Goal: Task Accomplishment & Management: Complete application form

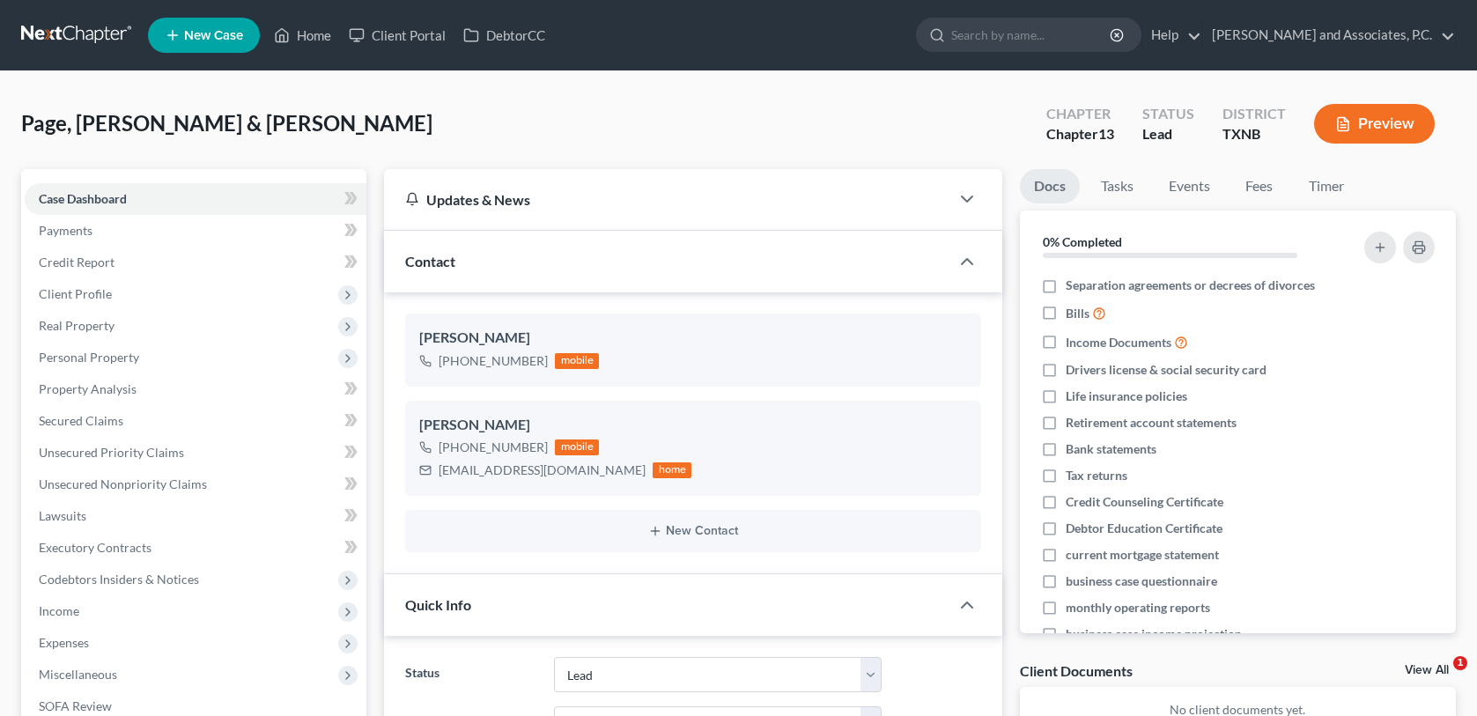
select select "8"
select select "0"
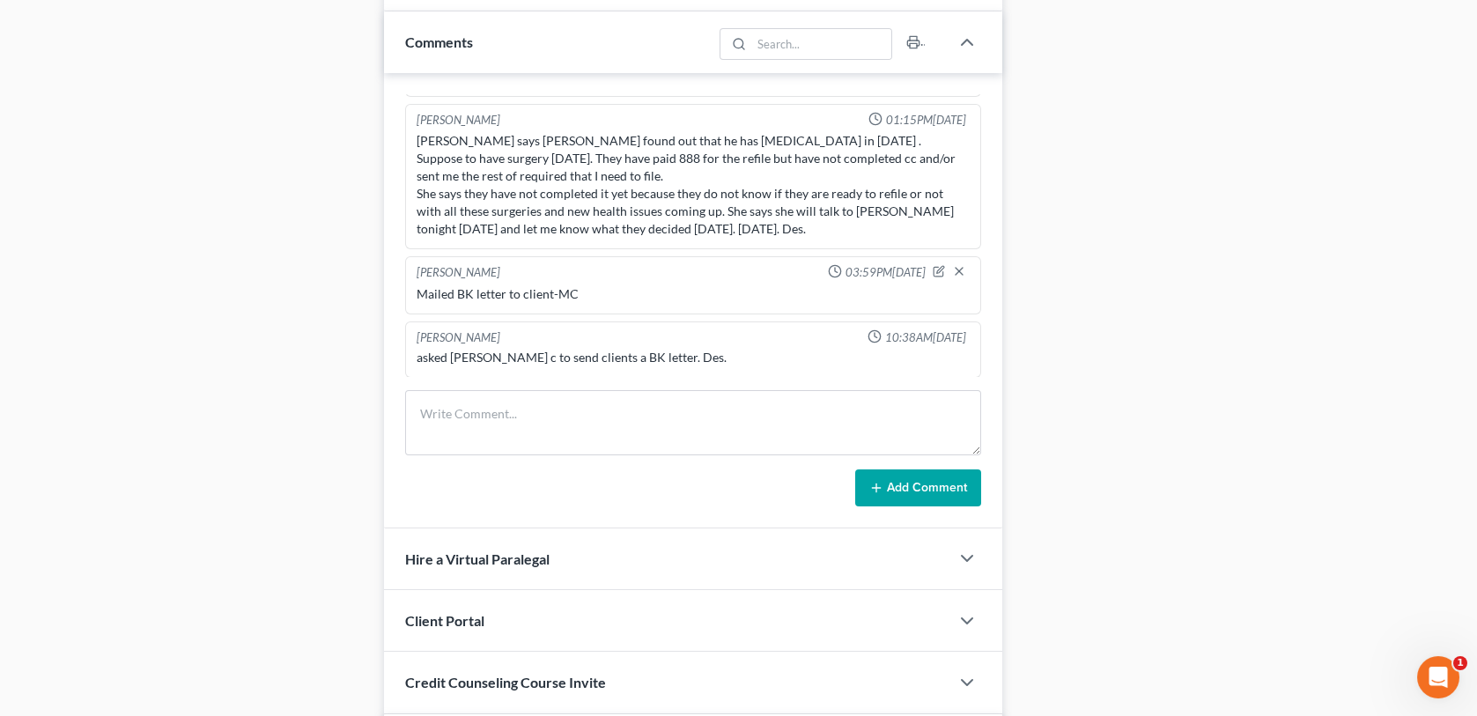
scroll to position [1085, 0]
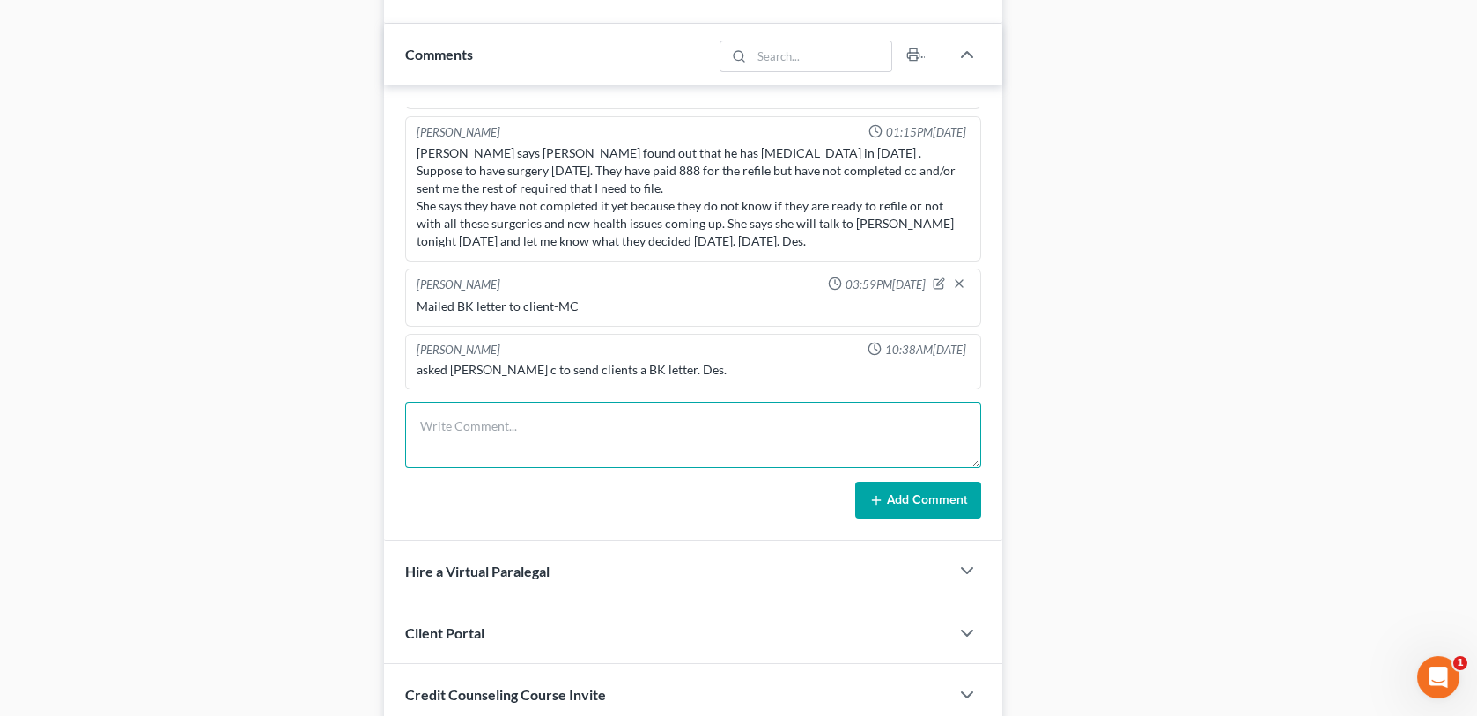
click at [455, 418] on textarea at bounding box center [692, 435] width 575 height 65
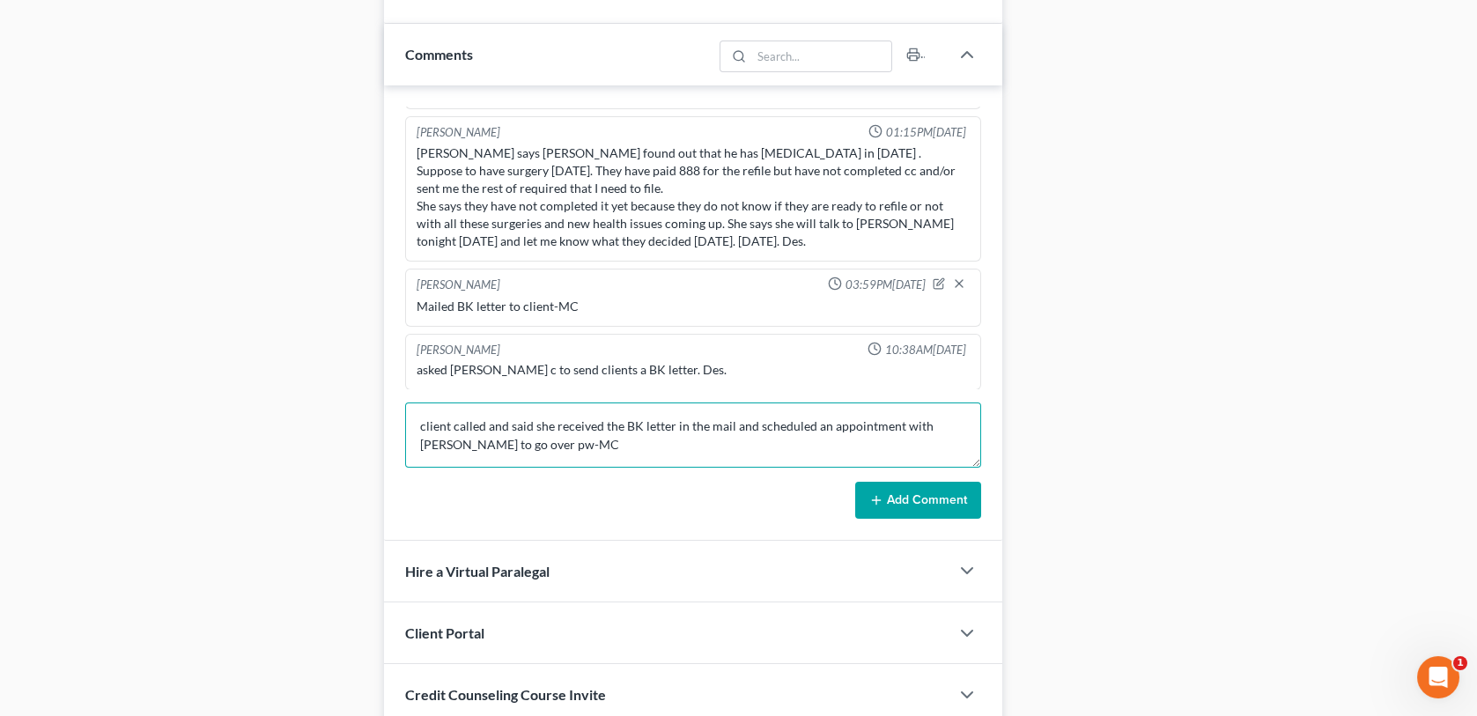
type textarea "client called and said she received the BK letter in the mail and scheduled an …"
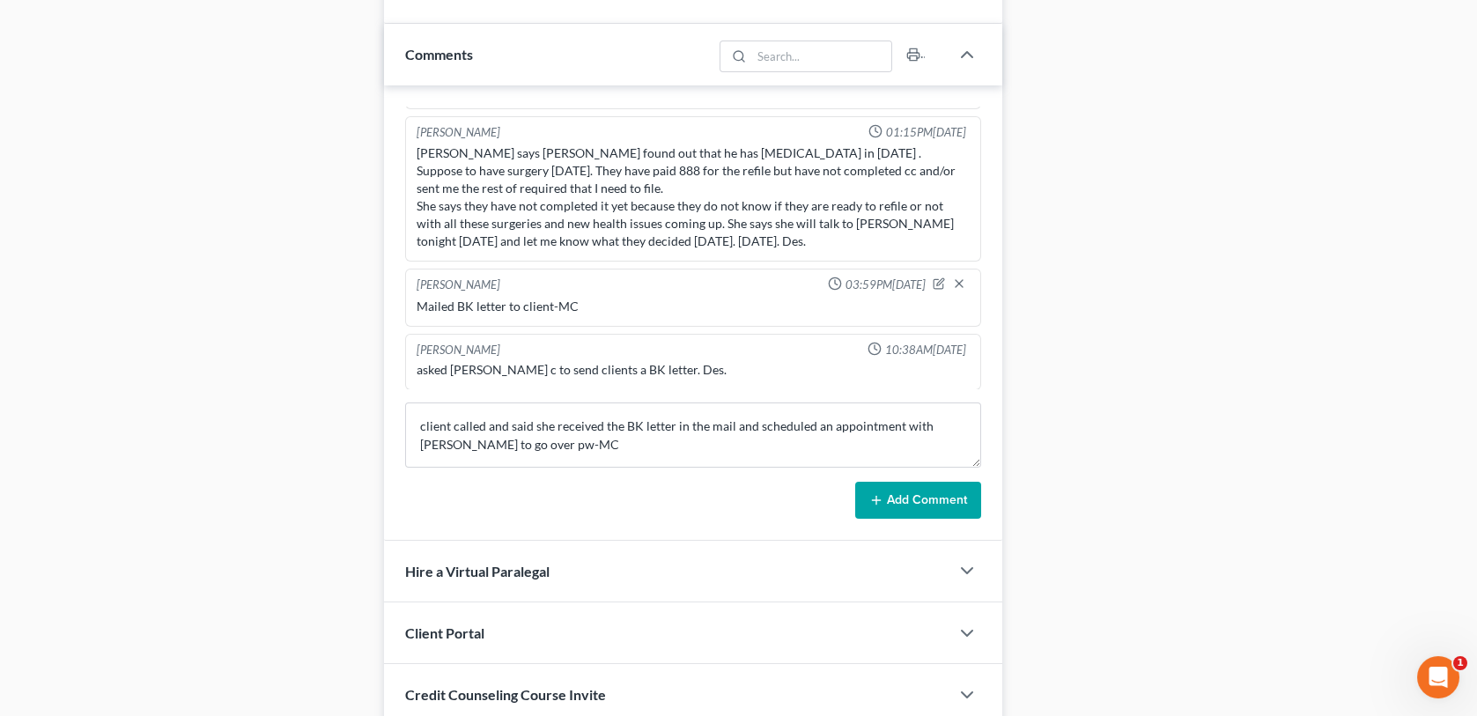
click at [898, 492] on button "Add Comment" at bounding box center [918, 500] width 126 height 37
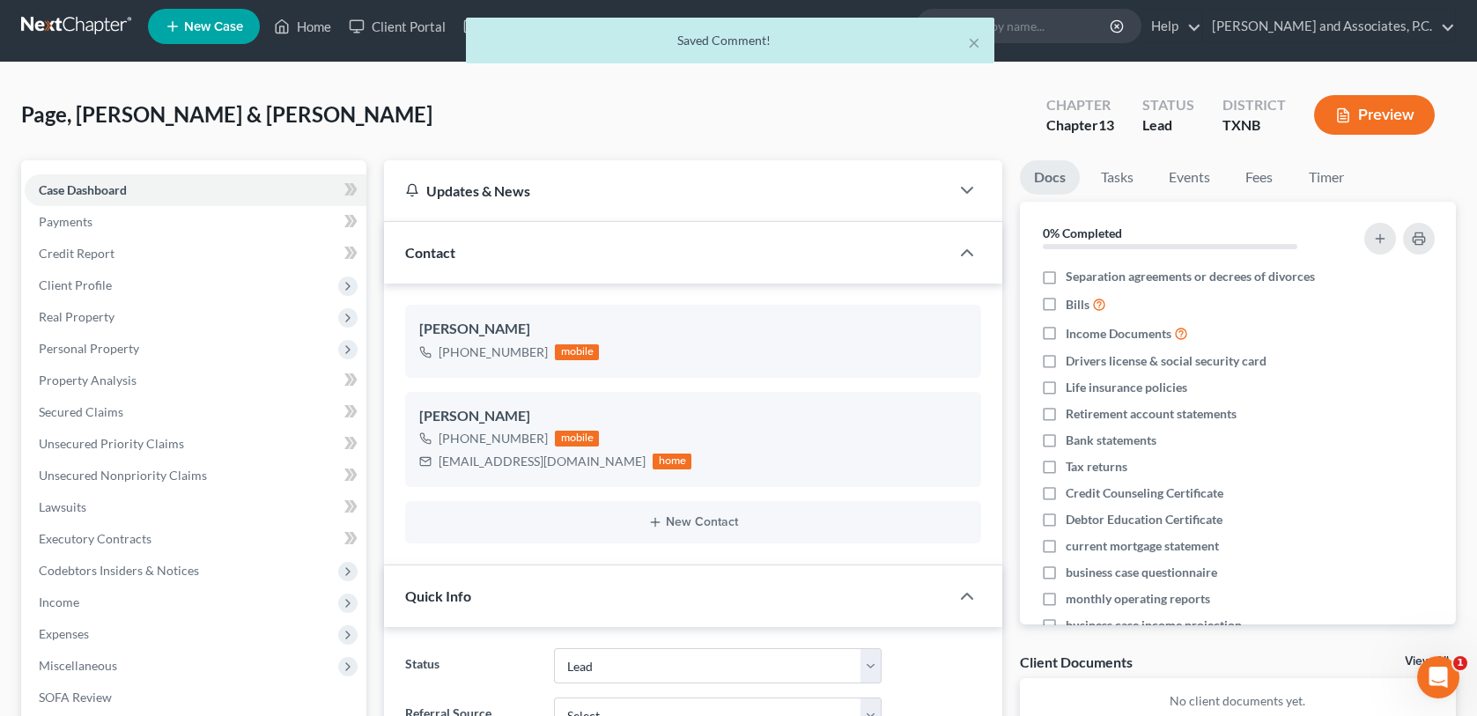
scroll to position [0, 0]
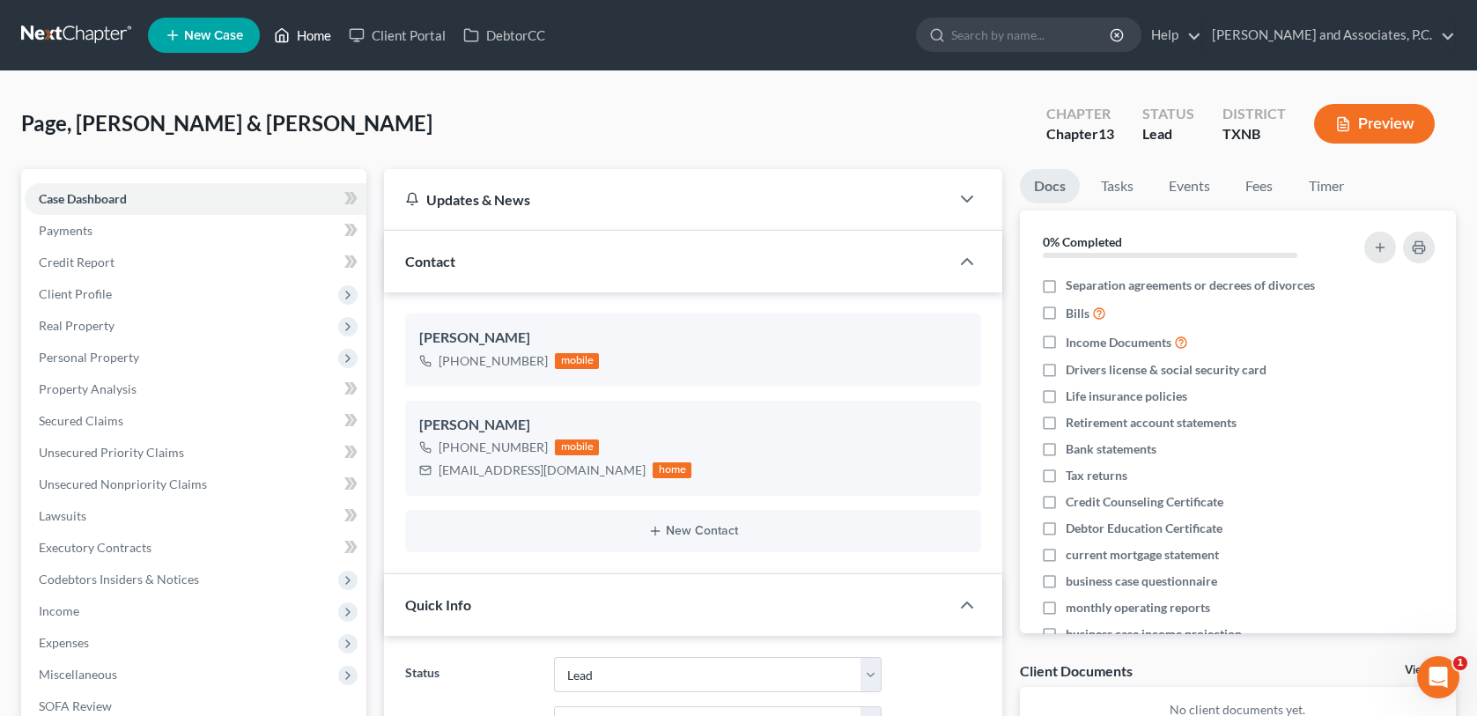
click at [309, 31] on link "Home" at bounding box center [302, 35] width 75 height 32
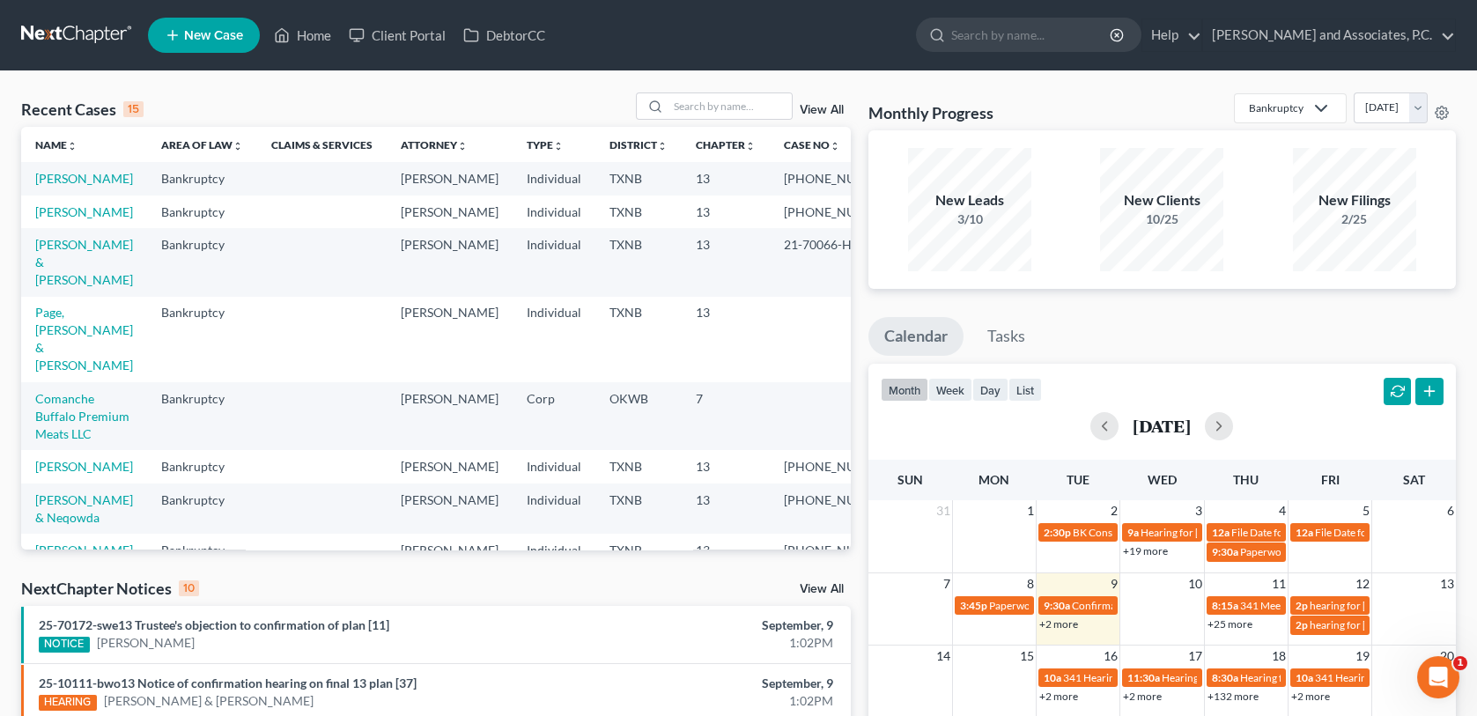
click at [234, 41] on span "New Case" at bounding box center [213, 35] width 59 height 13
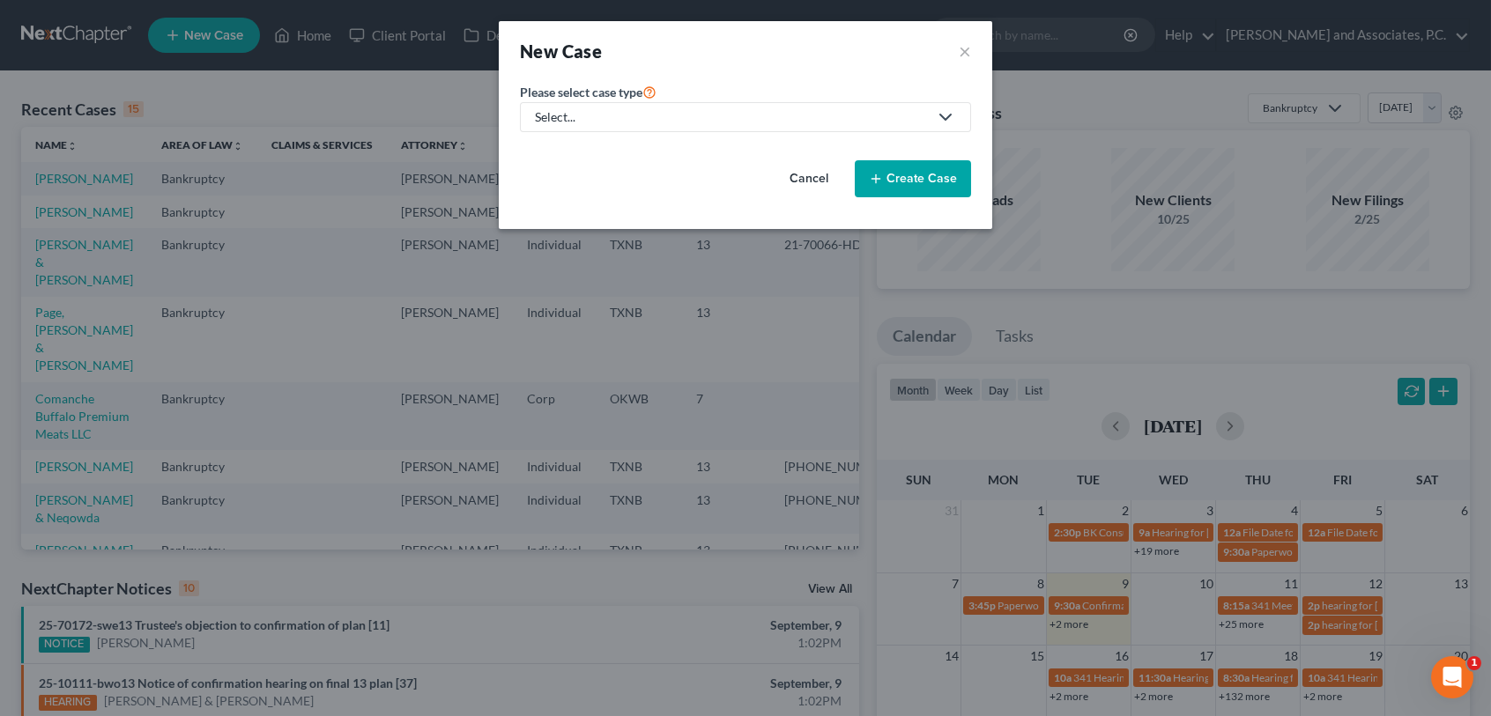
click at [650, 118] on div "Select..." at bounding box center [731, 117] width 393 height 18
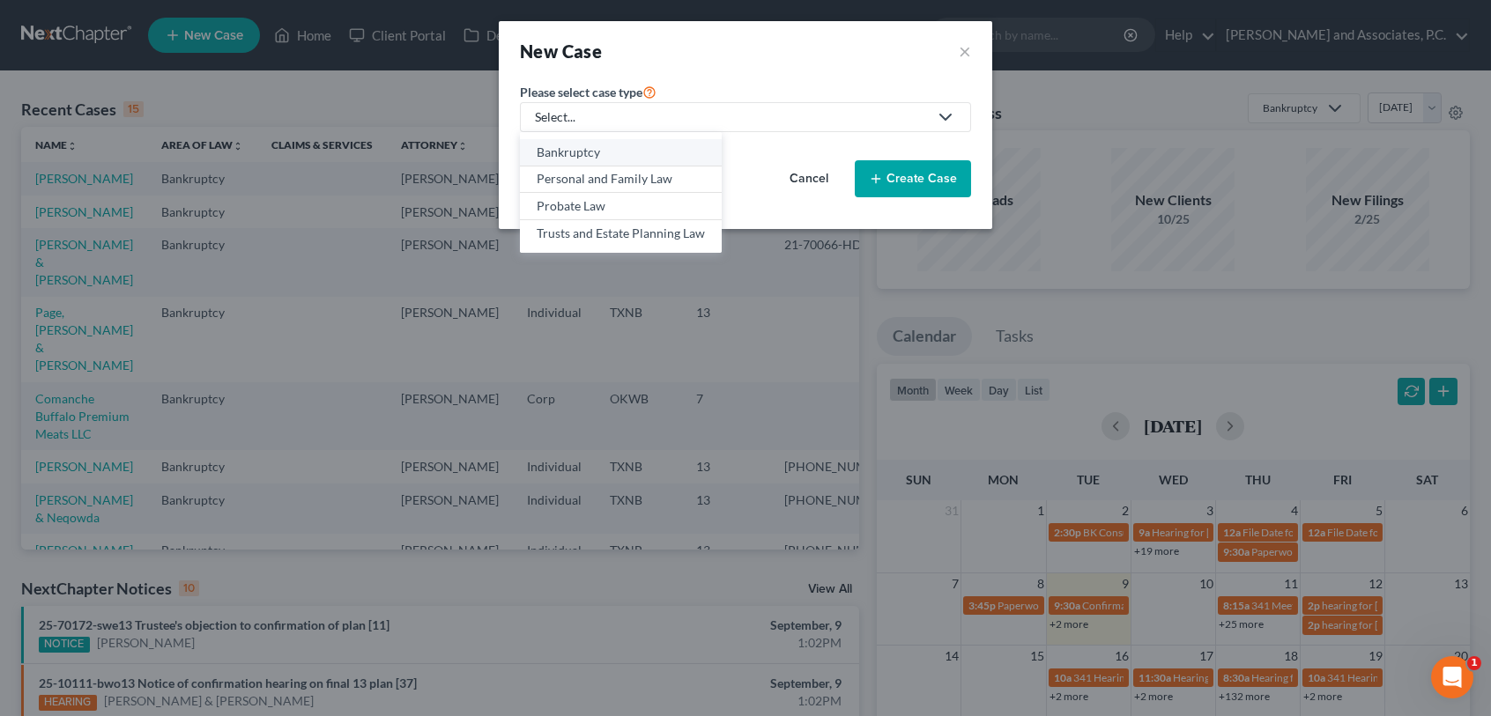
click at [655, 159] on div "Bankruptcy" at bounding box center [620, 153] width 168 height 18
select select "78"
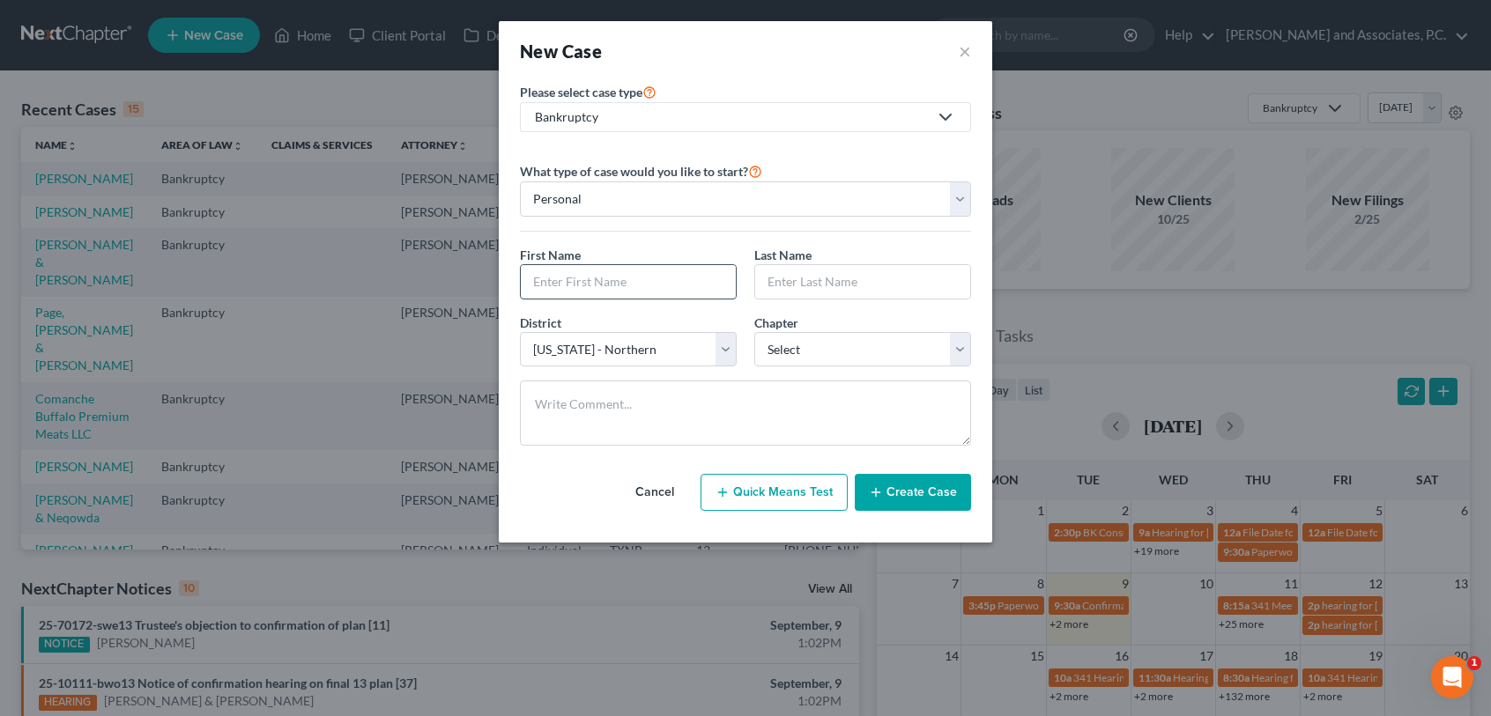
click at [592, 284] on input "text" at bounding box center [628, 281] width 215 height 33
type input "[PERSON_NAME]"
click at [810, 342] on select "Select 7 11 12 13" at bounding box center [862, 349] width 217 height 35
select select "3"
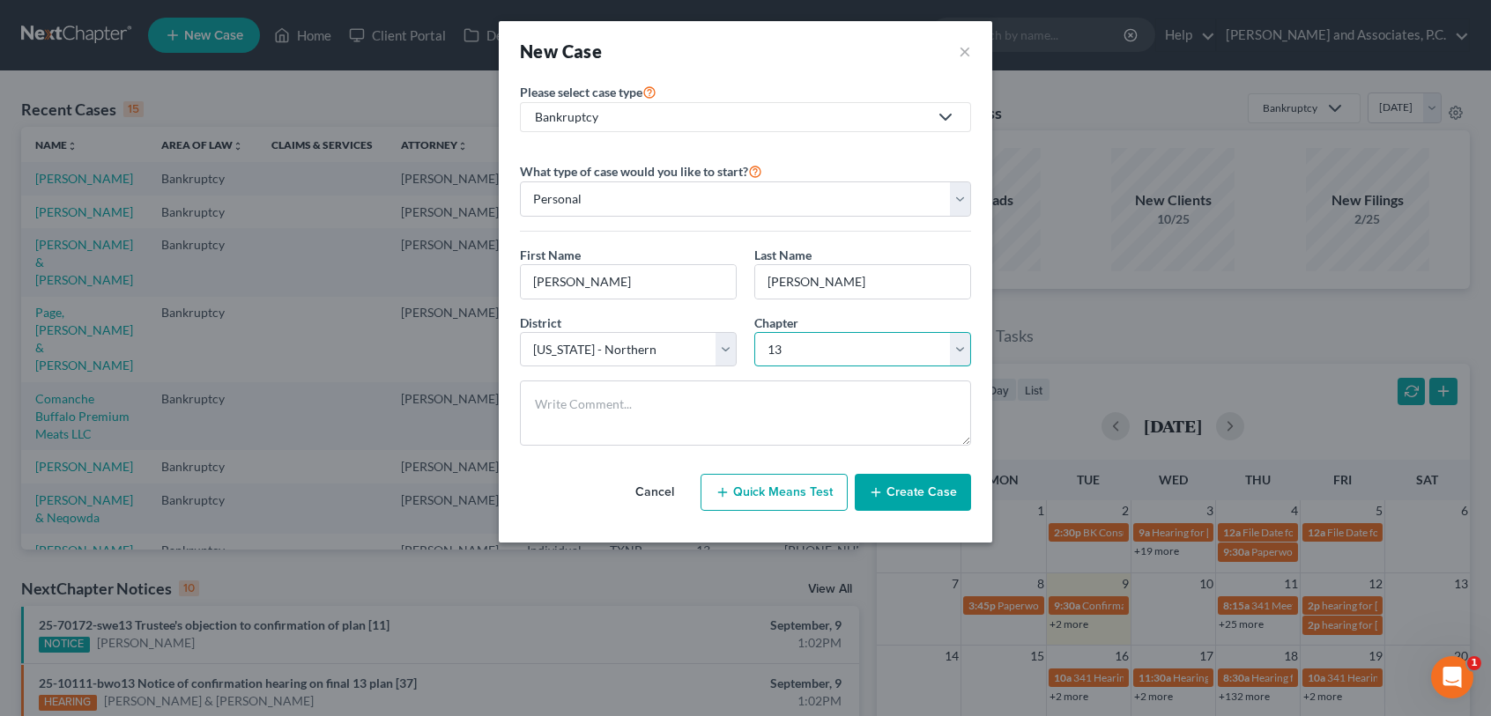
click at [754, 332] on select "Select 7 11 12 13" at bounding box center [862, 349] width 217 height 35
click at [908, 497] on button "Create Case" at bounding box center [913, 492] width 116 height 37
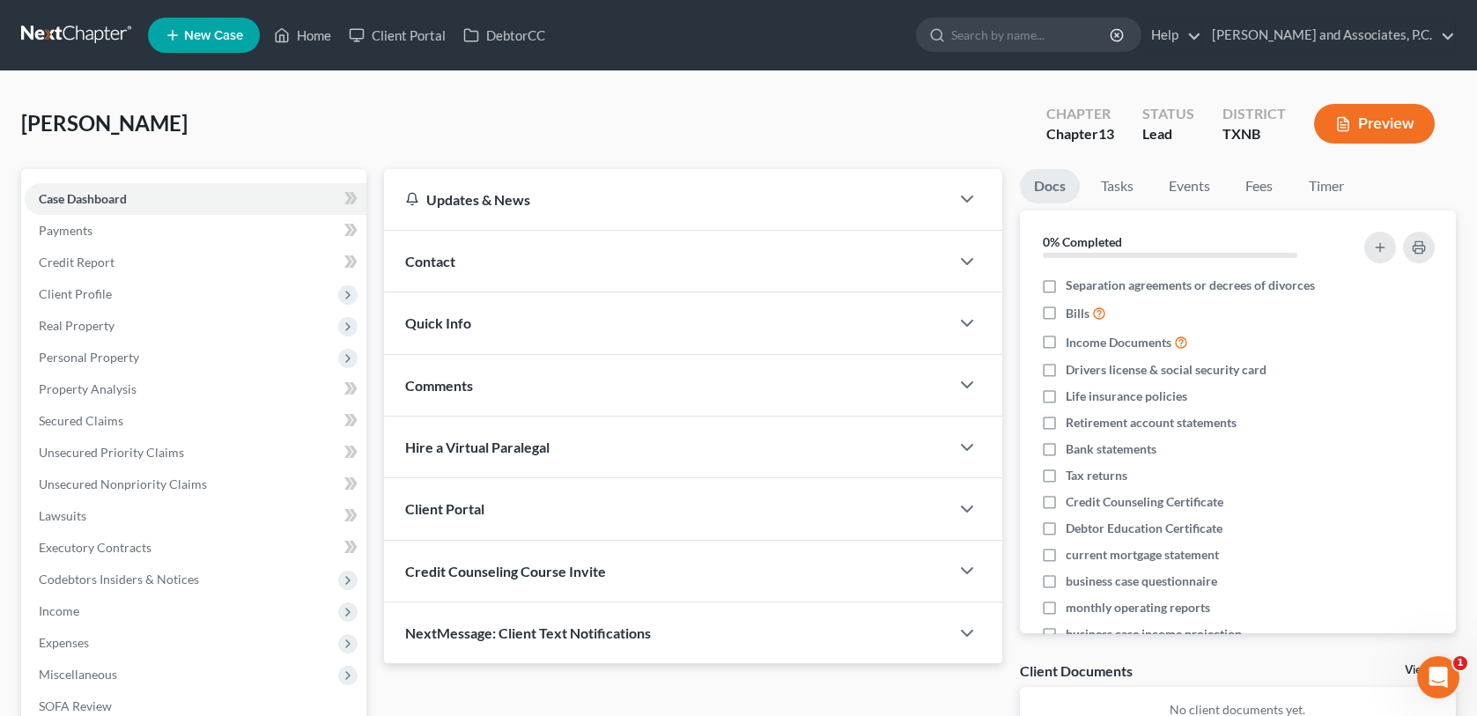
click at [464, 266] on div "Contact" at bounding box center [666, 261] width 565 height 61
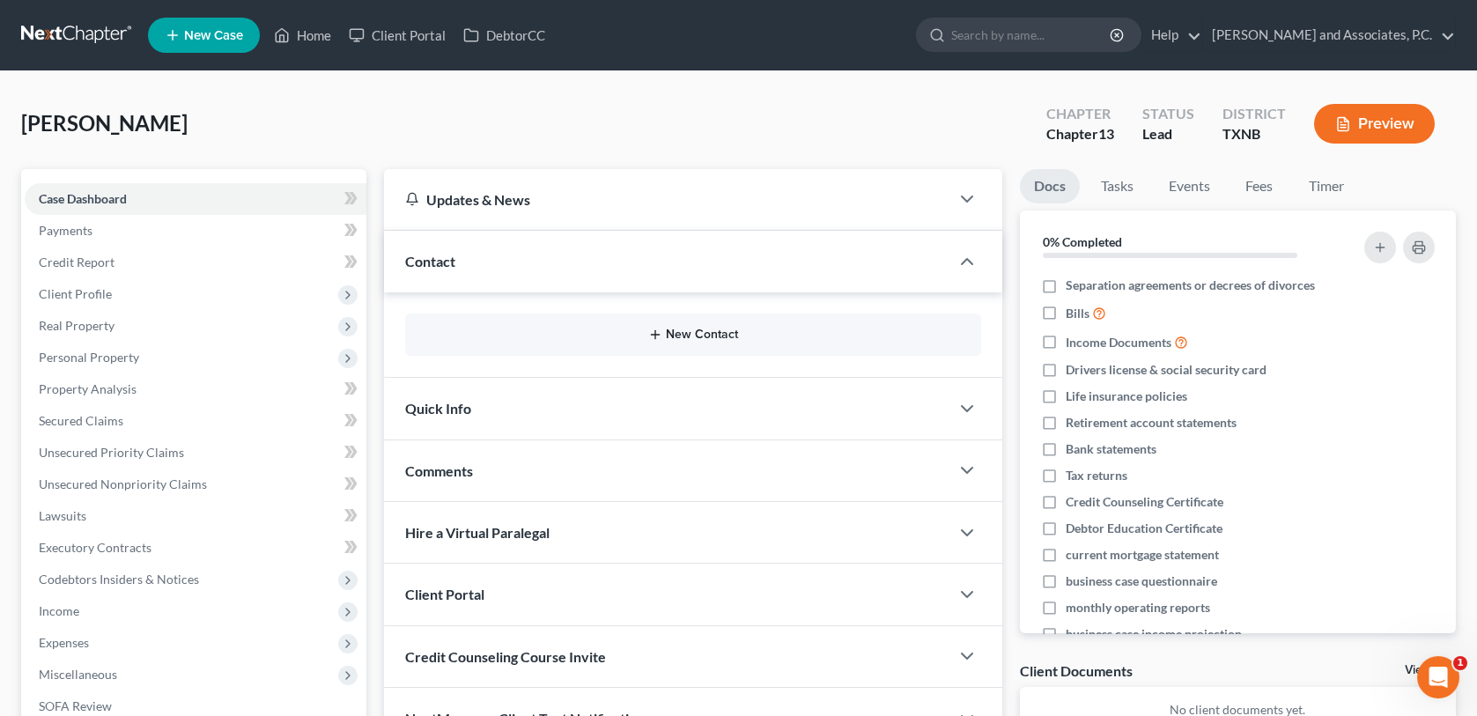
click at [567, 332] on button "New Contact" at bounding box center [692, 335] width 547 height 14
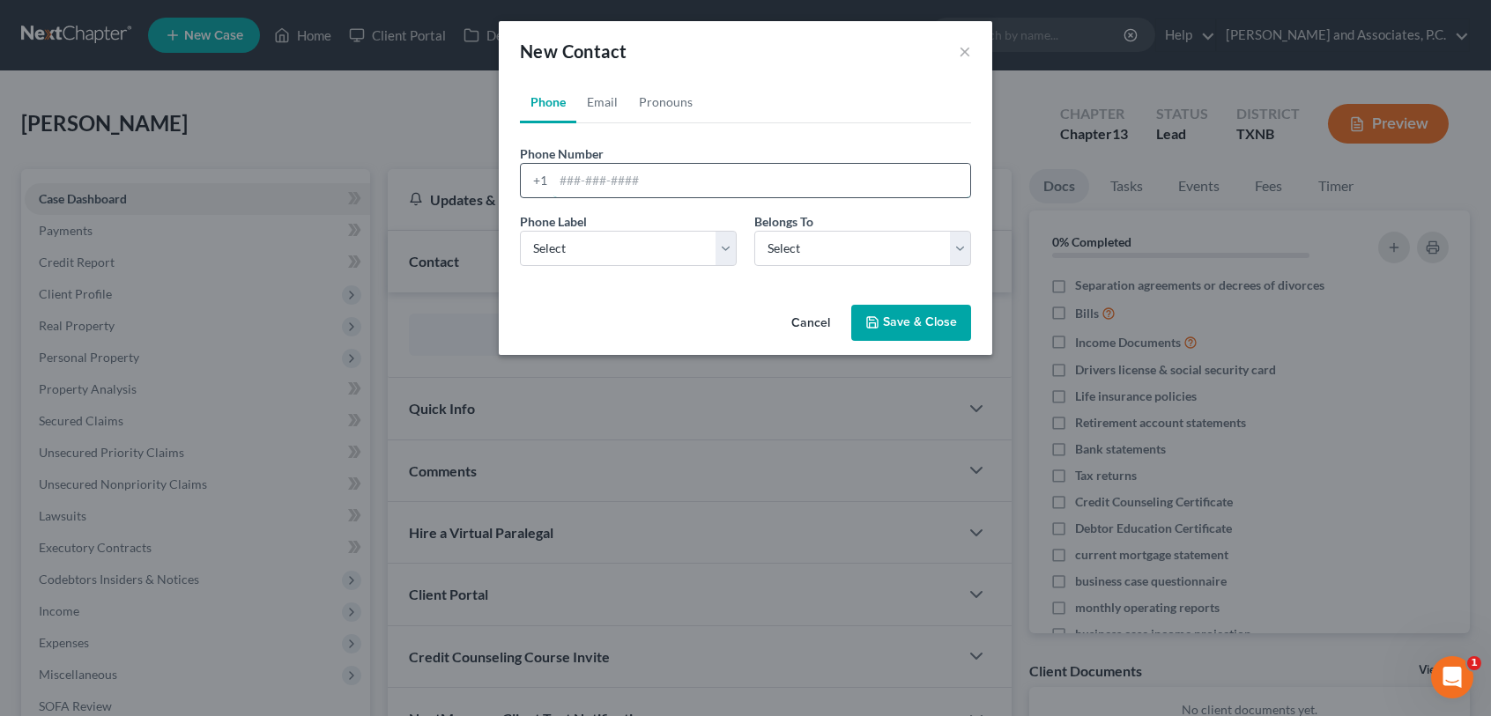
click at [558, 179] on input "tel" at bounding box center [761, 180] width 417 height 33
type input "[PHONE_NUMBER]"
click at [729, 248] on select "Select Mobile Home Work Other" at bounding box center [628, 248] width 217 height 35
select select "0"
click at [520, 231] on select "Select Mobile Home Work Other" at bounding box center [628, 248] width 217 height 35
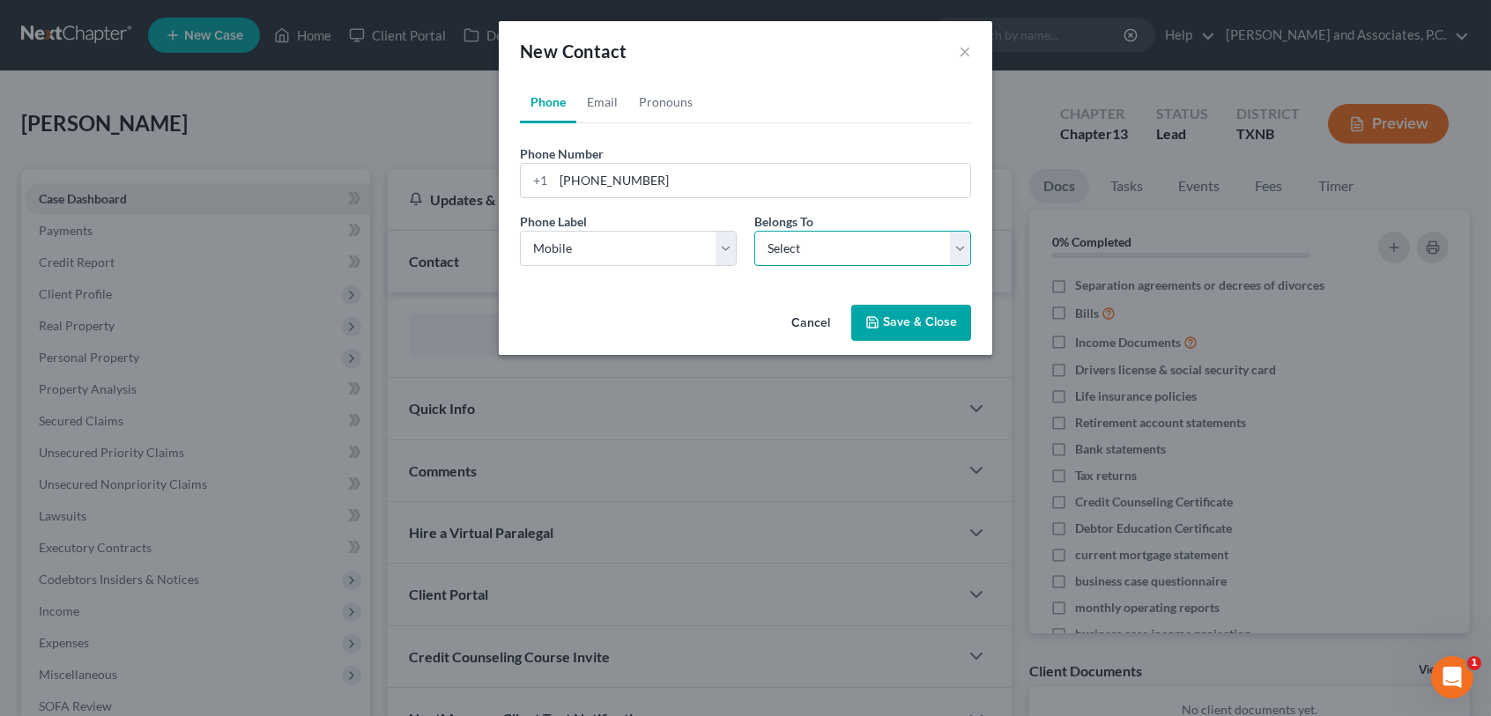
click at [796, 251] on select "Select Client Other" at bounding box center [862, 248] width 217 height 35
select select "0"
click at [754, 231] on select "Select Client Other" at bounding box center [862, 248] width 217 height 35
click at [871, 323] on polyline "button" at bounding box center [872, 325] width 6 height 4
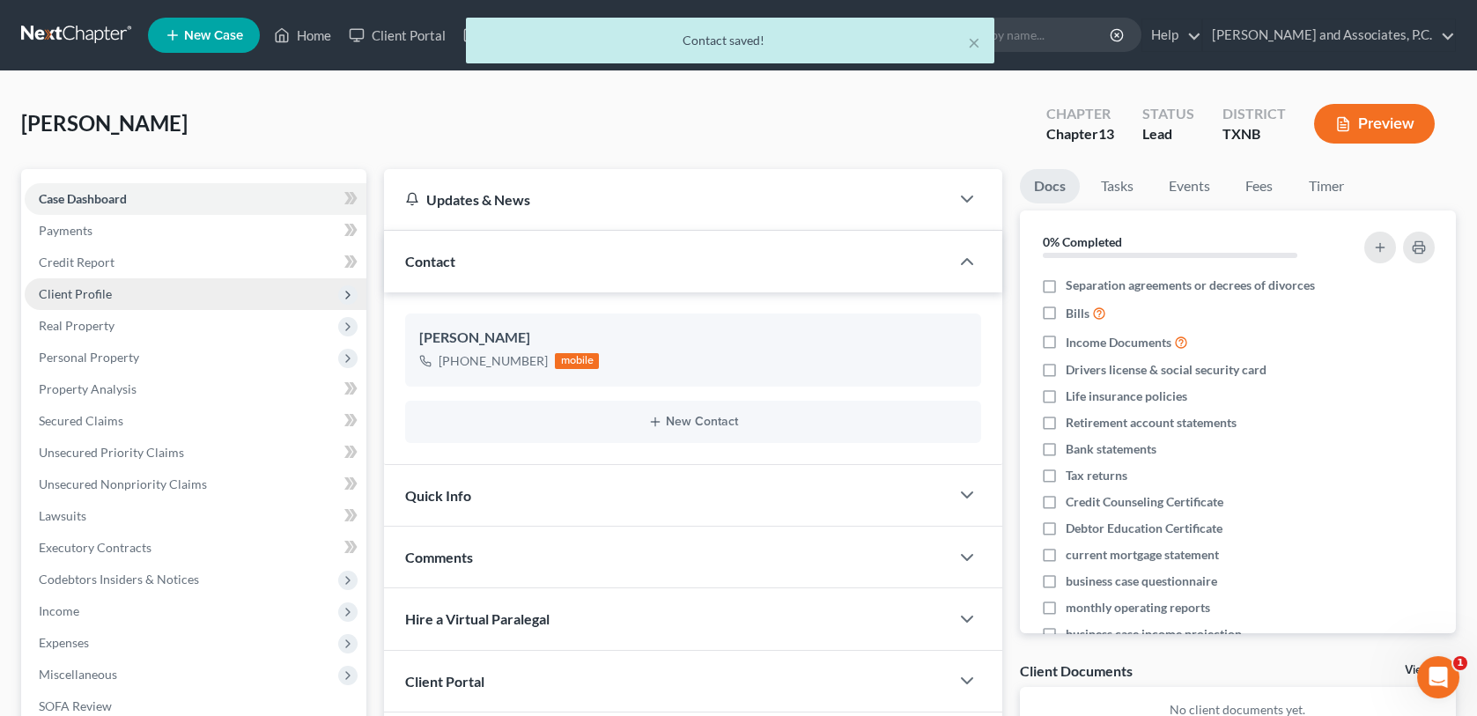
click at [91, 292] on span "Client Profile" at bounding box center [75, 293] width 73 height 15
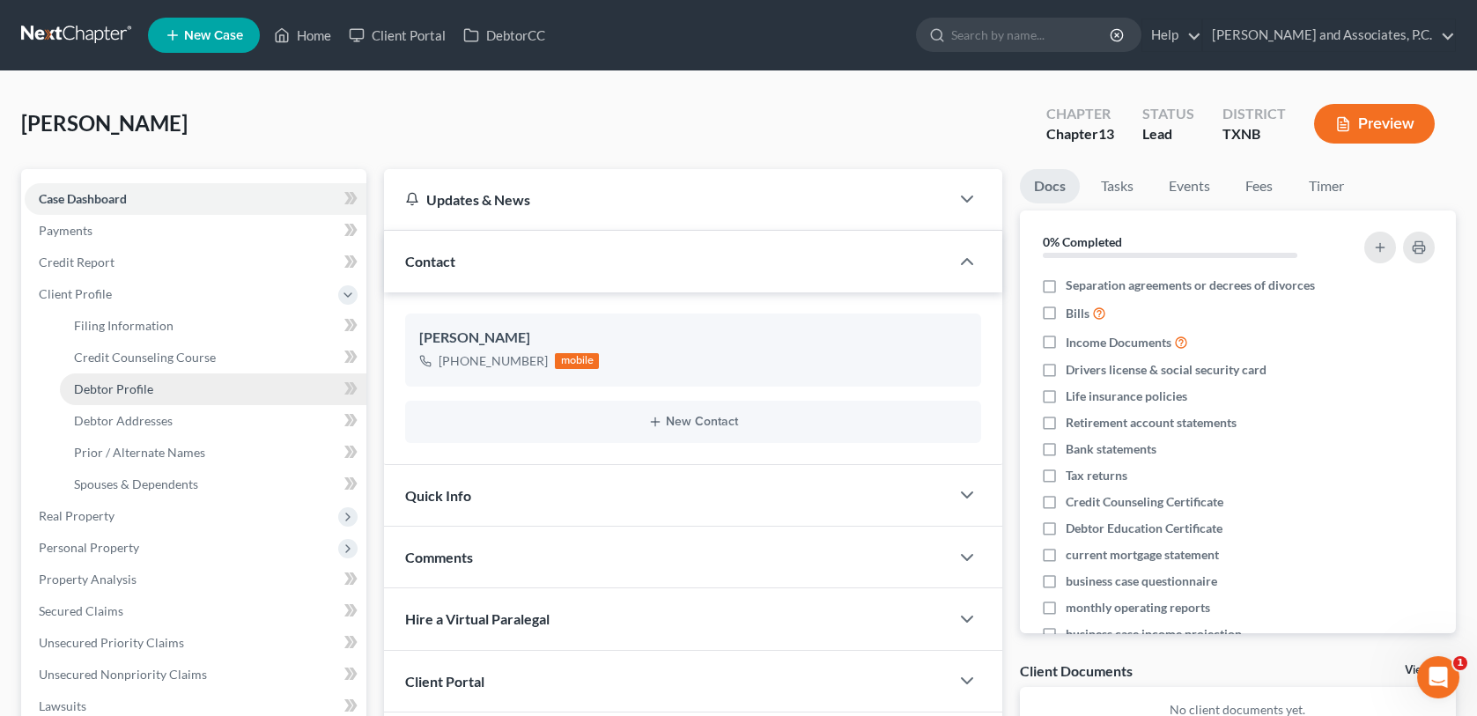
click at [99, 392] on span "Debtor Profile" at bounding box center [113, 388] width 79 height 15
select select "0"
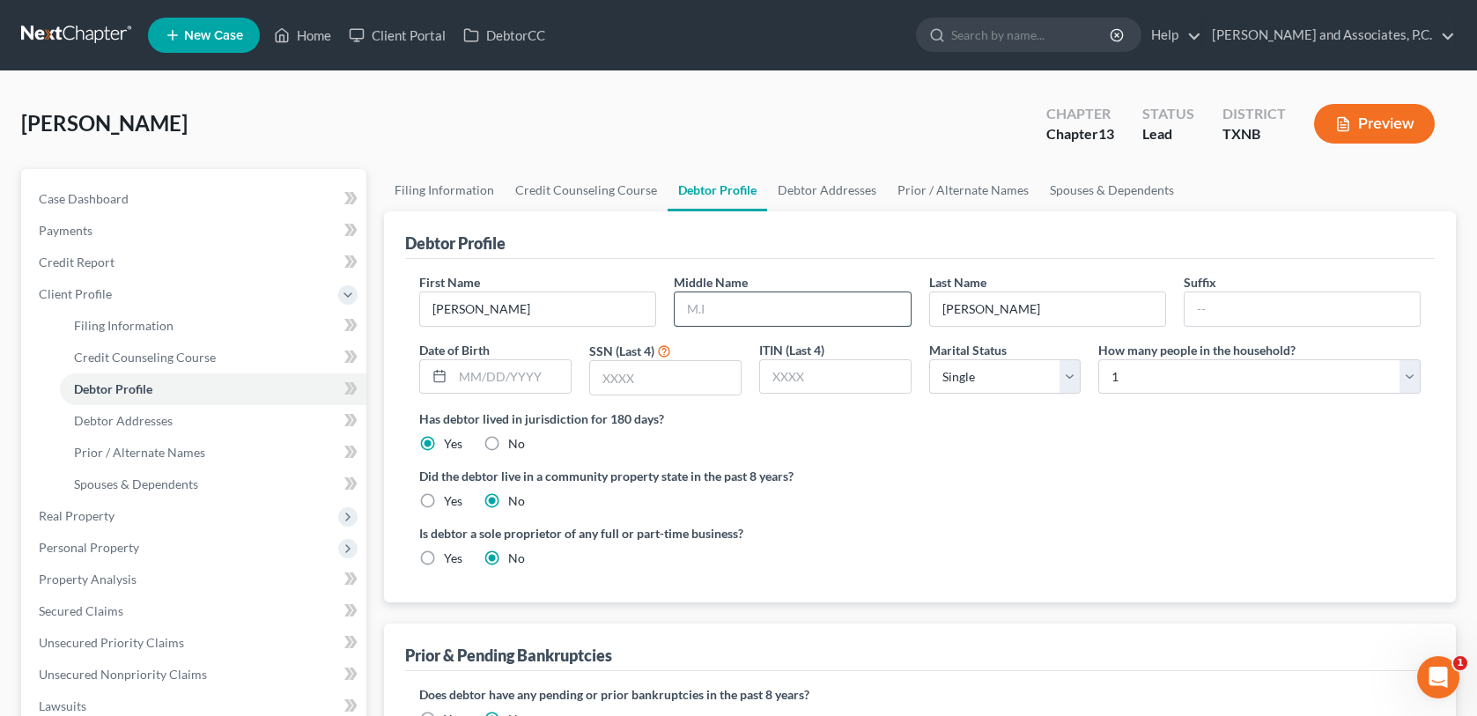
click at [729, 306] on input "text" at bounding box center [792, 308] width 235 height 33
type input "[PERSON_NAME]"
type input "[DATE]"
type input "3646"
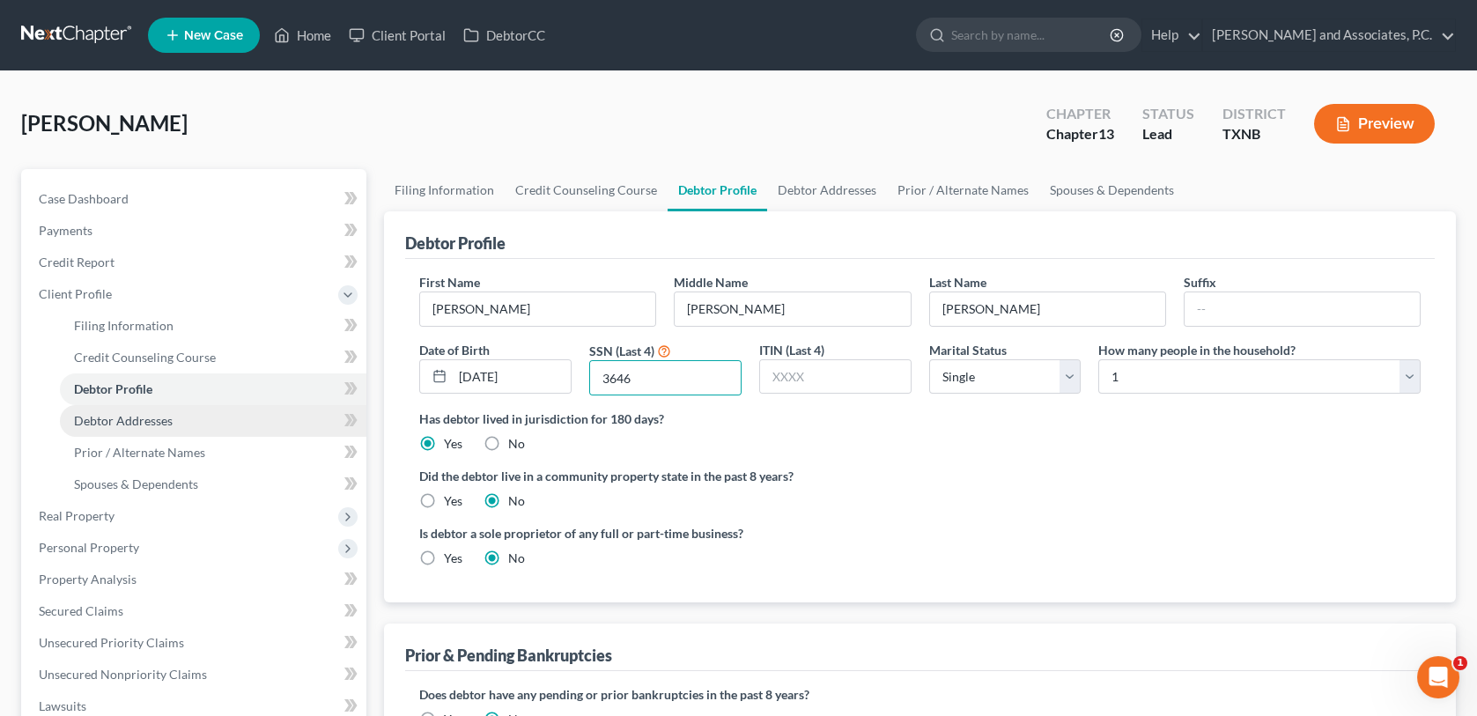
click at [98, 429] on link "Debtor Addresses" at bounding box center [213, 421] width 307 height 32
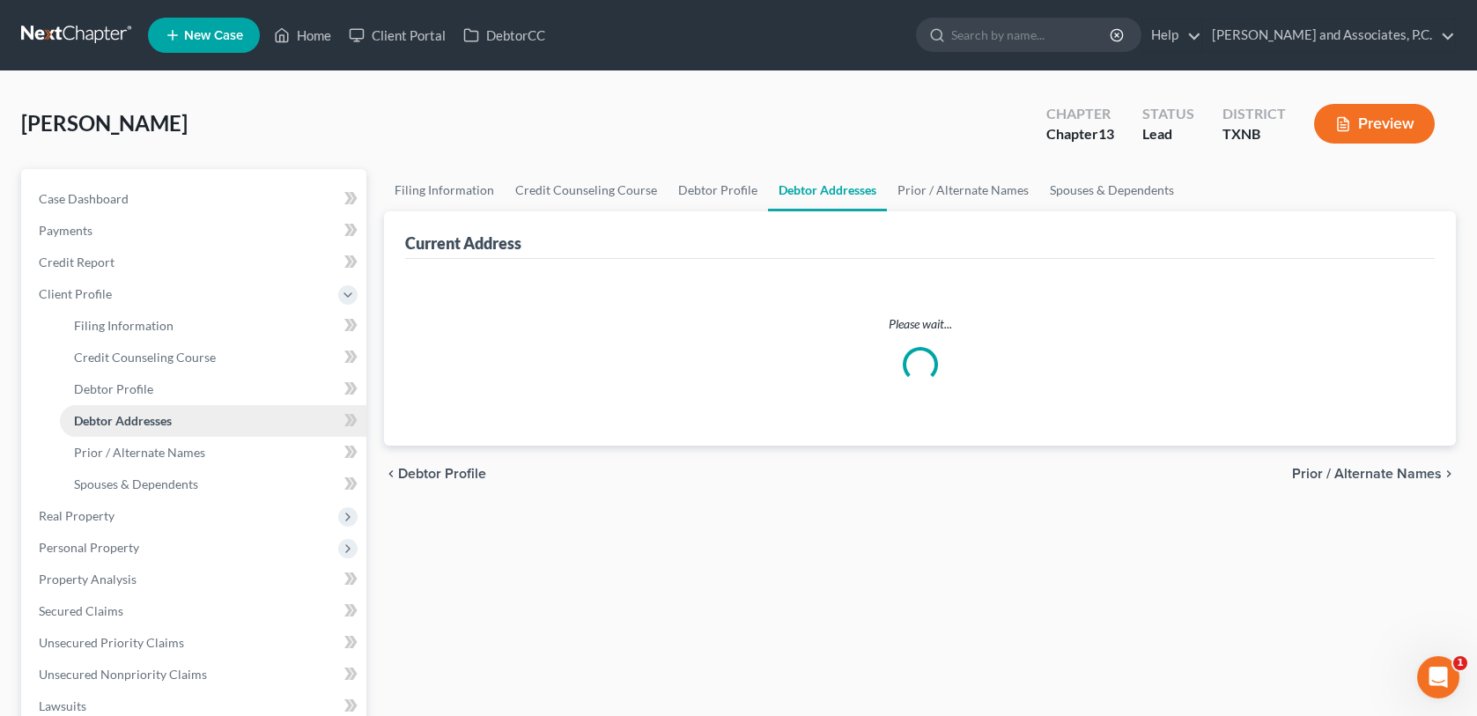
select select "0"
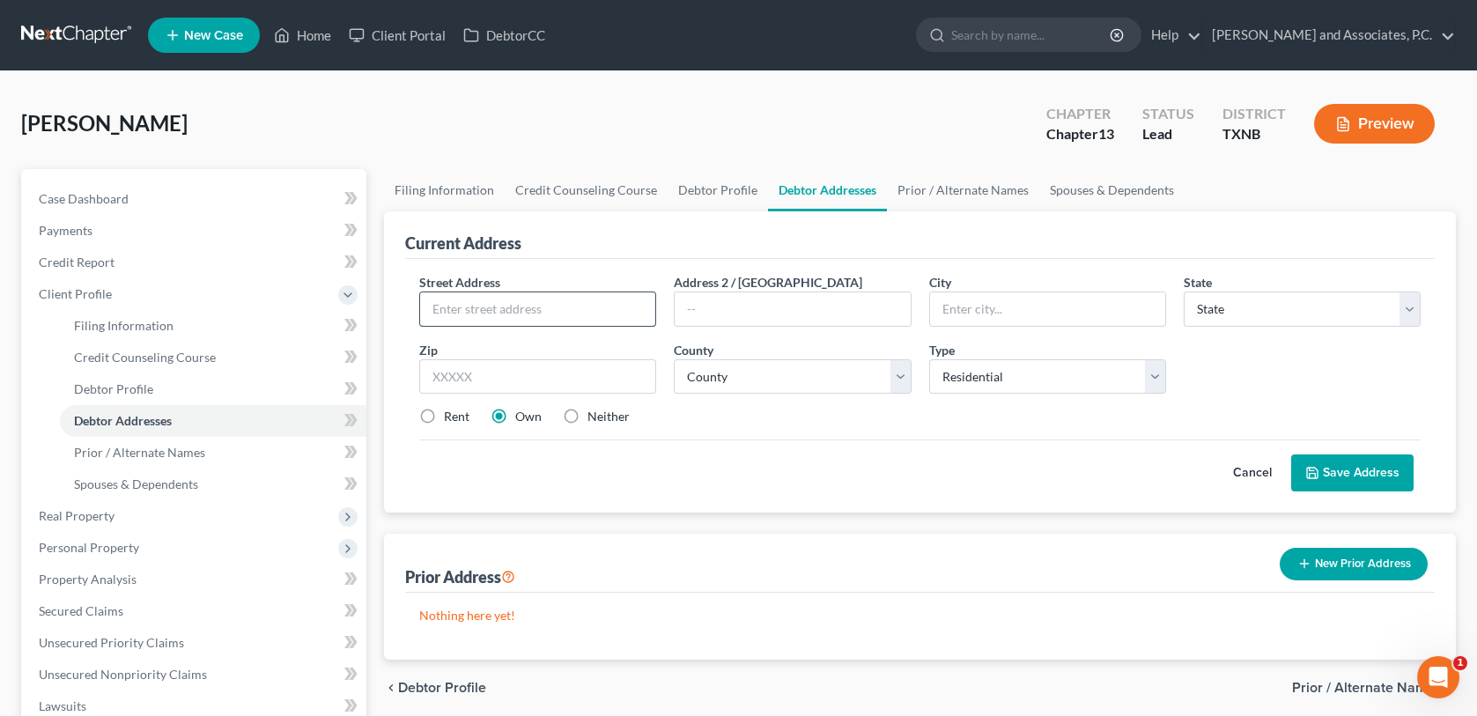
click at [492, 310] on input "text" at bounding box center [537, 308] width 235 height 33
click at [497, 302] on input "text" at bounding box center [537, 308] width 235 height 33
type input "[STREET_ADDRESS]"
type input "b"
type input "Burkburnett"
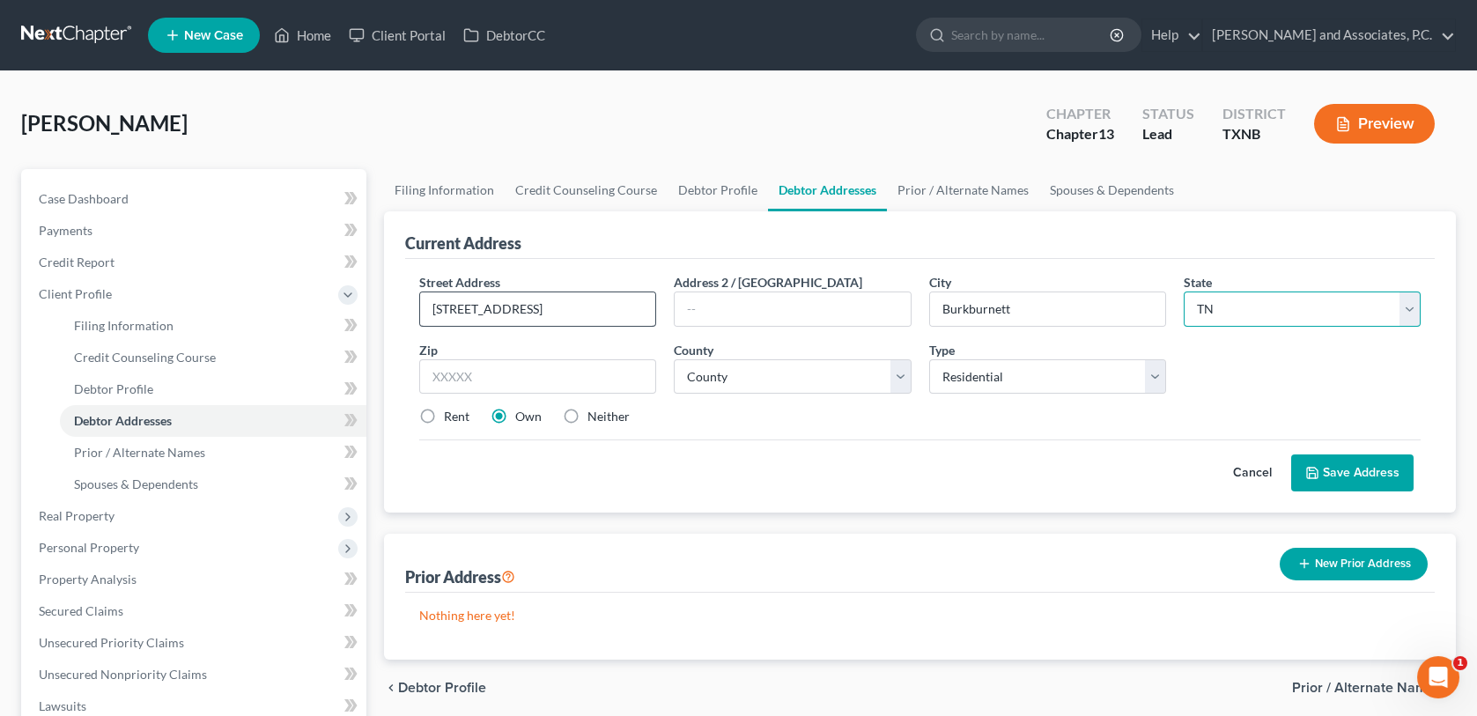
select select "45"
type input "76354"
select select "242"
click at [1317, 470] on icon at bounding box center [1313, 473] width 14 height 14
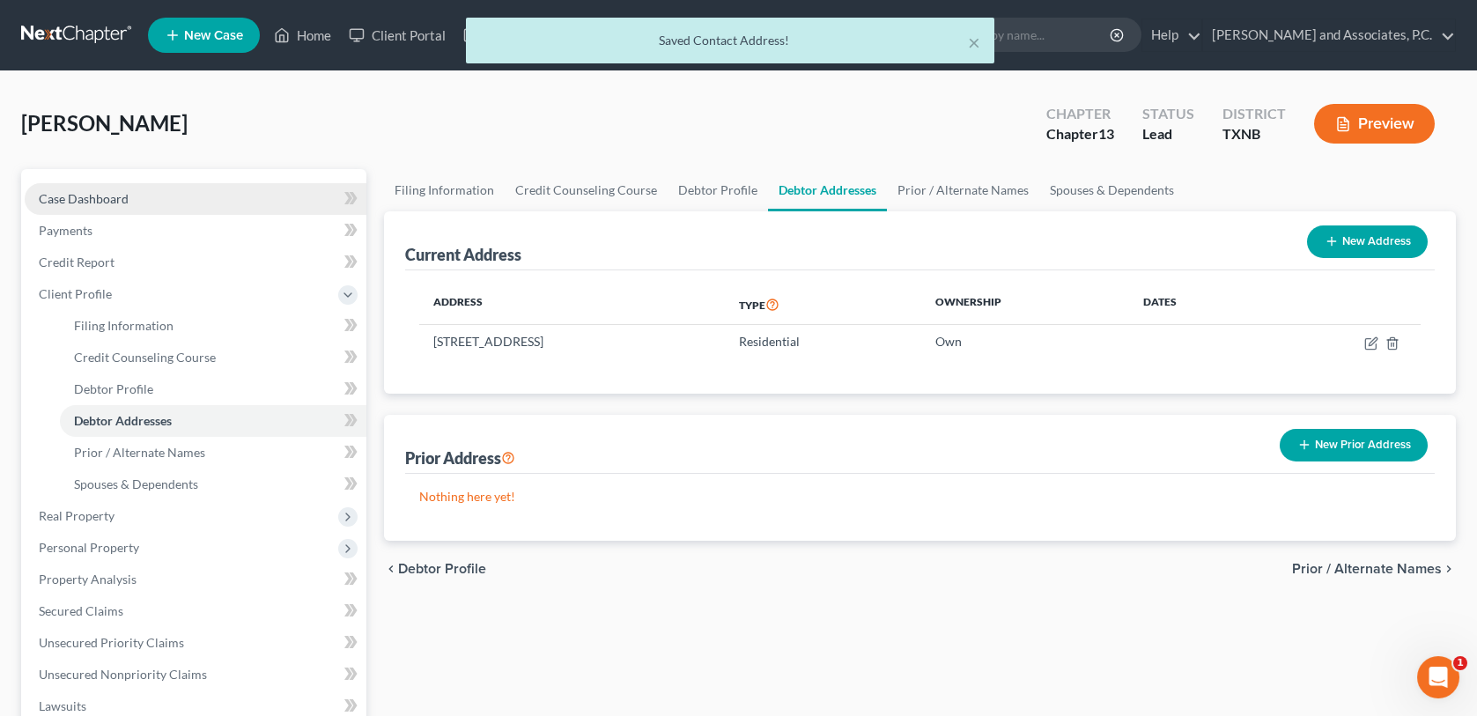
click at [105, 206] on link "Case Dashboard" at bounding box center [196, 199] width 342 height 32
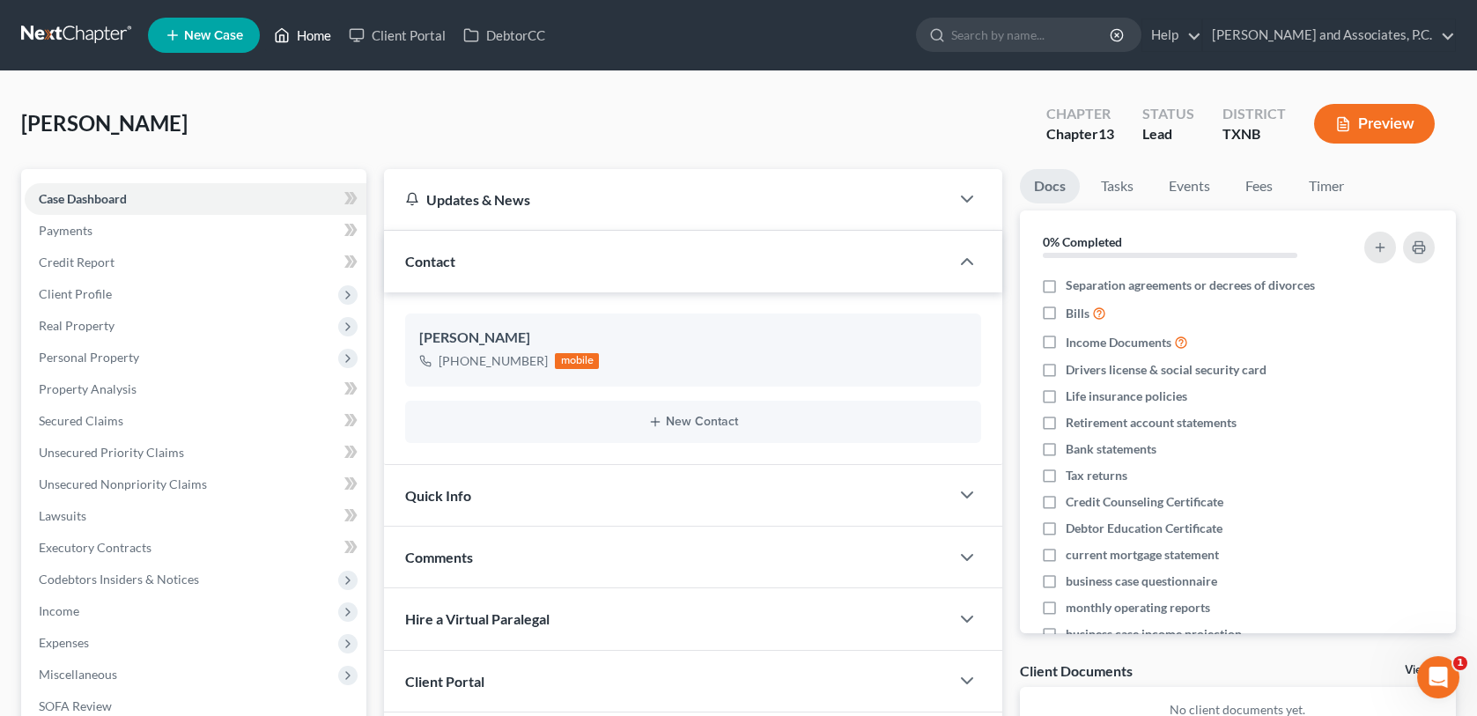
click at [314, 37] on link "Home" at bounding box center [302, 35] width 75 height 32
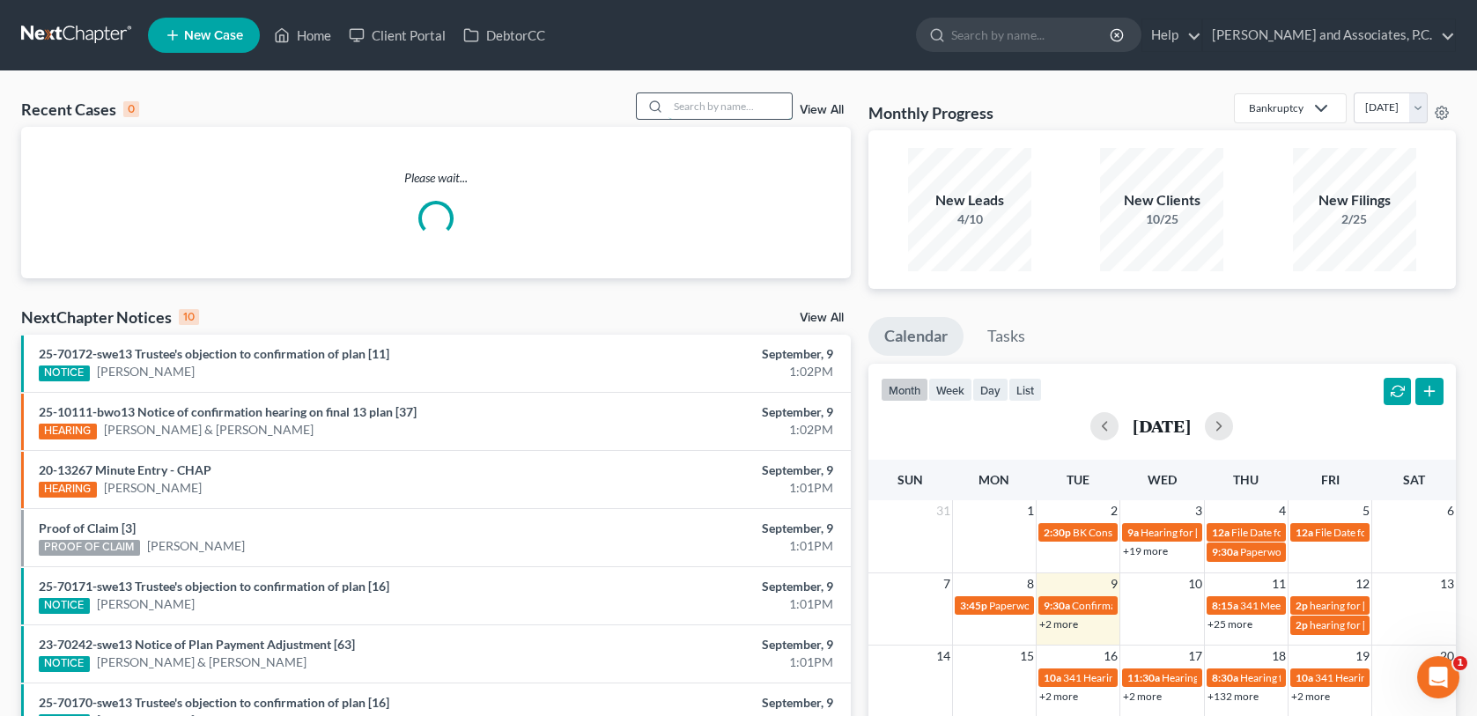
click at [694, 108] on input "search" at bounding box center [730, 106] width 123 height 26
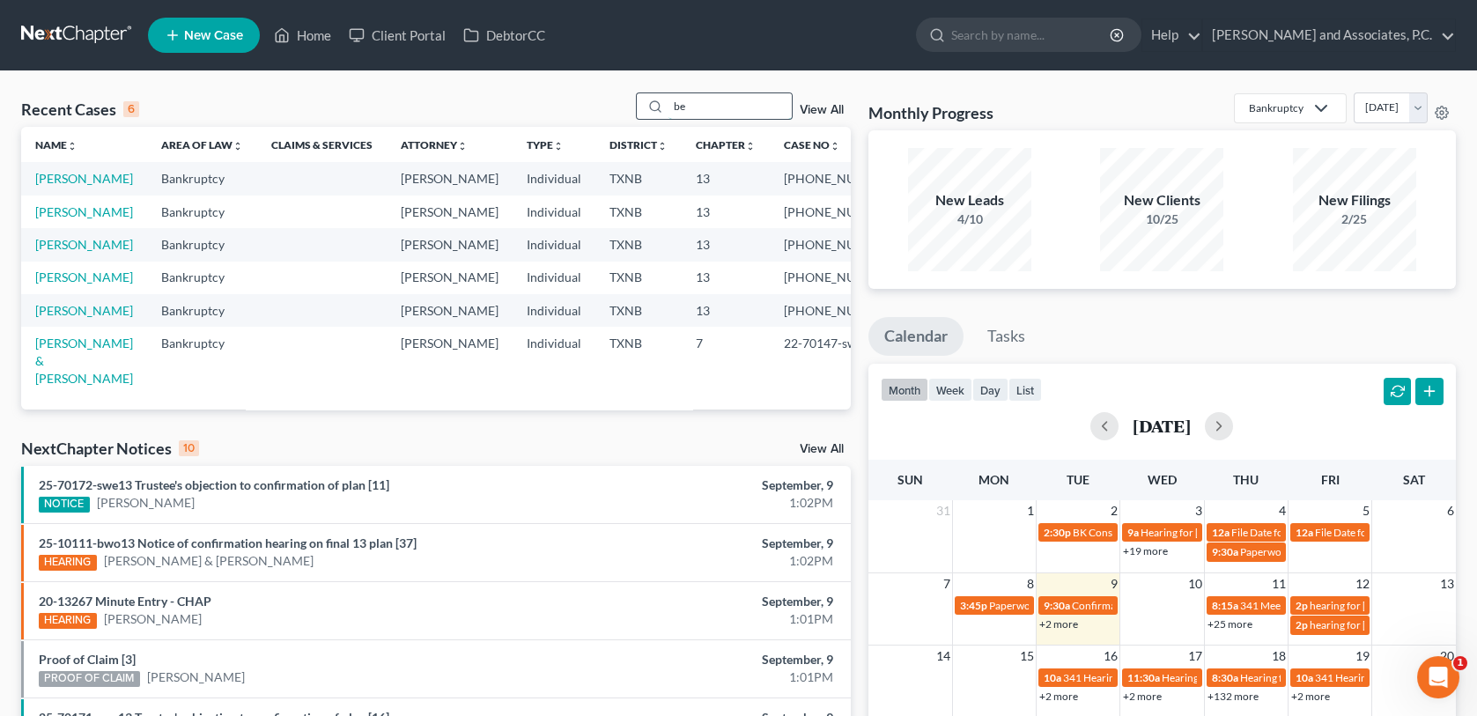
type input "b"
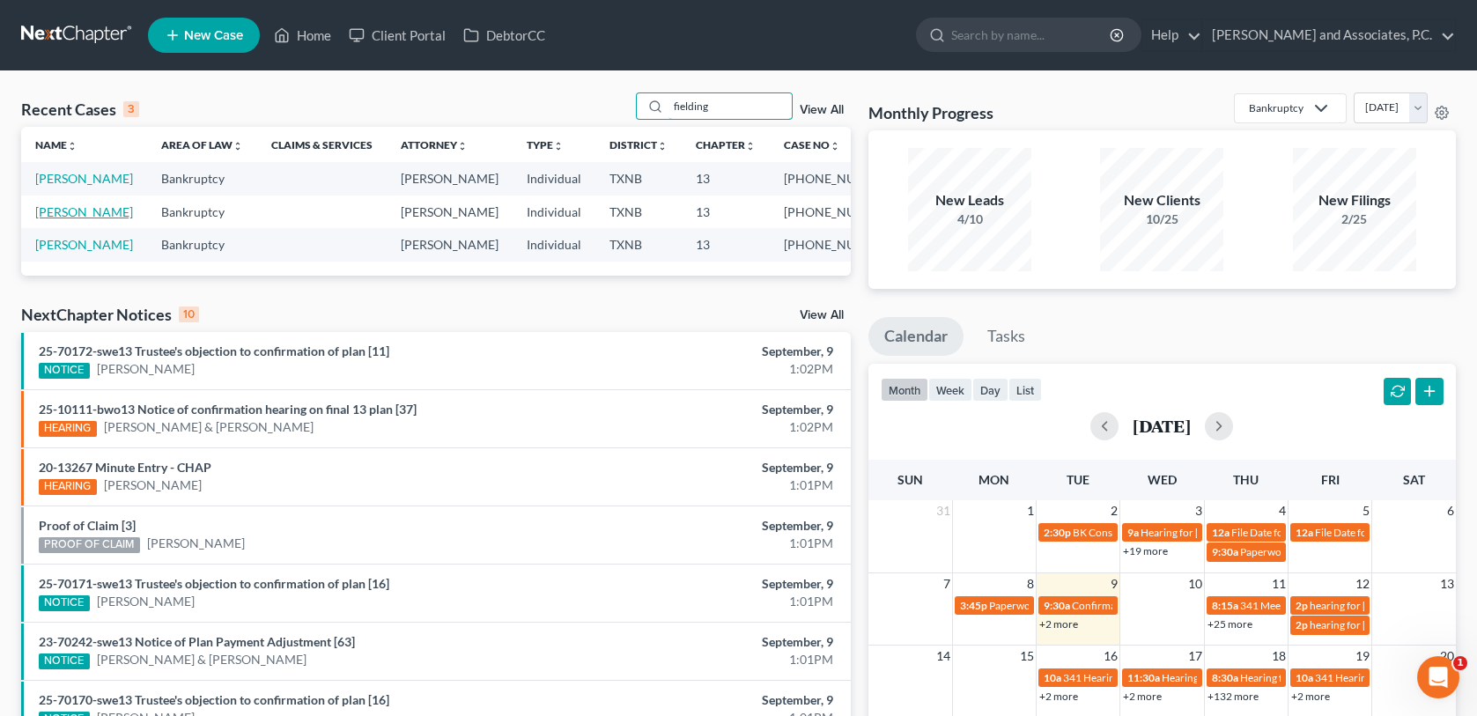
type input "fielding"
click at [80, 216] on link "[PERSON_NAME]" at bounding box center [84, 211] width 98 height 15
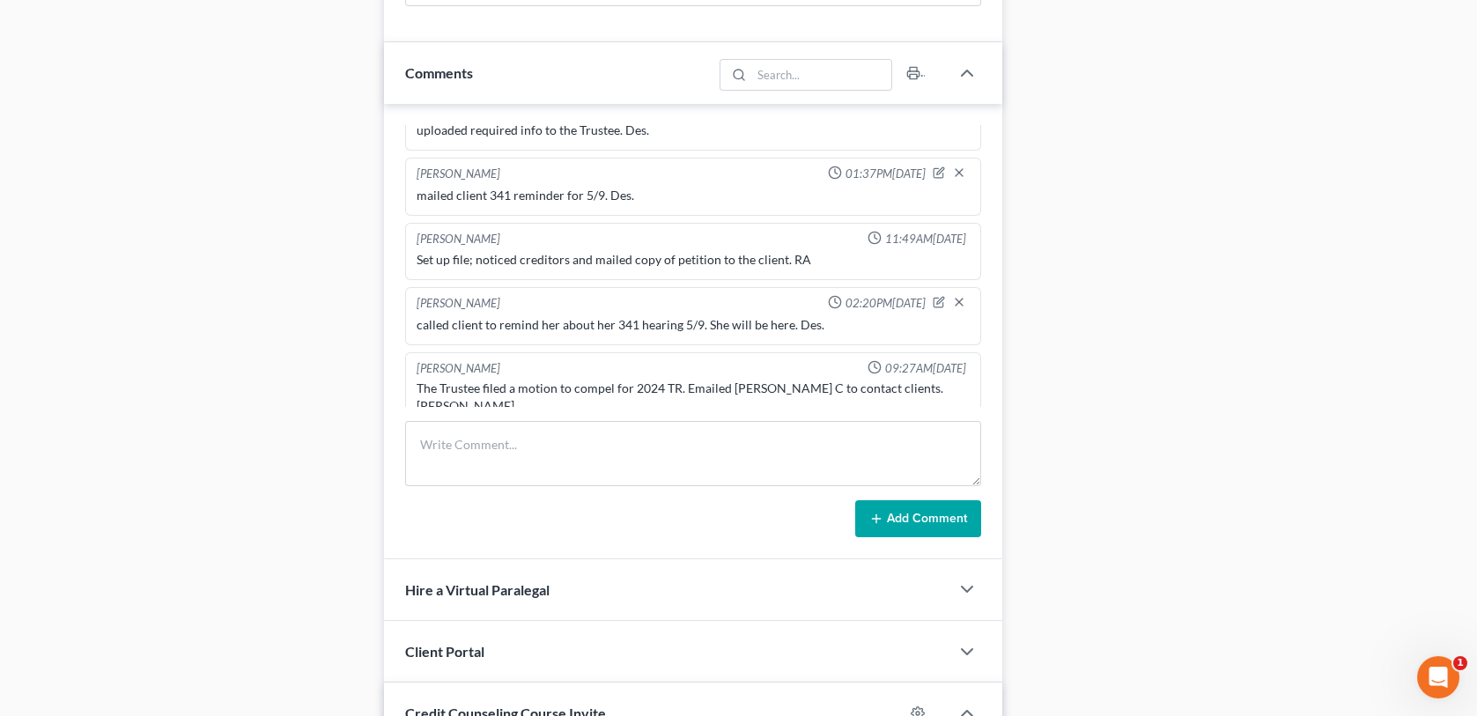
scroll to position [1145, 0]
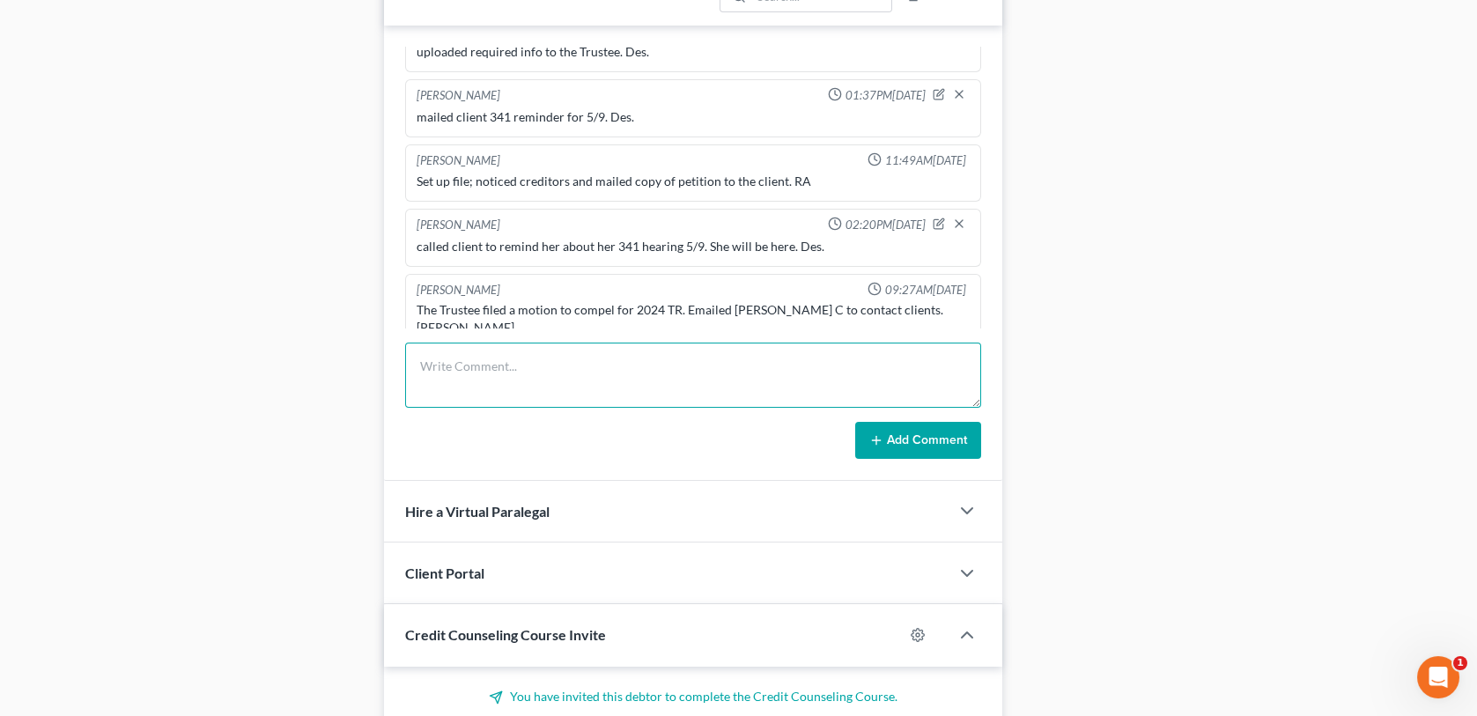
click at [484, 372] on textarea at bounding box center [692, 375] width 575 height 65
type textarea "Client came into the office and signed a 2024 tax affidavit. I scanned and uplo…"
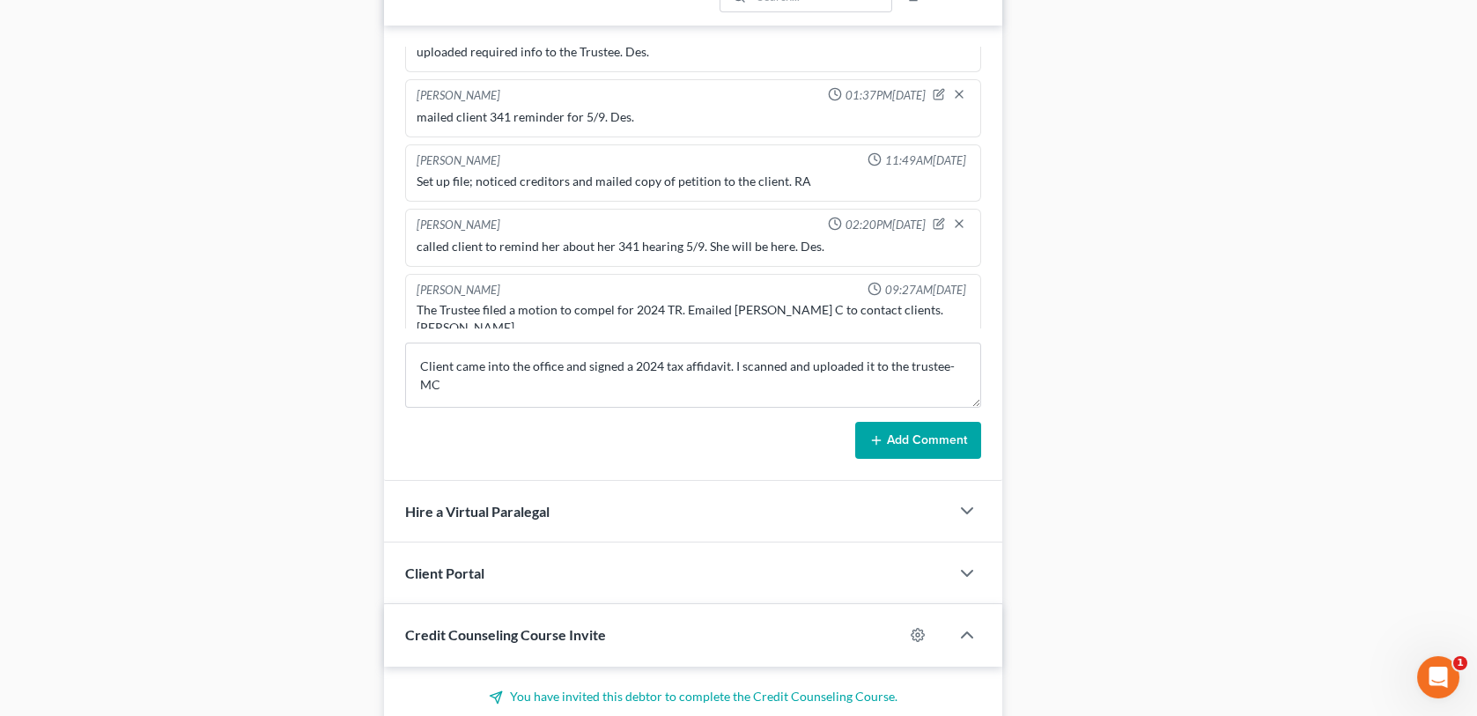
click at [885, 441] on button "Add Comment" at bounding box center [918, 440] width 126 height 37
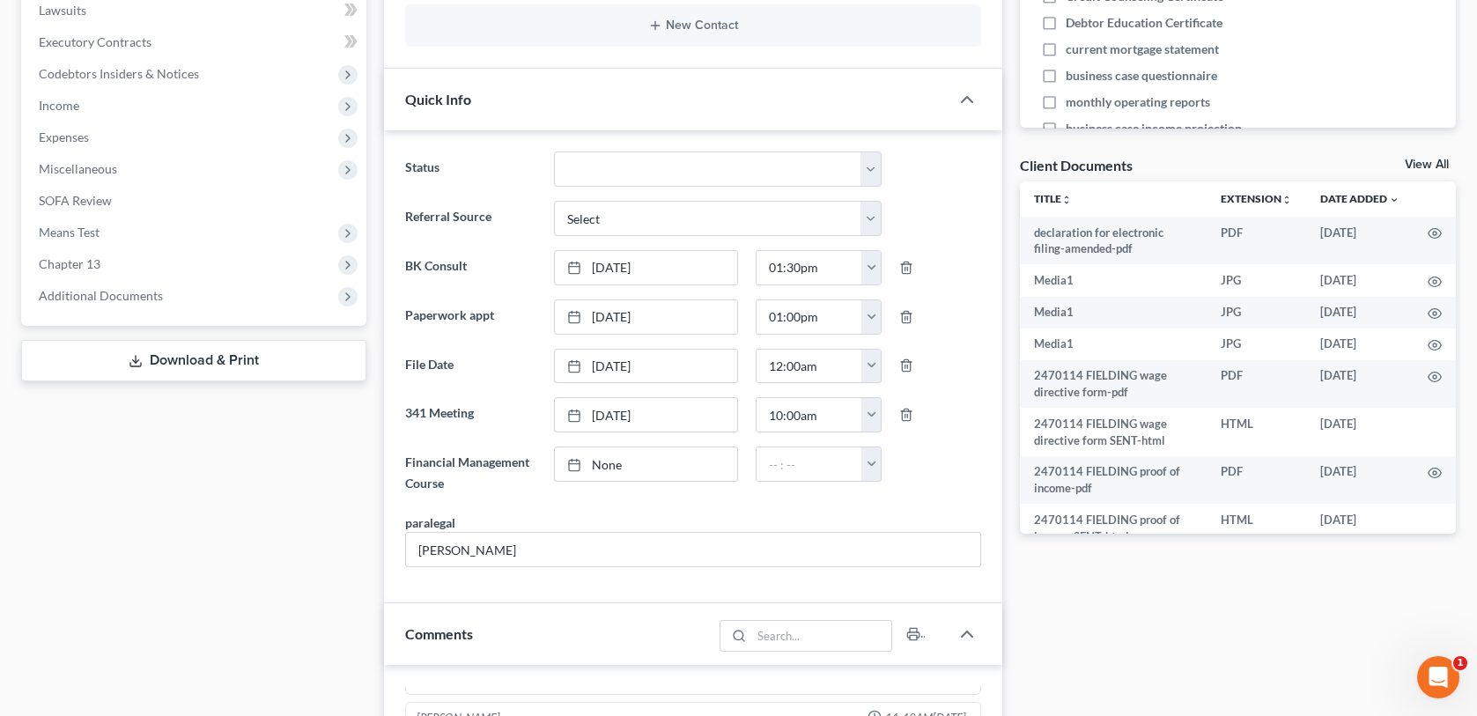
scroll to position [0, 0]
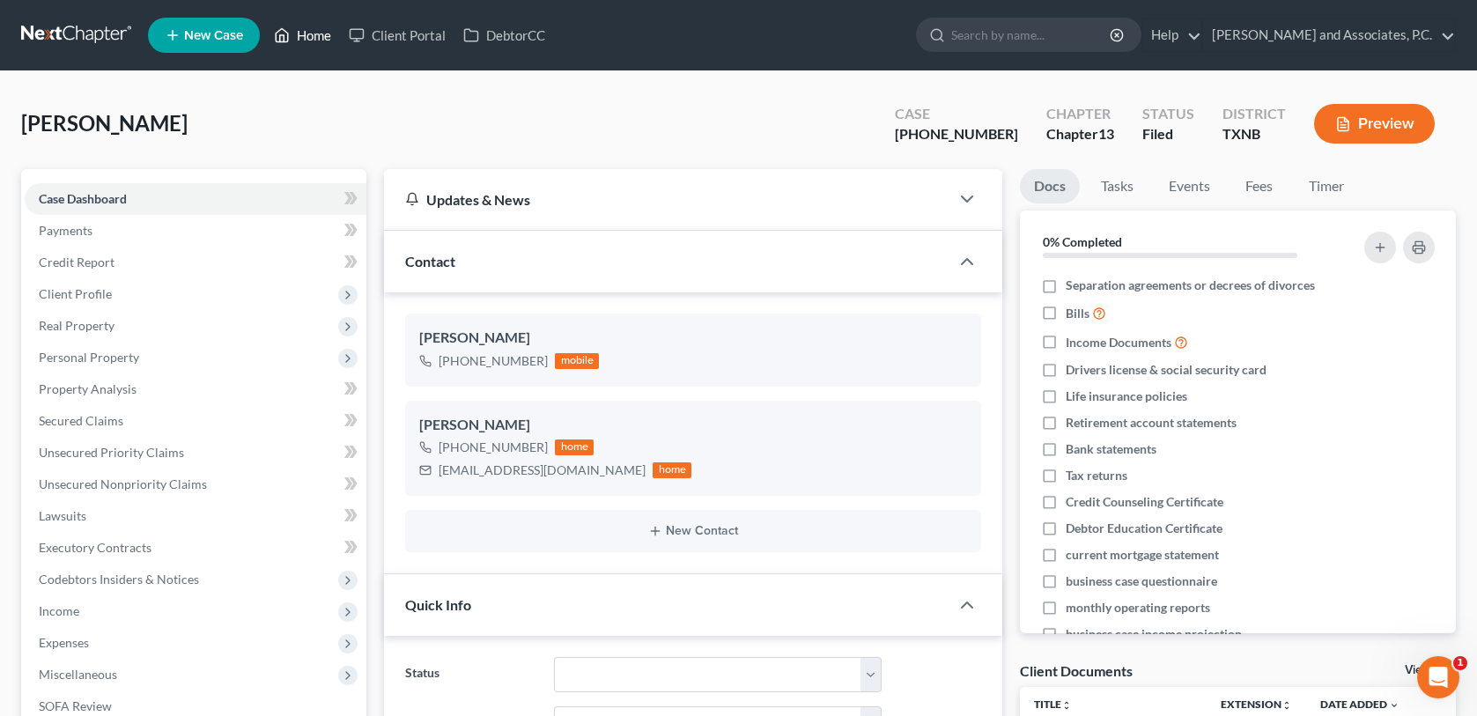
click at [310, 30] on link "Home" at bounding box center [302, 35] width 75 height 32
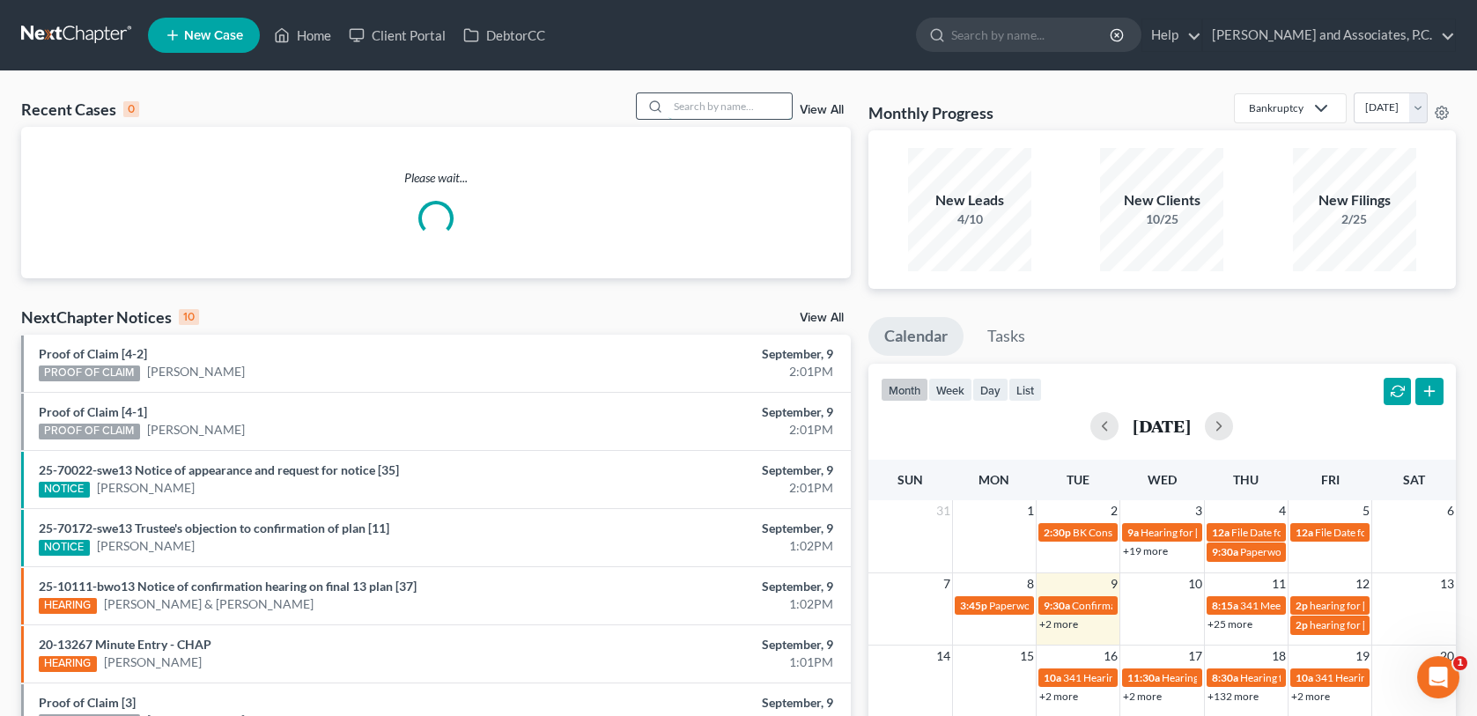
click at [686, 107] on input "search" at bounding box center [730, 106] width 123 height 26
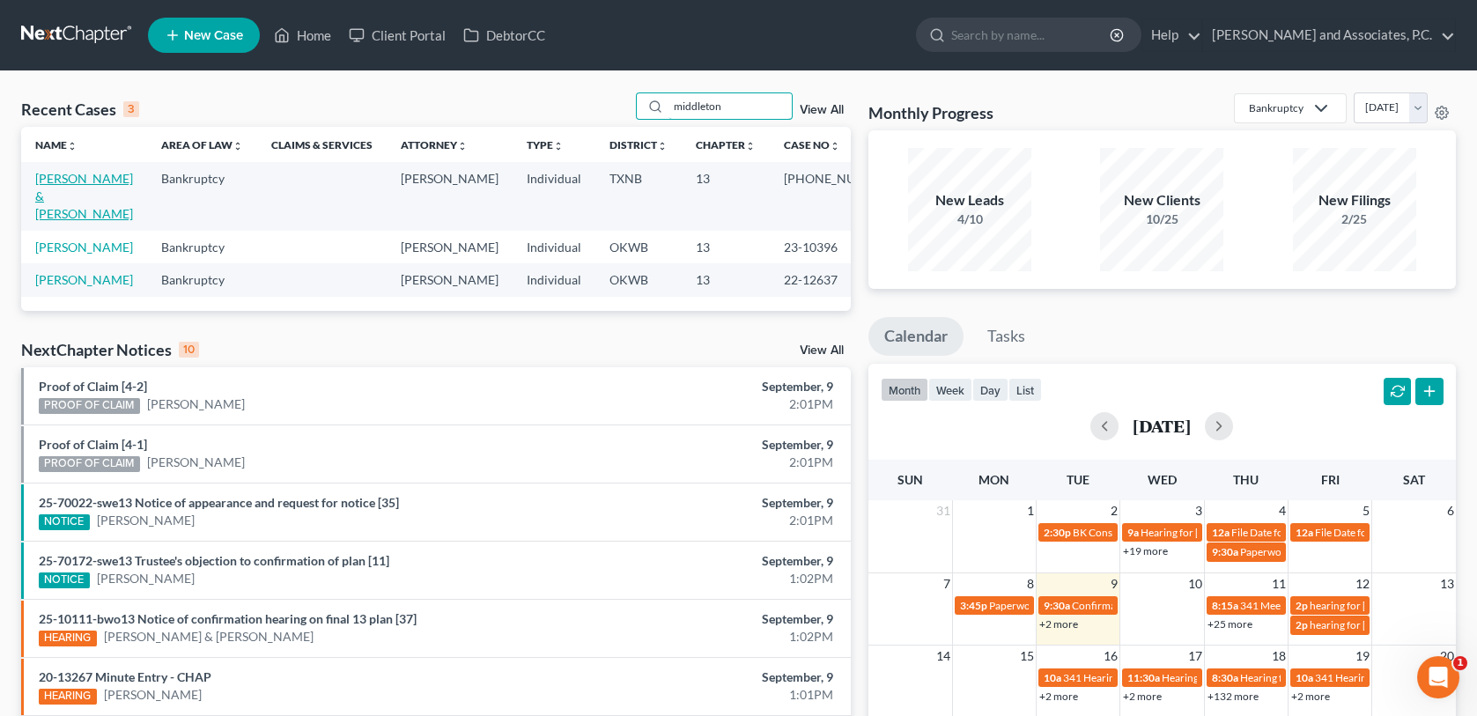
type input "middleton"
click at [120, 174] on link "[PERSON_NAME] & [PERSON_NAME]" at bounding box center [84, 196] width 98 height 50
select select "0"
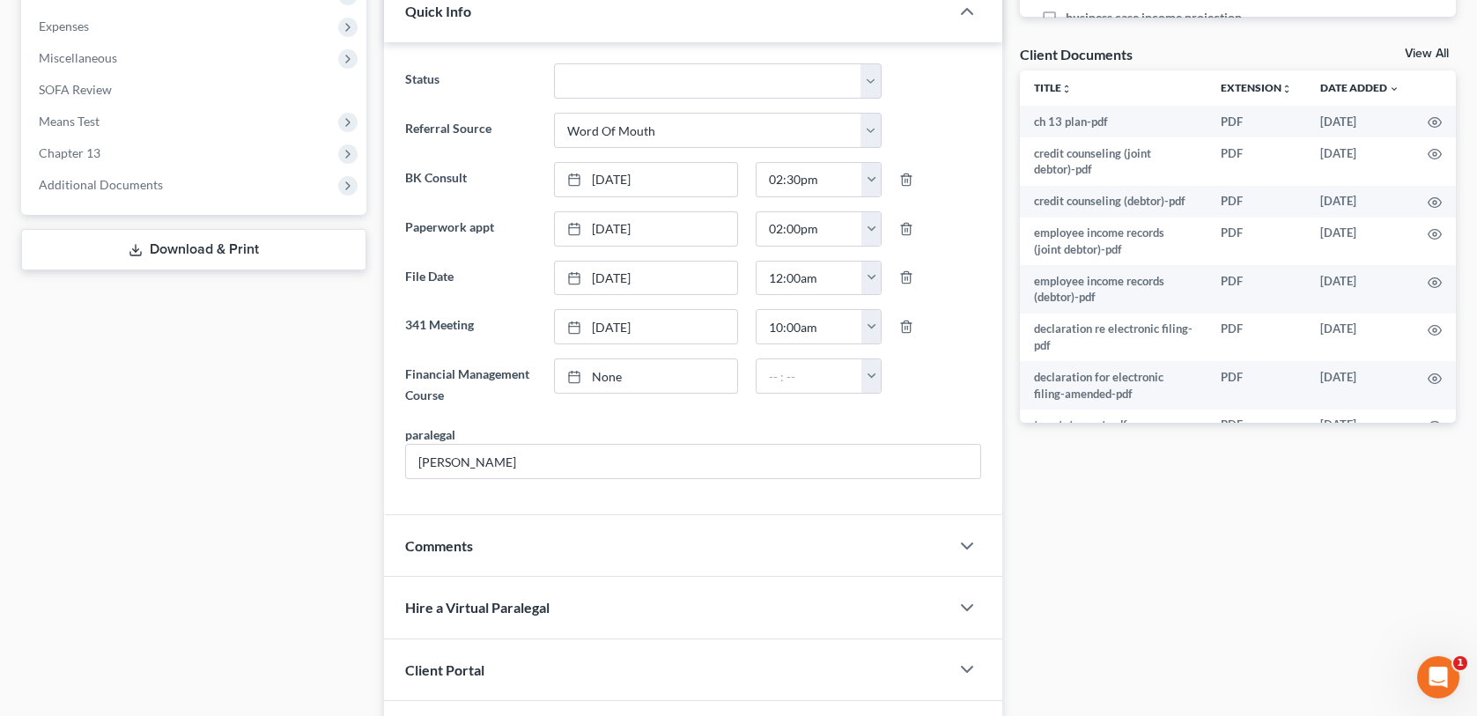
scroll to position [6420, 0]
click at [160, 182] on span "Additional Documents" at bounding box center [196, 185] width 342 height 32
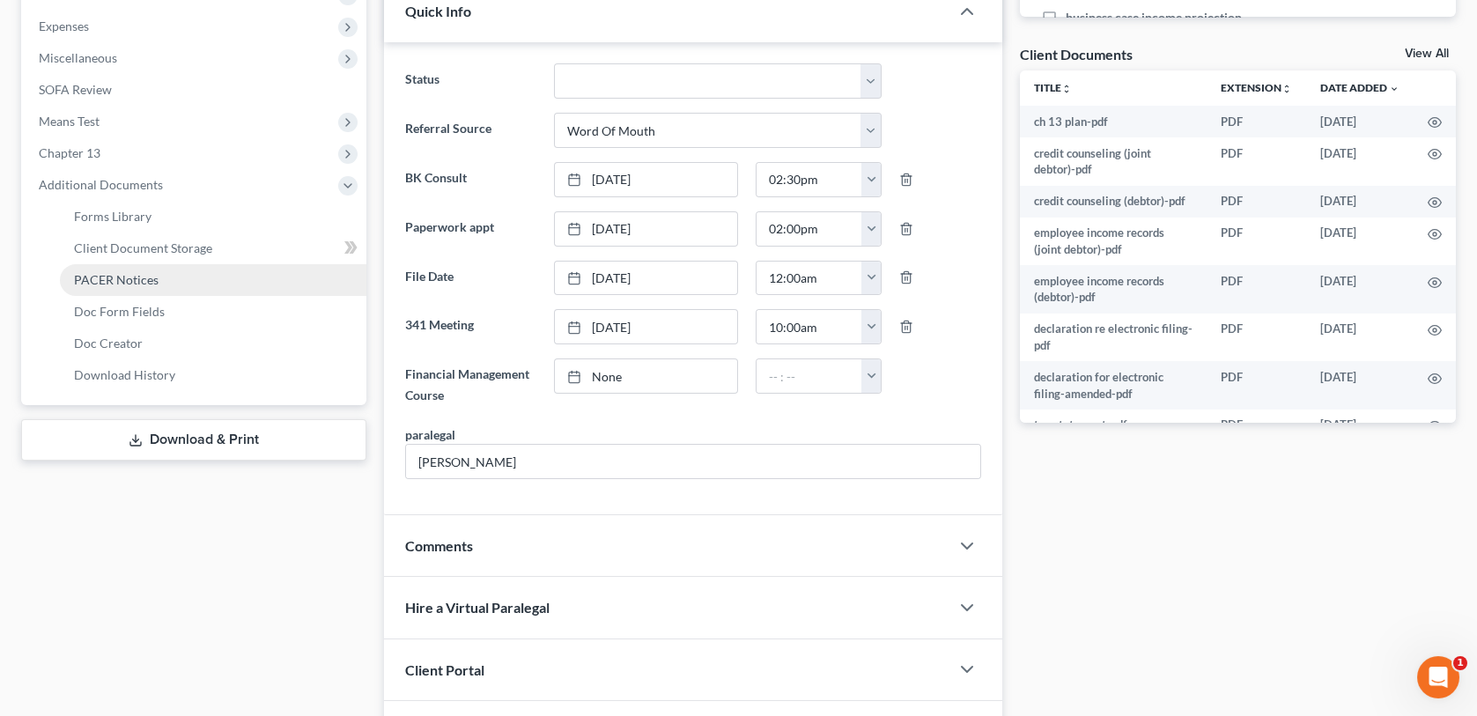
click at [134, 274] on span "PACER Notices" at bounding box center [116, 279] width 85 height 15
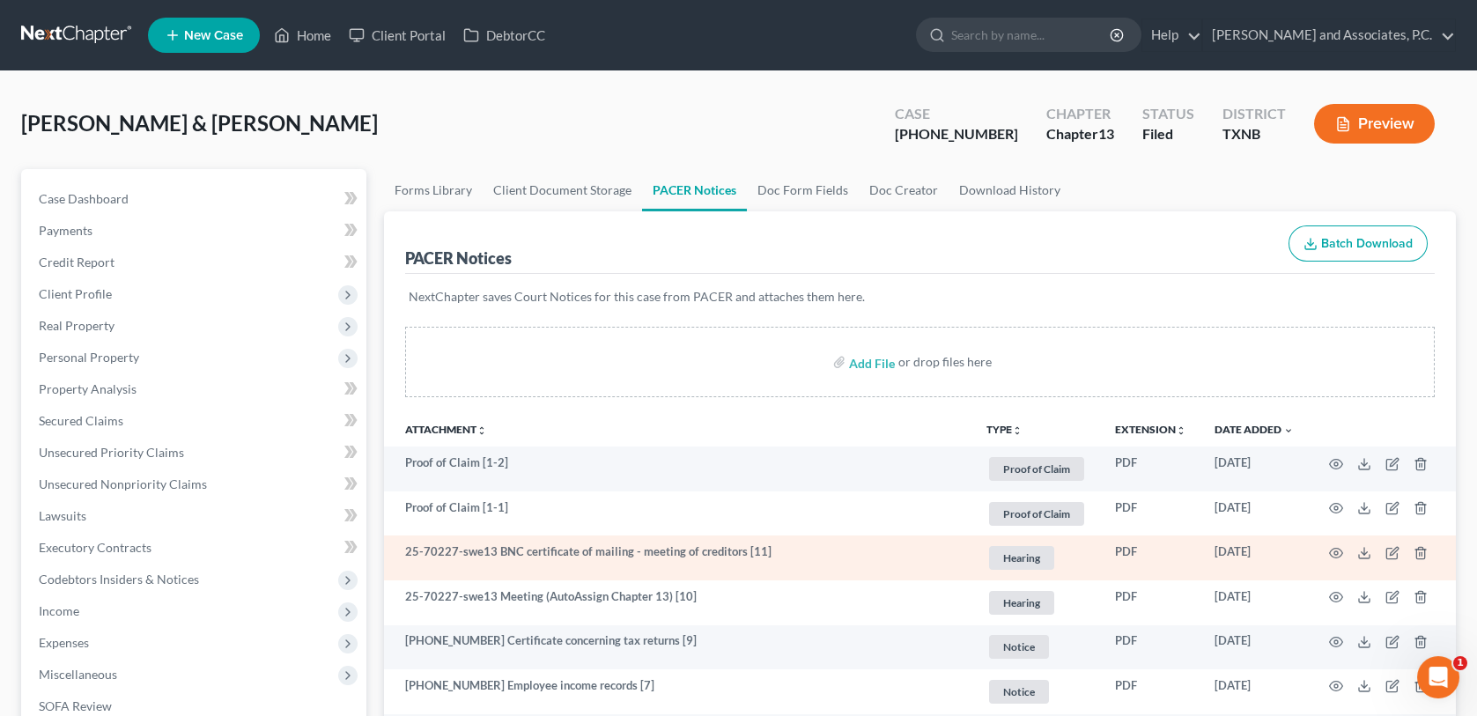
scroll to position [88, 0]
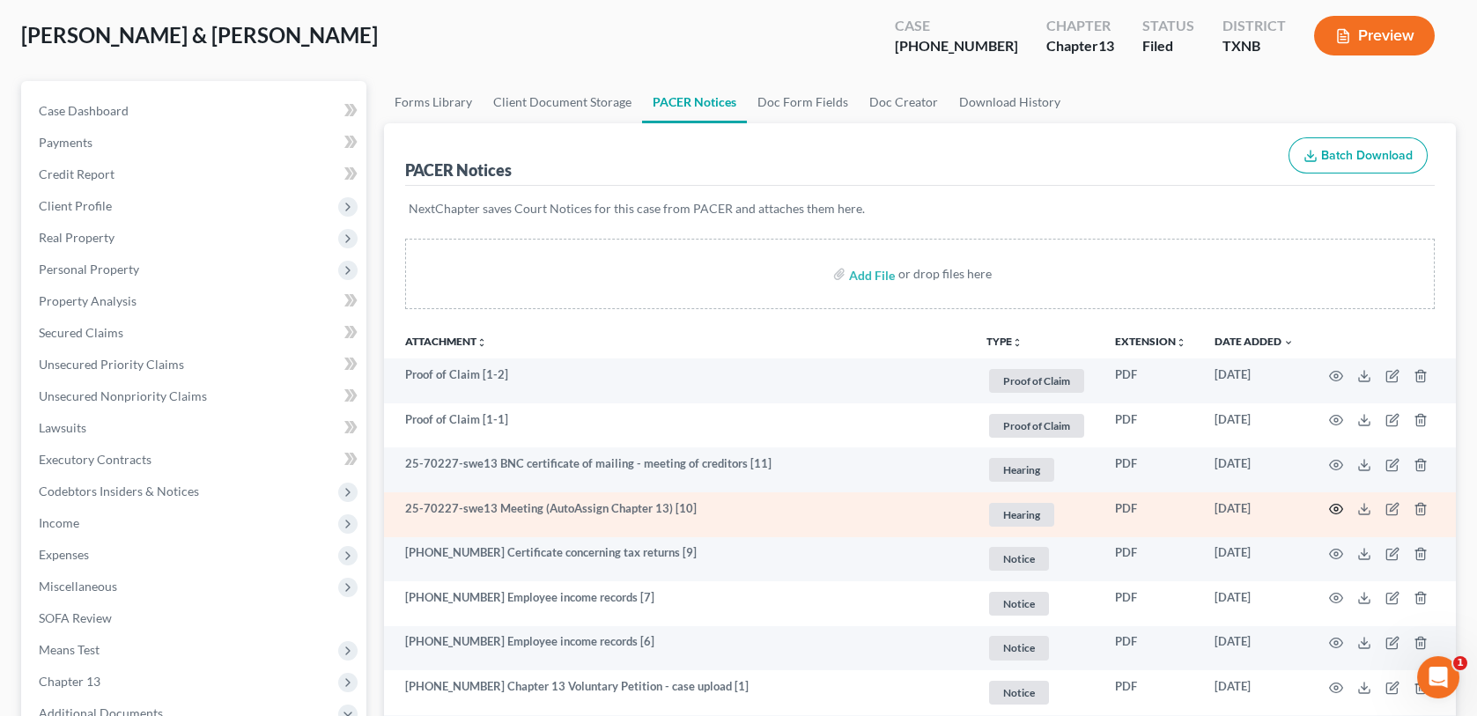
click at [1337, 509] on circle "button" at bounding box center [1337, 509] width 4 height 4
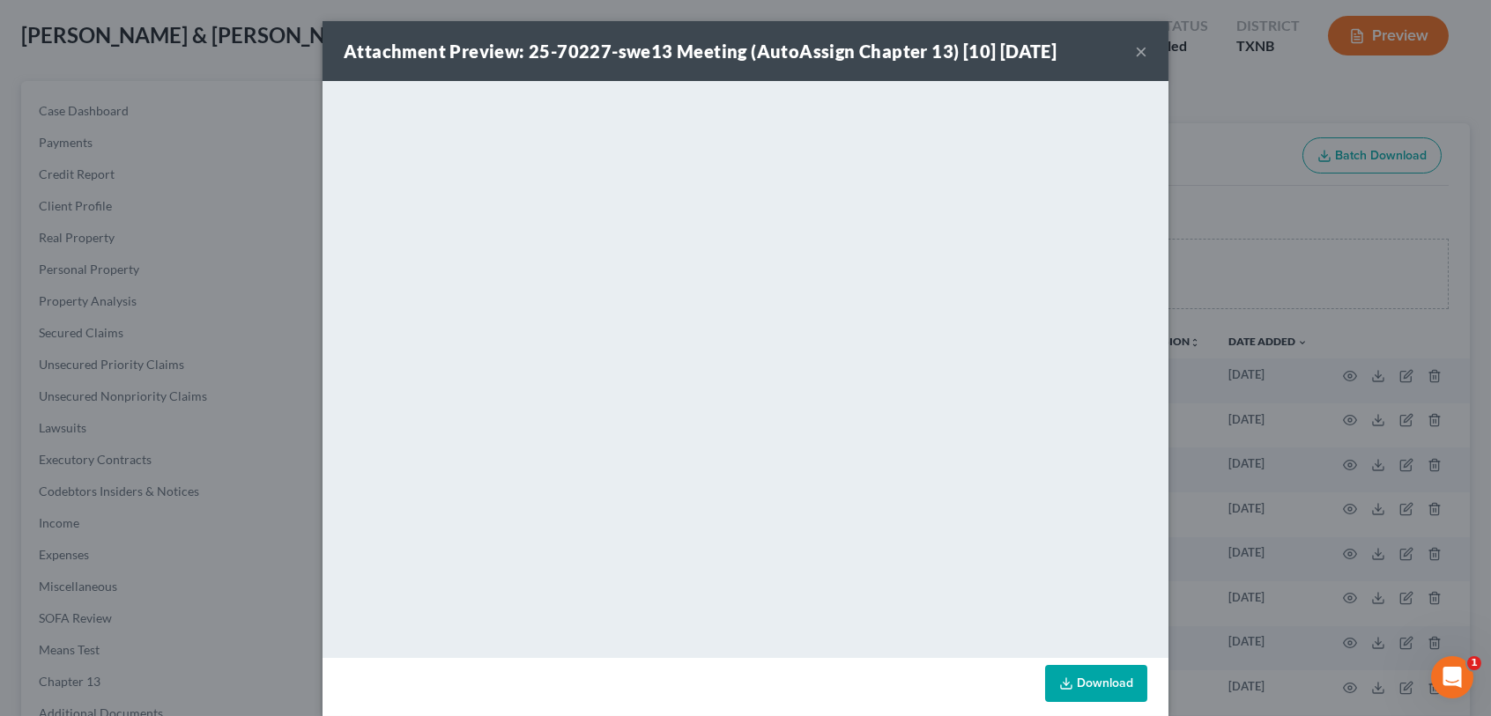
click at [1136, 57] on button "×" at bounding box center [1141, 51] width 12 height 21
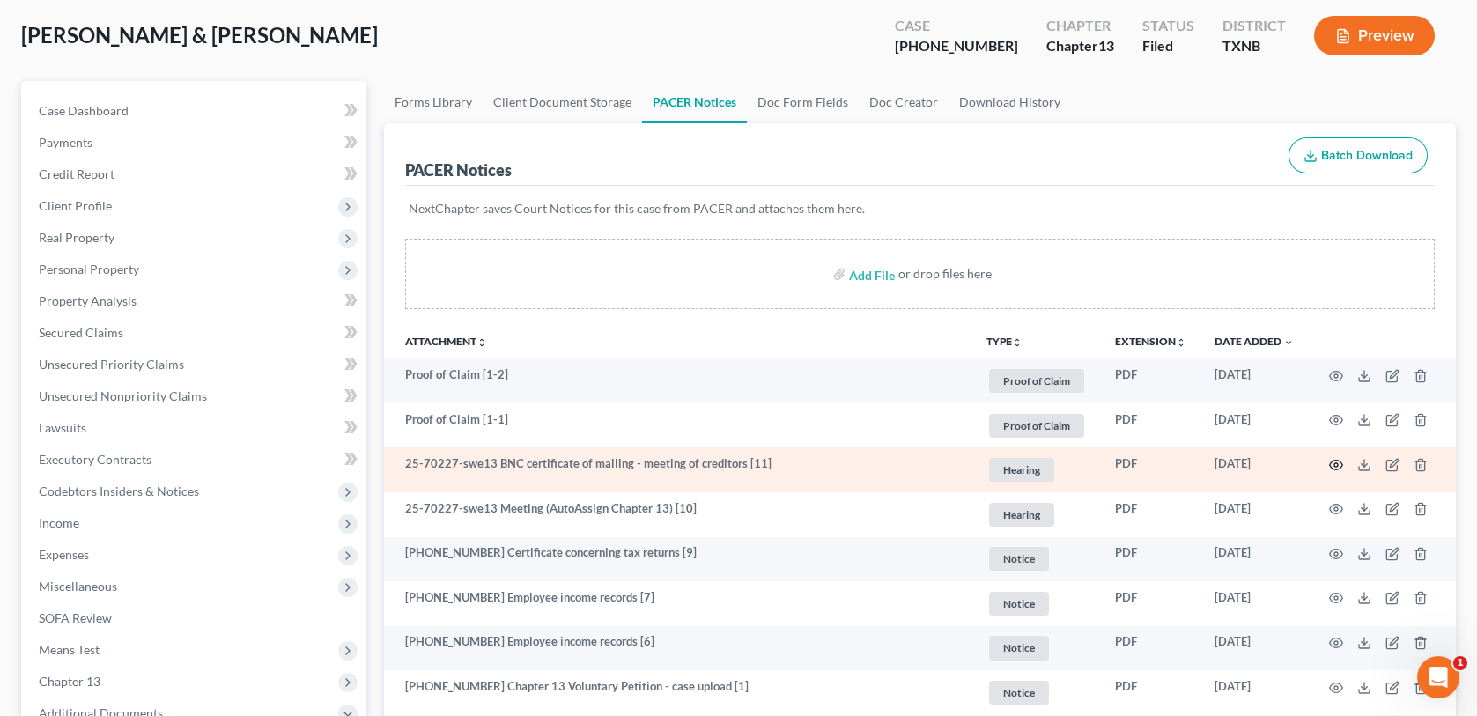
click at [1338, 463] on circle "button" at bounding box center [1337, 465] width 4 height 4
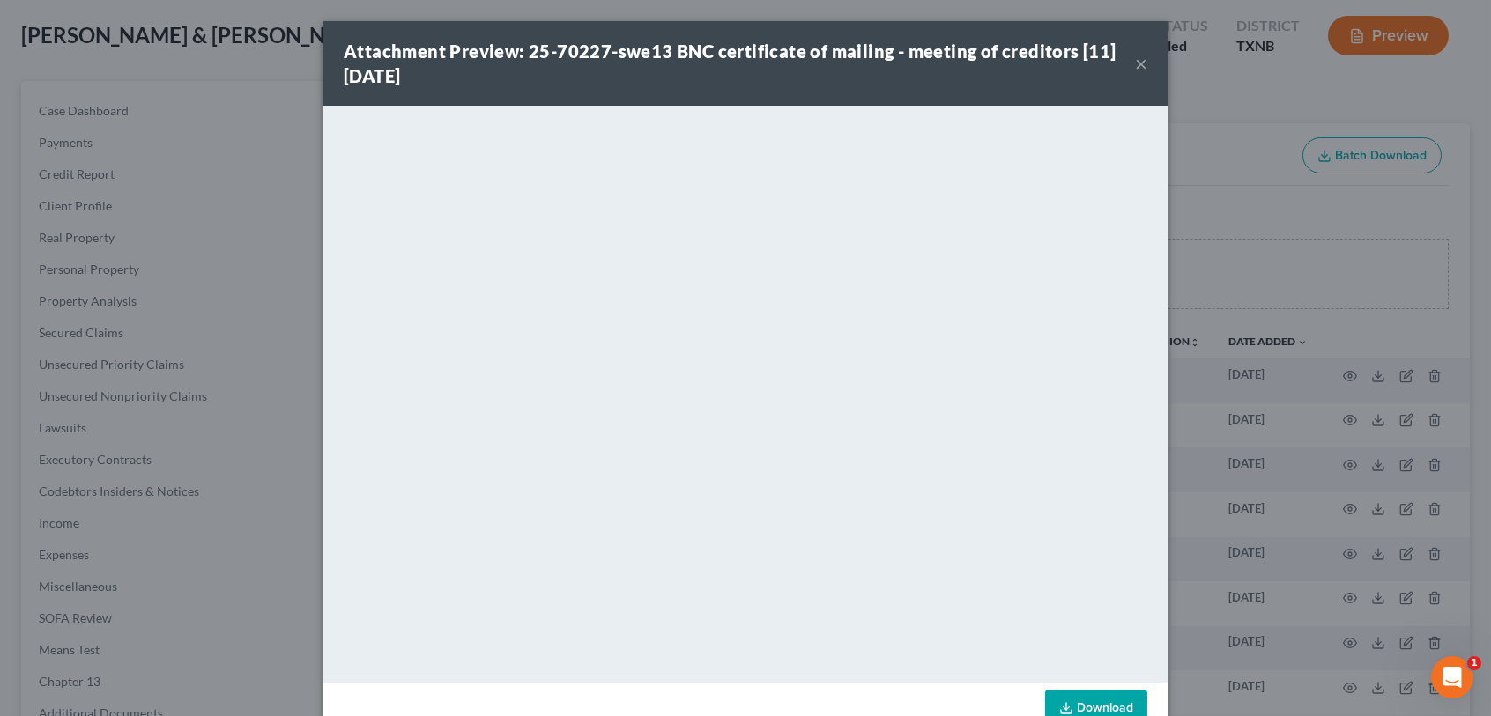
click at [1135, 70] on button "×" at bounding box center [1141, 63] width 12 height 21
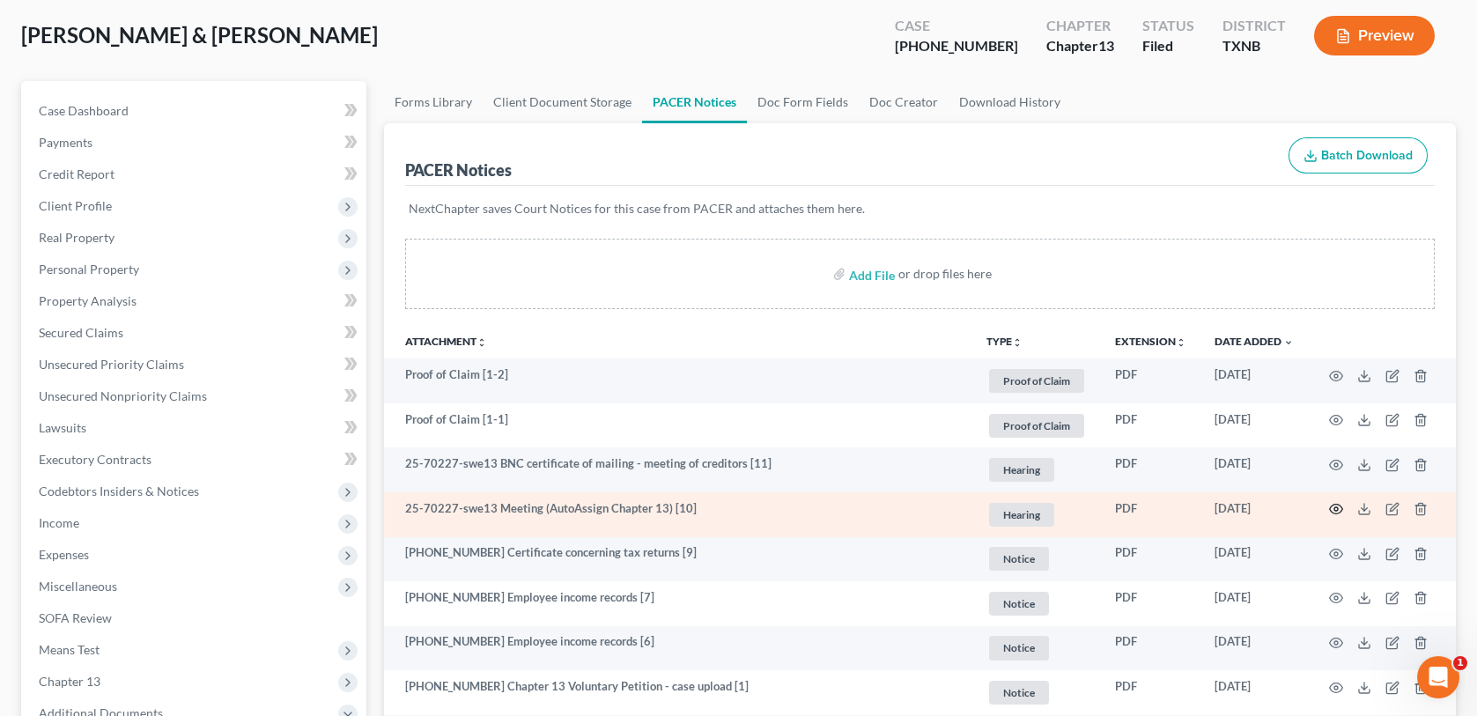
click at [1336, 507] on circle "button" at bounding box center [1337, 509] width 4 height 4
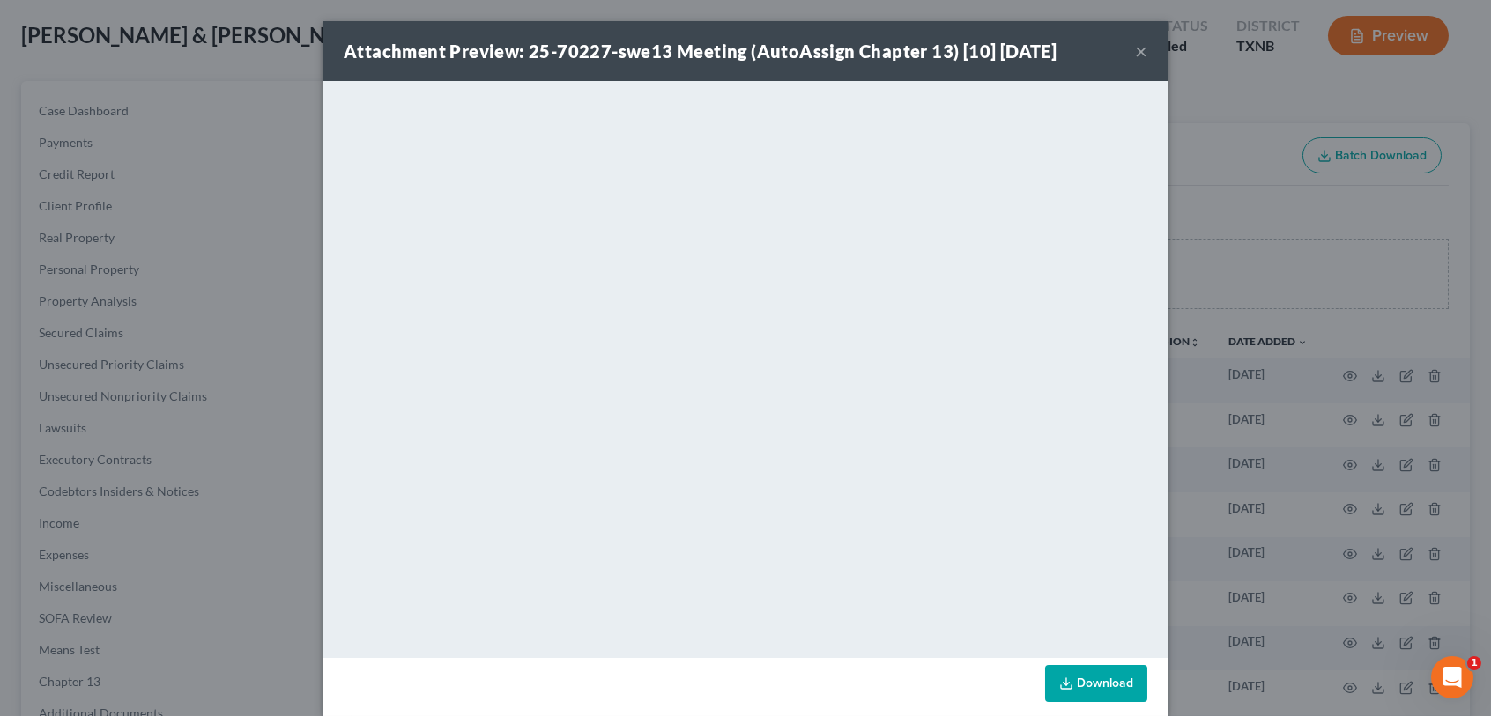
click at [1135, 50] on button "×" at bounding box center [1141, 51] width 12 height 21
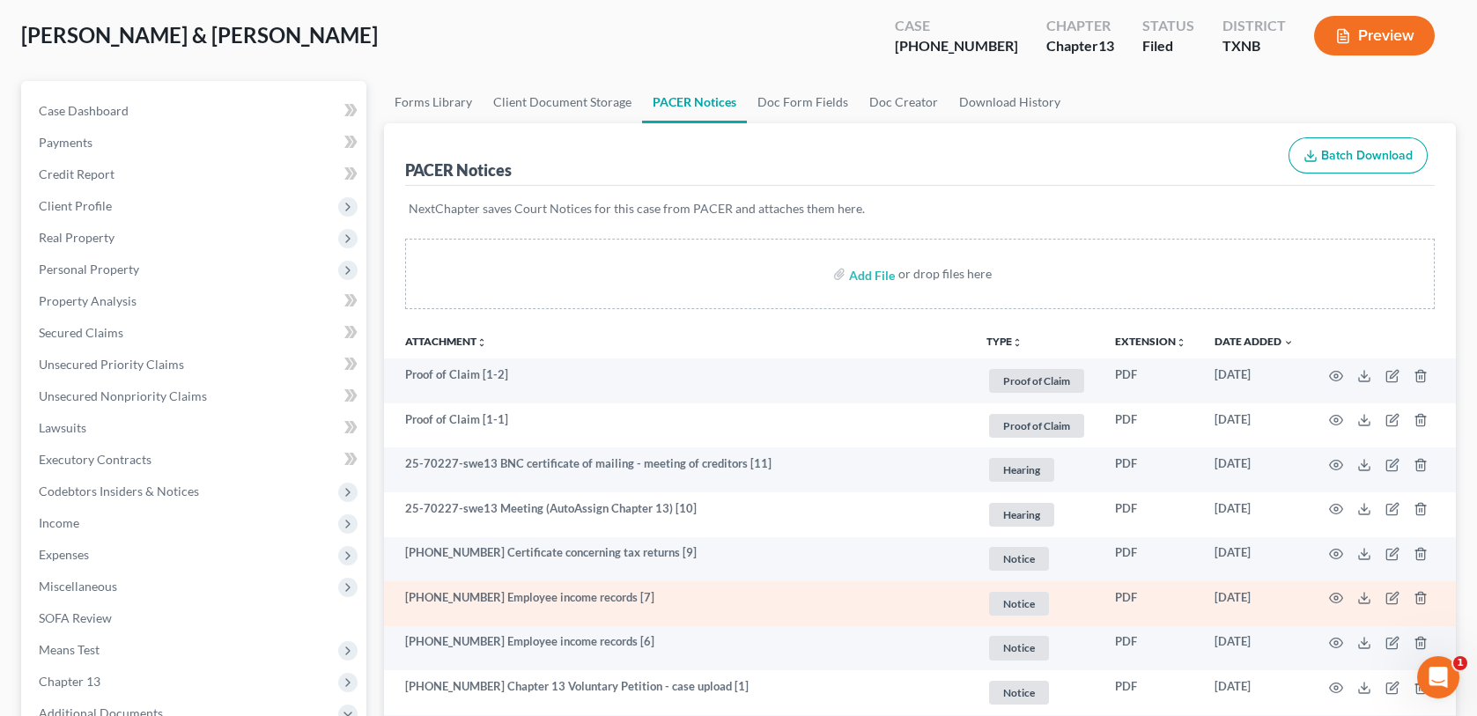
scroll to position [0, 0]
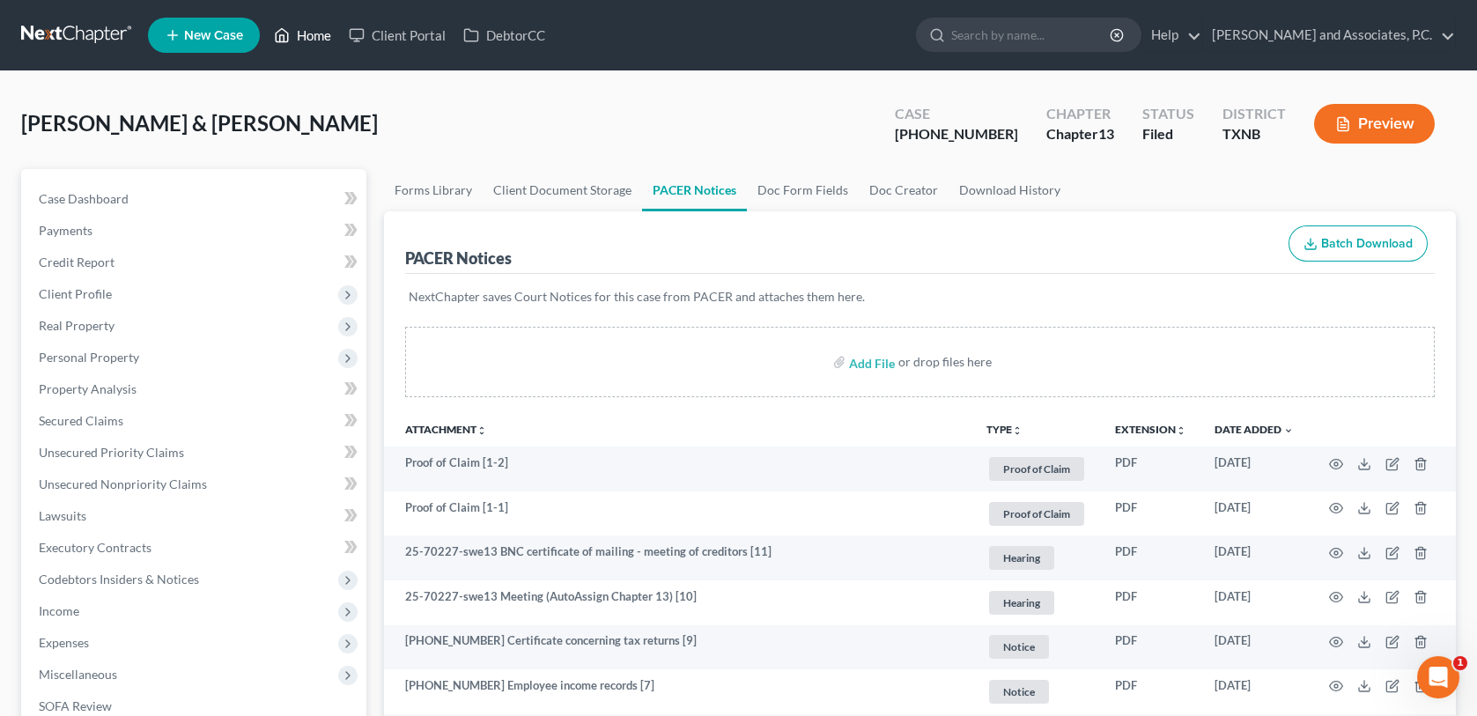
click at [312, 33] on link "Home" at bounding box center [302, 35] width 75 height 32
click at [223, 34] on span "New Case" at bounding box center [213, 35] width 59 height 13
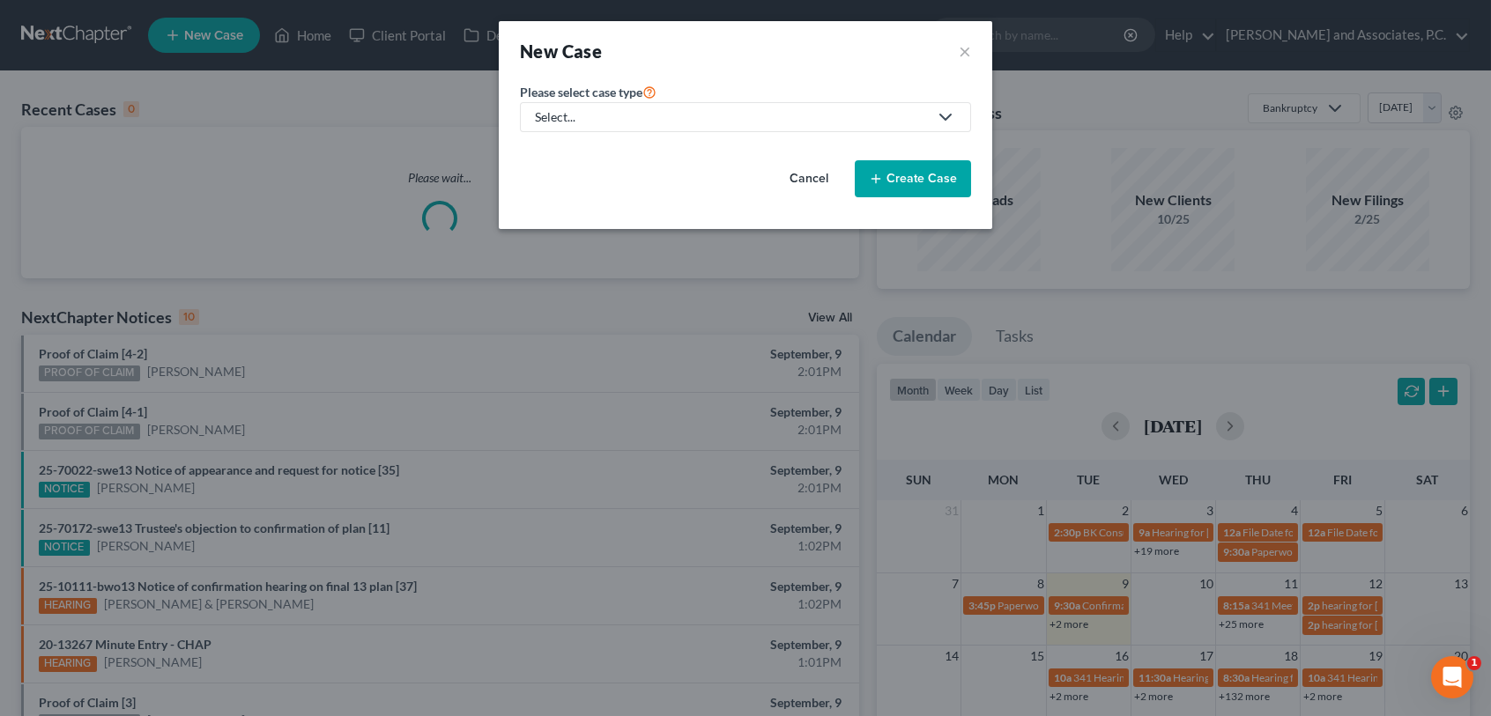
click at [951, 119] on icon at bounding box center [945, 117] width 21 height 21
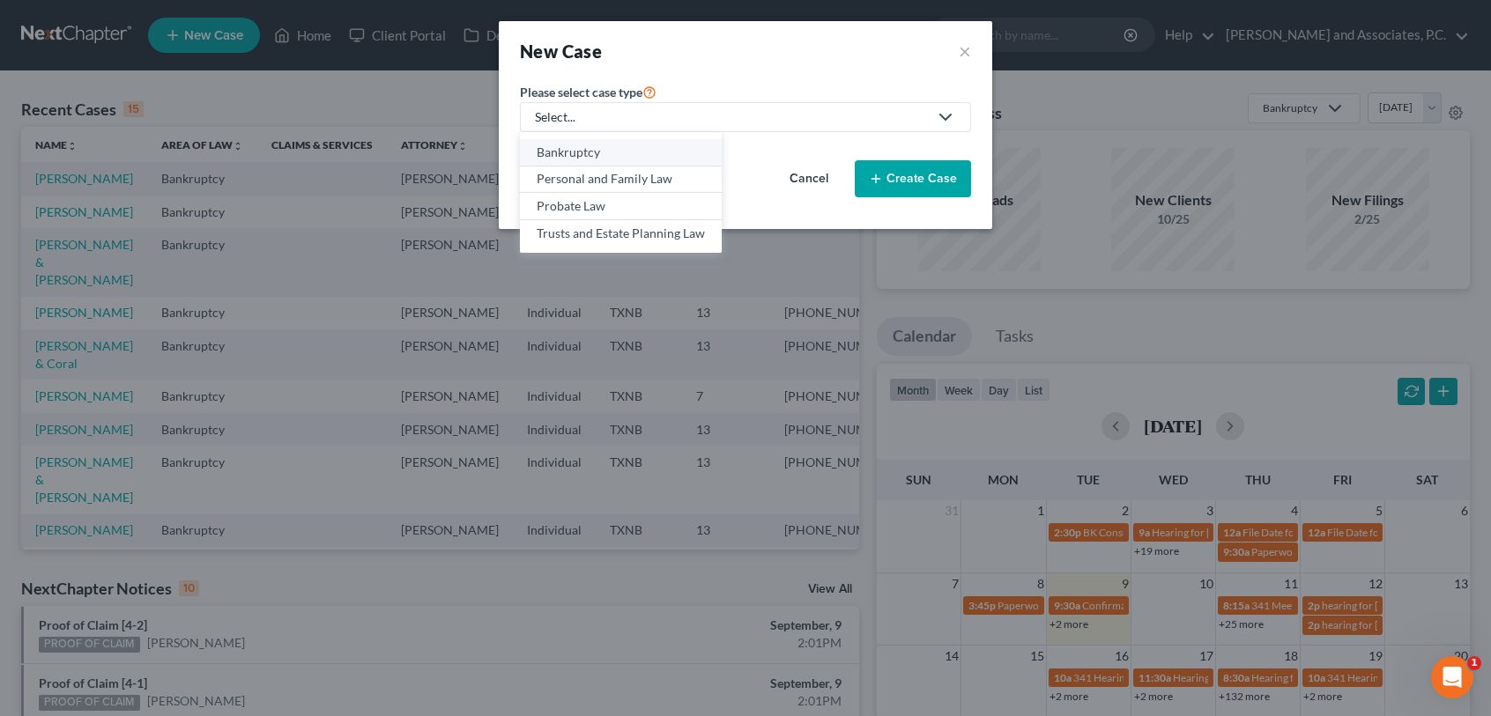
click at [681, 152] on div "Bankruptcy" at bounding box center [620, 153] width 168 height 18
select select "78"
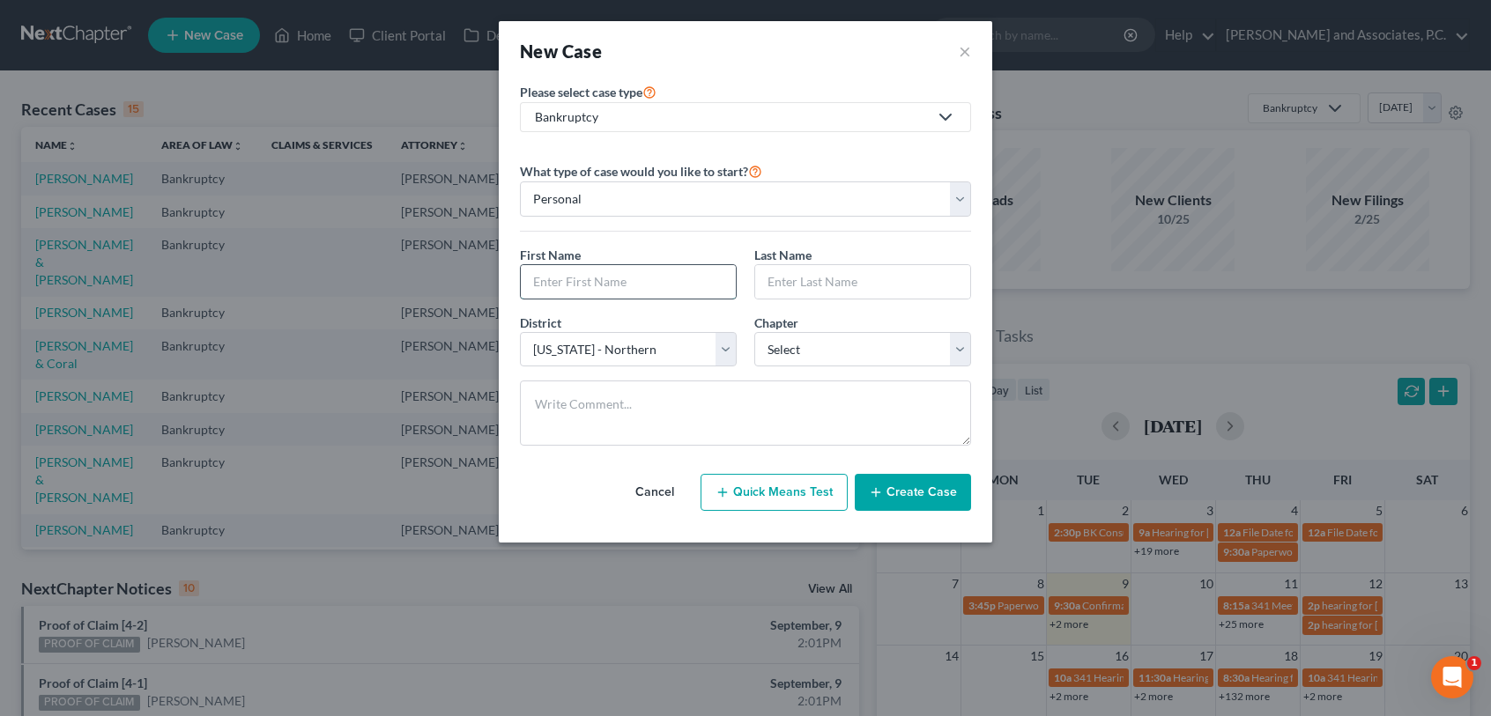
click at [569, 283] on input "text" at bounding box center [628, 281] width 215 height 33
type input "[PERSON_NAME]"
click at [877, 354] on select "Select 7 11 12 13" at bounding box center [862, 349] width 217 height 35
select select "3"
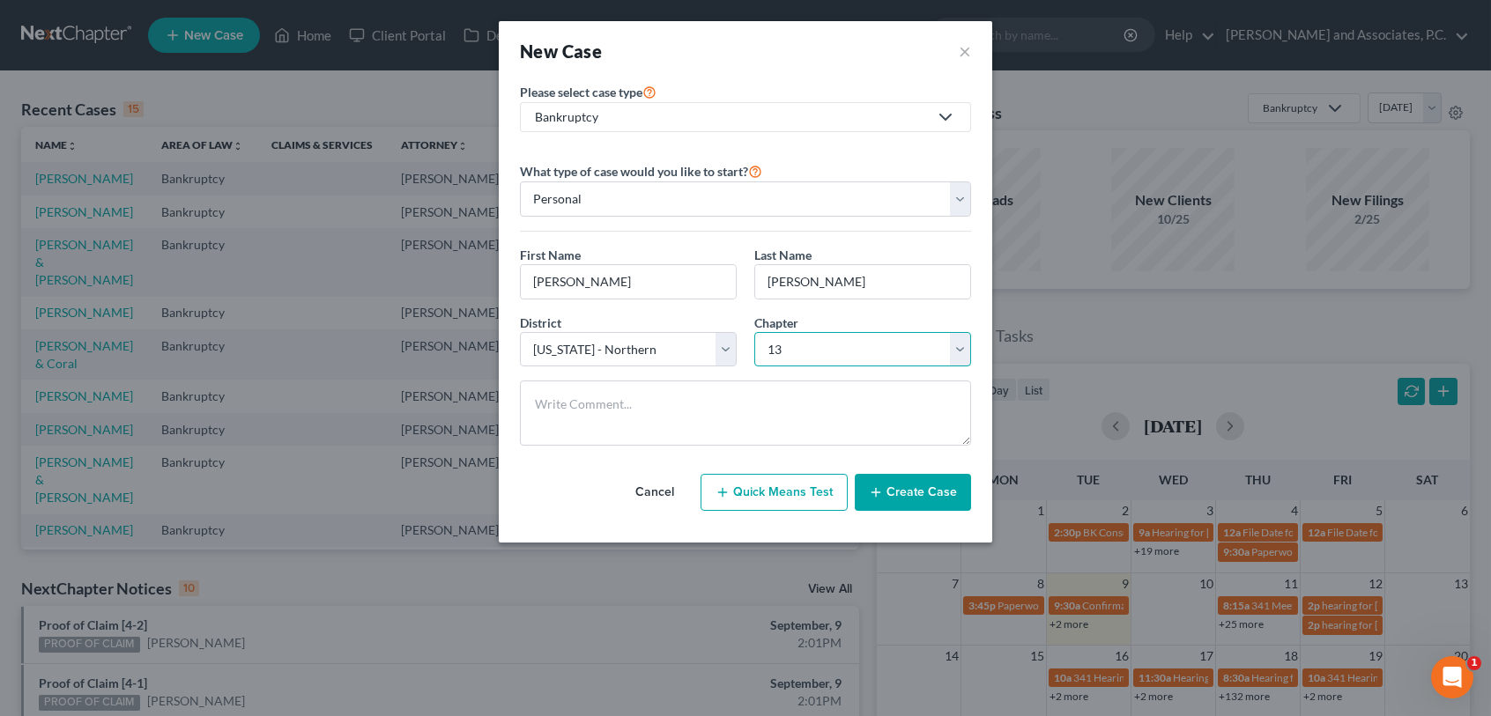
click at [754, 332] on select "Select 7 11 12 13" at bounding box center [862, 349] width 217 height 35
click at [892, 495] on button "Create Case" at bounding box center [913, 492] width 116 height 37
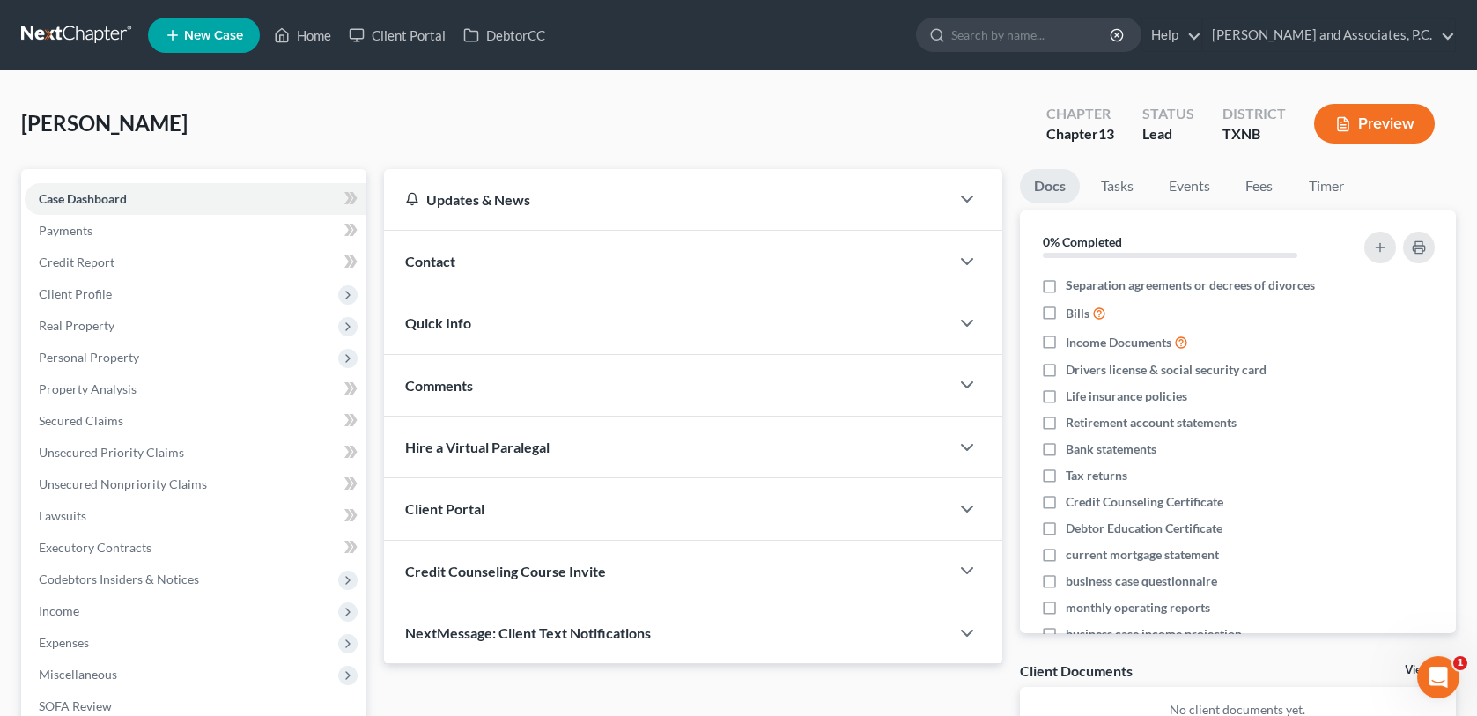
click at [517, 263] on div "Contact" at bounding box center [666, 261] width 565 height 61
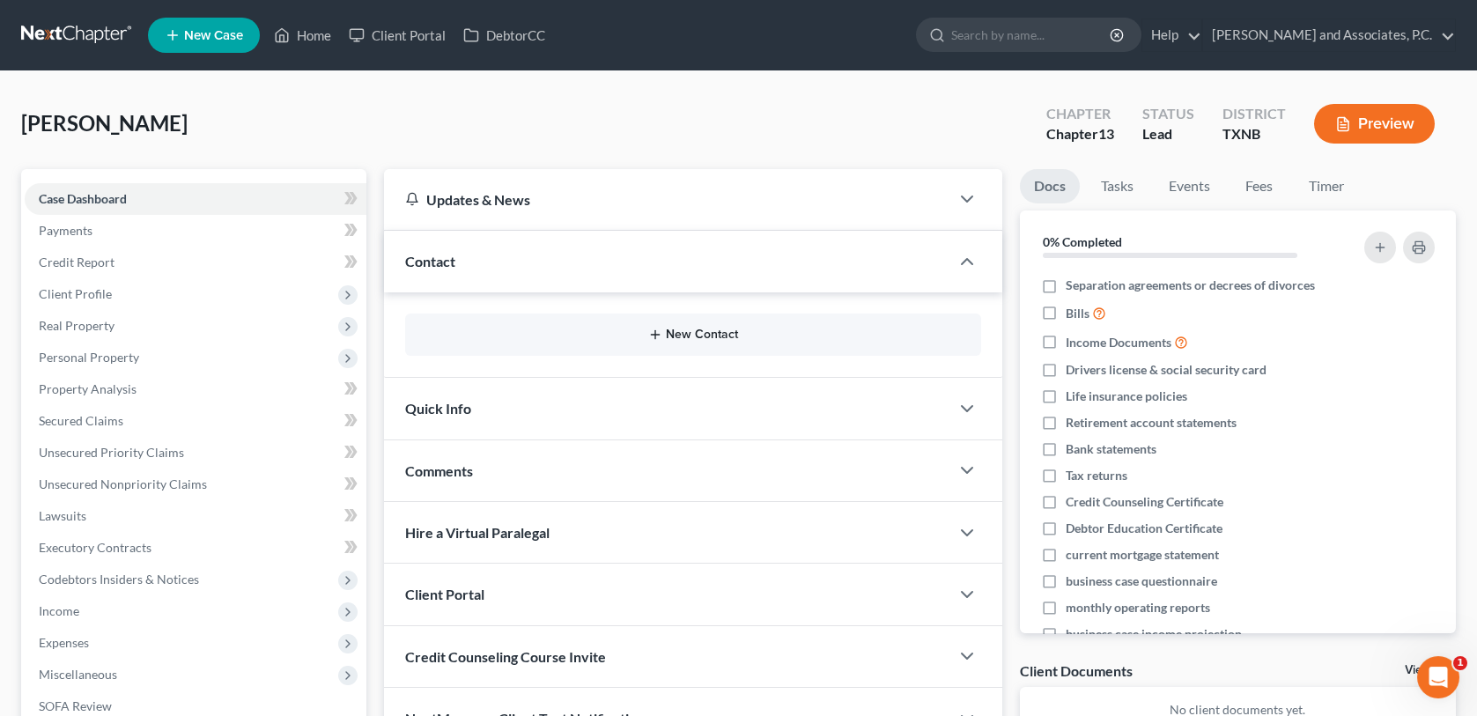
click at [525, 328] on button "New Contact" at bounding box center [692, 335] width 547 height 14
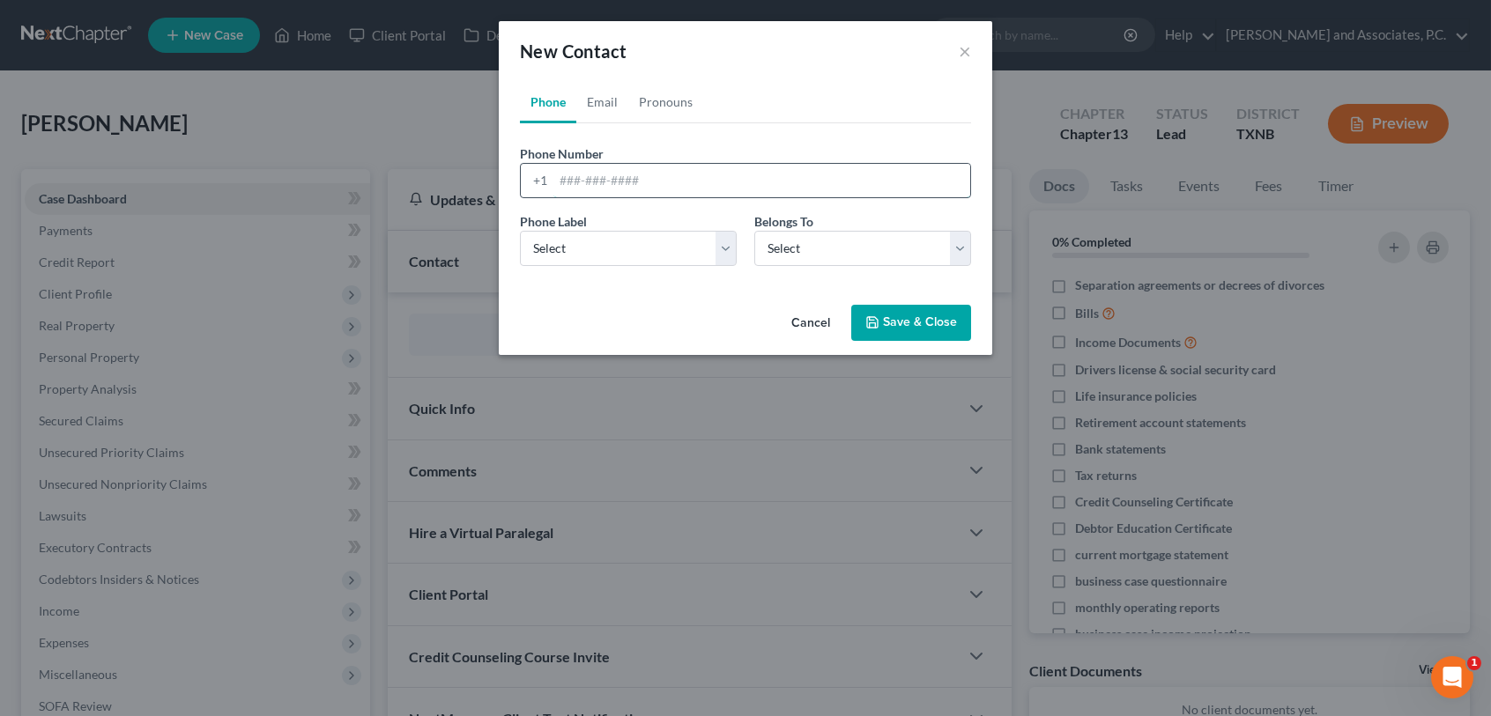
click at [554, 179] on input "tel" at bounding box center [761, 180] width 417 height 33
type input "[PHONE_NUMBER]"
click at [682, 247] on select "Select Mobile Home Work Other" at bounding box center [628, 248] width 217 height 35
select select "0"
click at [520, 231] on select "Select Mobile Home Work Other" at bounding box center [628, 248] width 217 height 35
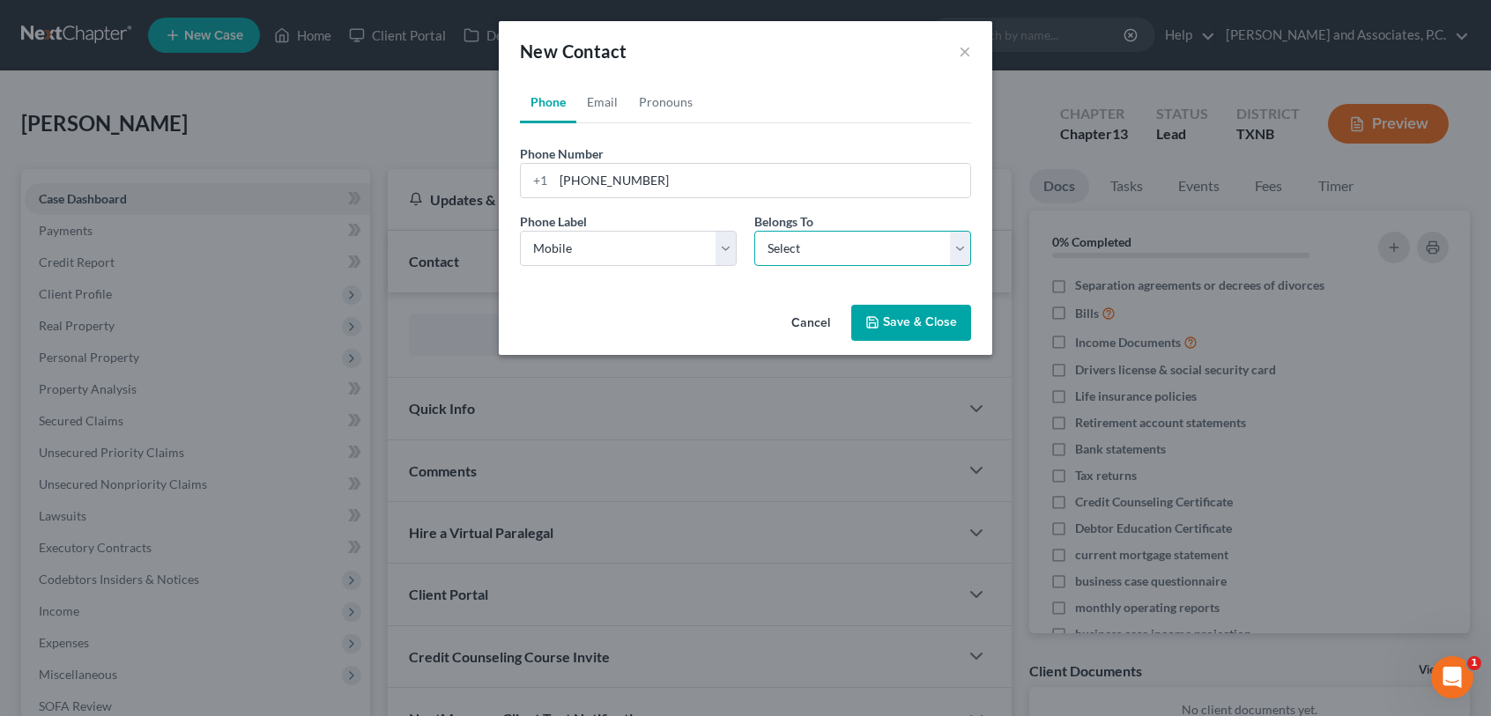
click at [843, 248] on select "Select Client Other" at bounding box center [862, 248] width 217 height 35
select select "0"
click at [754, 231] on select "Select Client Other" at bounding box center [862, 248] width 217 height 35
click at [886, 329] on button "Save & Close" at bounding box center [911, 323] width 120 height 37
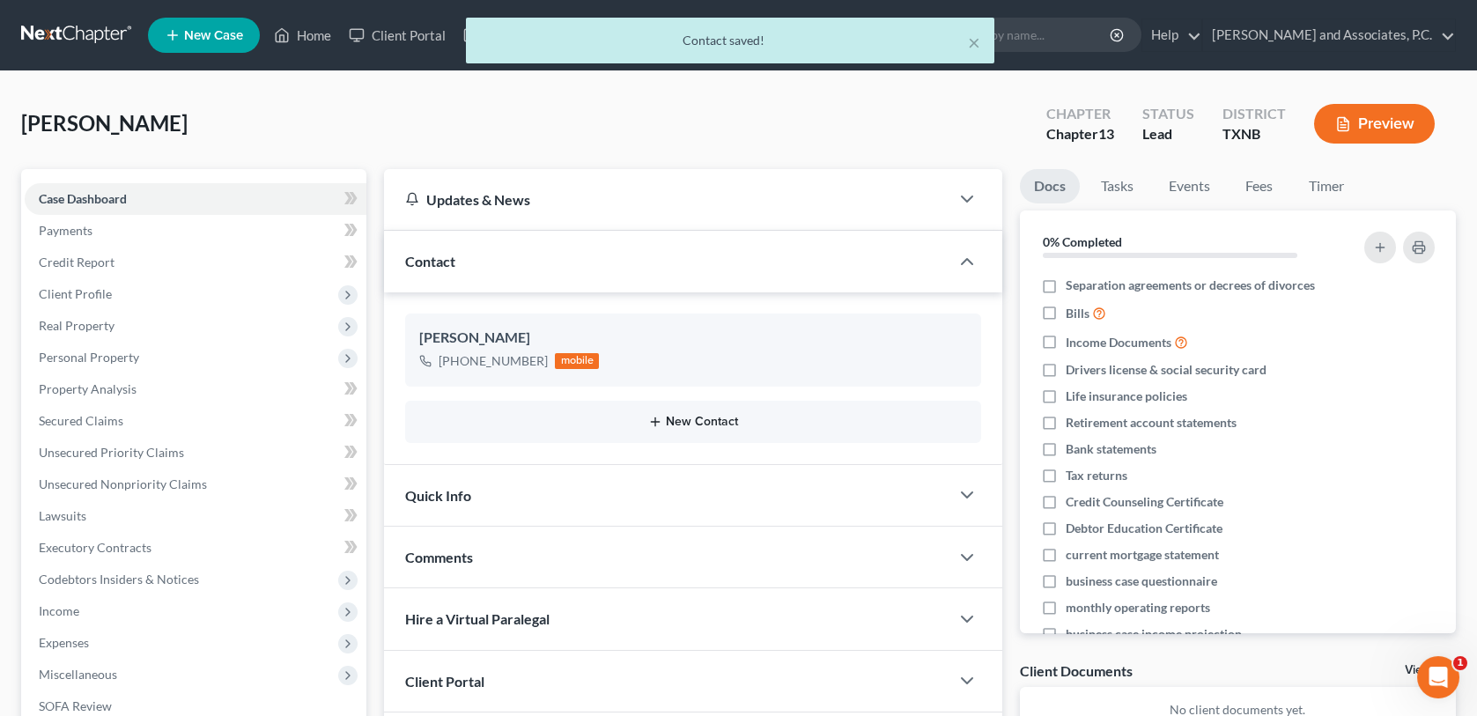
click at [633, 420] on button "New Contact" at bounding box center [692, 422] width 547 height 14
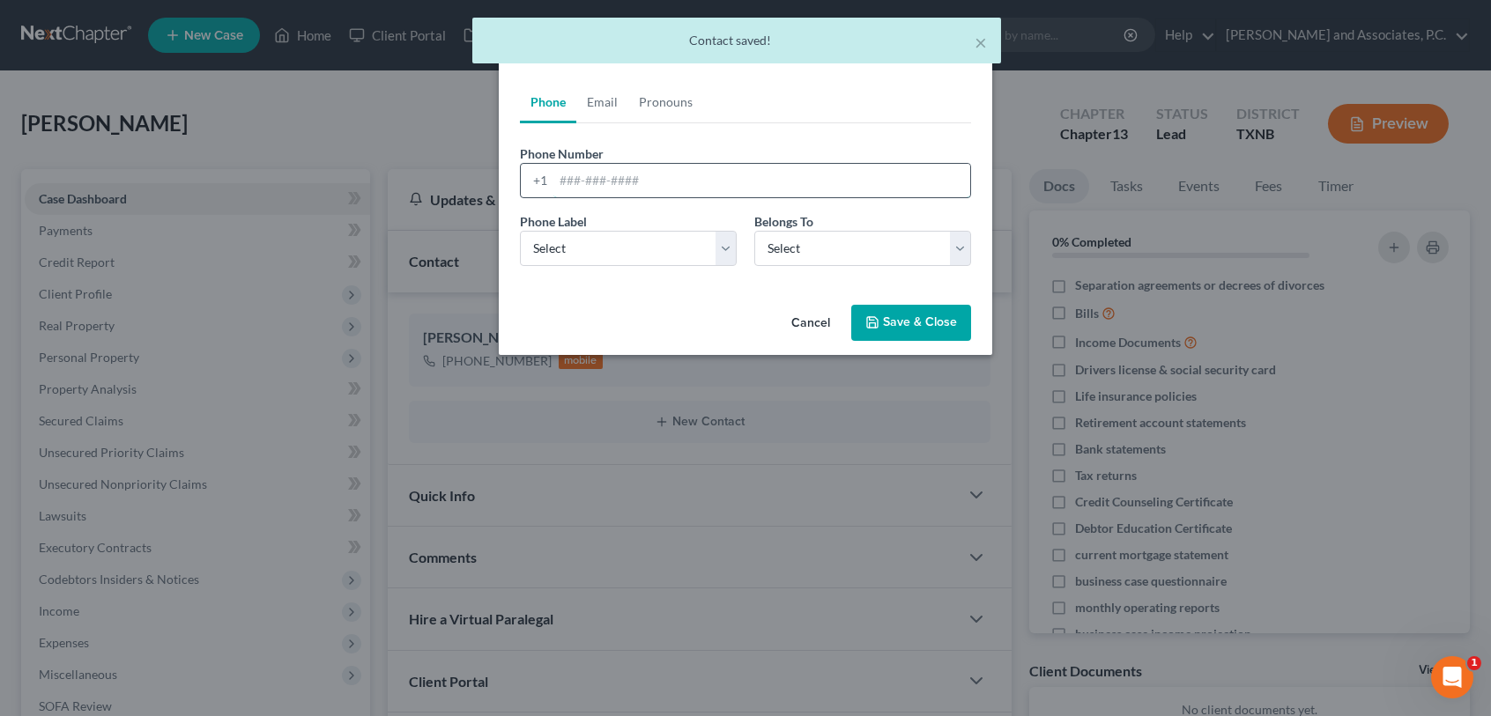
click at [558, 181] on input "tel" at bounding box center [761, 180] width 417 height 33
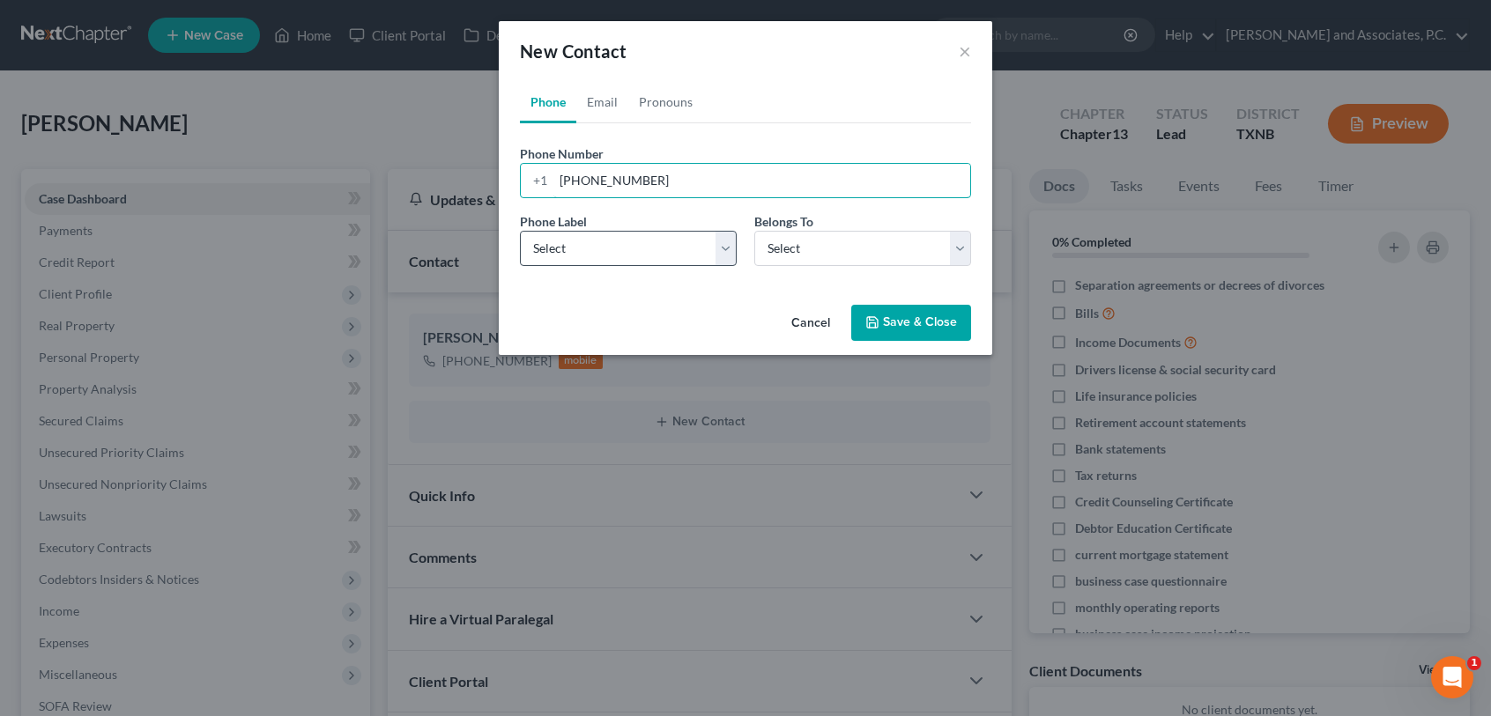
type input "[PHONE_NUMBER]"
click at [713, 254] on select "Select Mobile Home Work Other" at bounding box center [628, 248] width 217 height 35
select select "2"
click at [520, 231] on select "Select Mobile Home Work Other" at bounding box center [628, 248] width 217 height 35
click at [837, 241] on select "Select Client Other" at bounding box center [862, 248] width 217 height 35
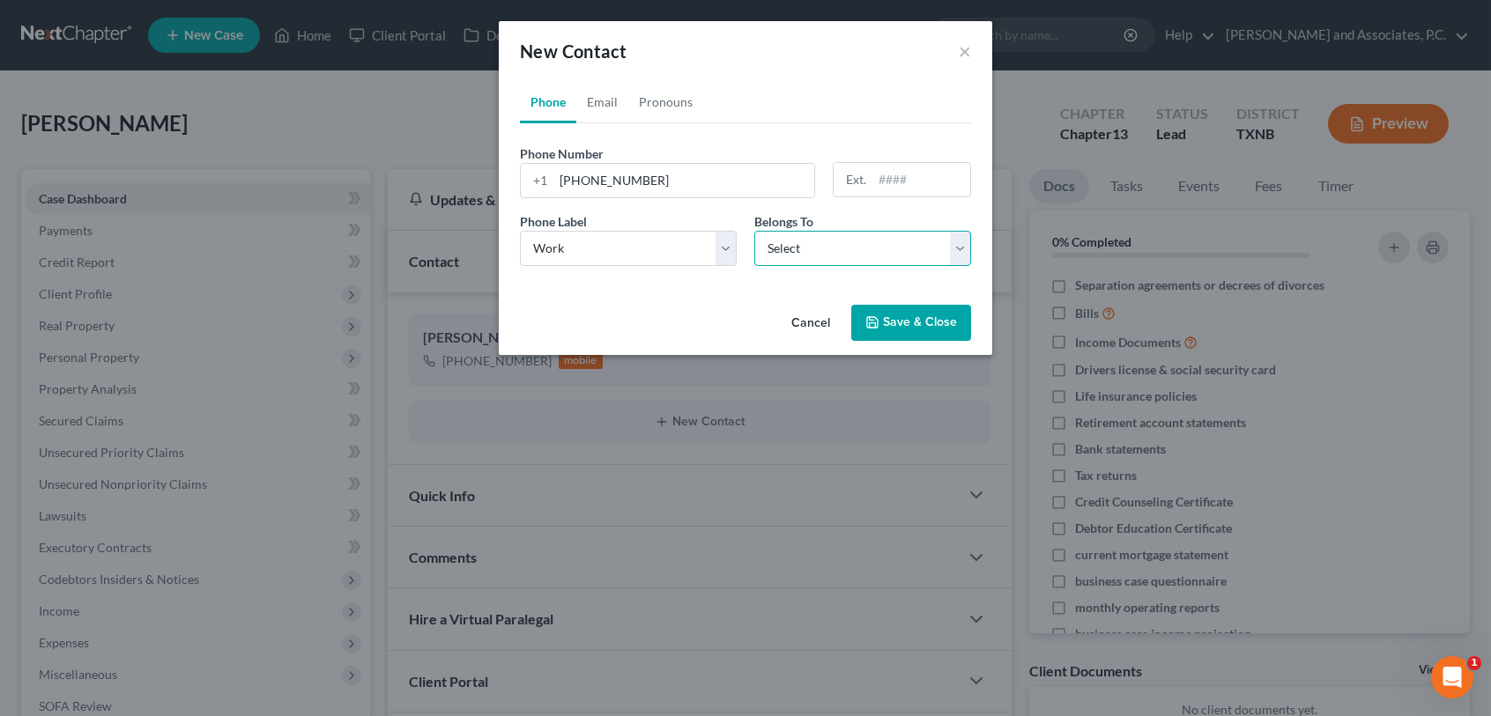
select select "0"
click at [754, 231] on select "Select Client Other" at bounding box center [862, 248] width 217 height 35
click at [886, 324] on button "Save & Close" at bounding box center [911, 323] width 120 height 37
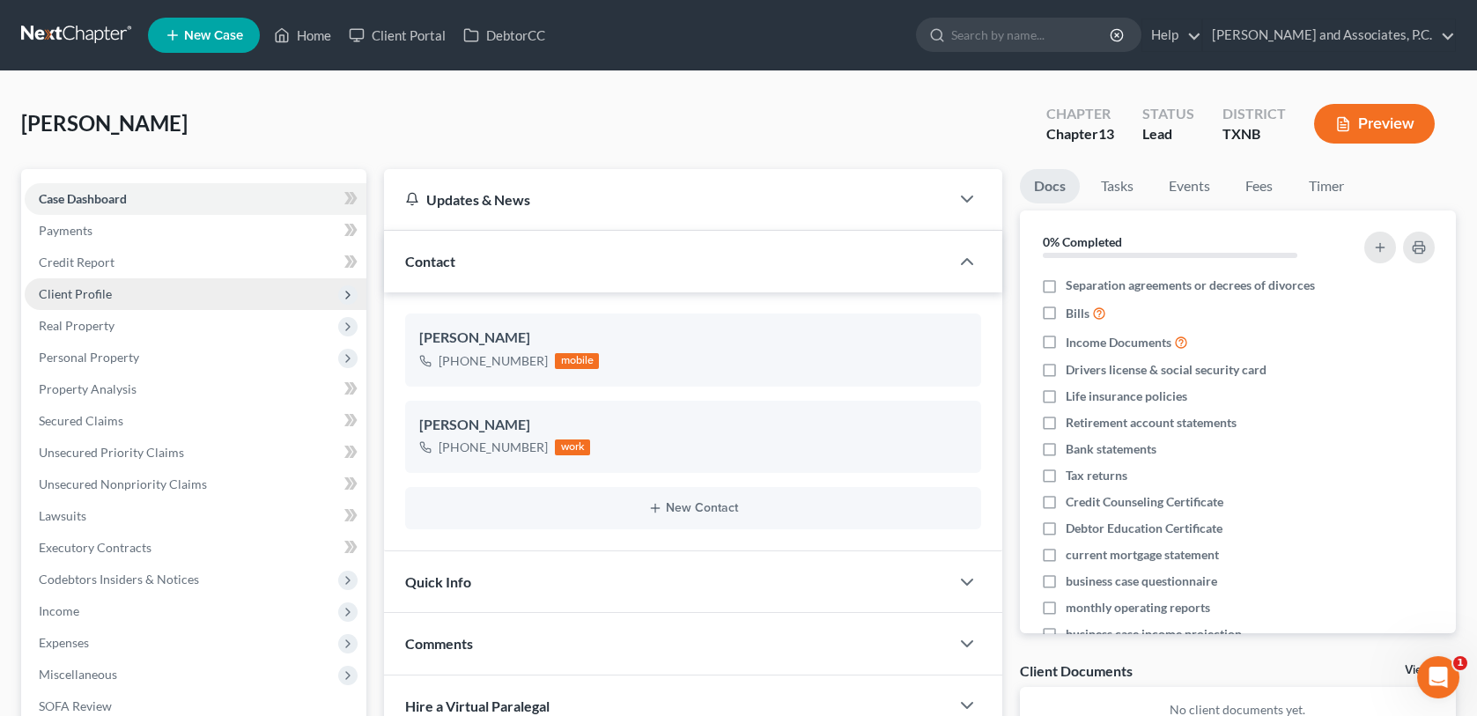
click at [85, 299] on span "Client Profile" at bounding box center [75, 293] width 73 height 15
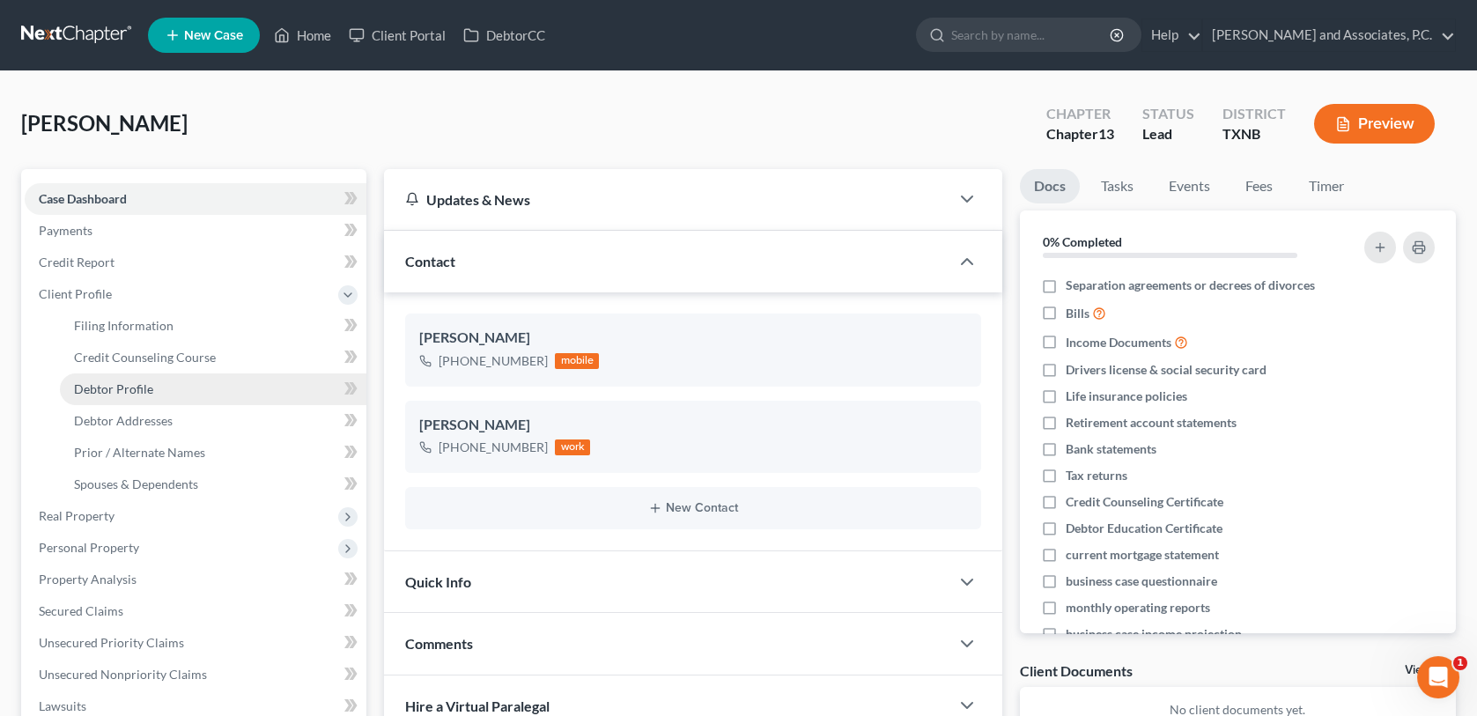
click at [111, 384] on span "Debtor Profile" at bounding box center [113, 388] width 79 height 15
select select "0"
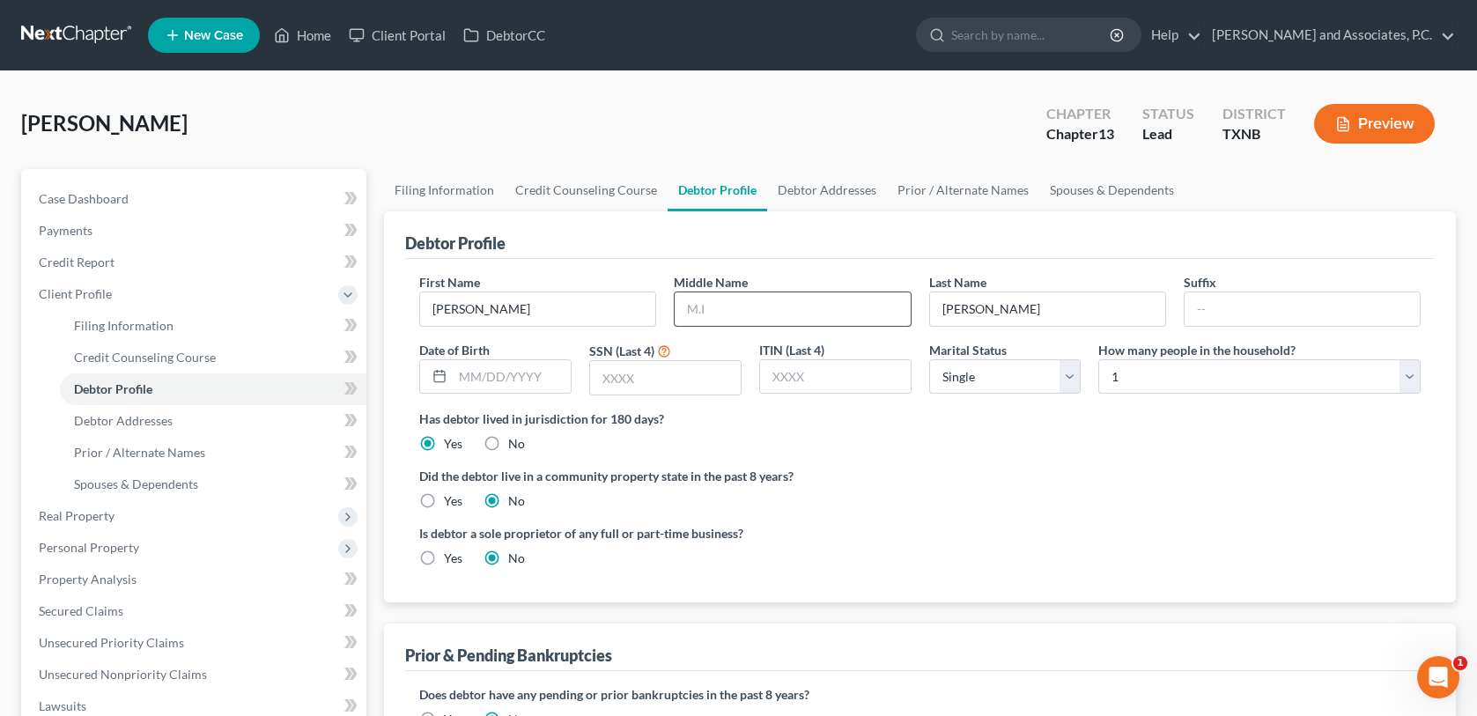
click at [719, 309] on input "text" at bounding box center [792, 308] width 235 height 33
type input "S"
click at [525, 374] on input "text" at bounding box center [512, 376] width 118 height 33
type input "[DATE]"
click at [606, 374] on input "text" at bounding box center [665, 377] width 151 height 33
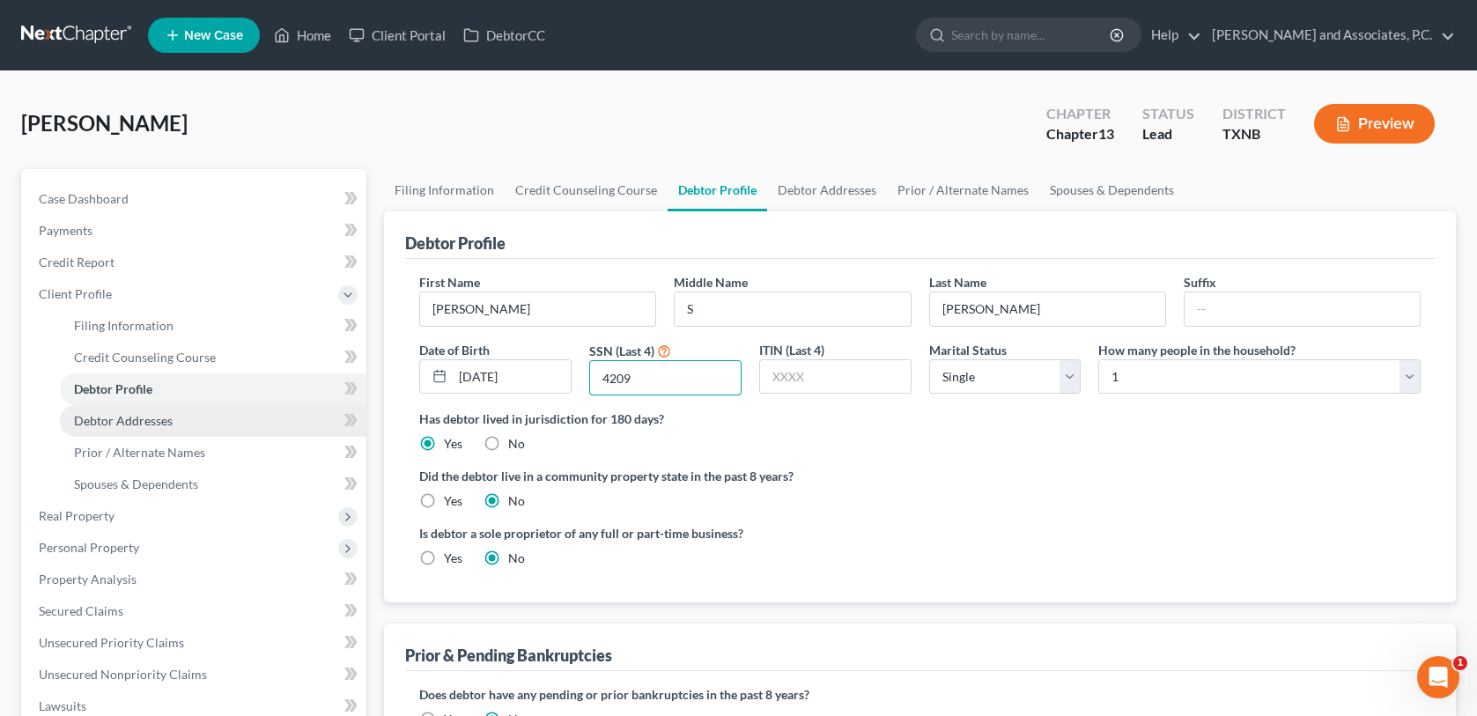
type input "4209"
click at [146, 414] on span "Debtor Addresses" at bounding box center [123, 420] width 99 height 15
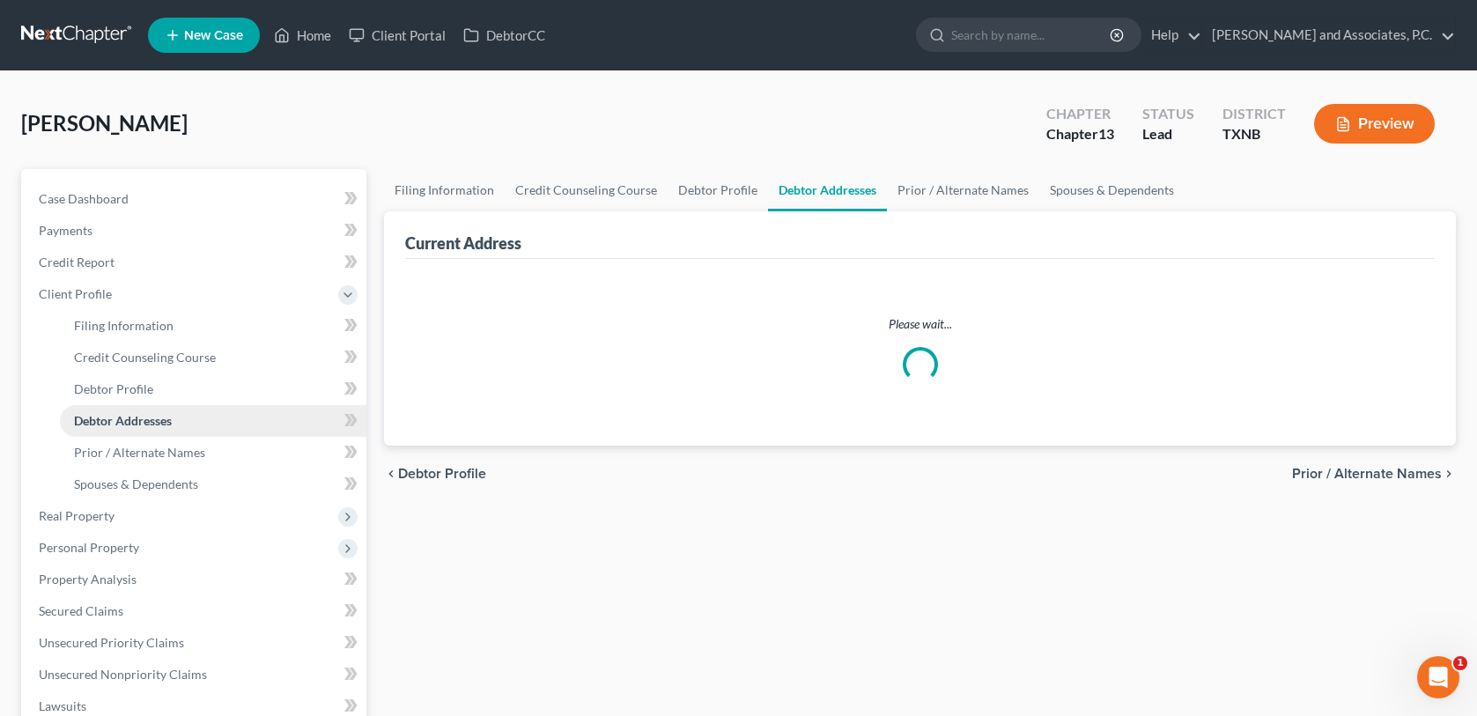
select select "0"
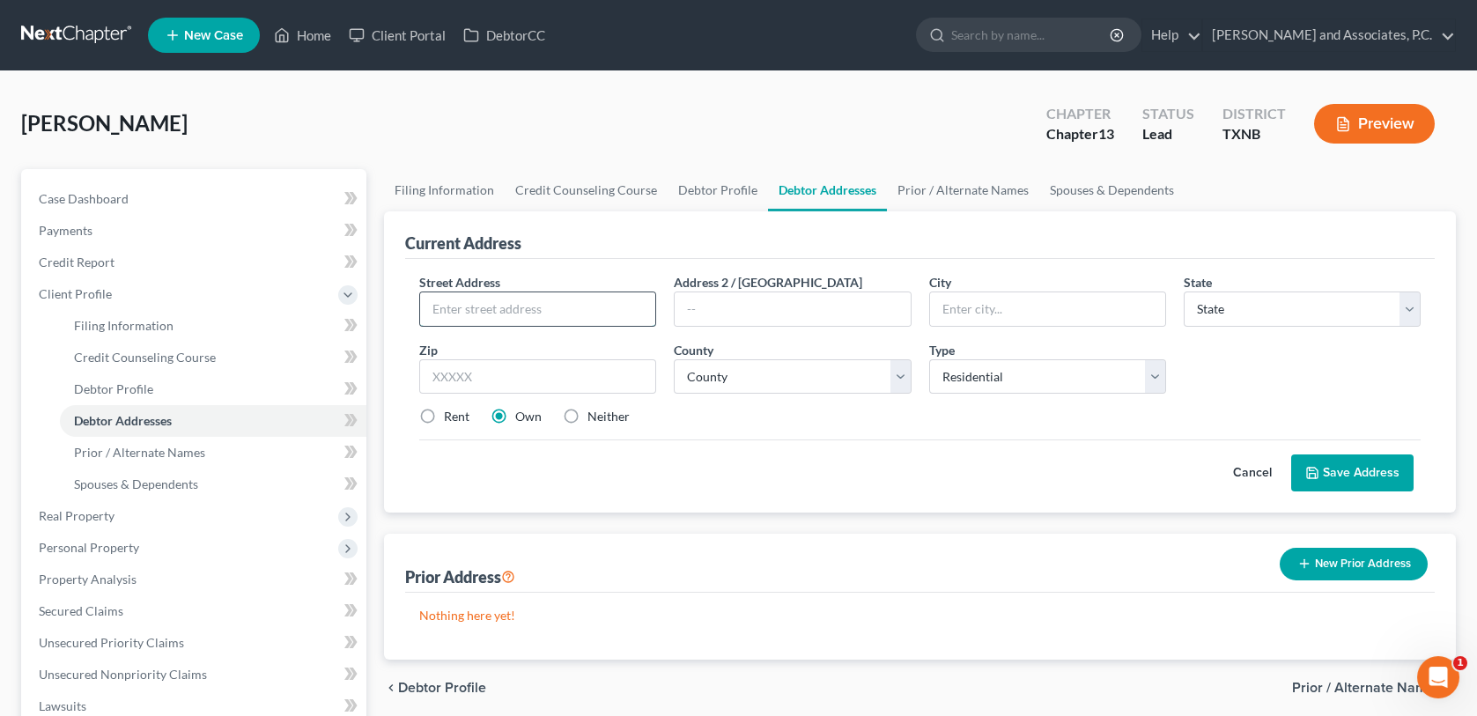
click at [546, 299] on input "text" at bounding box center [537, 308] width 235 height 33
type input "200 West Emerald"
click at [996, 307] on input "text" at bounding box center [1047, 308] width 235 height 33
type input "[US_STATE][GEOGRAPHIC_DATA]"
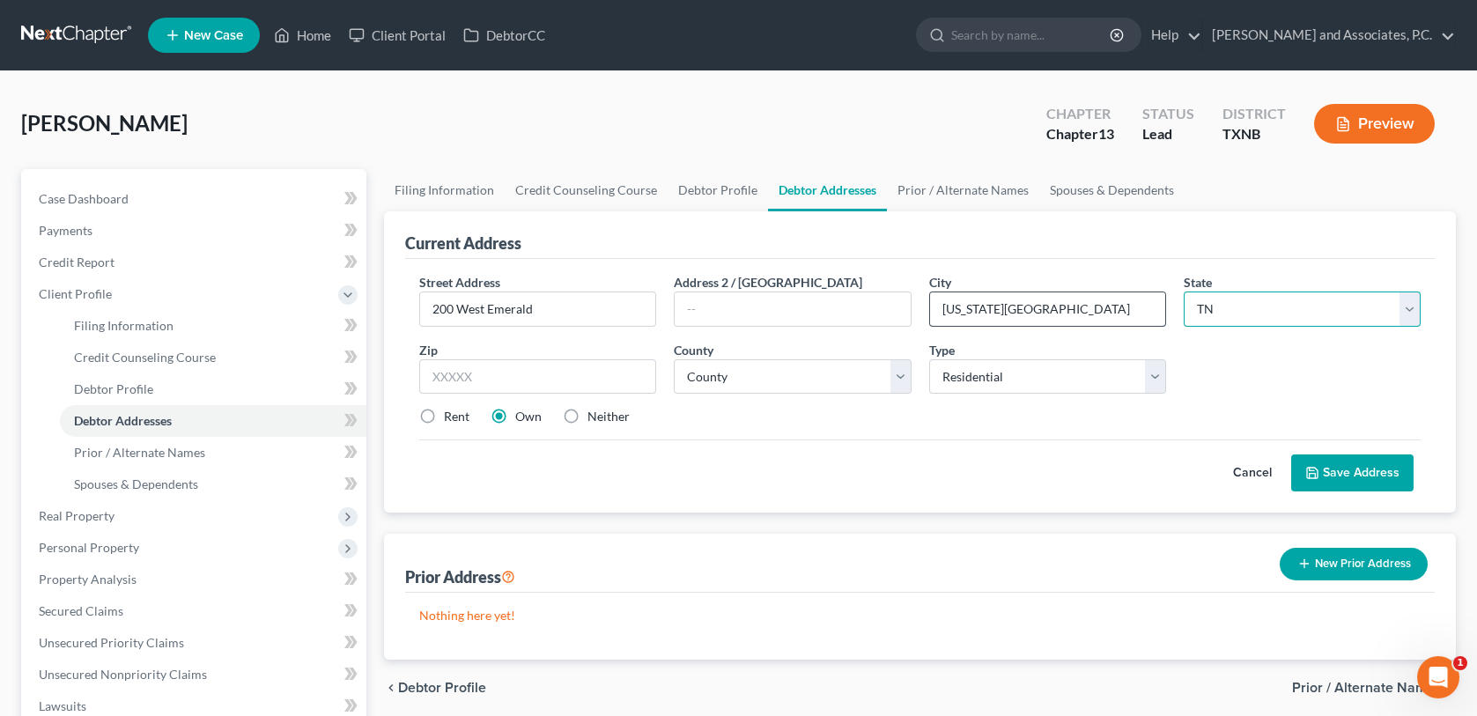
select select "45"
type input "76367"
select select "242"
click at [1349, 474] on button "Save Address" at bounding box center [1352, 473] width 122 height 37
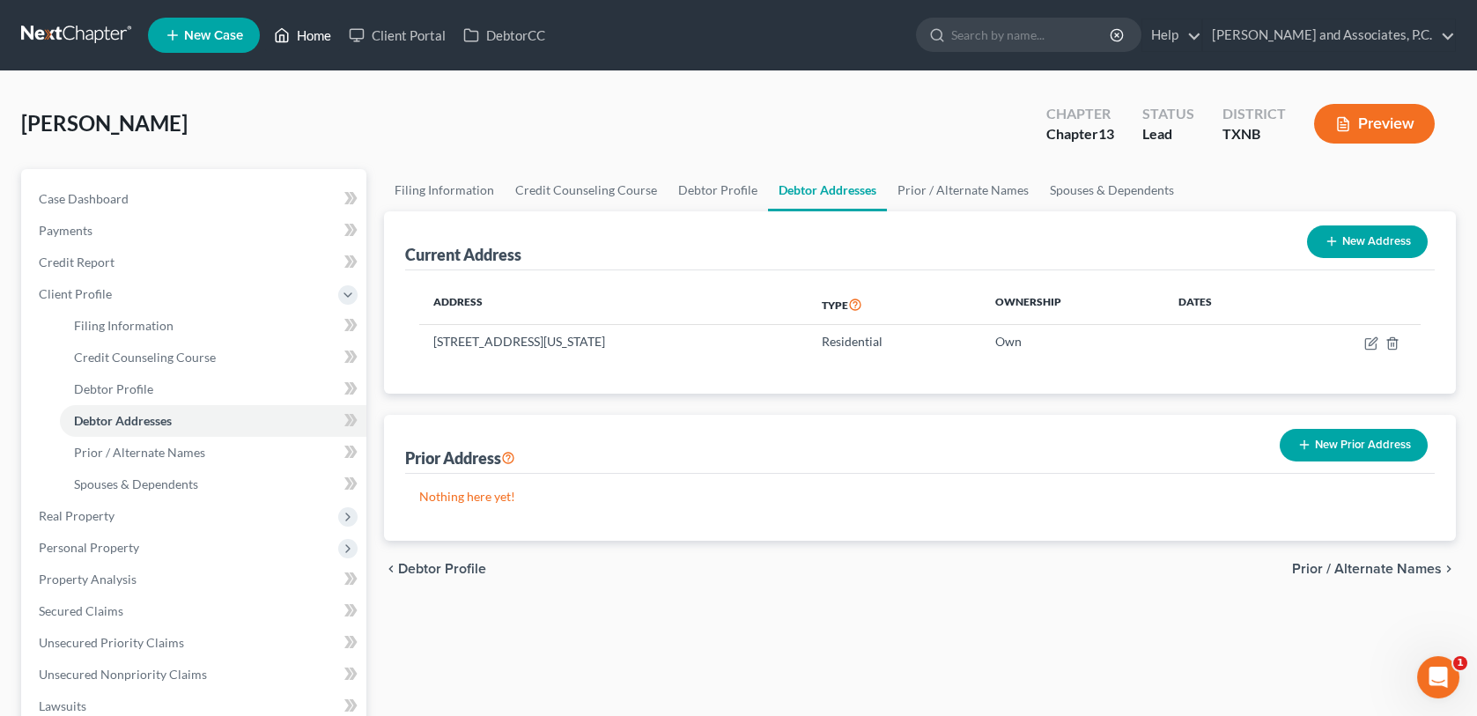
click at [321, 31] on link "Home" at bounding box center [302, 35] width 75 height 32
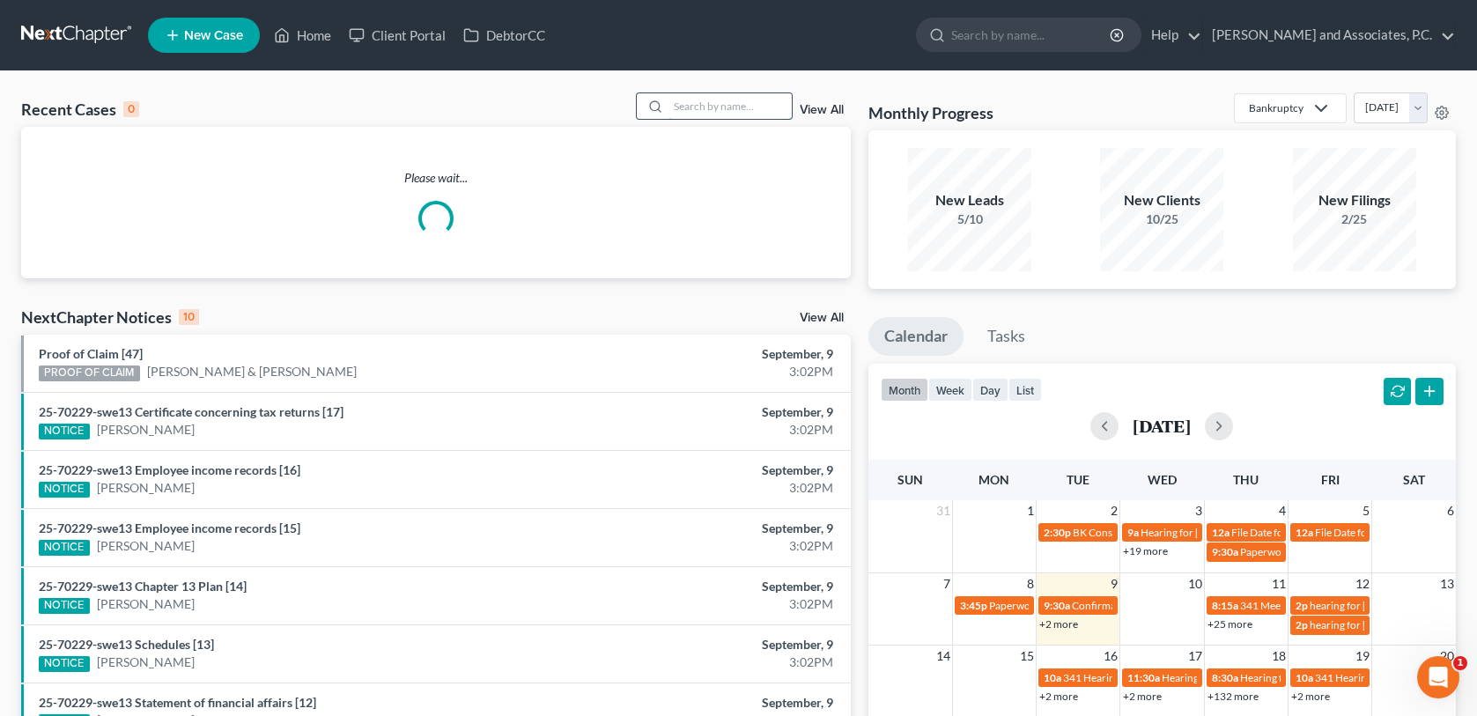
click at [678, 107] on input "search" at bounding box center [730, 106] width 123 height 26
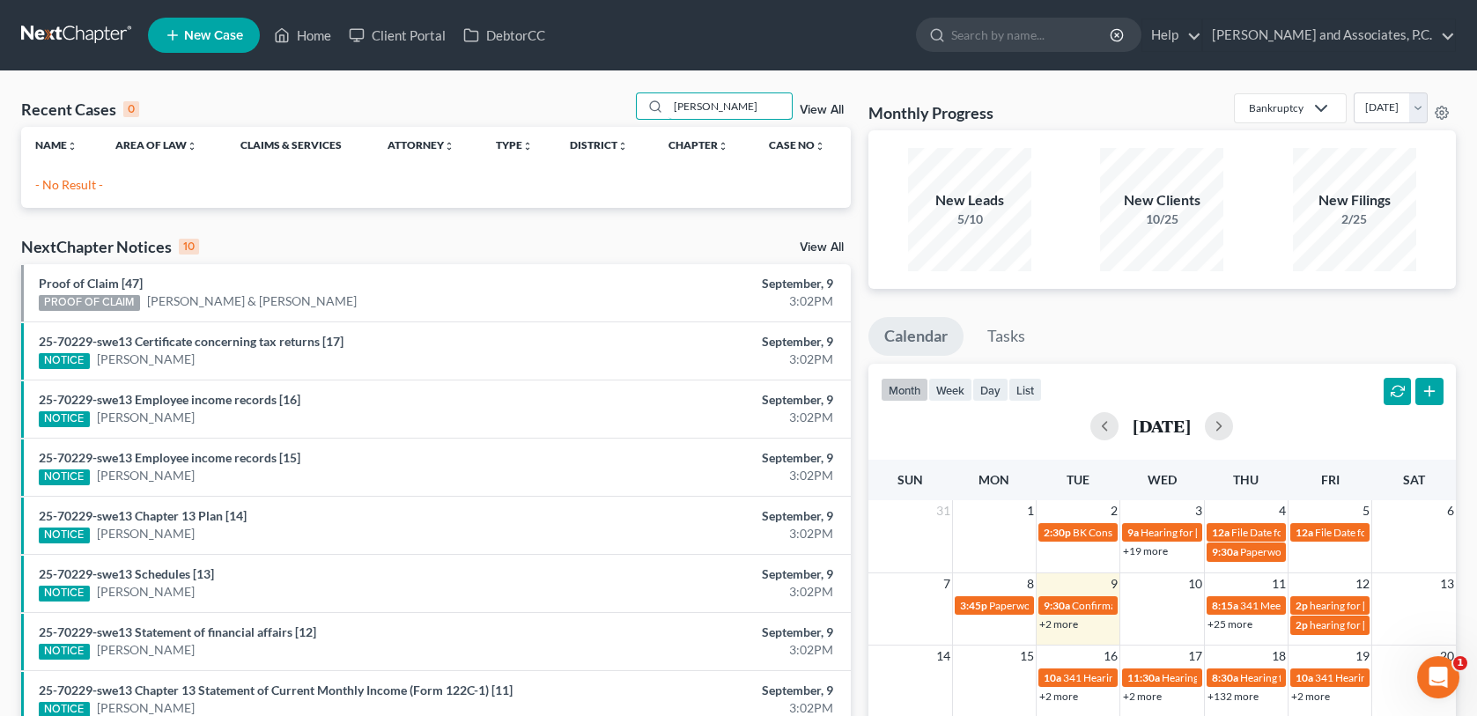
type input "[PERSON_NAME]"
click at [203, 41] on span "New Case" at bounding box center [213, 35] width 59 height 13
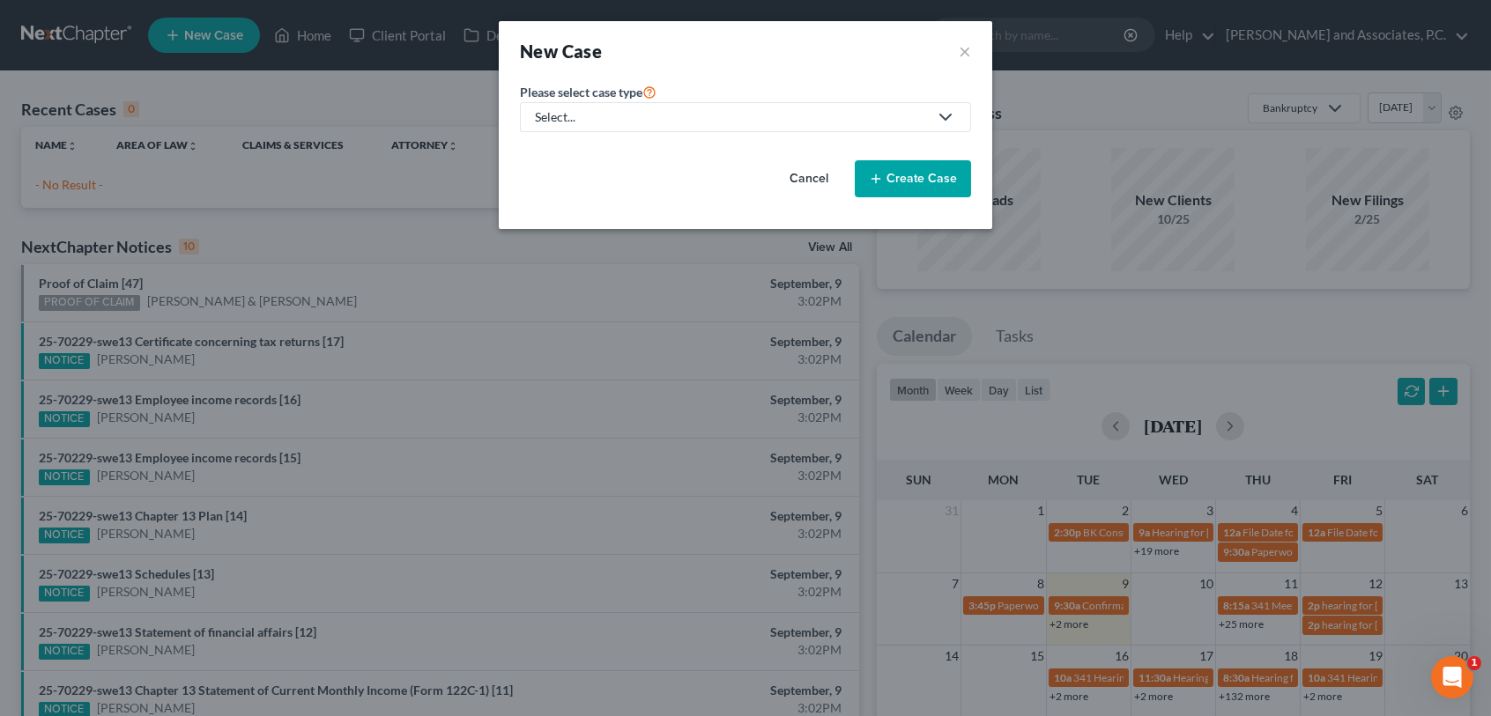
click at [746, 126] on link "Select..." at bounding box center [745, 117] width 451 height 30
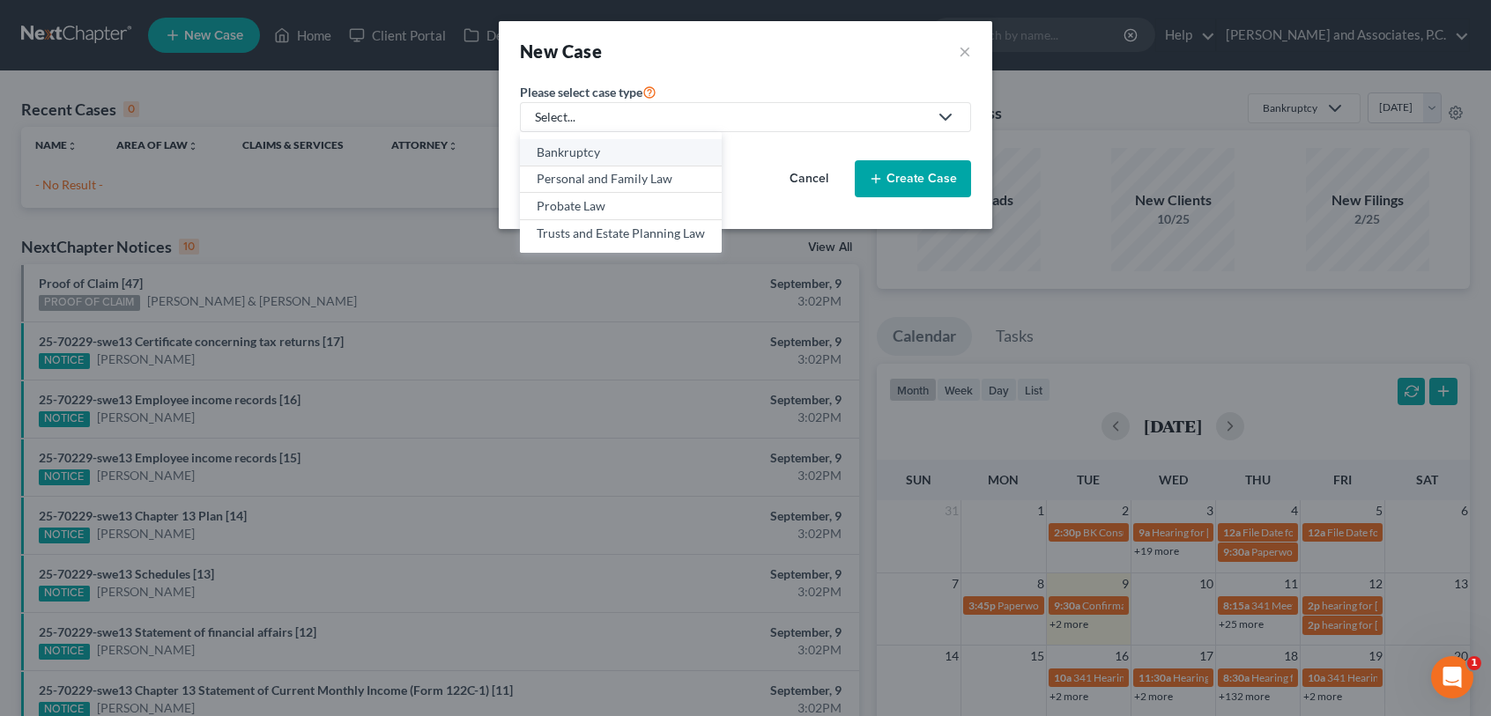
click at [668, 155] on div "Bankruptcy" at bounding box center [620, 153] width 168 height 18
select select "78"
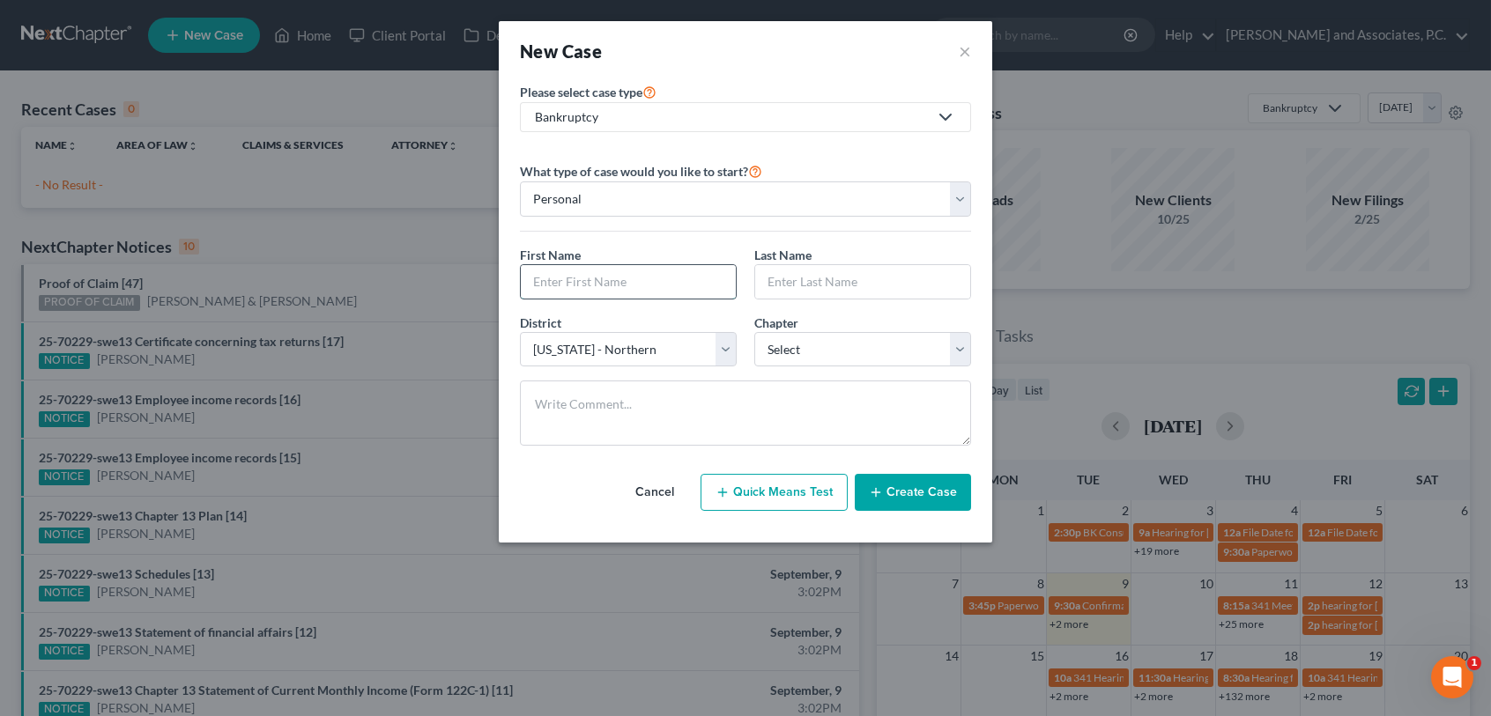
click at [625, 272] on input "text" at bounding box center [628, 281] width 215 height 33
type input "[PERSON_NAME]"
click at [798, 344] on select "Select 7 11 12 13" at bounding box center [862, 349] width 217 height 35
select select "3"
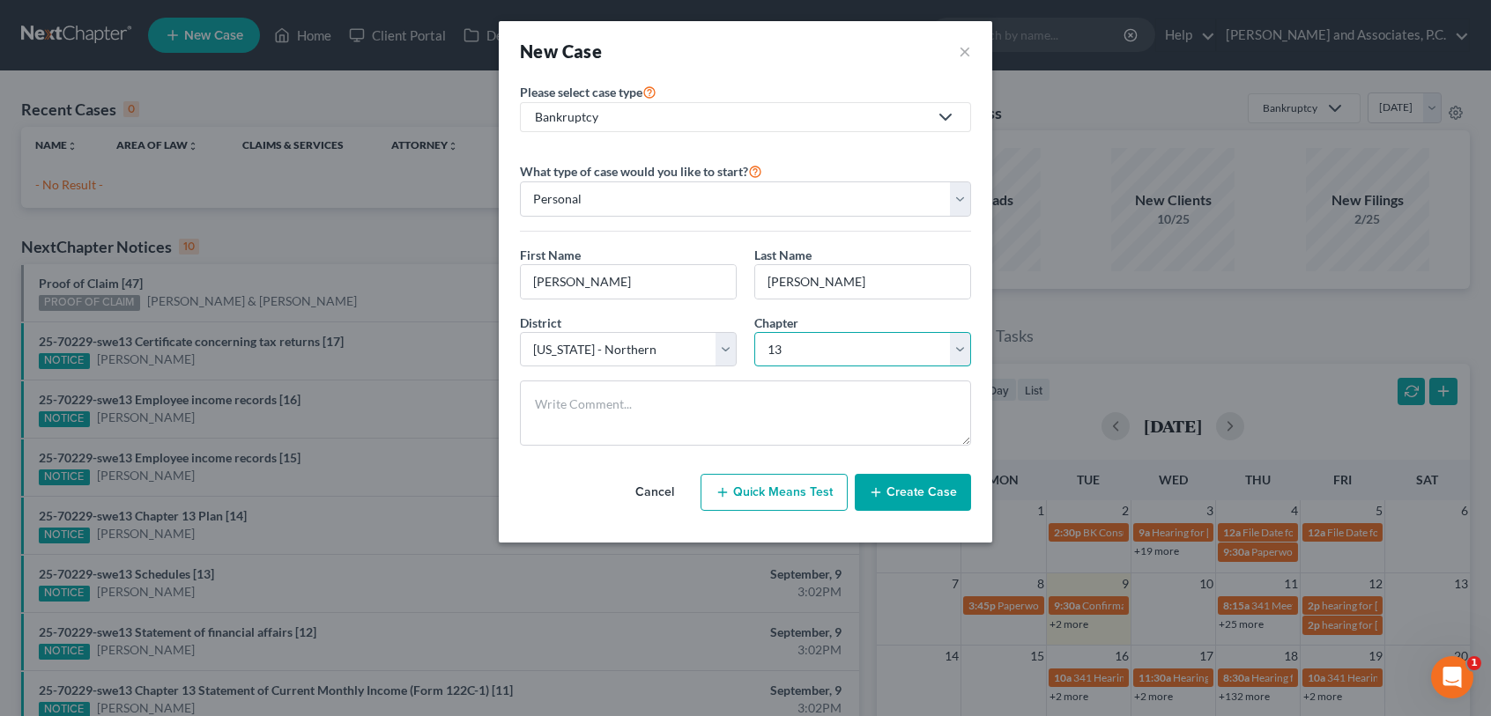
click at [754, 332] on select "Select 7 11 12 13" at bounding box center [862, 349] width 217 height 35
click at [904, 499] on button "Create Case" at bounding box center [913, 492] width 116 height 37
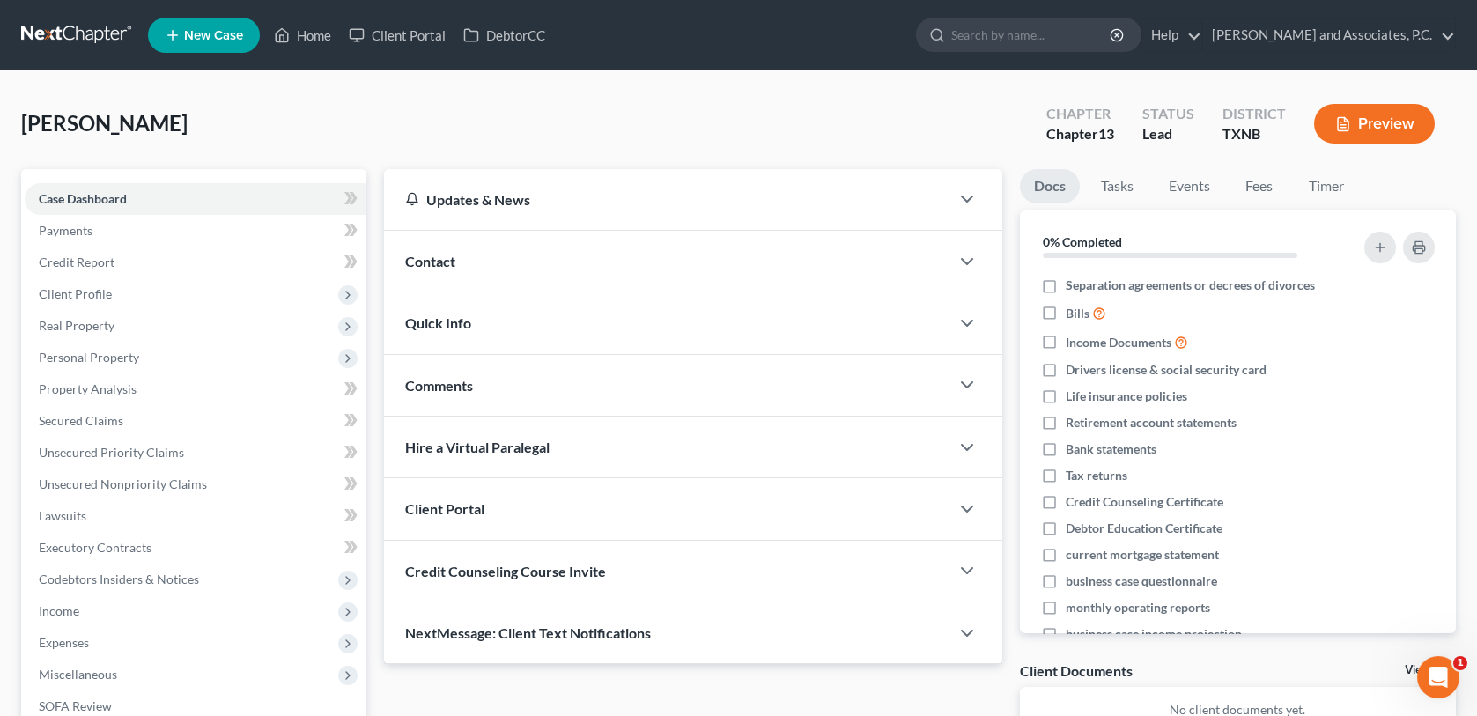
click at [618, 260] on div "Contact" at bounding box center [666, 261] width 565 height 61
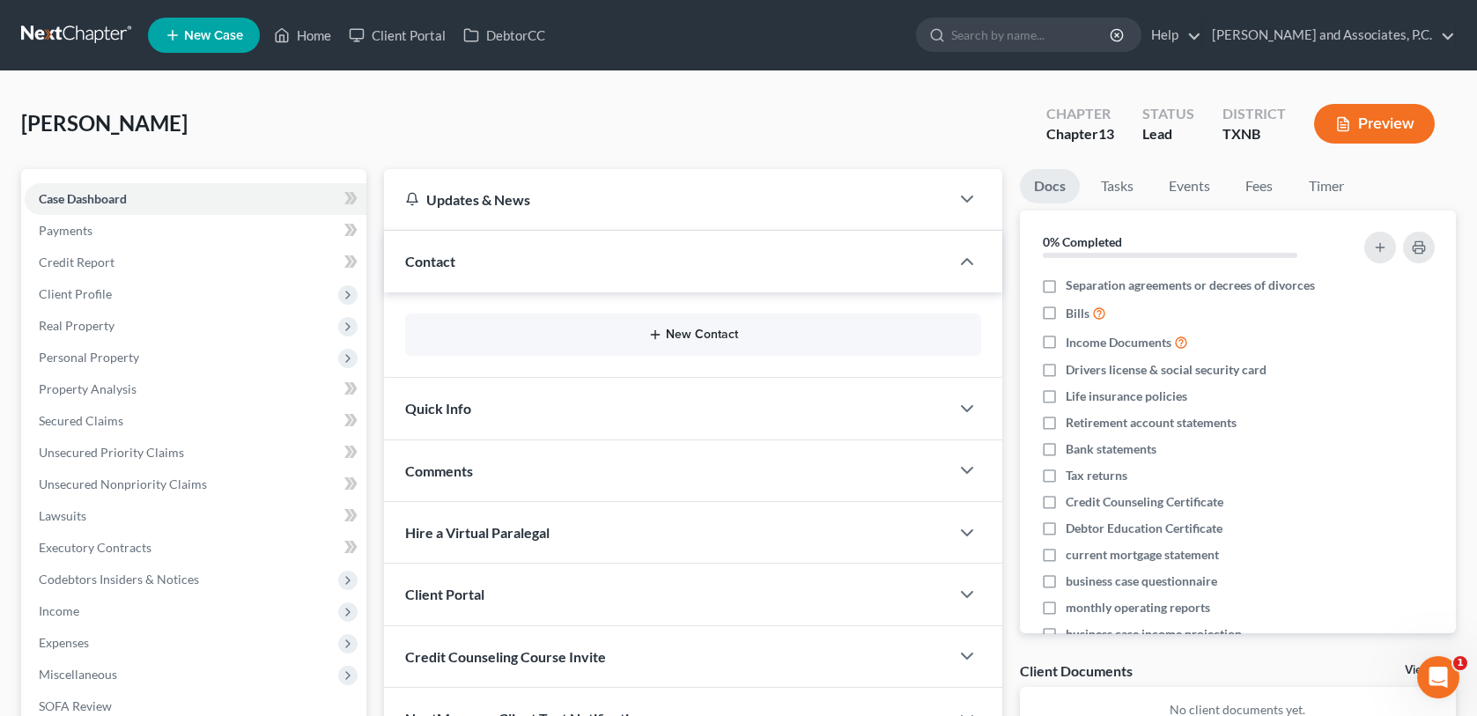
click at [645, 329] on button "New Contact" at bounding box center [692, 335] width 547 height 14
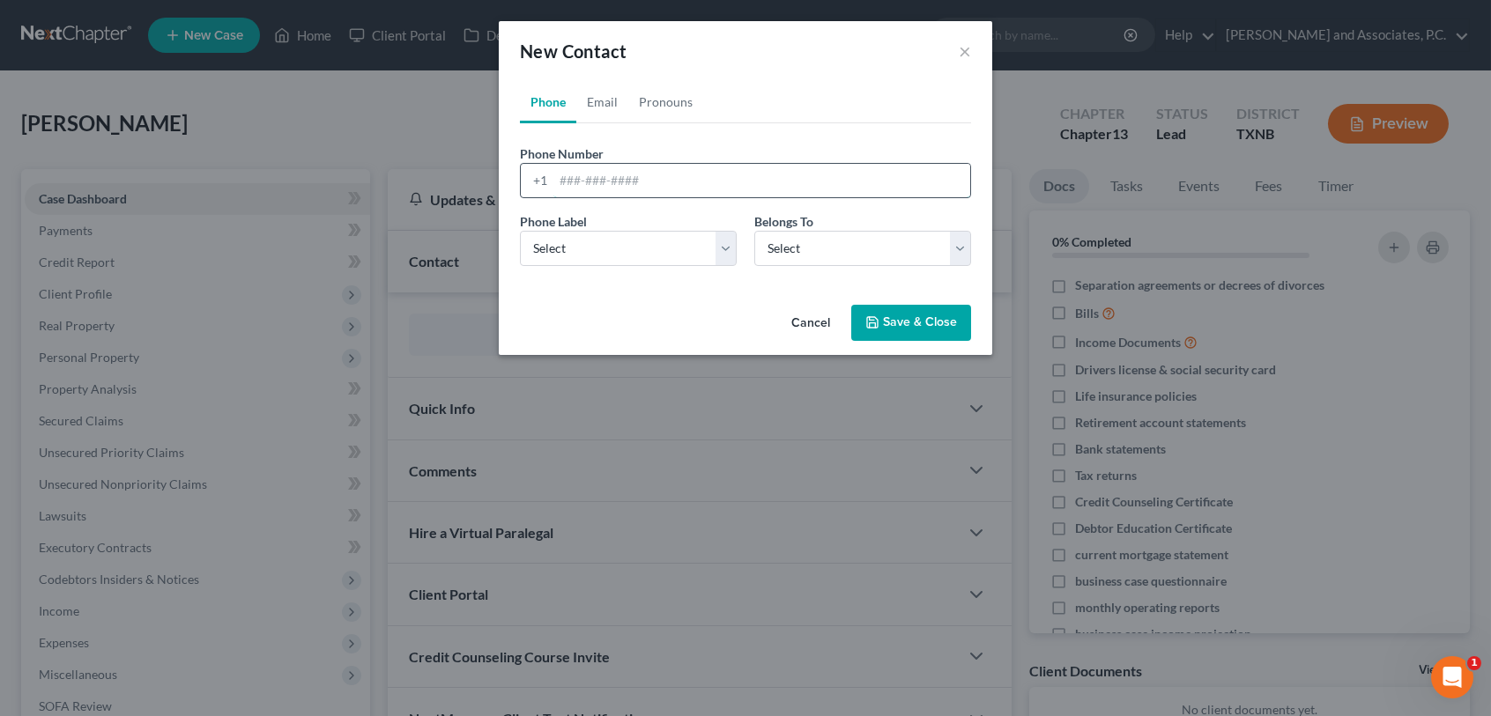
click at [560, 182] on input "tel" at bounding box center [761, 180] width 417 height 33
type input "[PHONE_NUMBER]"
click at [596, 255] on select "Select Mobile Home Work Other" at bounding box center [628, 248] width 217 height 35
select select "0"
click at [520, 231] on select "Select Mobile Home Work Other" at bounding box center [628, 248] width 217 height 35
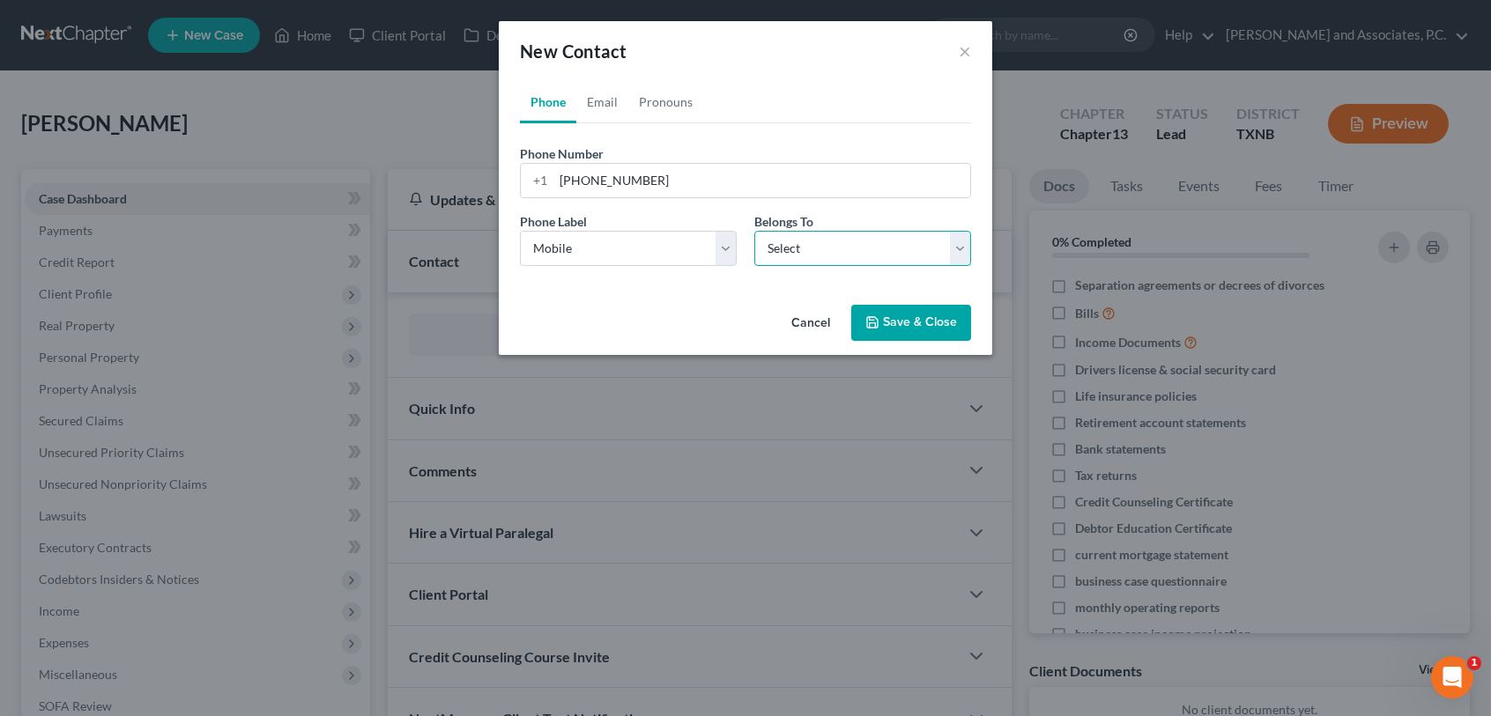
click at [816, 255] on select "Select Client Other" at bounding box center [862, 248] width 217 height 35
select select "0"
click at [754, 231] on select "Select Client Other" at bounding box center [862, 248] width 217 height 35
click at [856, 322] on button "Save & Close" at bounding box center [911, 323] width 120 height 37
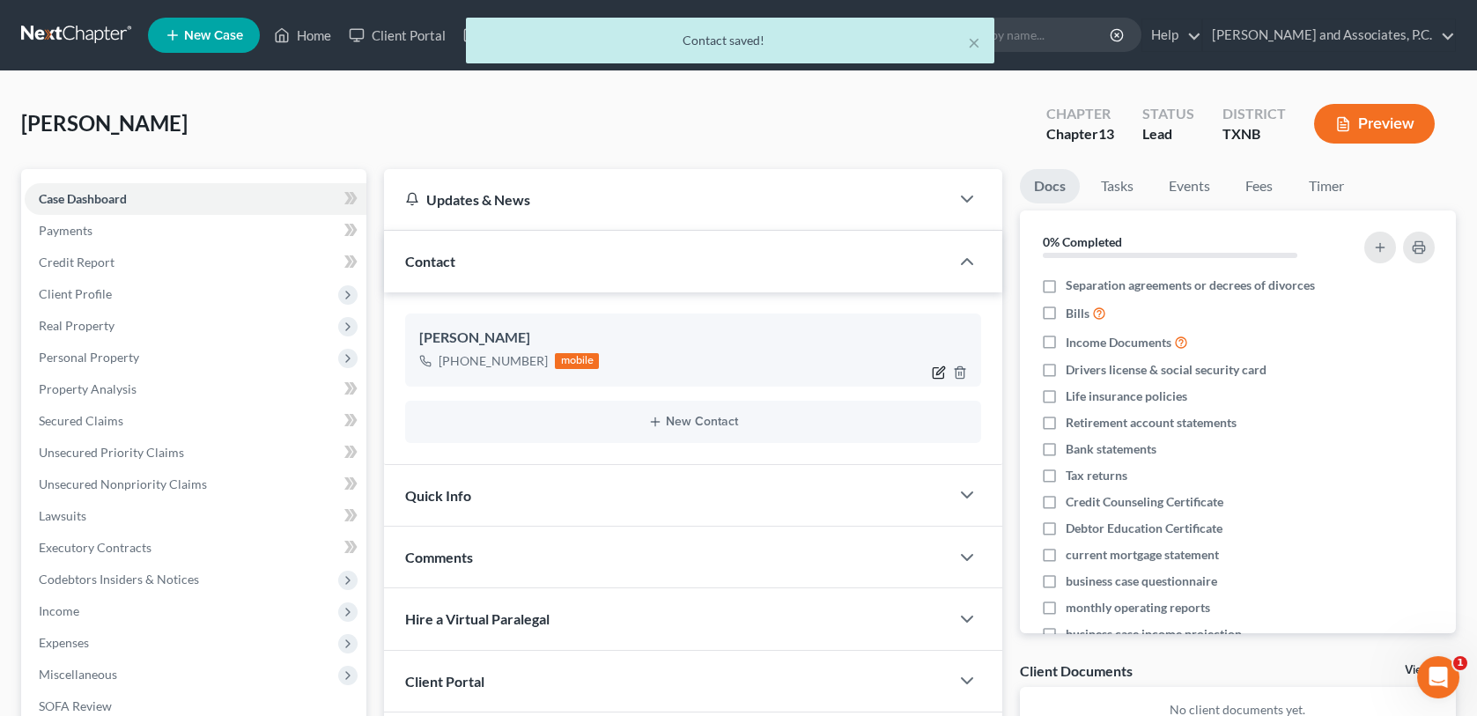
click at [938, 371] on icon "button" at bounding box center [939, 373] width 14 height 14
select select "0"
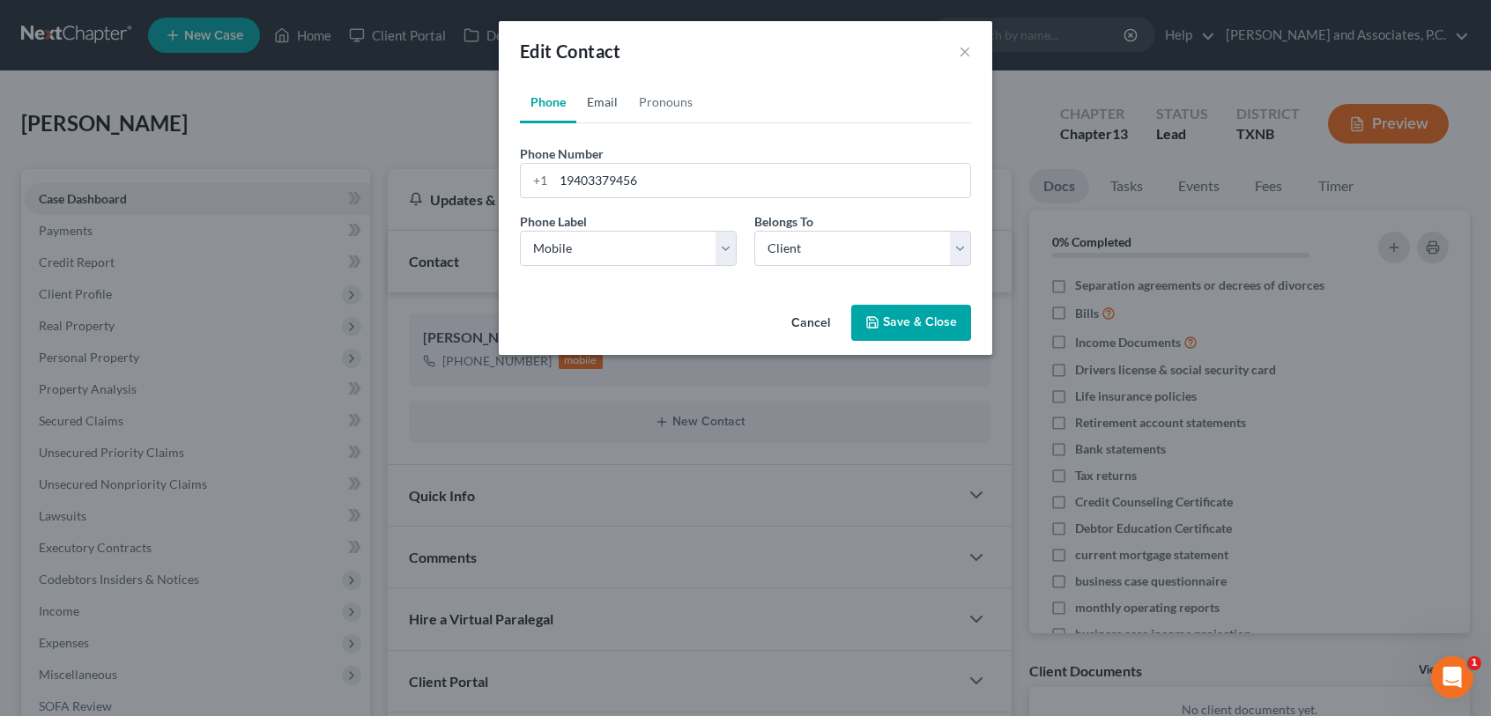
click at [609, 103] on link "Email" at bounding box center [602, 102] width 52 height 42
click at [914, 322] on button "Save & Close" at bounding box center [911, 323] width 120 height 37
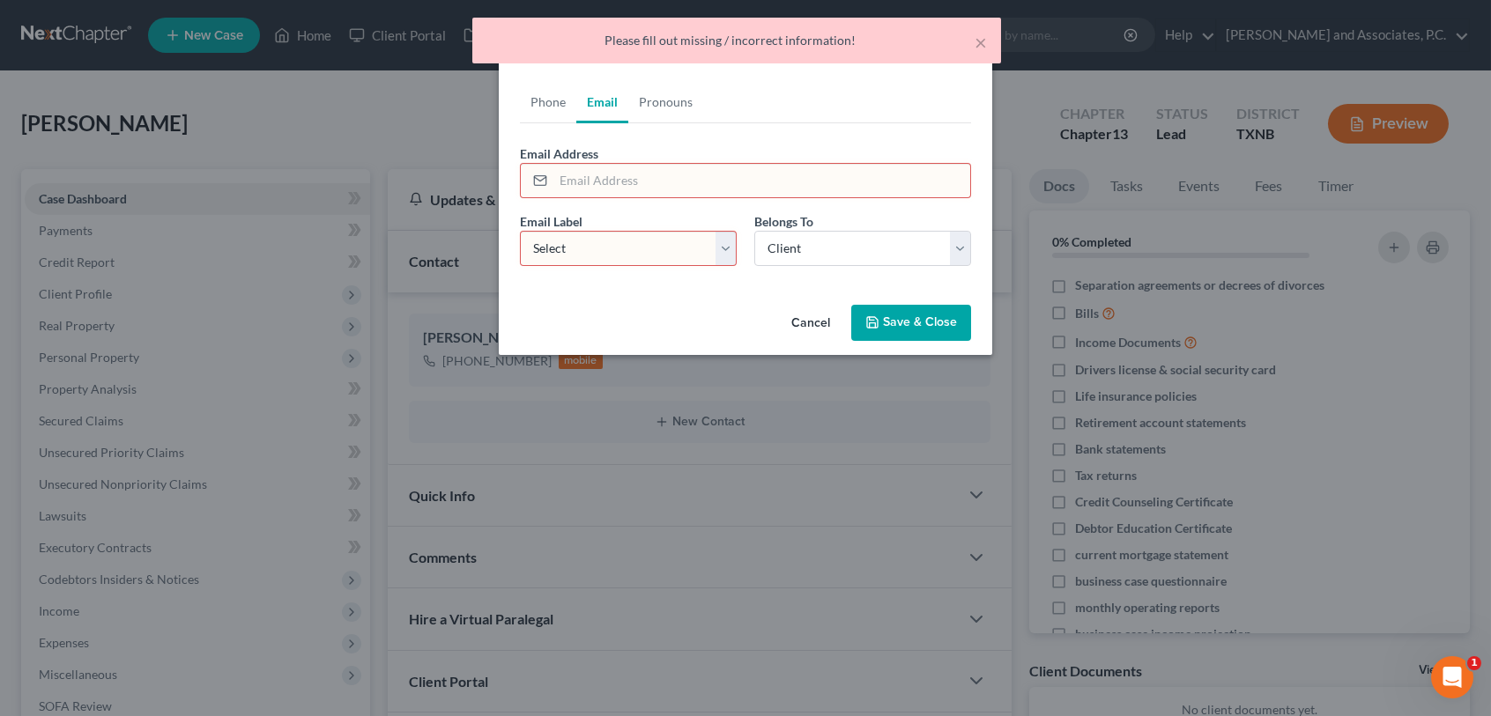
click at [705, 418] on div "Edit Contact × Phone Email Pronouns Phone Number * [PHONE_NUMBER] Ext. Phone La…" at bounding box center [745, 358] width 1491 height 716
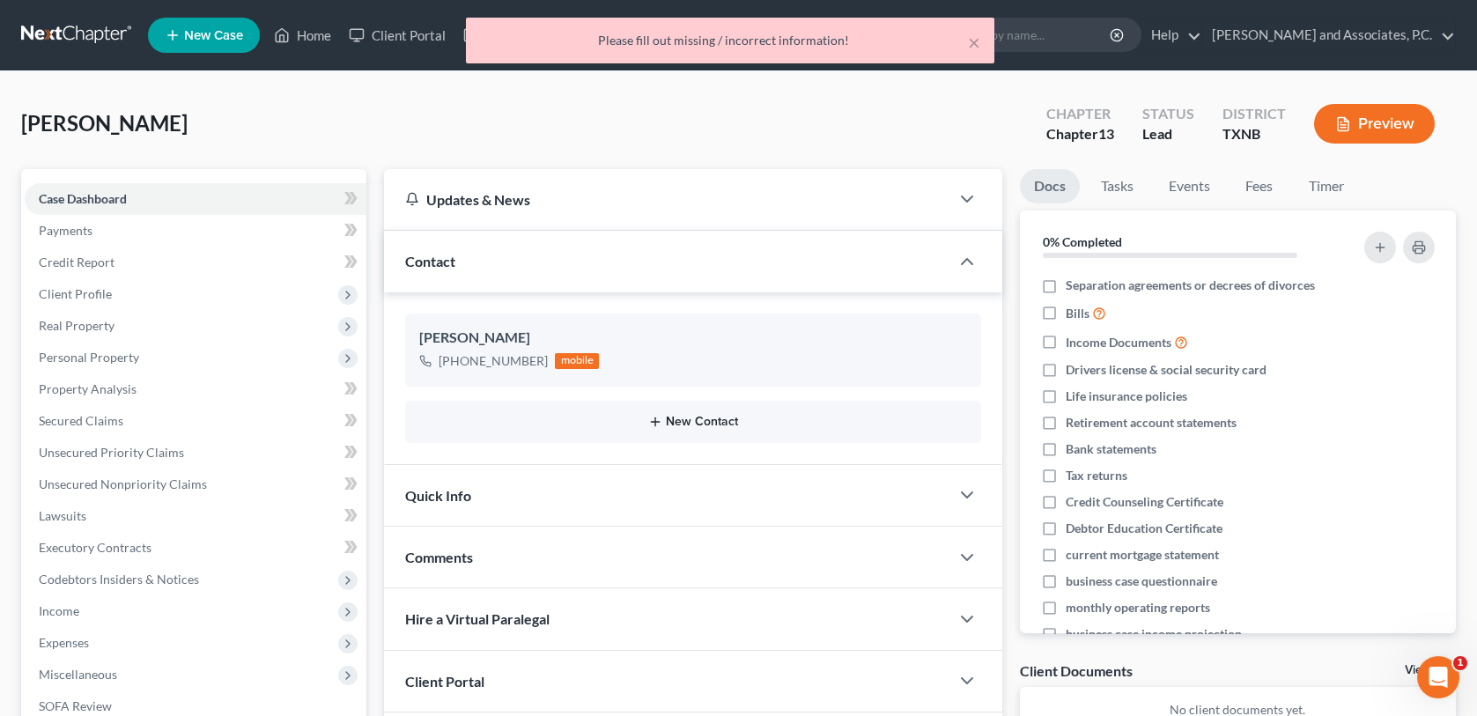
click at [709, 417] on button "New Contact" at bounding box center [692, 422] width 547 height 14
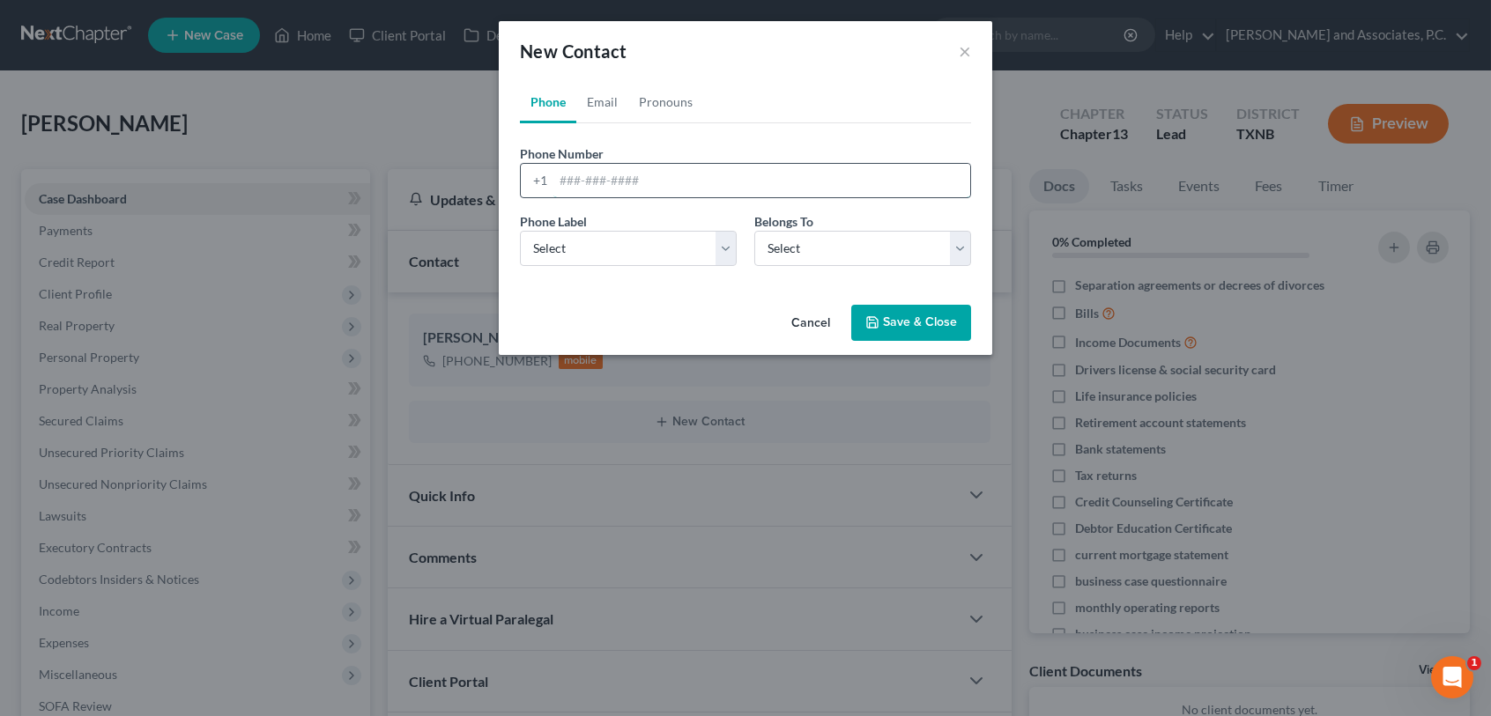
click at [565, 179] on input "tel" at bounding box center [761, 180] width 417 height 33
type input "[PHONE_NUMBER]"
click at [616, 262] on select "Select Mobile Home Work Other" at bounding box center [628, 248] width 217 height 35
select select "1"
click at [520, 231] on select "Select Mobile Home Work Other" at bounding box center [628, 248] width 217 height 35
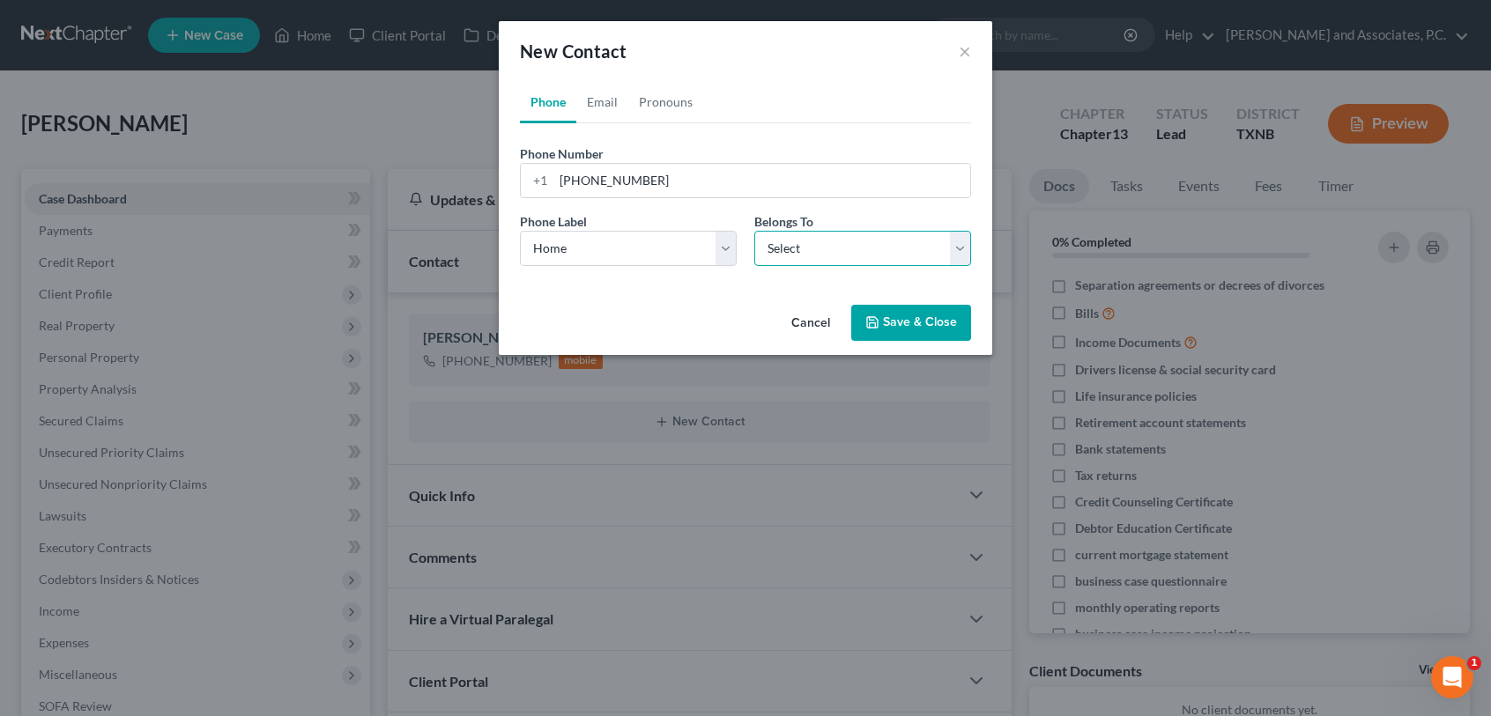
drag, startPoint x: 822, startPoint y: 240, endPoint x: 823, endPoint y: 267, distance: 26.4
click at [822, 240] on select "Select Client Other" at bounding box center [862, 248] width 217 height 35
select select "0"
click at [754, 231] on select "Select Client Other" at bounding box center [862, 248] width 217 height 35
click at [884, 321] on button "Save & Close" at bounding box center [911, 323] width 120 height 37
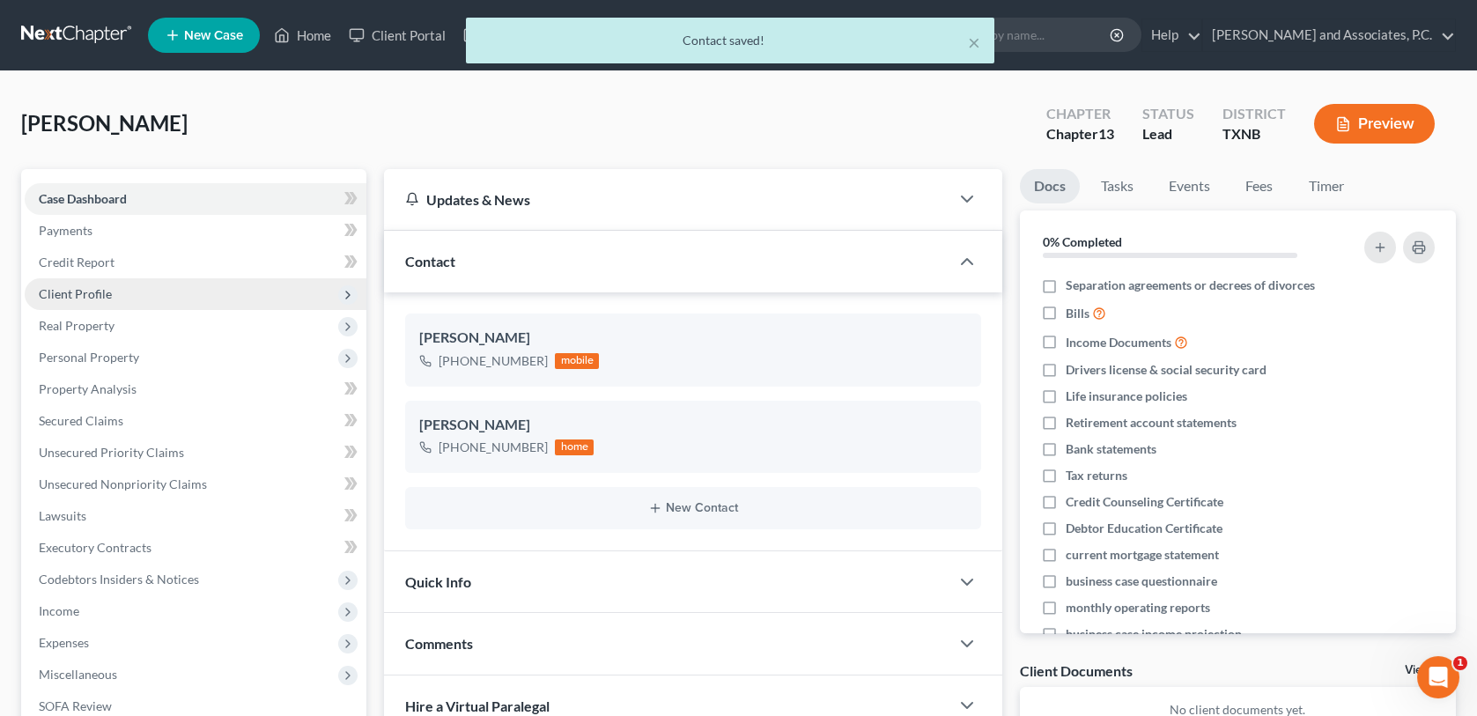
click at [78, 295] on span "Client Profile" at bounding box center [75, 293] width 73 height 15
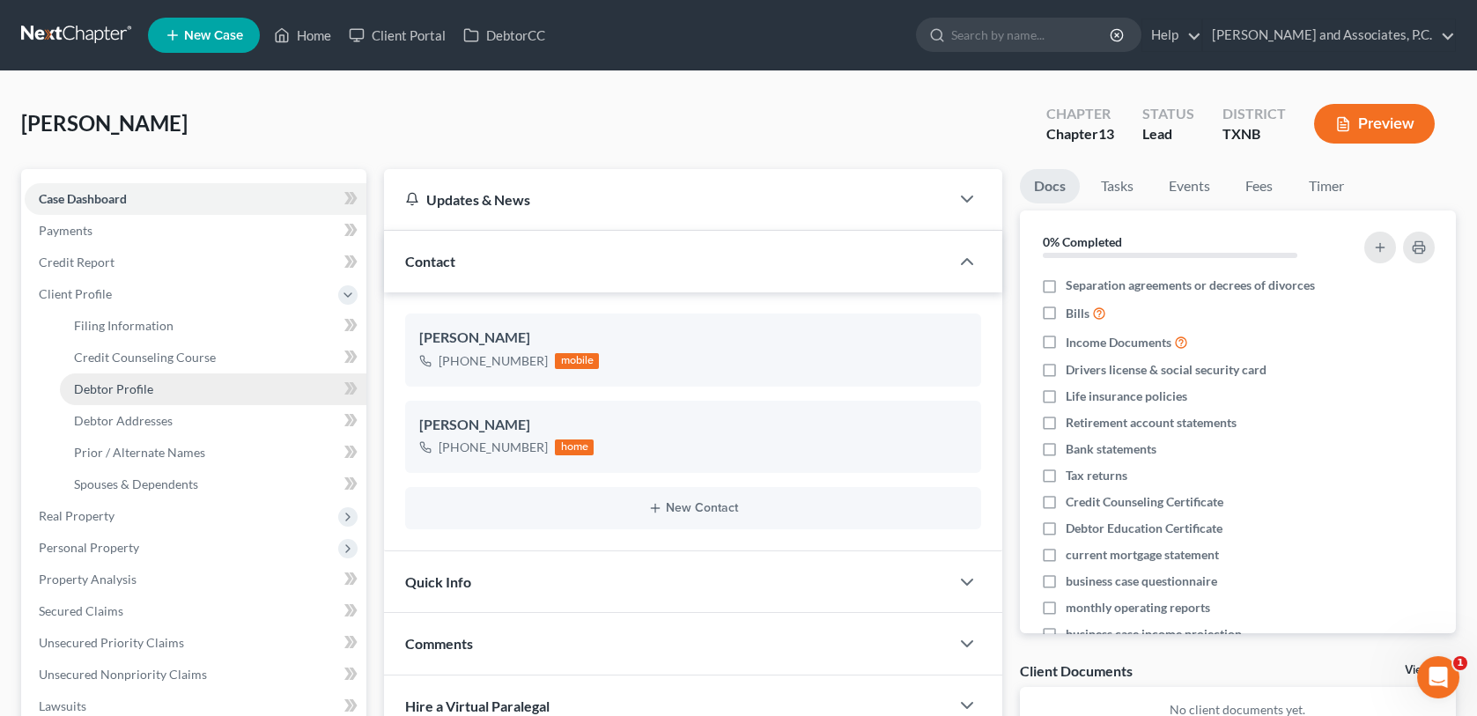
click at [108, 387] on span "Debtor Profile" at bounding box center [113, 388] width 79 height 15
select select "0"
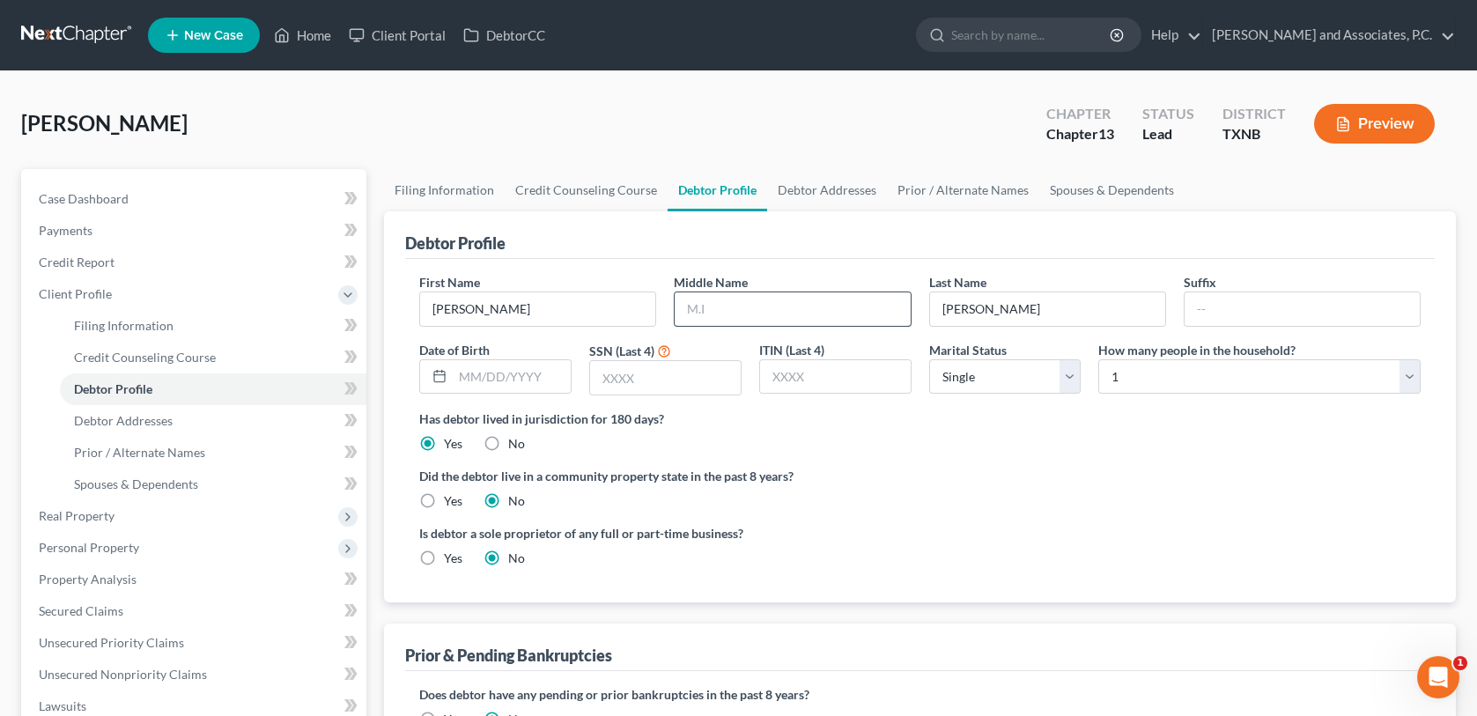
click at [719, 314] on input "text" at bounding box center [792, 308] width 235 height 33
type input "[PERSON_NAME]"
drag, startPoint x: 455, startPoint y: 374, endPoint x: 472, endPoint y: 371, distance: 16.9
click at [455, 374] on input "text" at bounding box center [512, 376] width 118 height 33
type input "[DATE]"
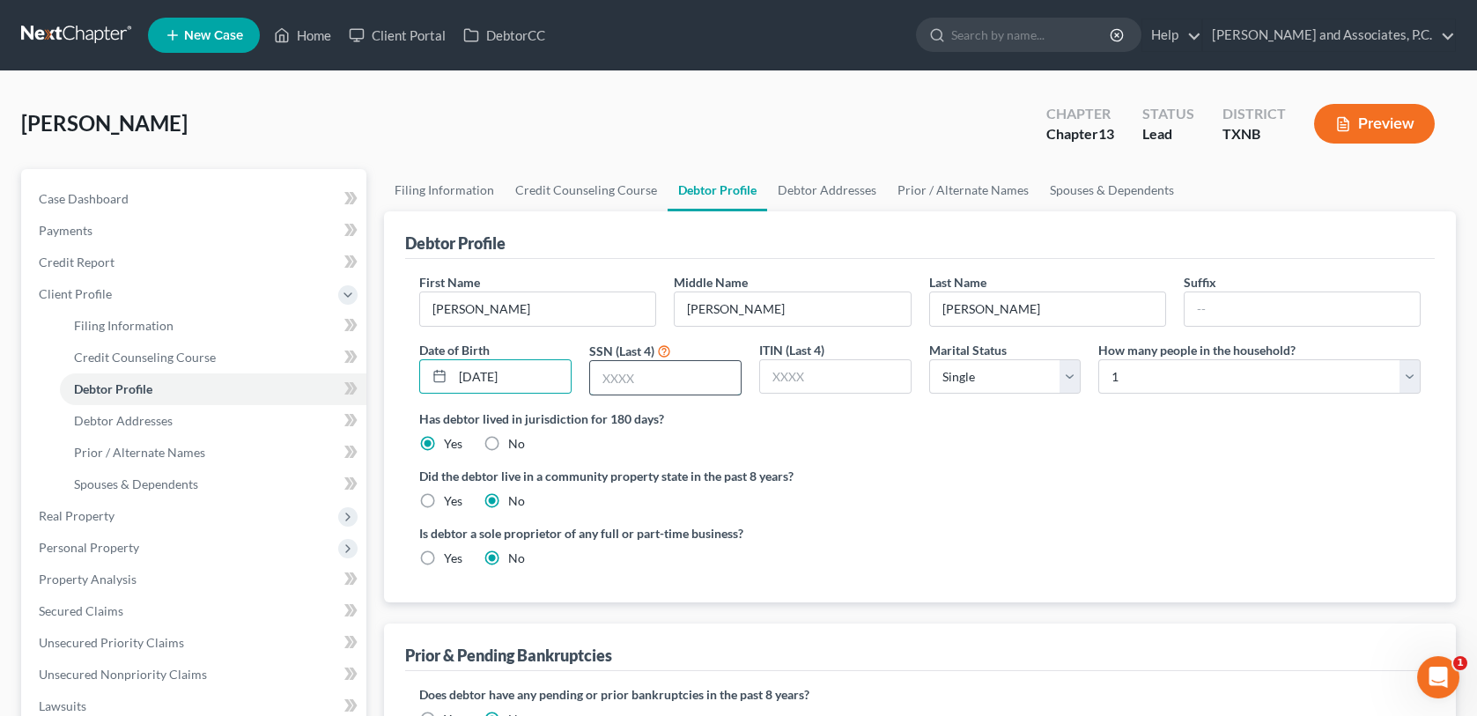
click at [645, 375] on input "text" at bounding box center [665, 377] width 151 height 33
type input "3126"
click at [158, 421] on span "Debtor Addresses" at bounding box center [123, 420] width 99 height 15
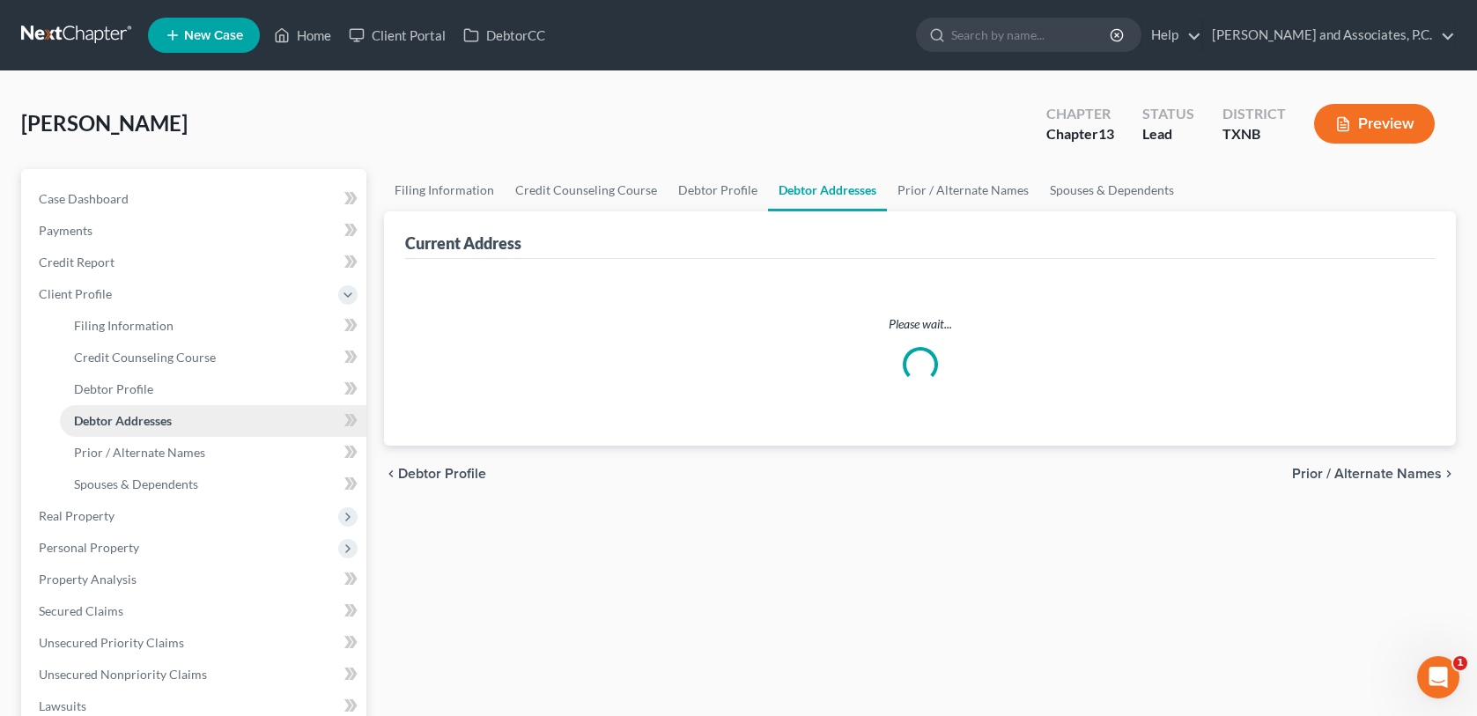
select select "0"
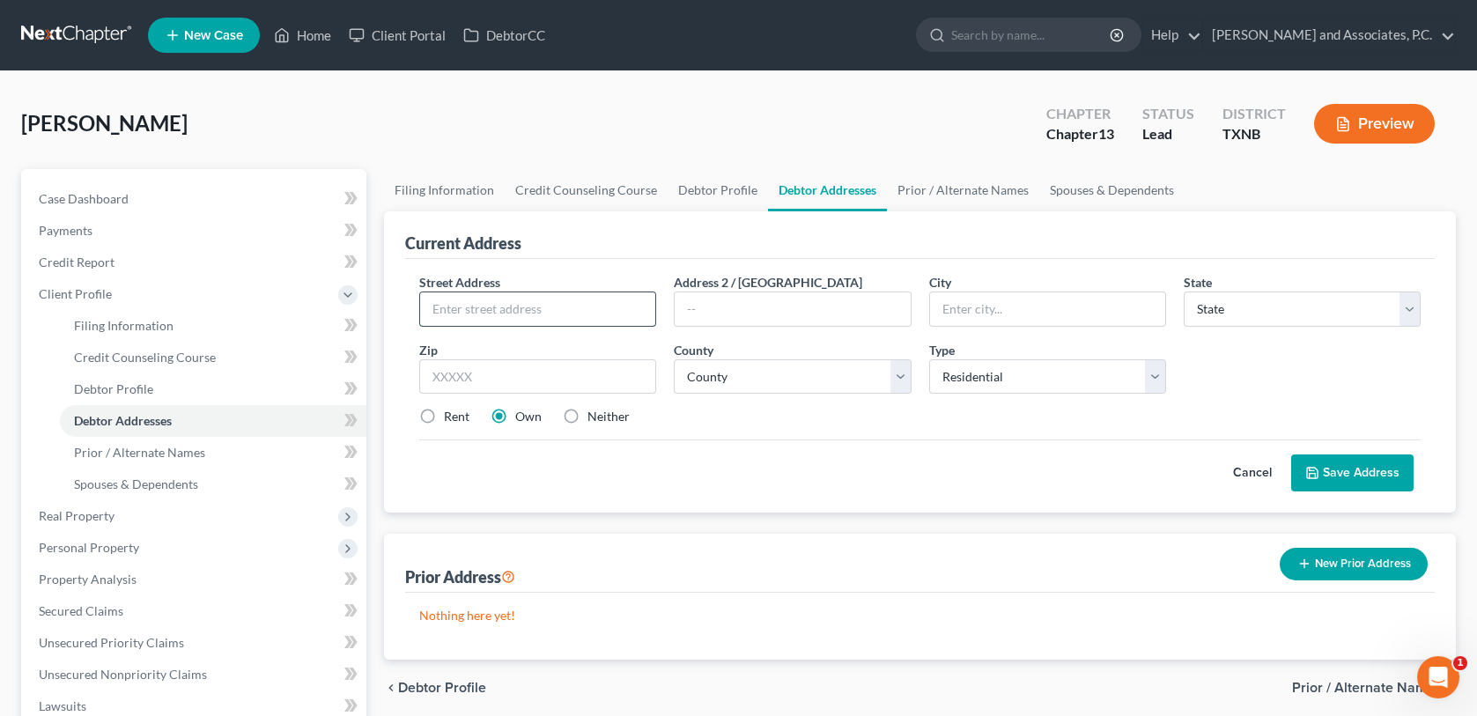
click at [448, 299] on input "text" at bounding box center [537, 308] width 235 height 33
click at [450, 307] on input "text" at bounding box center [537, 308] width 235 height 33
click at [458, 305] on input "text" at bounding box center [537, 308] width 235 height 33
drag, startPoint x: 458, startPoint y: 305, endPoint x: 479, endPoint y: 307, distance: 21.2
click at [479, 307] on input "7235" at bounding box center [537, 308] width 235 height 33
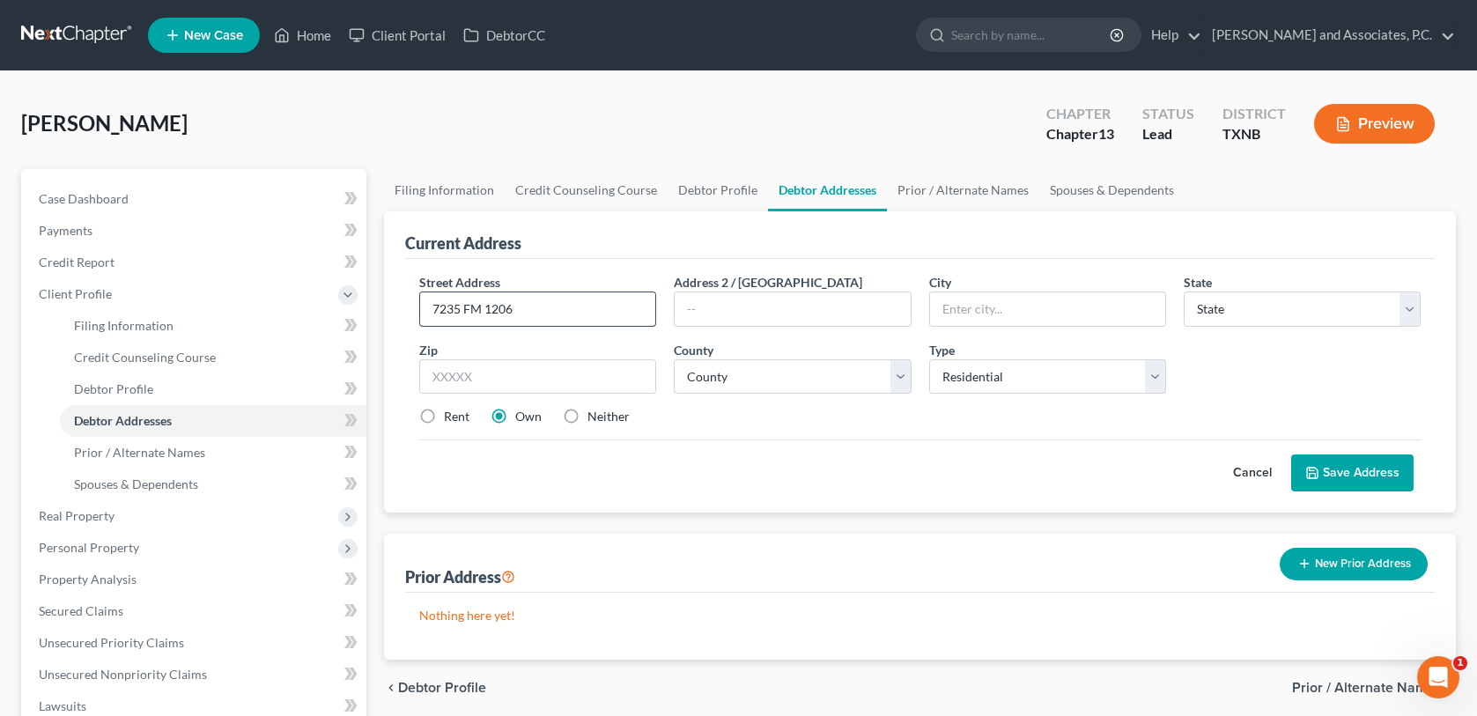
type input "7235 FM 1206"
type input "[US_STATE][GEOGRAPHIC_DATA]"
select select "45"
type input "76367"
select select "242"
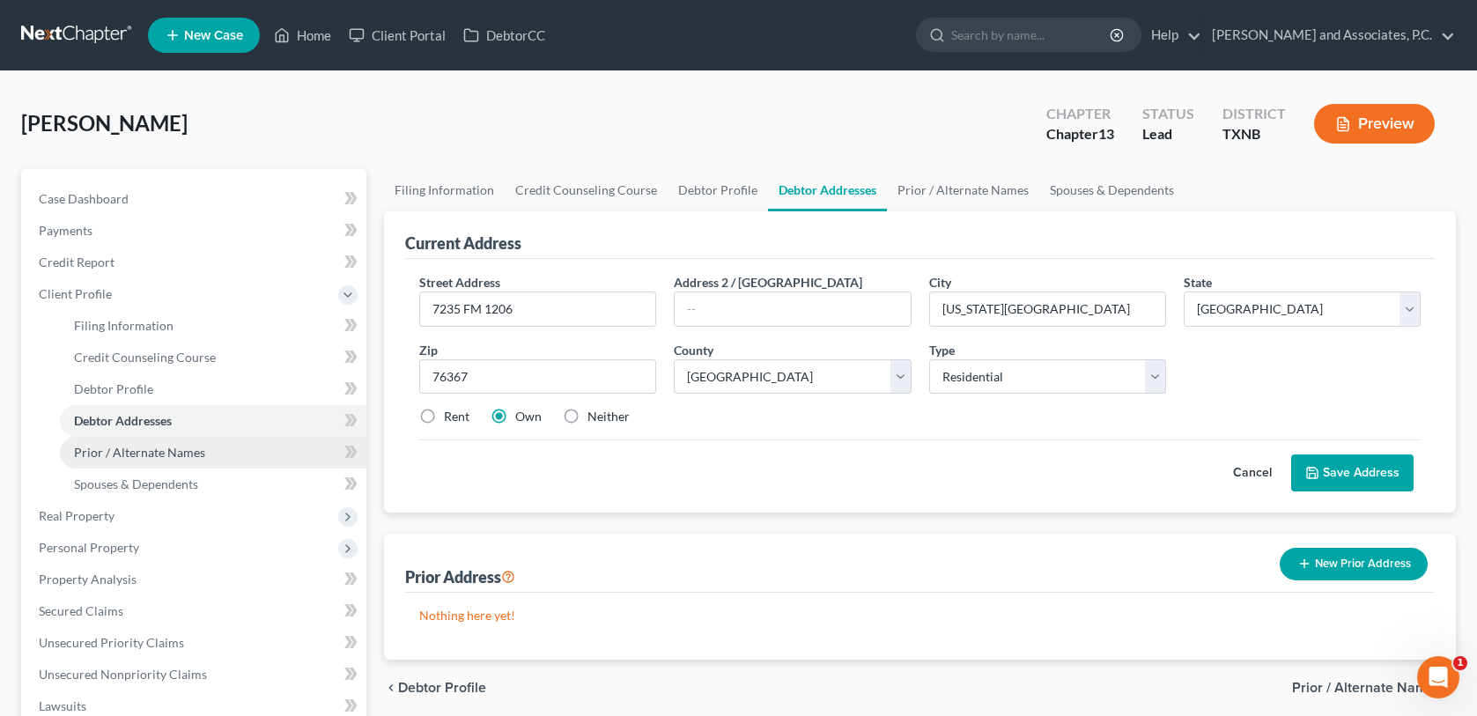
click at [159, 454] on span "Prior / Alternate Names" at bounding box center [139, 452] width 131 height 15
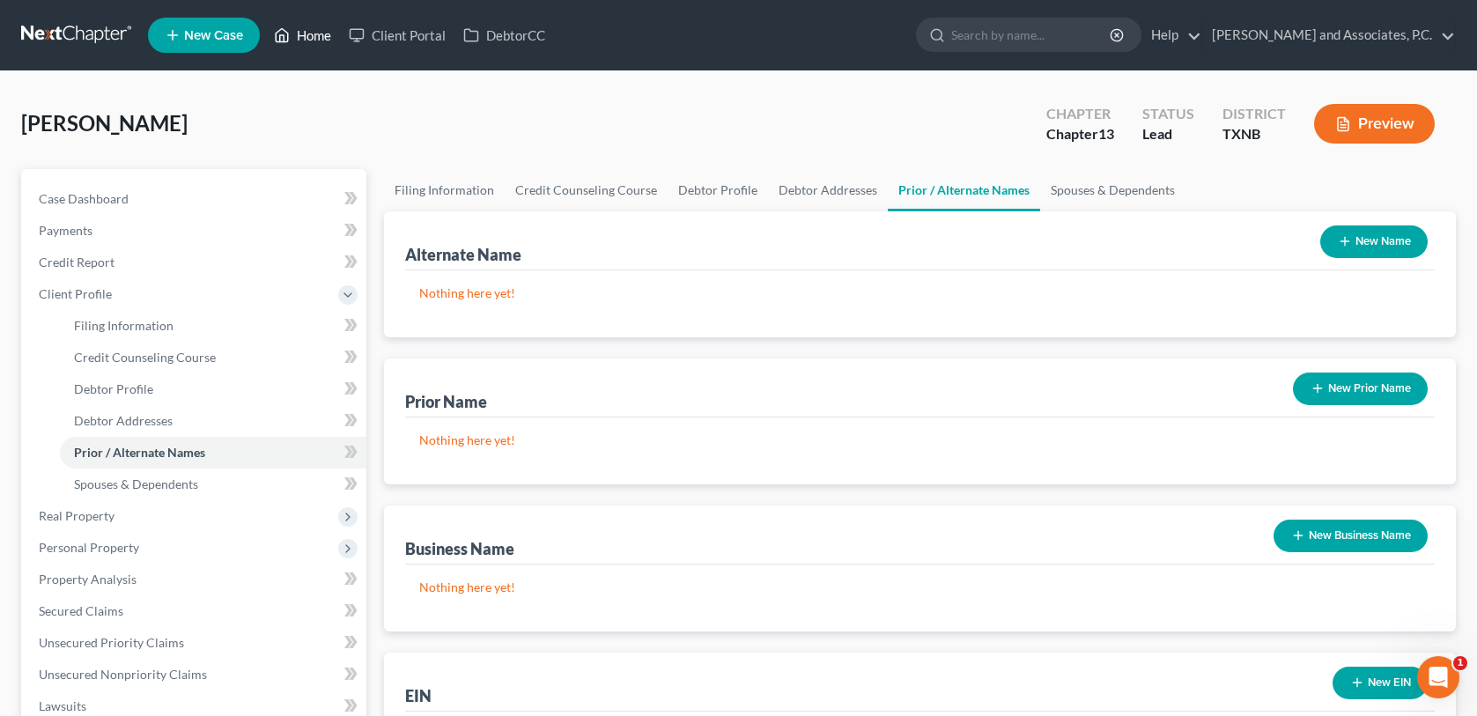
click at [314, 33] on link "Home" at bounding box center [302, 35] width 75 height 32
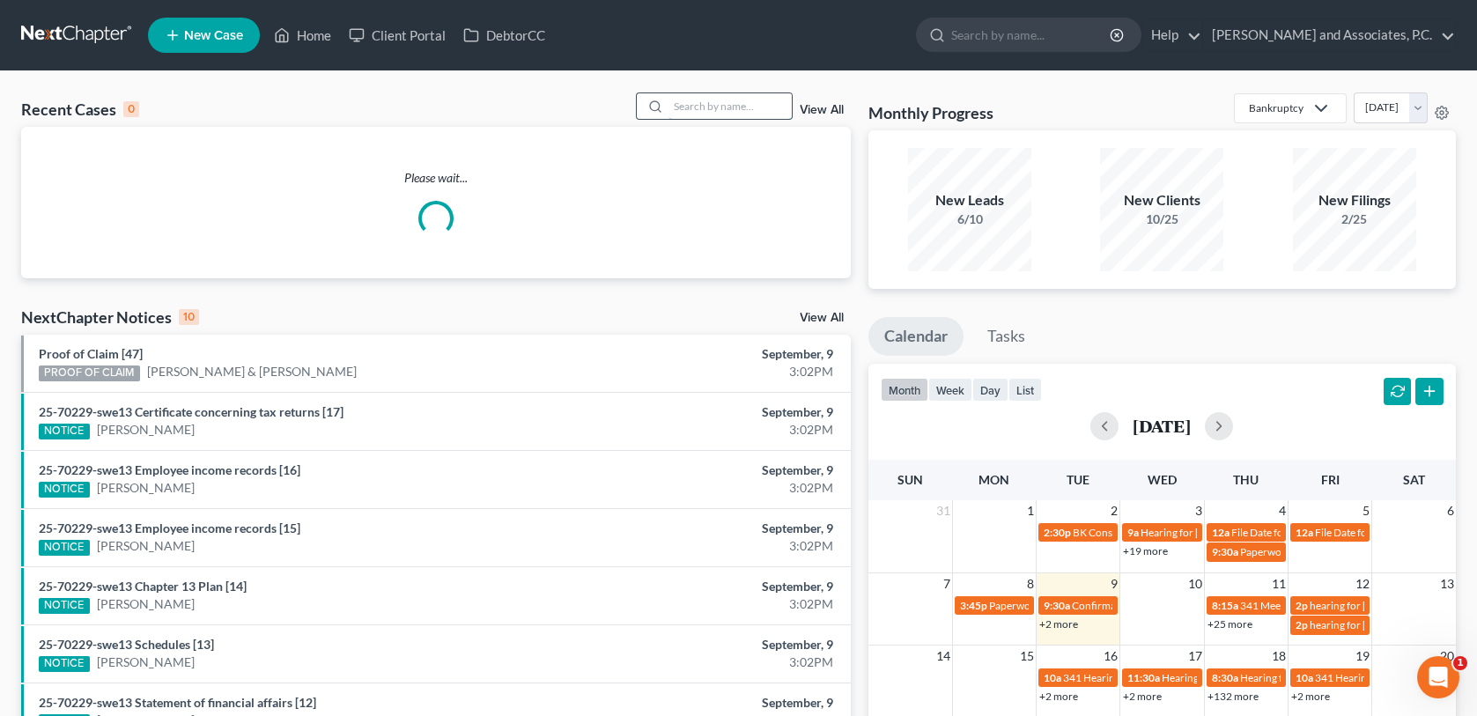
drag, startPoint x: 694, startPoint y: 111, endPoint x: 700, endPoint y: 100, distance: 12.2
click at [700, 101] on input "search" at bounding box center [730, 106] width 123 height 26
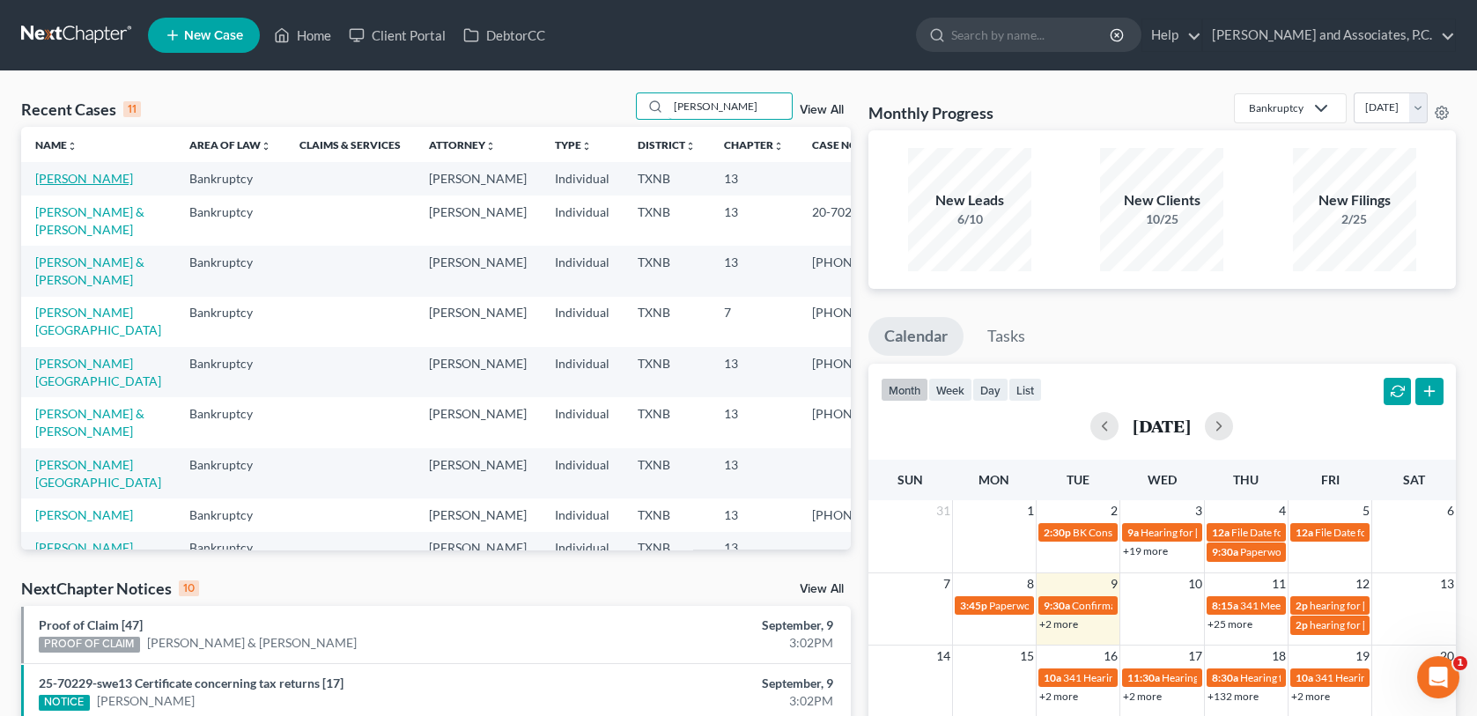
type input "[PERSON_NAME]"
click at [88, 179] on link "[PERSON_NAME]" at bounding box center [84, 178] width 98 height 15
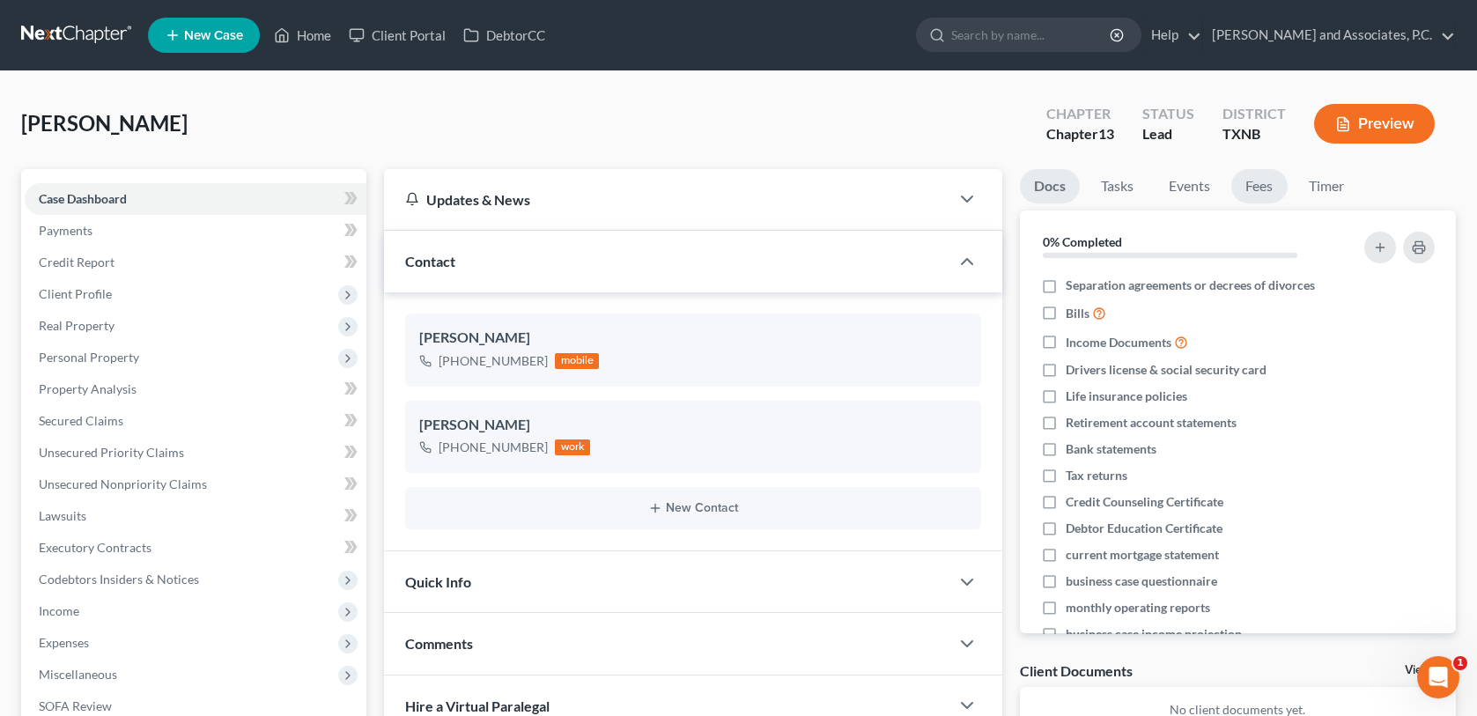
click at [1257, 185] on link "Fees" at bounding box center [1260, 186] width 56 height 34
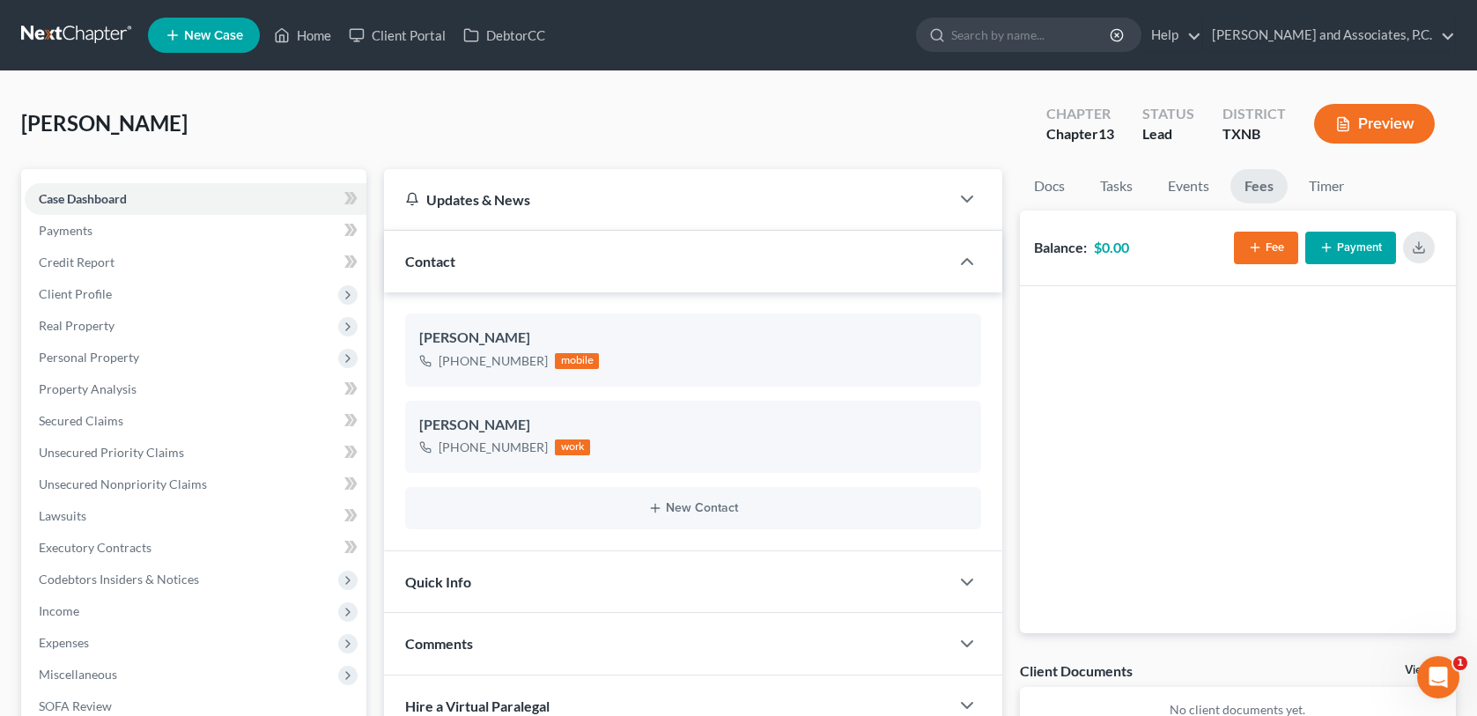
click at [1271, 241] on button "Fee" at bounding box center [1266, 248] width 64 height 33
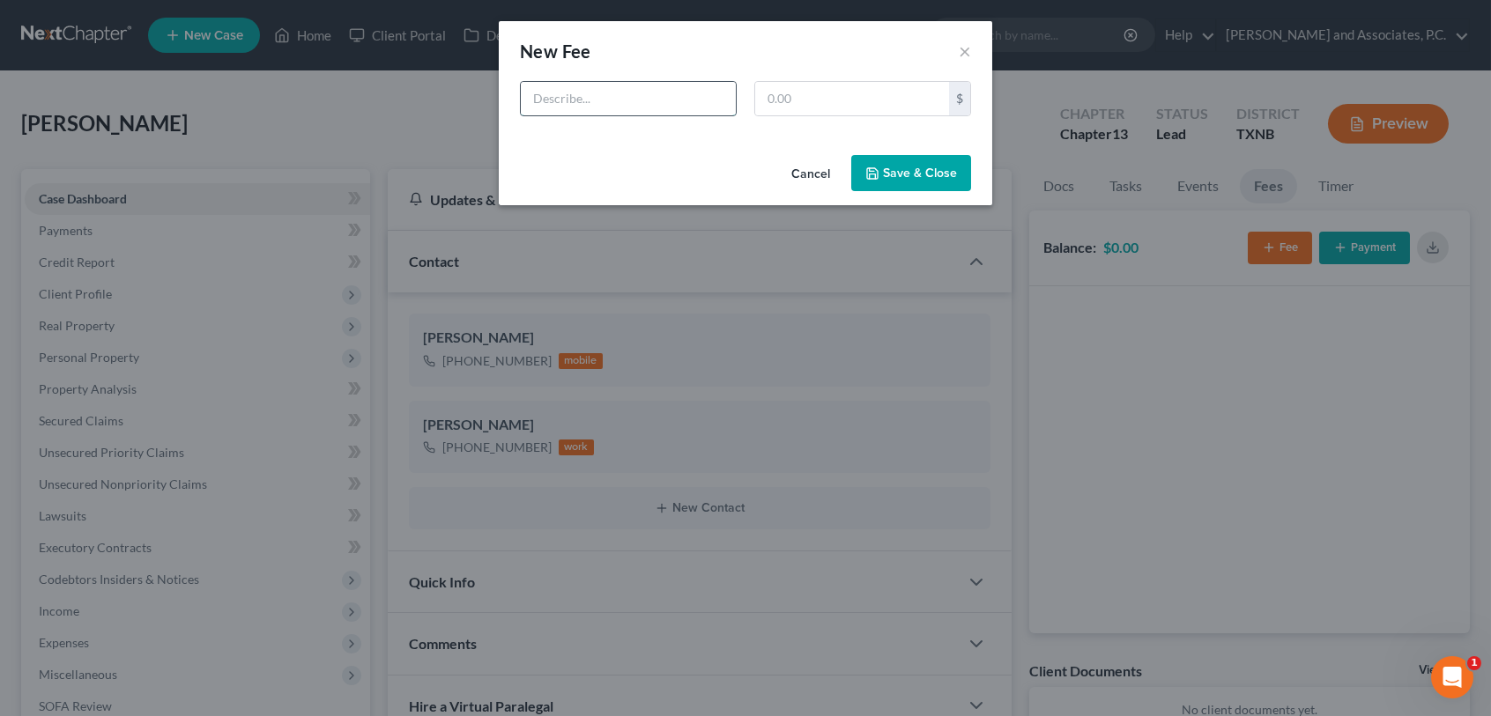
click at [707, 97] on input "text" at bounding box center [628, 98] width 215 height 33
type input "CH 13 BK filing fee"
type input "688.00"
click at [862, 166] on button "Save & Close" at bounding box center [911, 173] width 120 height 37
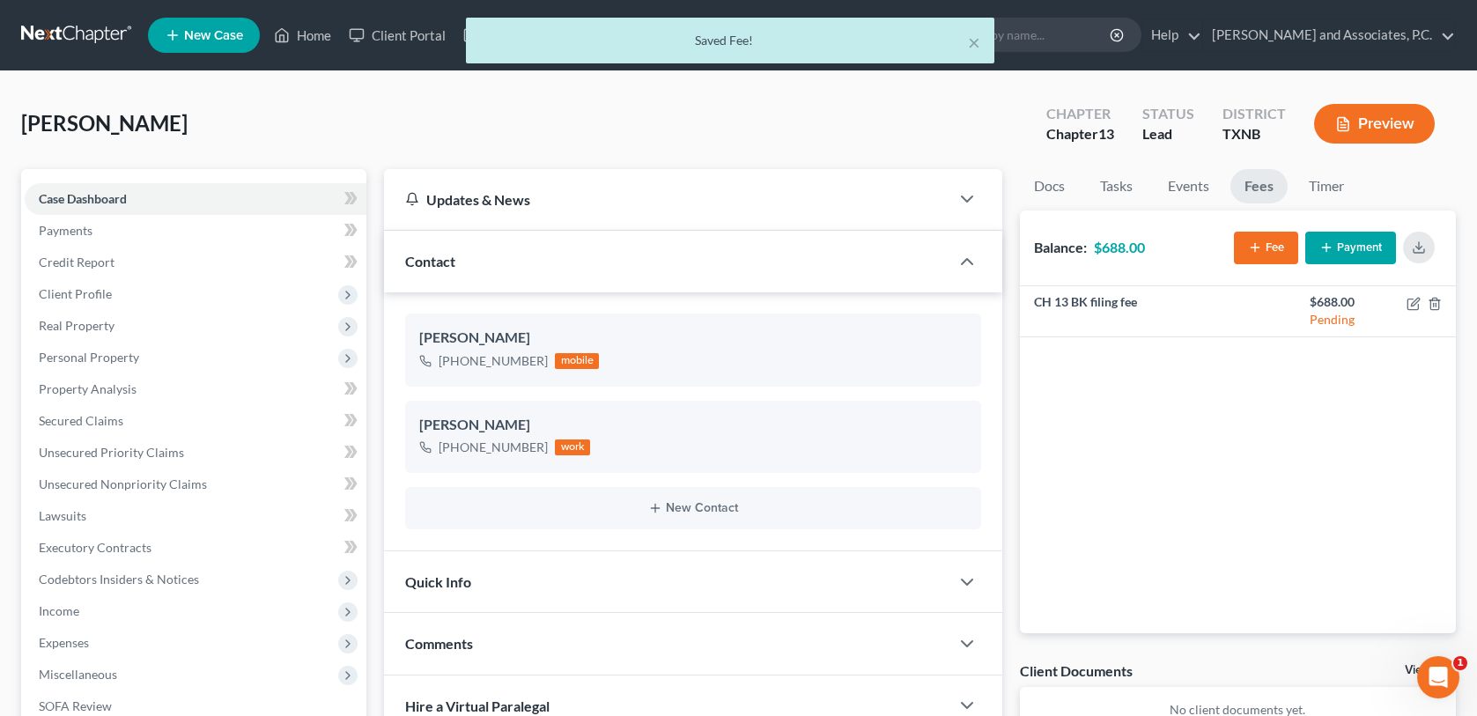
click at [1340, 245] on button "Payment" at bounding box center [1351, 248] width 91 height 33
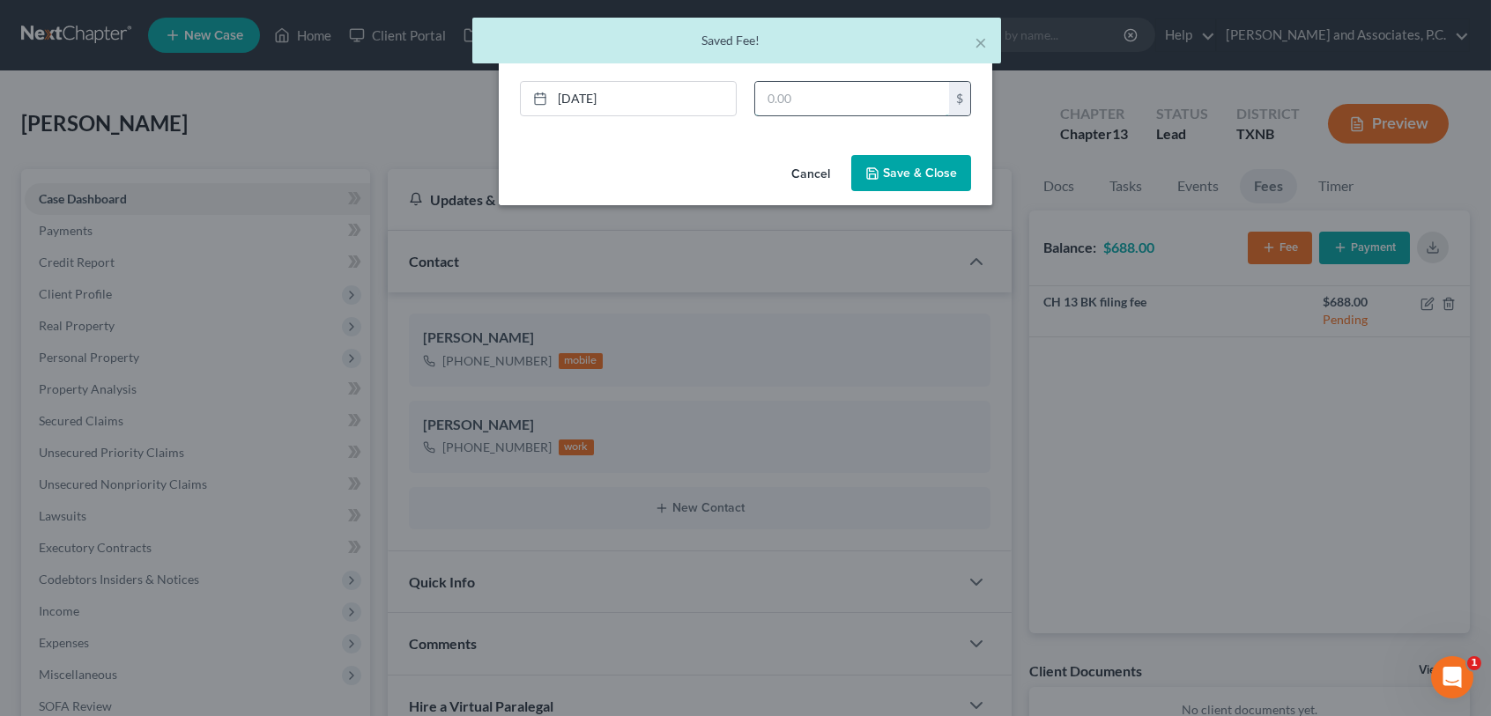
click at [793, 111] on input "text" at bounding box center [852, 98] width 194 height 33
type input "688.00"
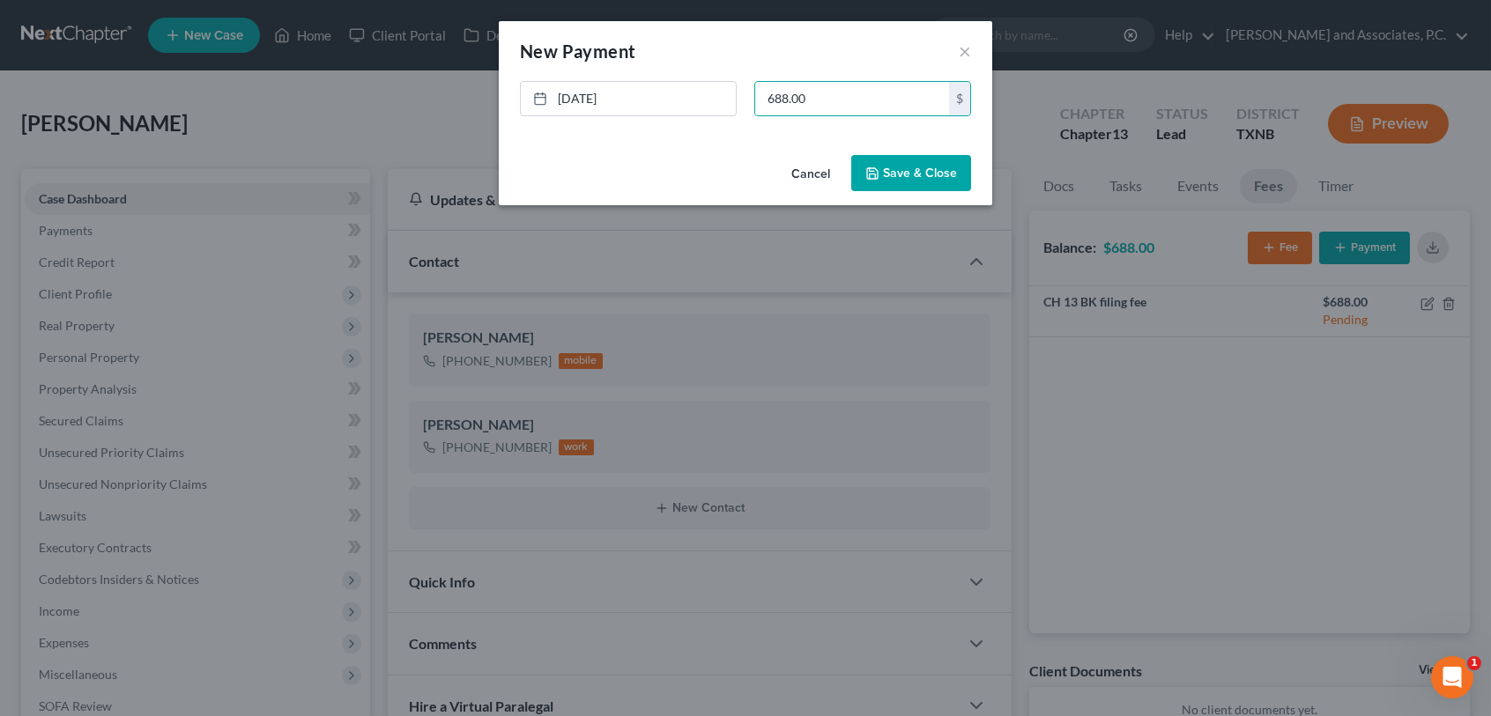
click at [886, 171] on button "Save & Close" at bounding box center [911, 173] width 120 height 37
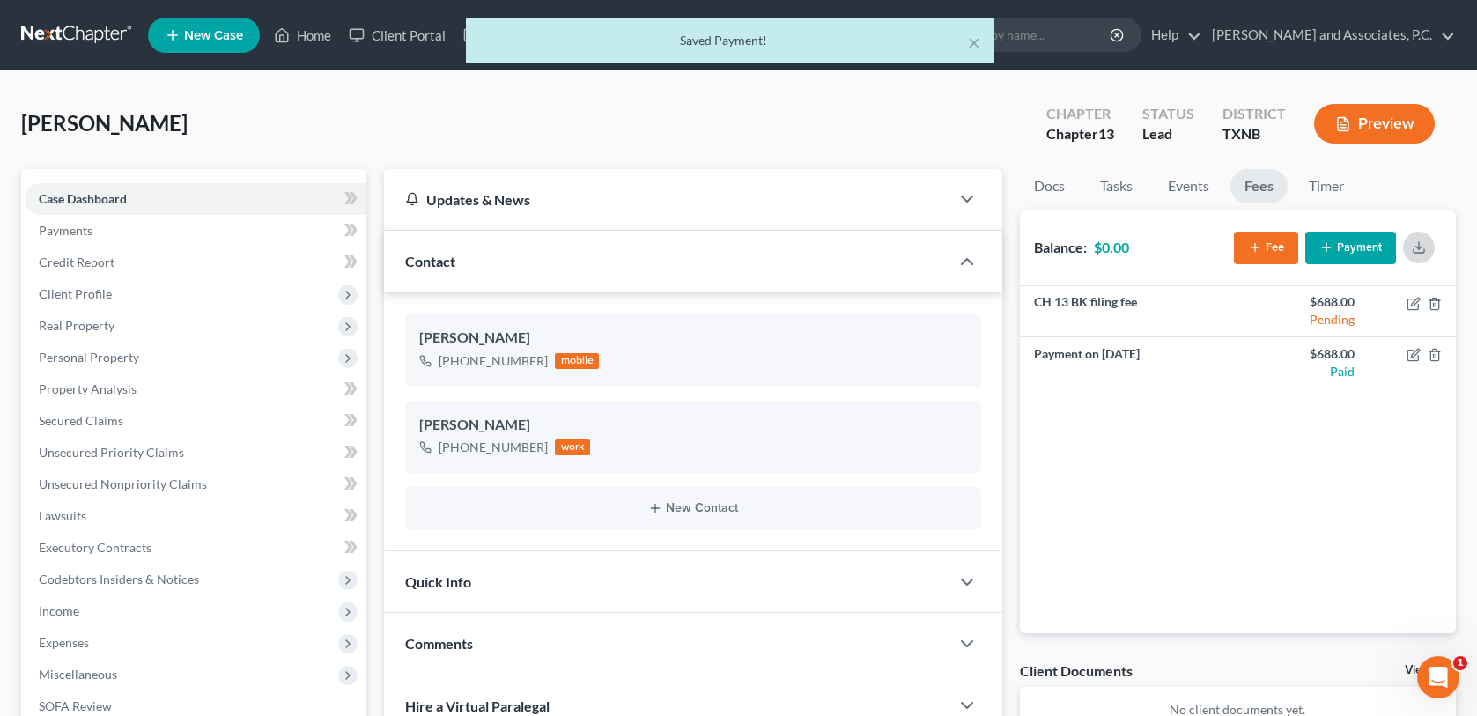
click at [1418, 244] on icon "button" at bounding box center [1419, 247] width 14 height 14
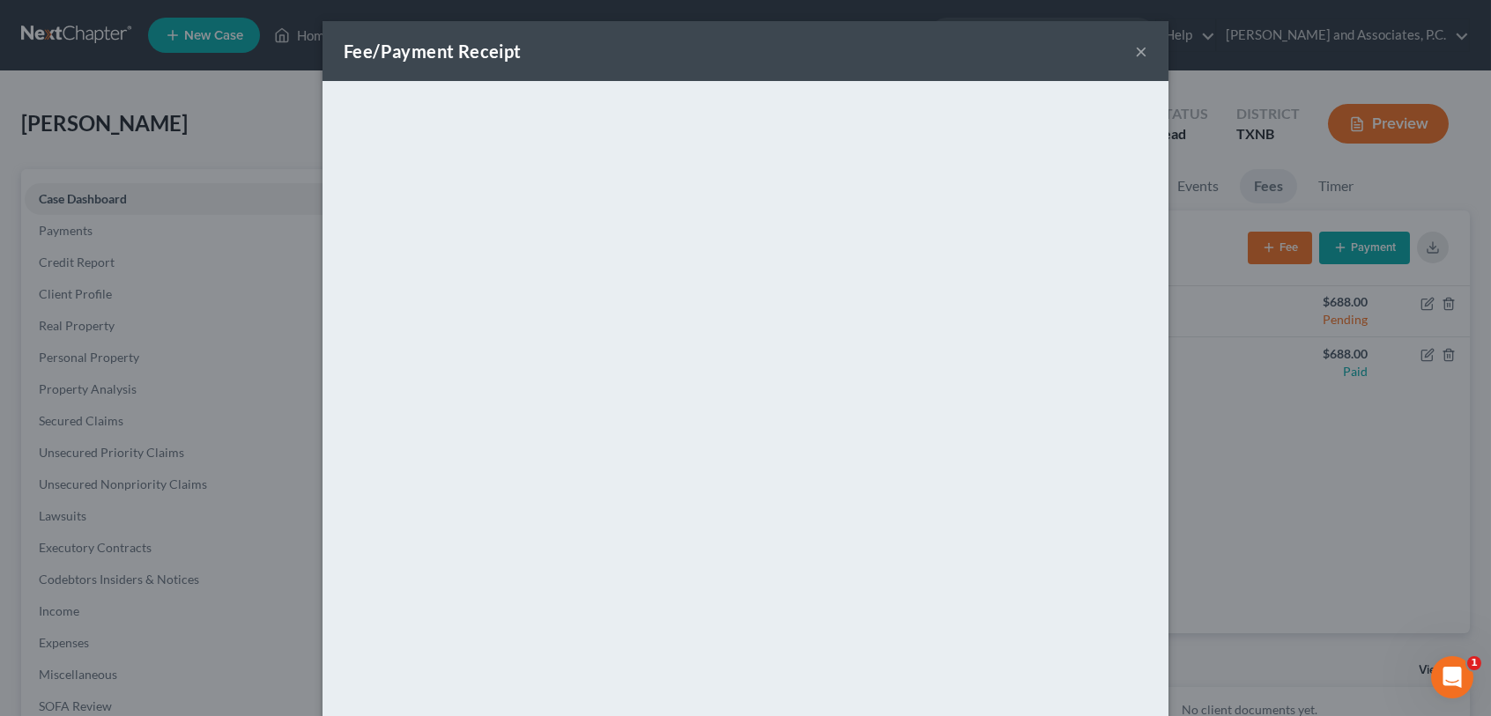
click at [1135, 47] on button "×" at bounding box center [1141, 51] width 12 height 21
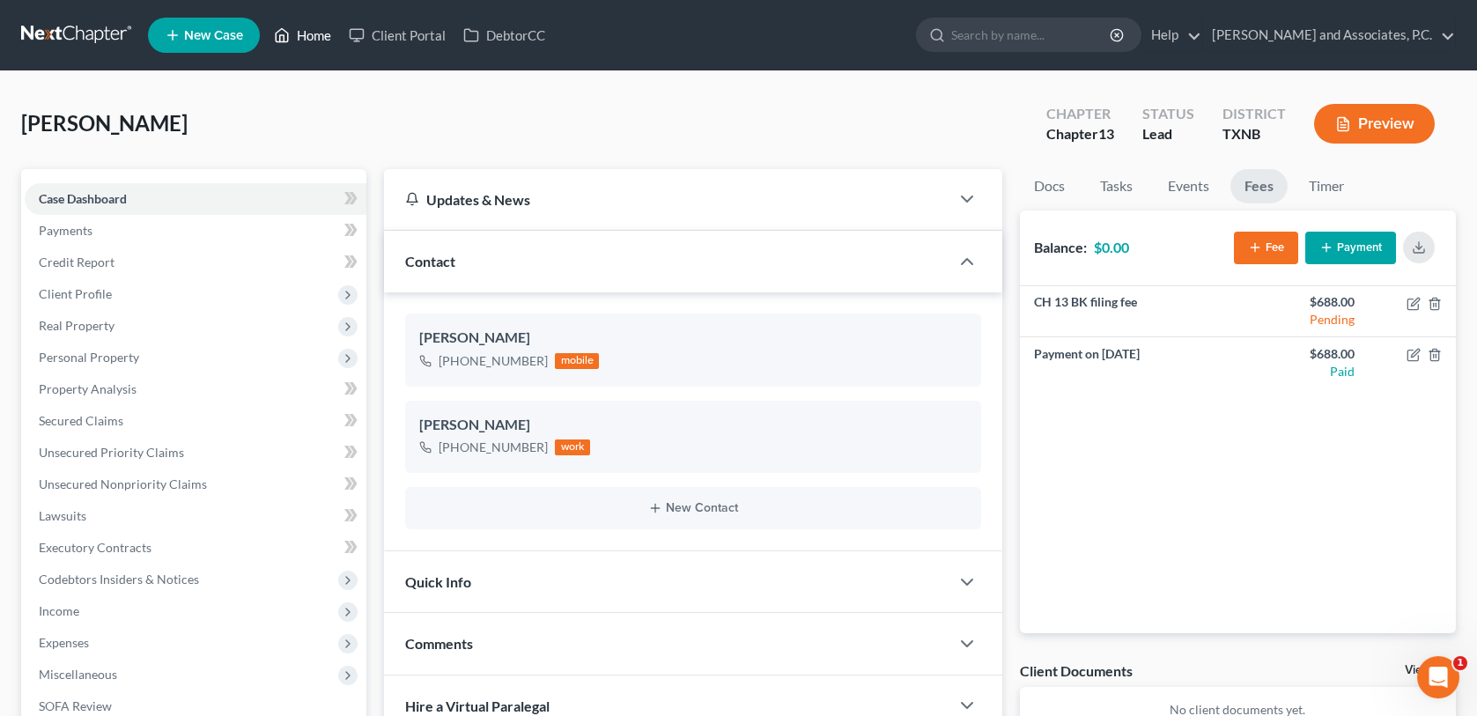
click at [310, 38] on link "Home" at bounding box center [302, 35] width 75 height 32
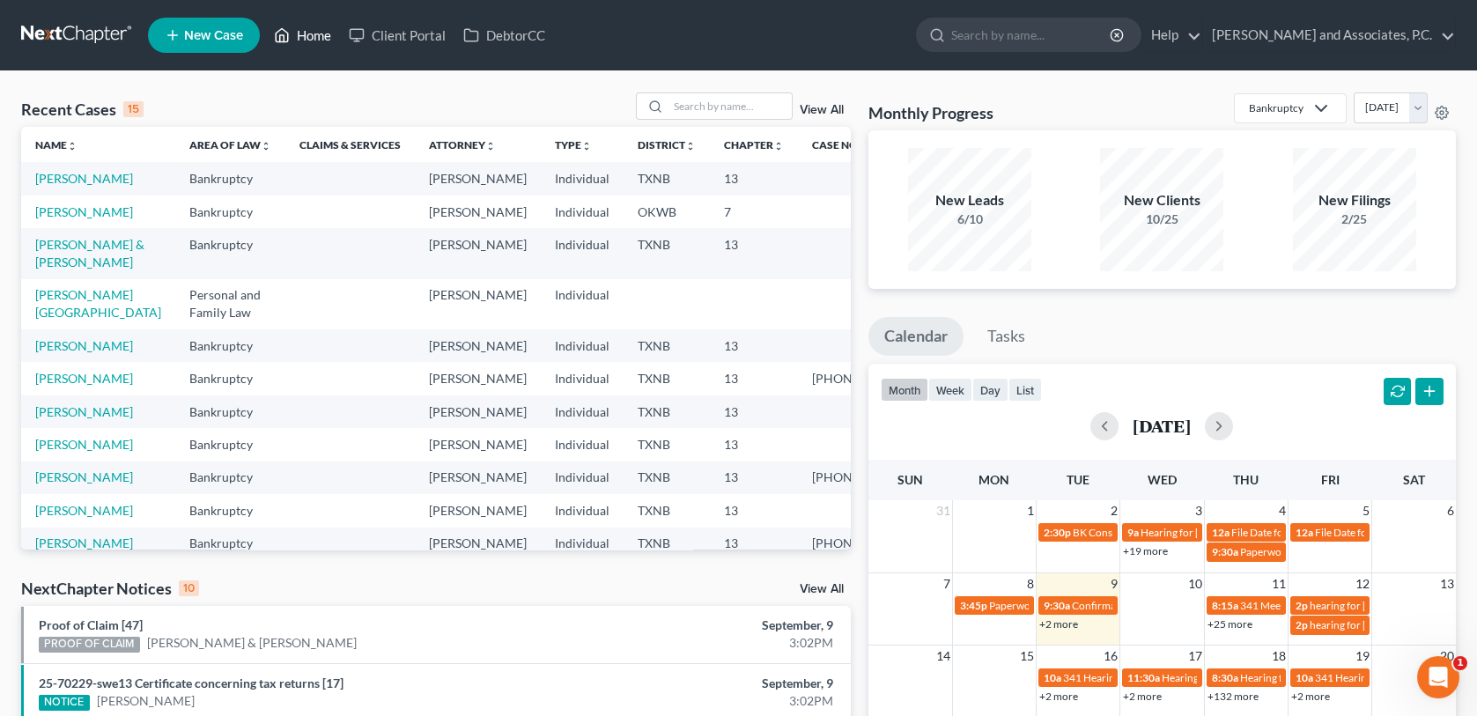
click at [265, 19] on link "Home" at bounding box center [302, 35] width 75 height 32
click at [728, 109] on input "search" at bounding box center [730, 106] width 123 height 26
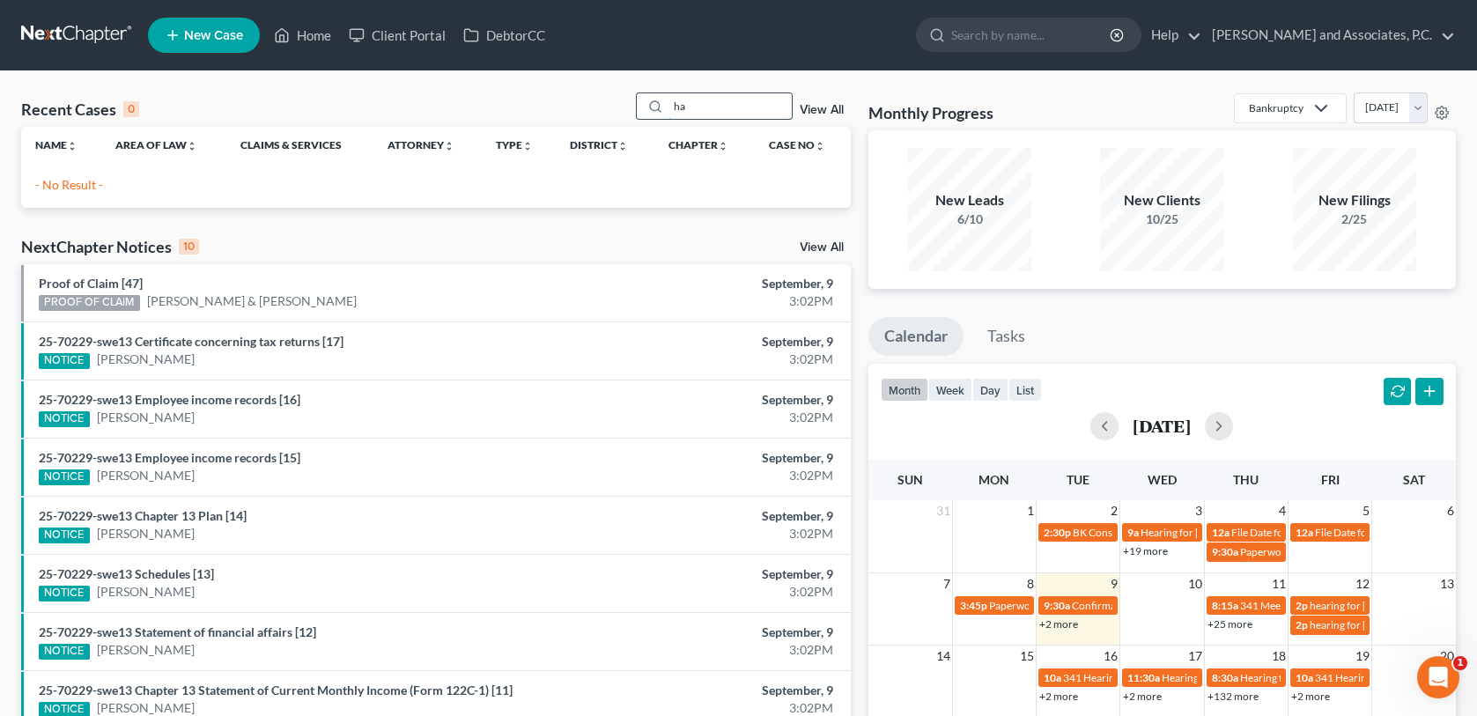
type input "h"
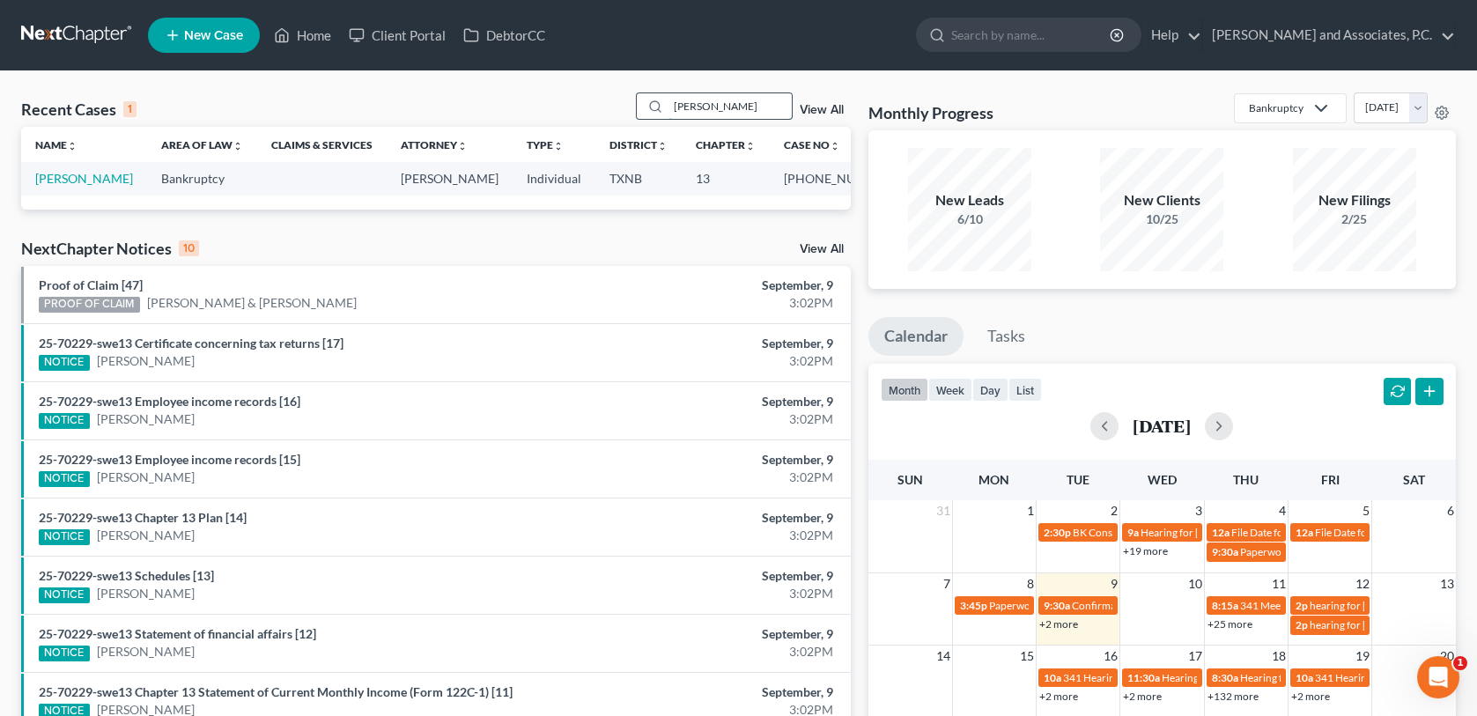
drag, startPoint x: 713, startPoint y: 110, endPoint x: 666, endPoint y: 110, distance: 46.7
click at [666, 110] on div "[PERSON_NAME]" at bounding box center [714, 105] width 157 height 27
type input "[PERSON_NAME]"
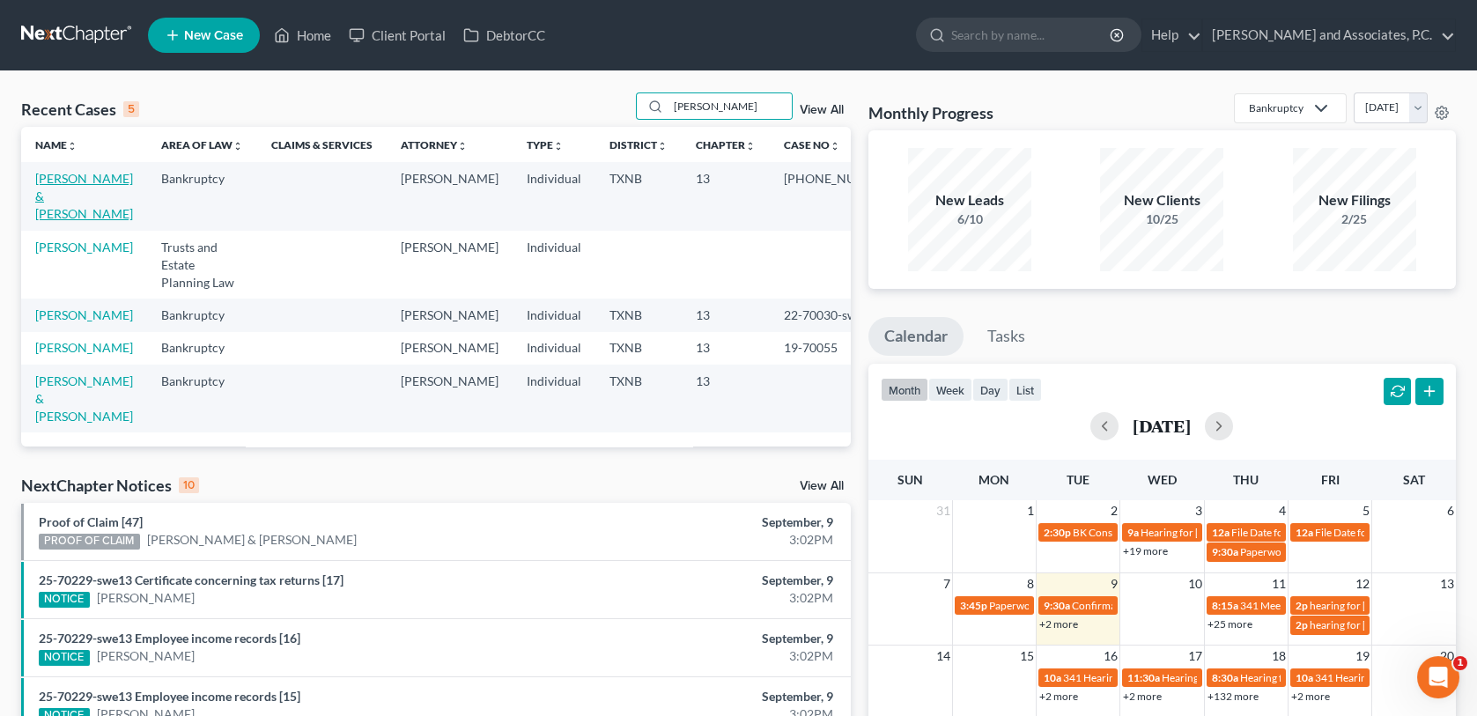
click at [55, 199] on link "[PERSON_NAME] & [PERSON_NAME]" at bounding box center [84, 196] width 98 height 50
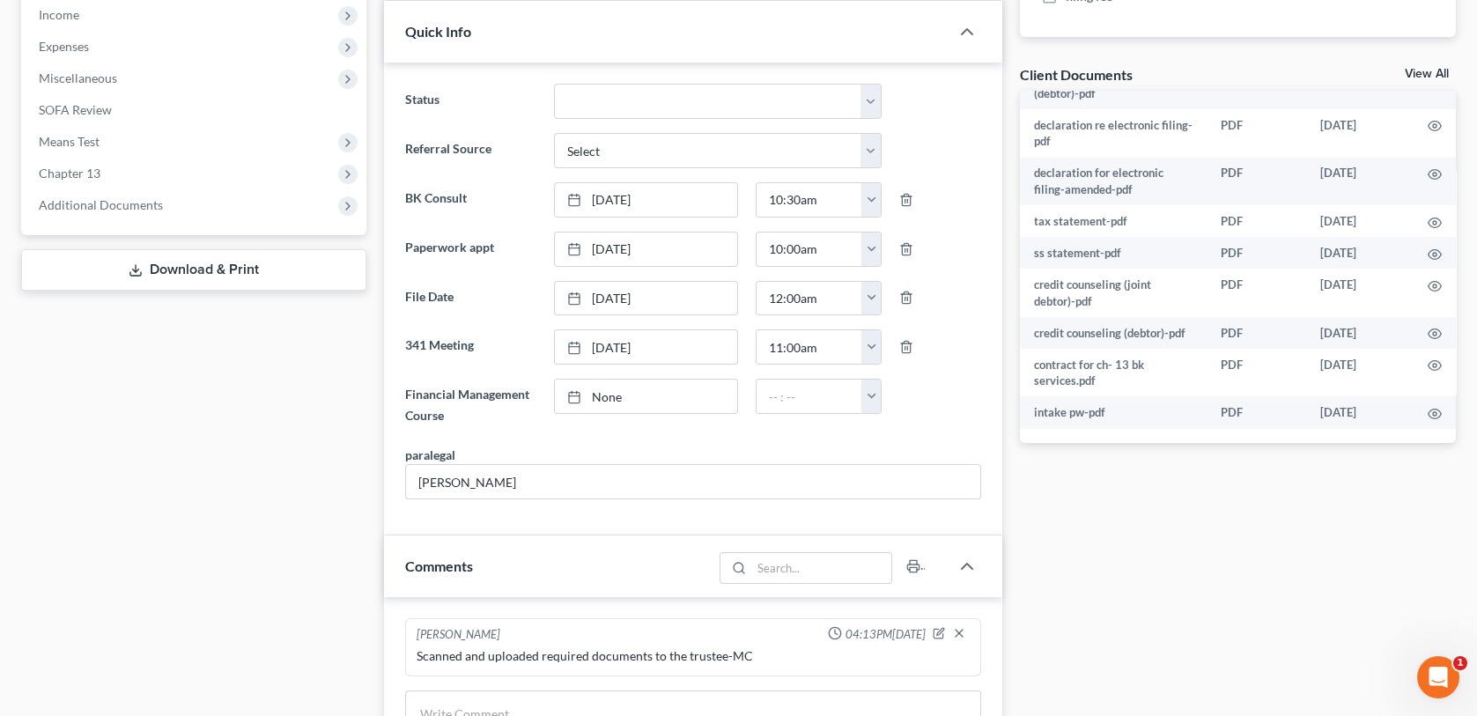
scroll to position [617, 0]
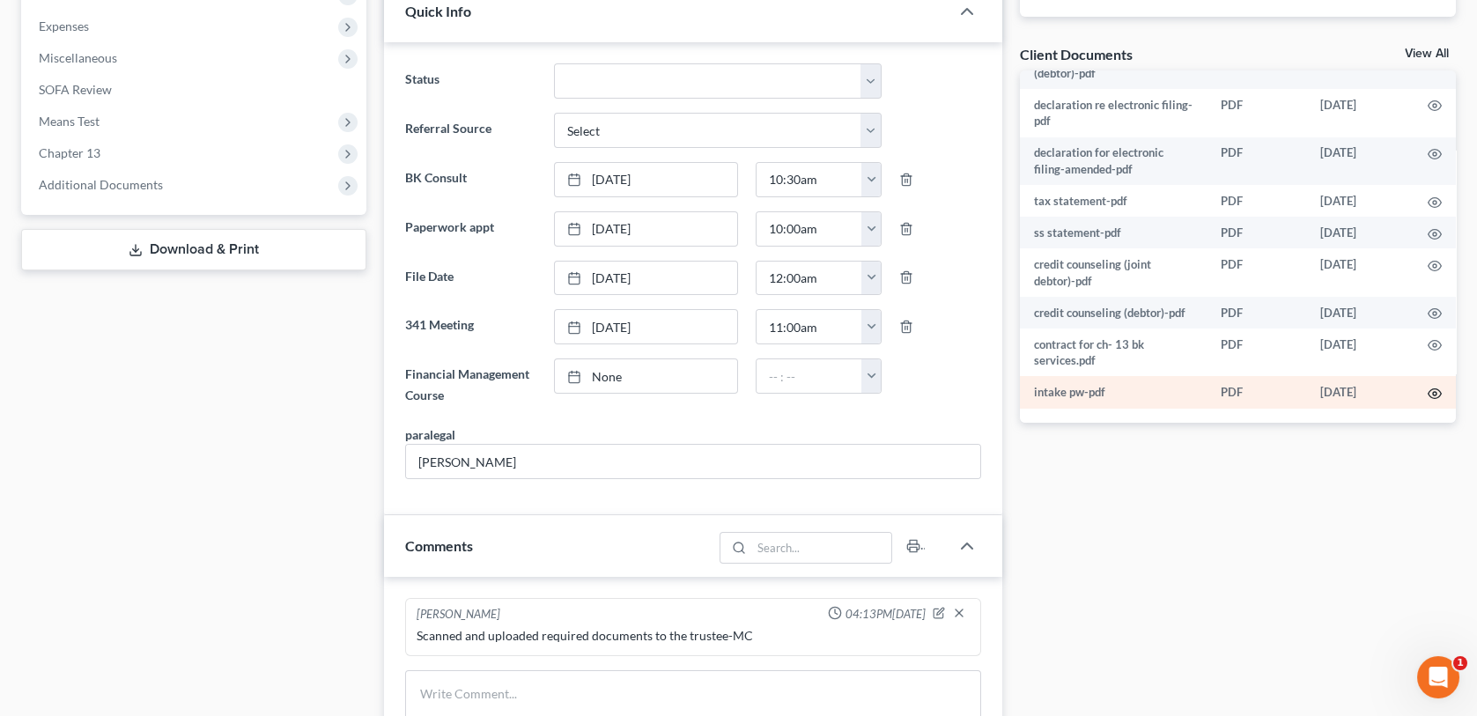
click at [1428, 392] on icon "button" at bounding box center [1435, 394] width 14 height 14
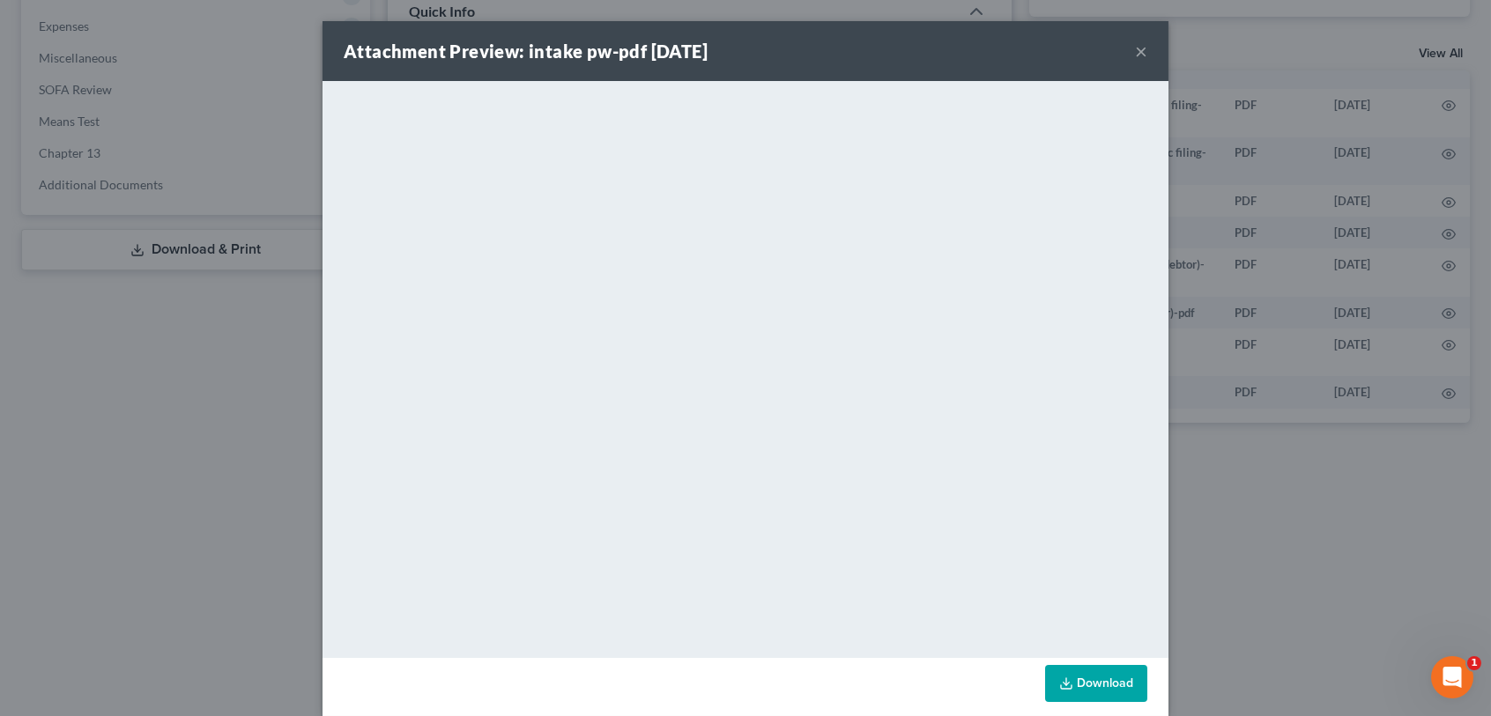
click at [1251, 437] on div "Attachment Preview: intake pw-pdf [DATE] × <object ng-attr-data='[URL][DOMAIN_N…" at bounding box center [745, 358] width 1491 height 716
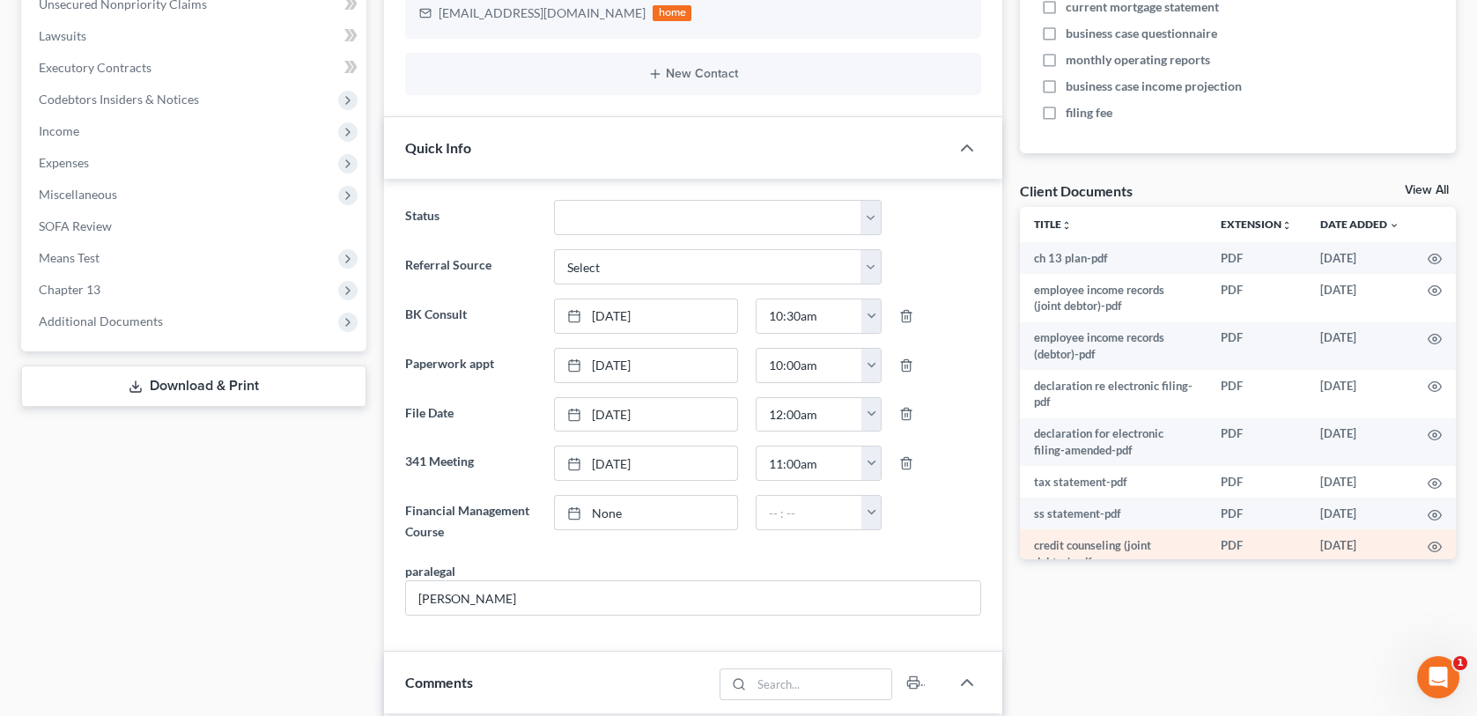
scroll to position [352, 0]
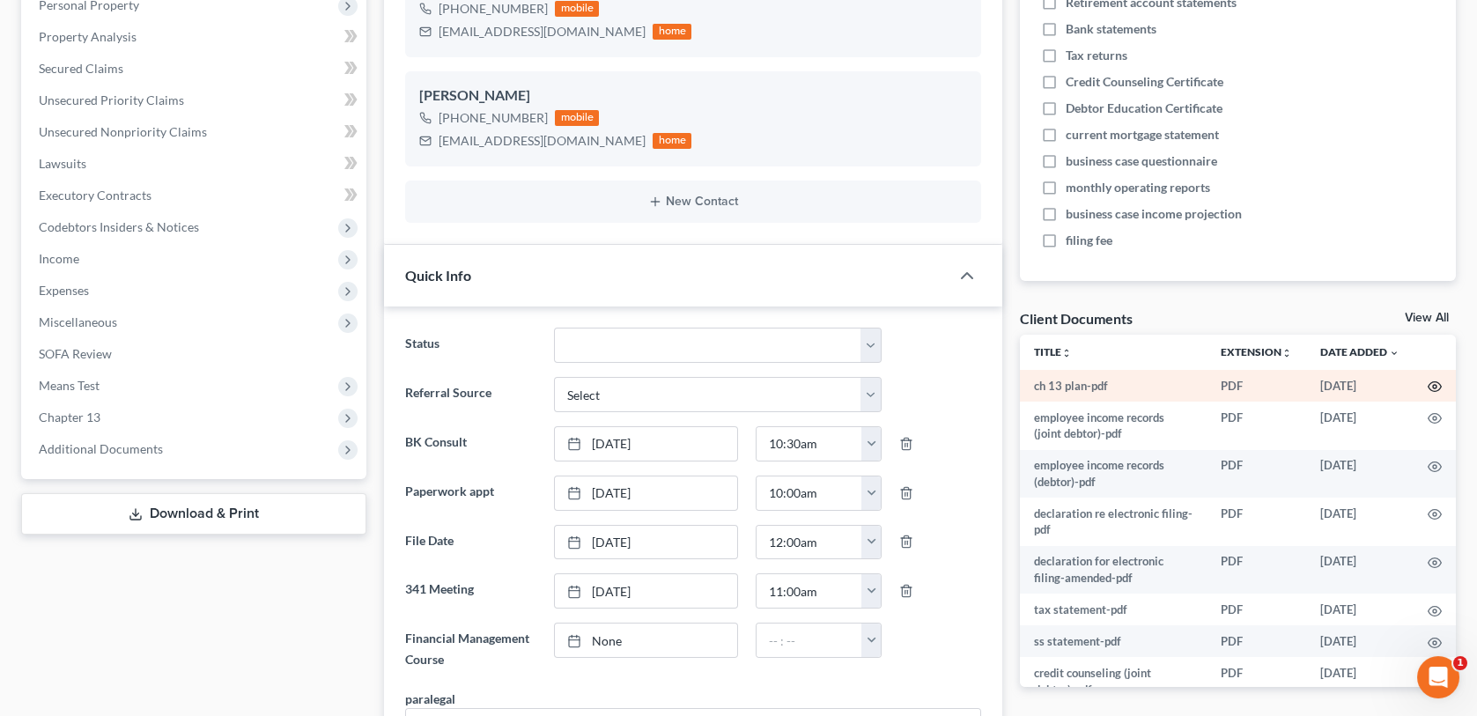
click at [1428, 384] on icon "button" at bounding box center [1435, 387] width 14 height 14
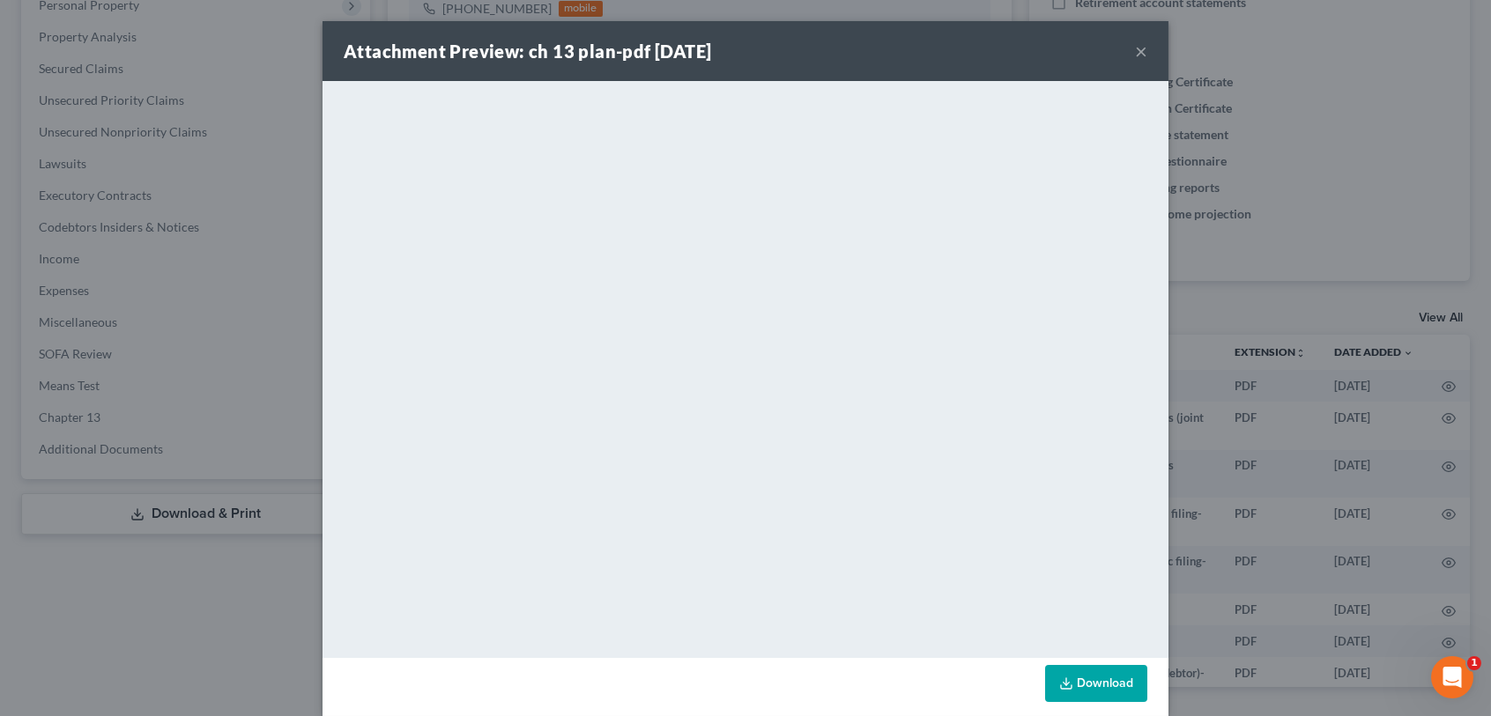
click at [1135, 51] on button "×" at bounding box center [1141, 51] width 12 height 21
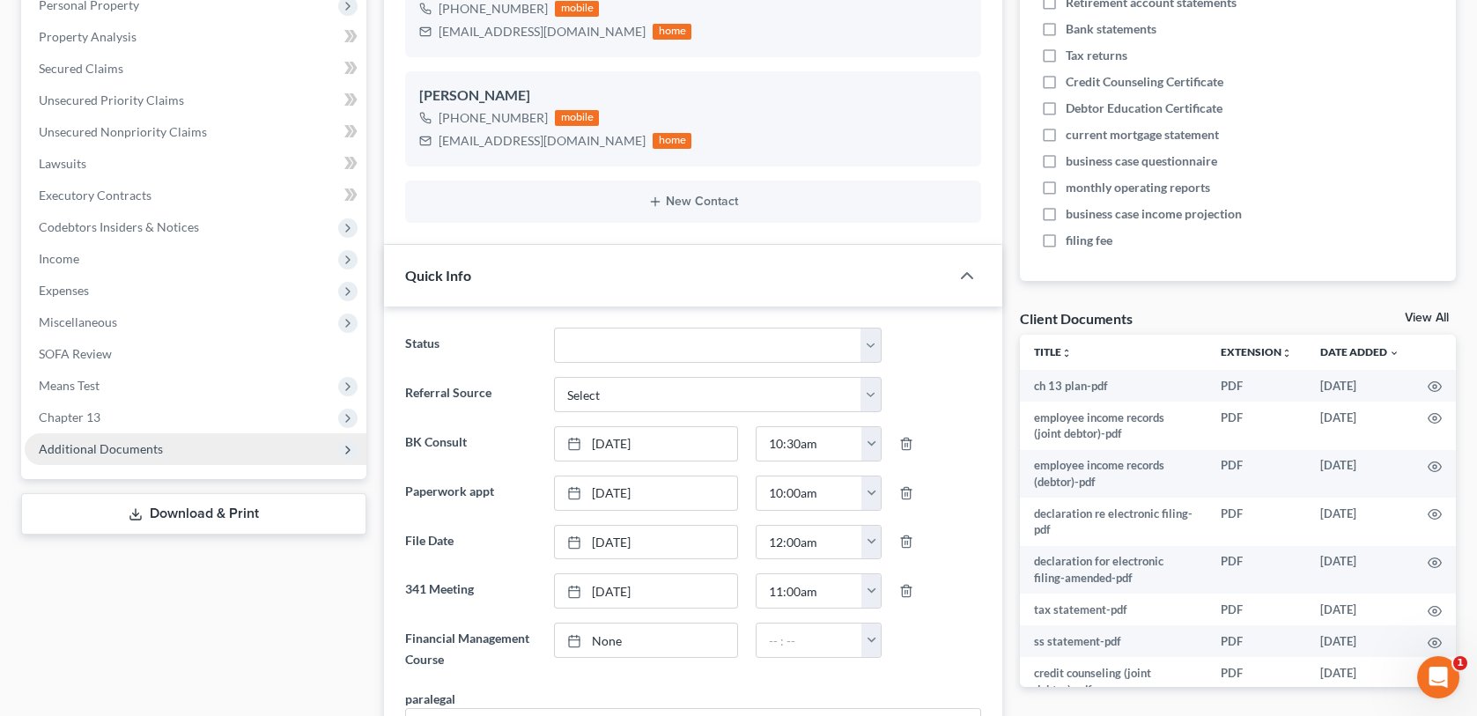
click at [91, 443] on span "Additional Documents" at bounding box center [101, 448] width 124 height 15
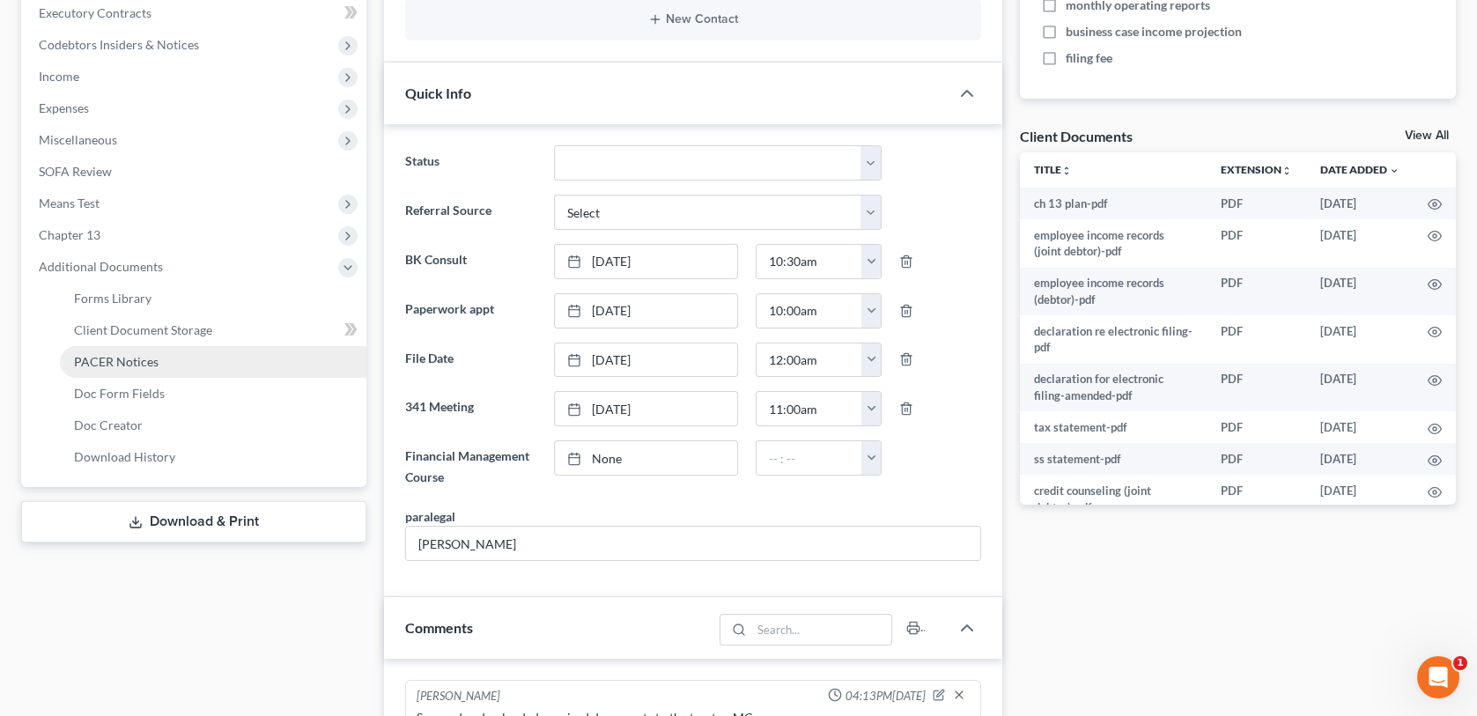
scroll to position [617, 0]
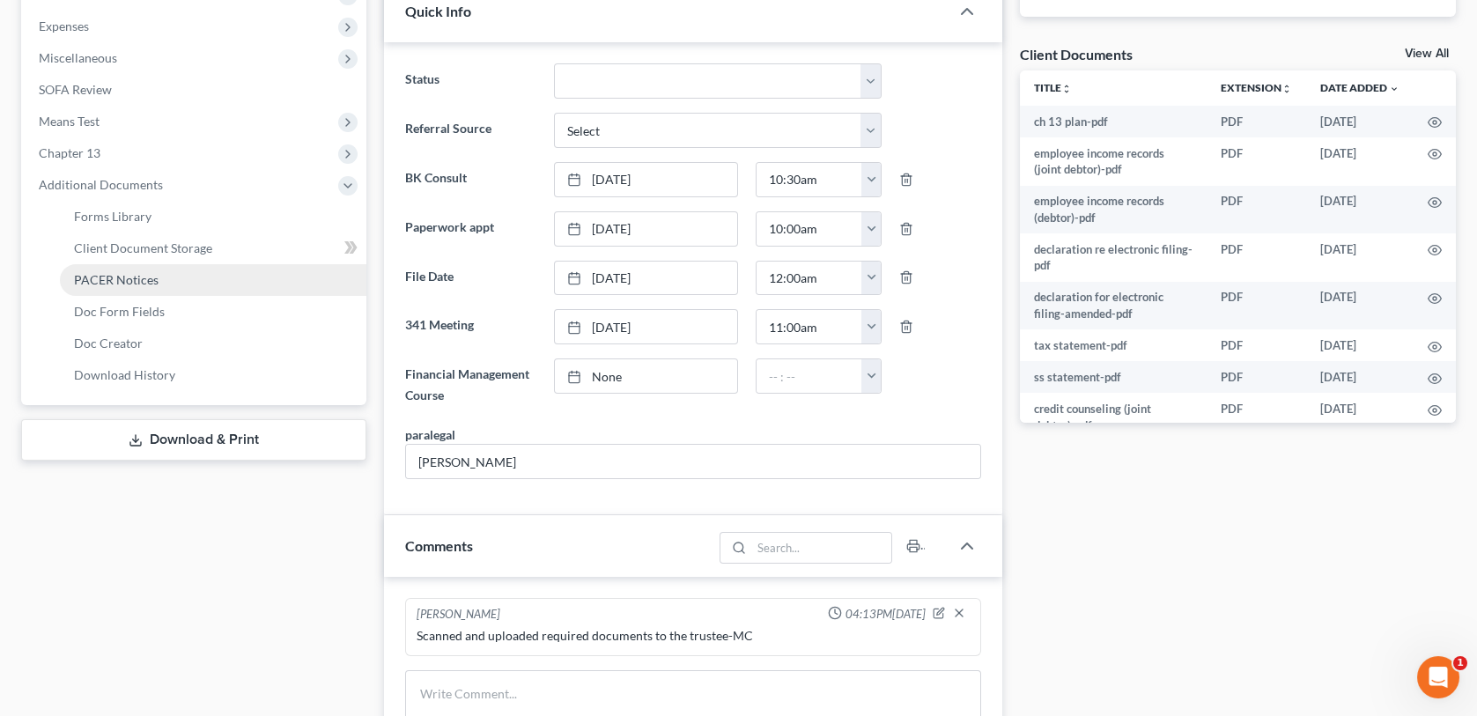
click at [143, 281] on span "PACER Notices" at bounding box center [116, 279] width 85 height 15
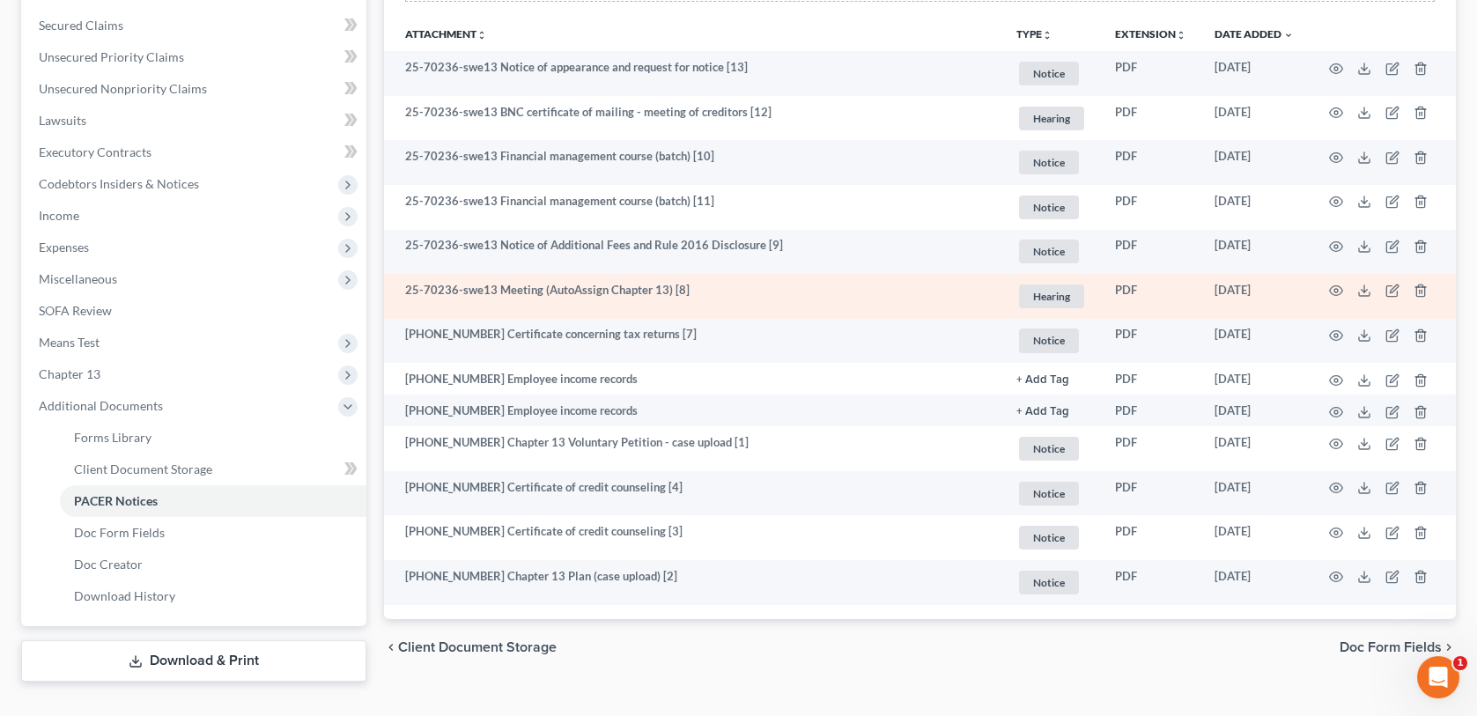
scroll to position [426, 0]
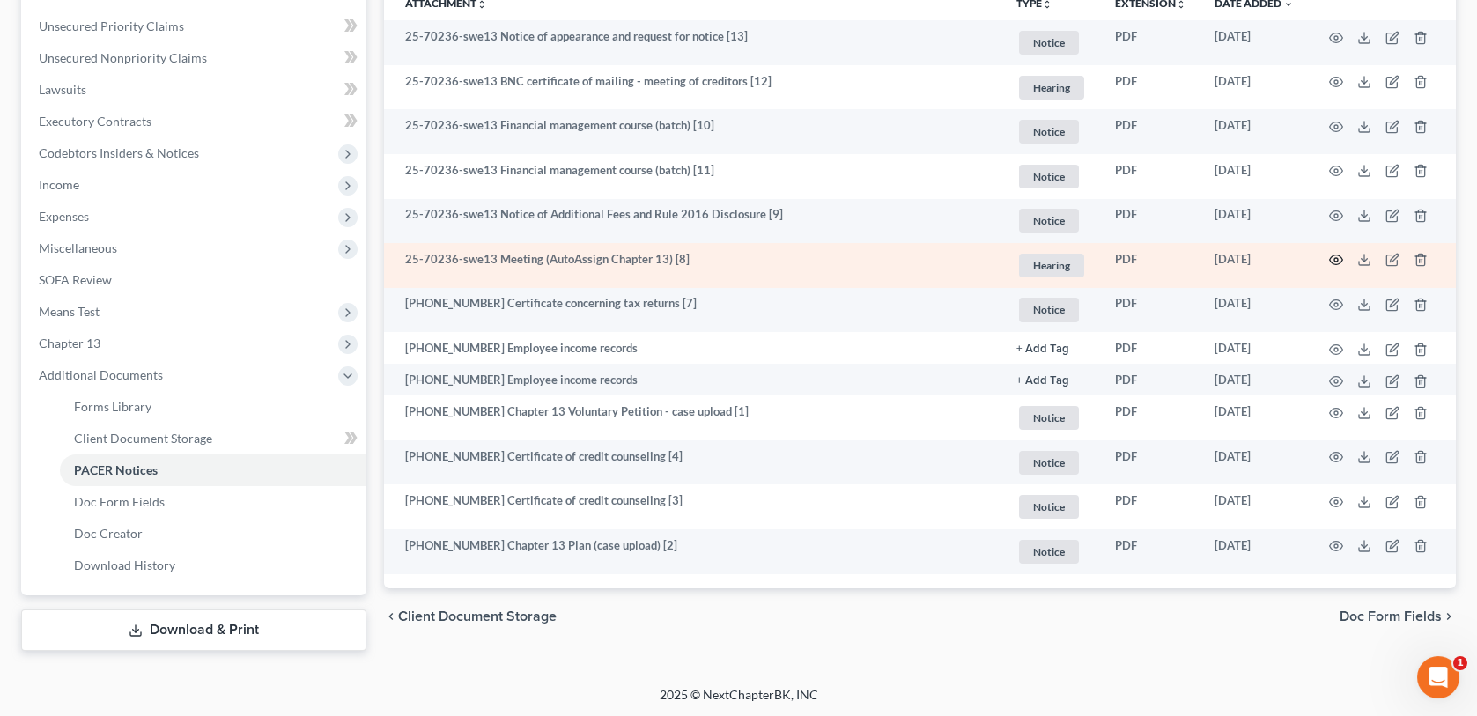
click at [1335, 258] on circle "button" at bounding box center [1337, 260] width 4 height 4
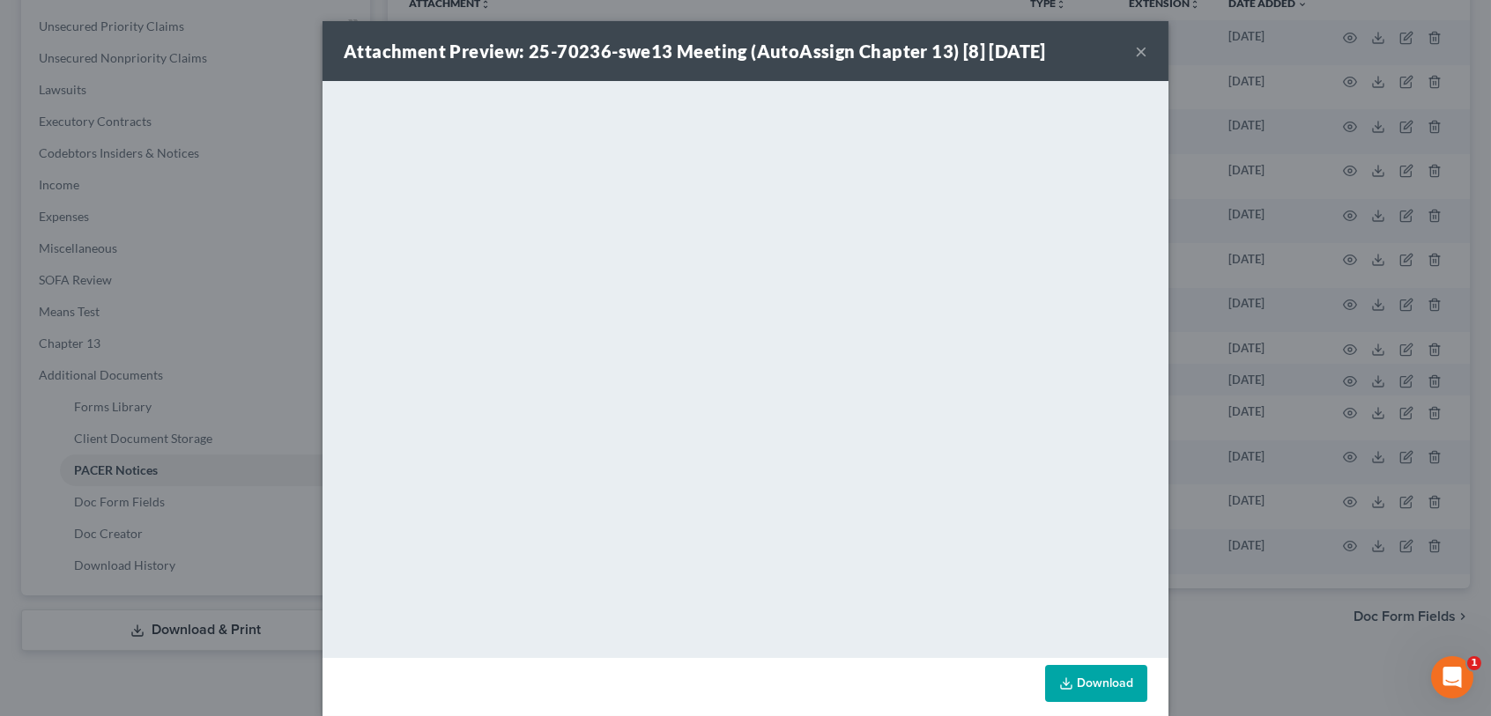
click at [1135, 52] on button "×" at bounding box center [1141, 51] width 12 height 21
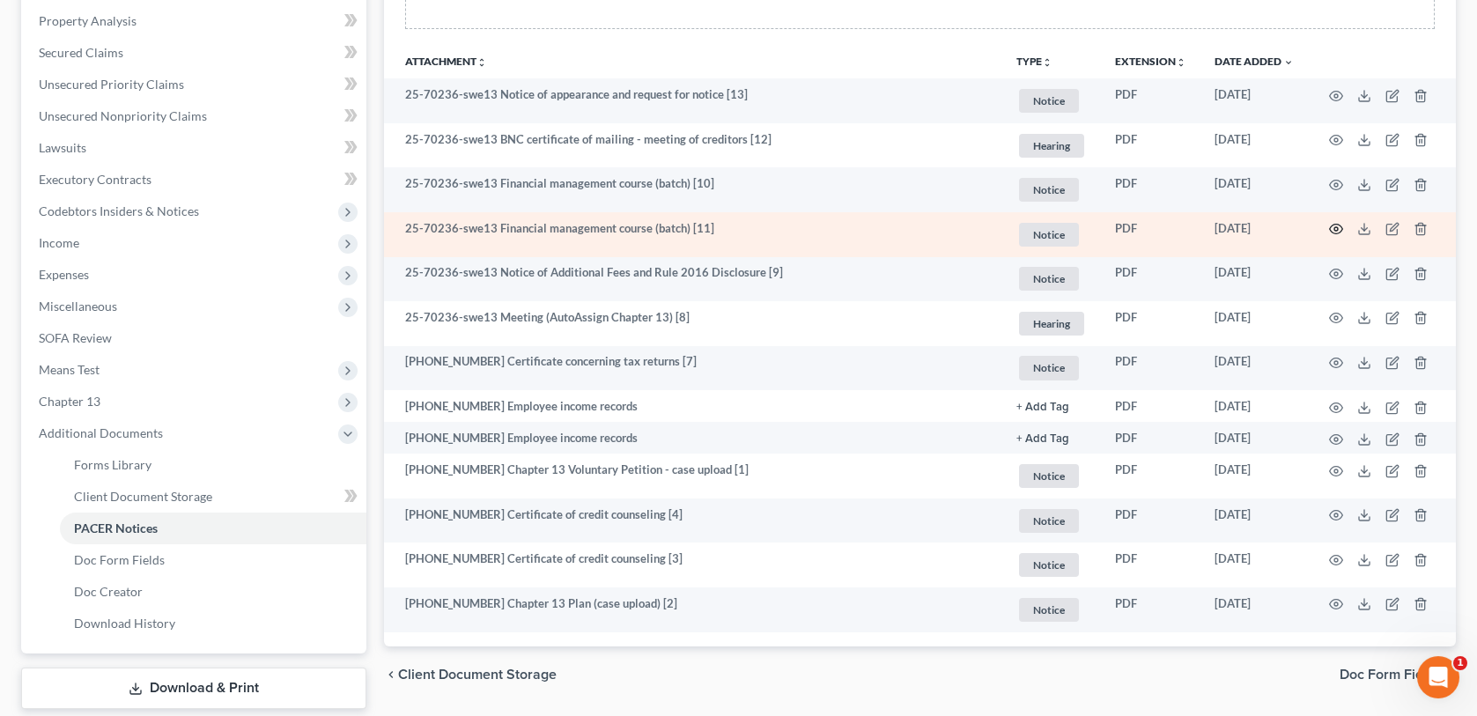
scroll to position [338, 0]
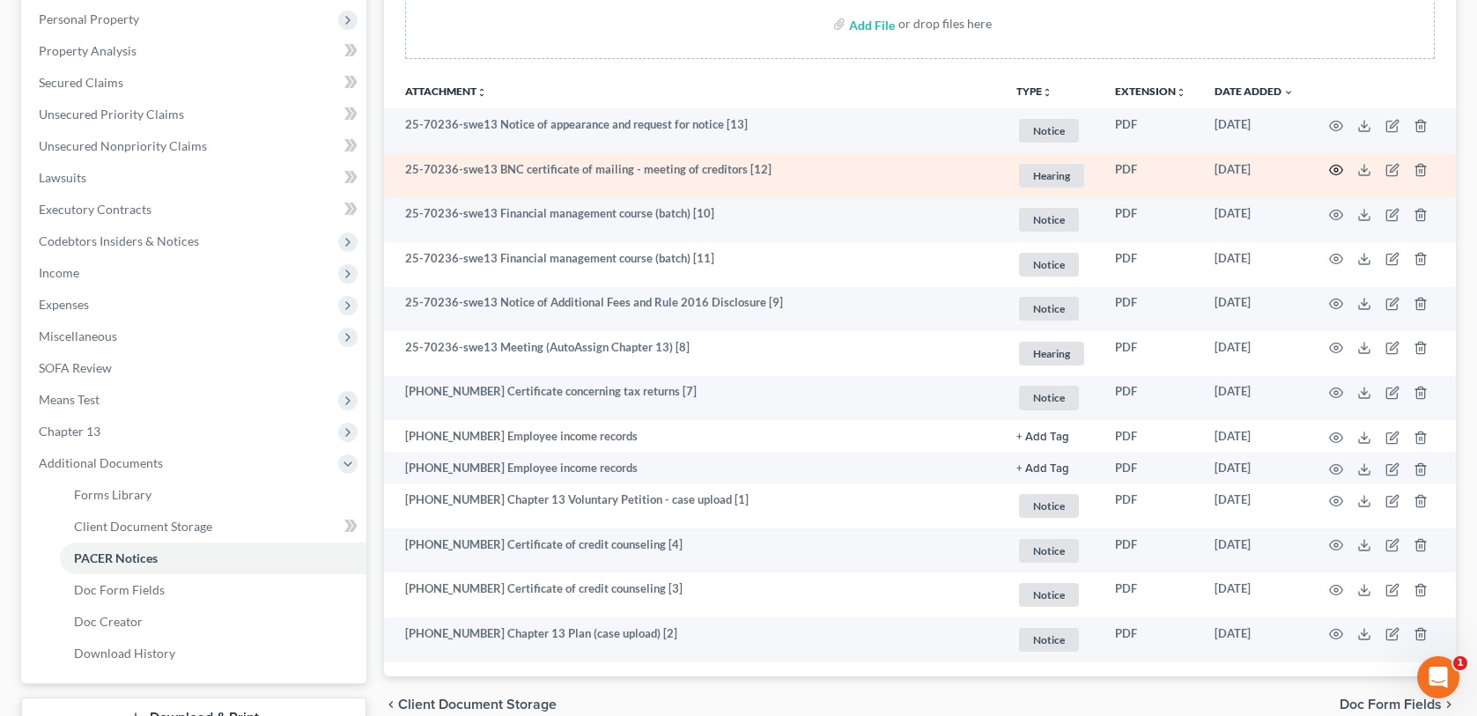
click at [1333, 166] on icon "button" at bounding box center [1336, 171] width 13 height 10
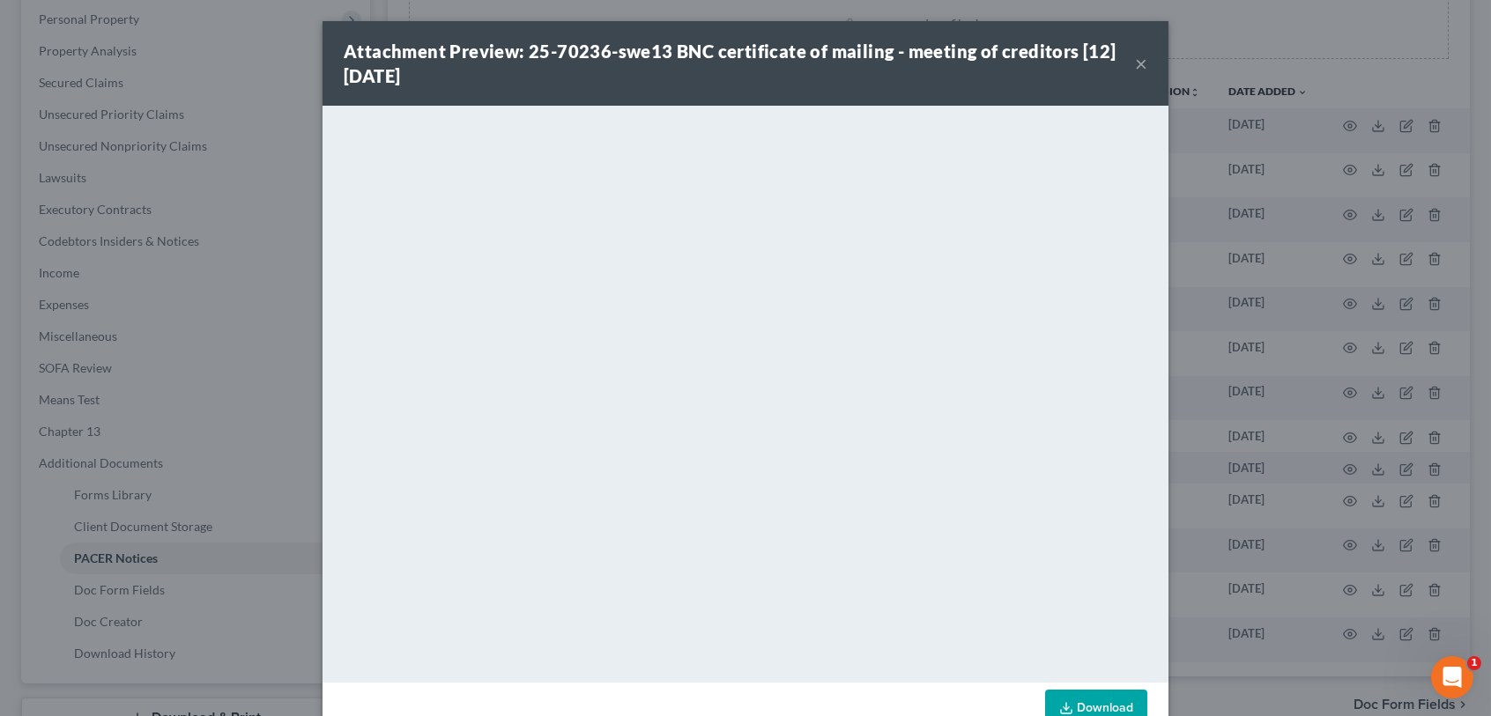
click at [1138, 66] on button "×" at bounding box center [1141, 63] width 12 height 21
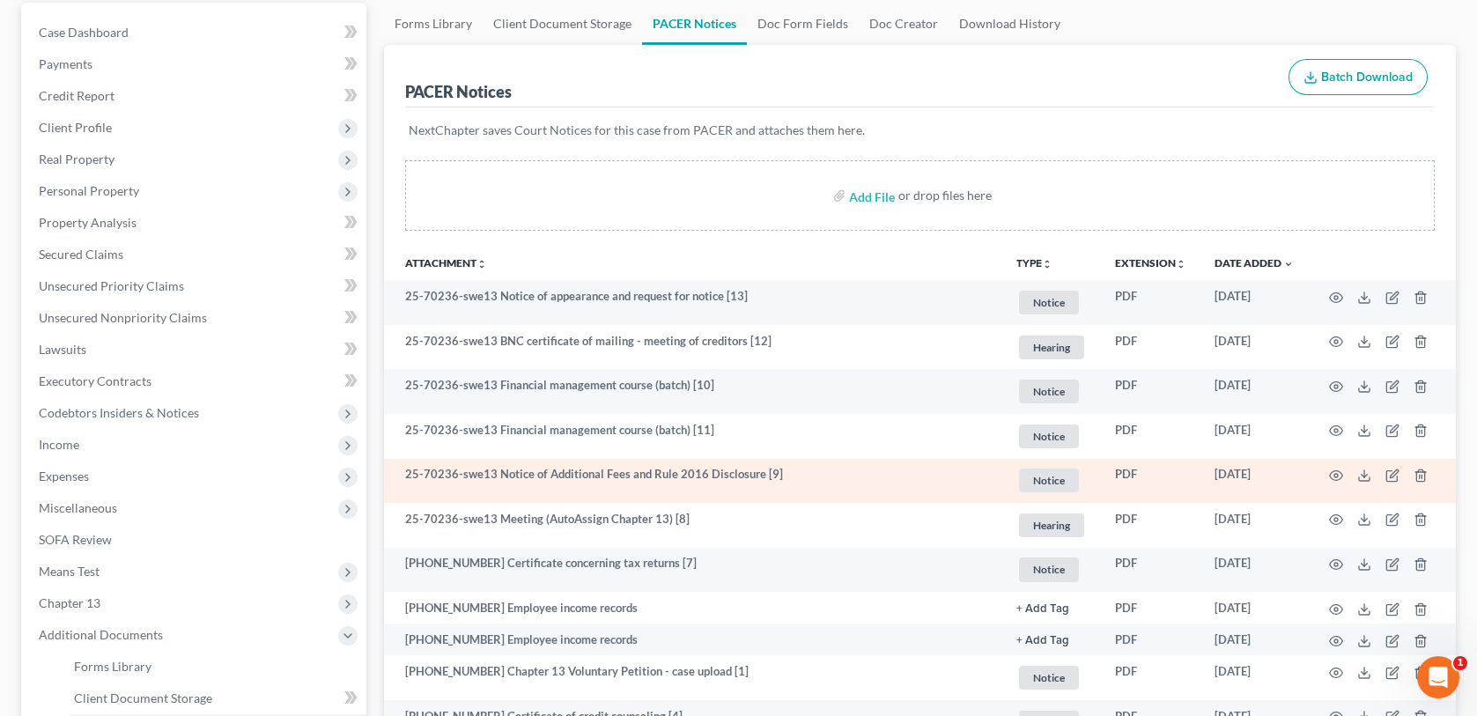
scroll to position [162, 0]
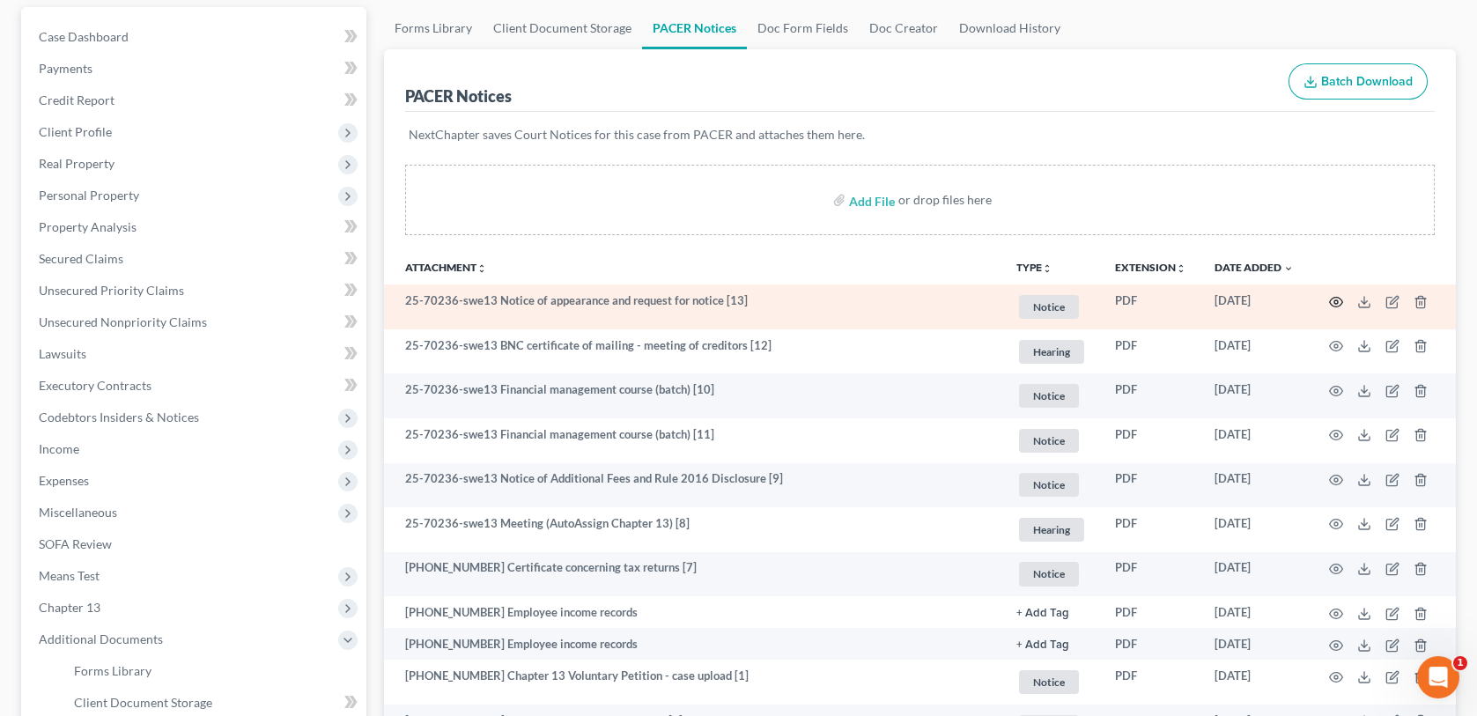
click at [1338, 300] on circle "button" at bounding box center [1337, 302] width 4 height 4
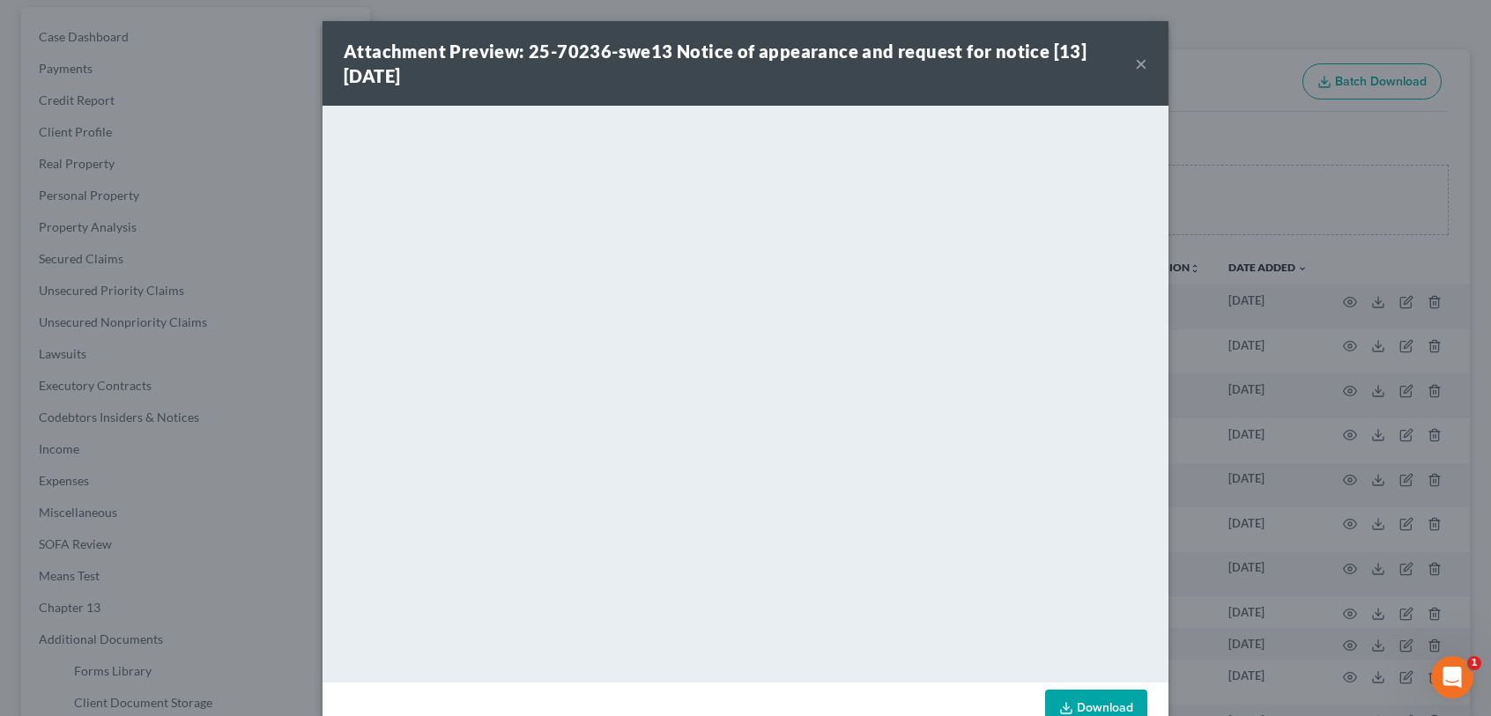
click at [1135, 63] on button "×" at bounding box center [1141, 63] width 12 height 21
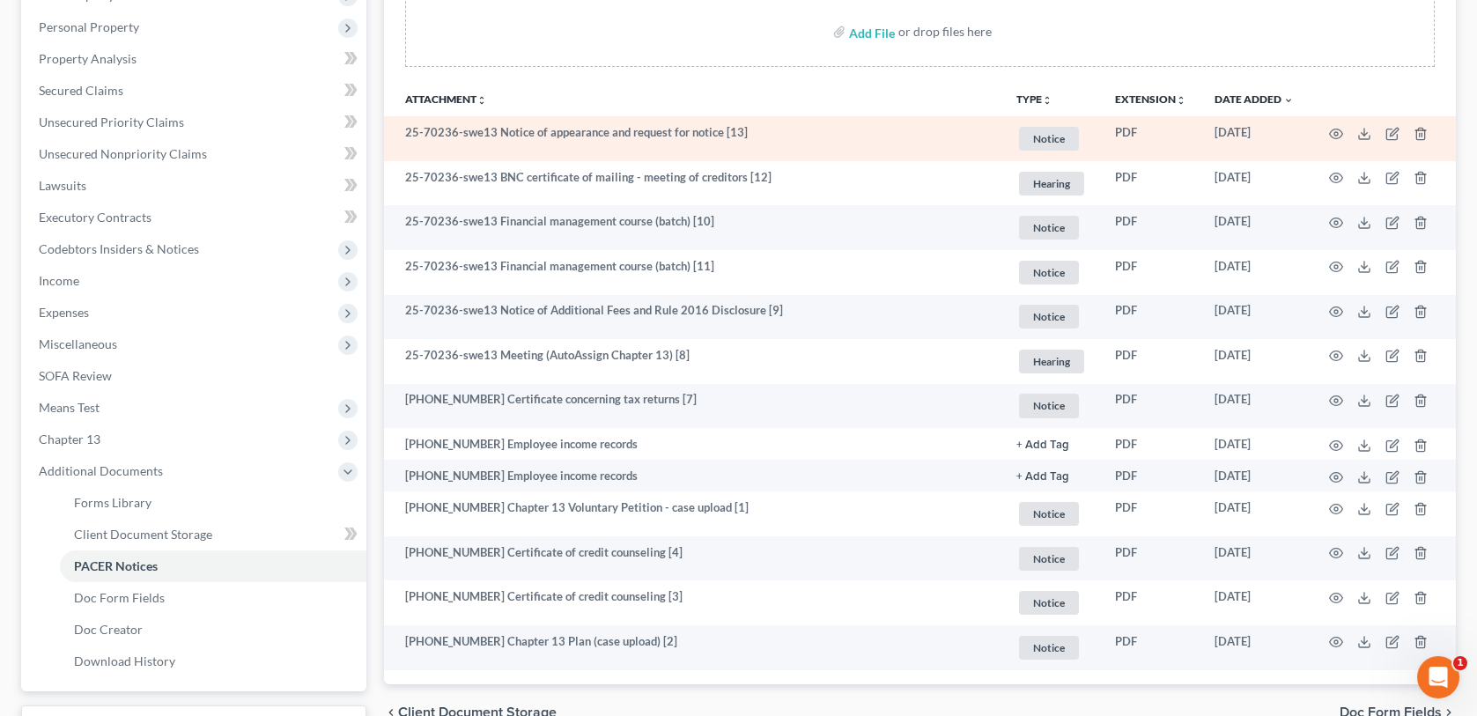
scroll to position [0, 0]
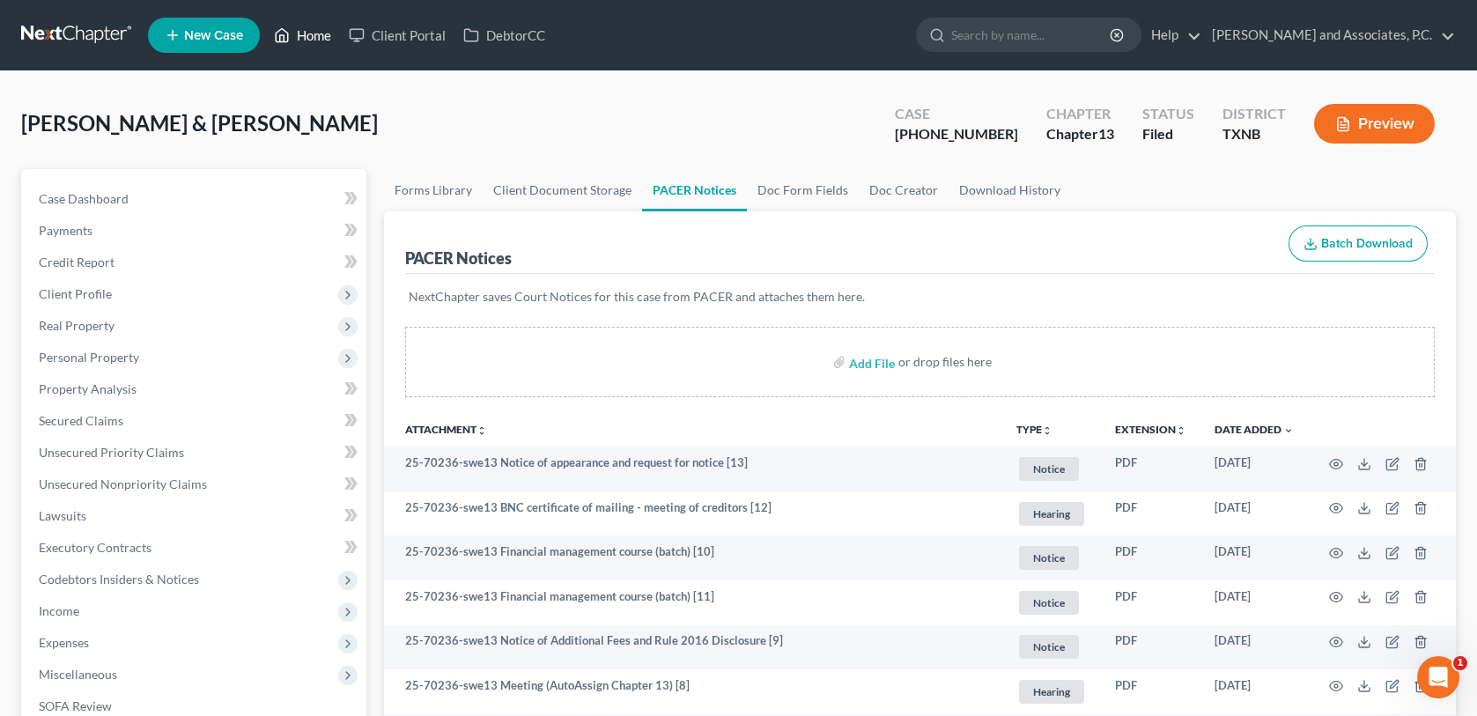
click at [315, 35] on link "Home" at bounding box center [302, 35] width 75 height 32
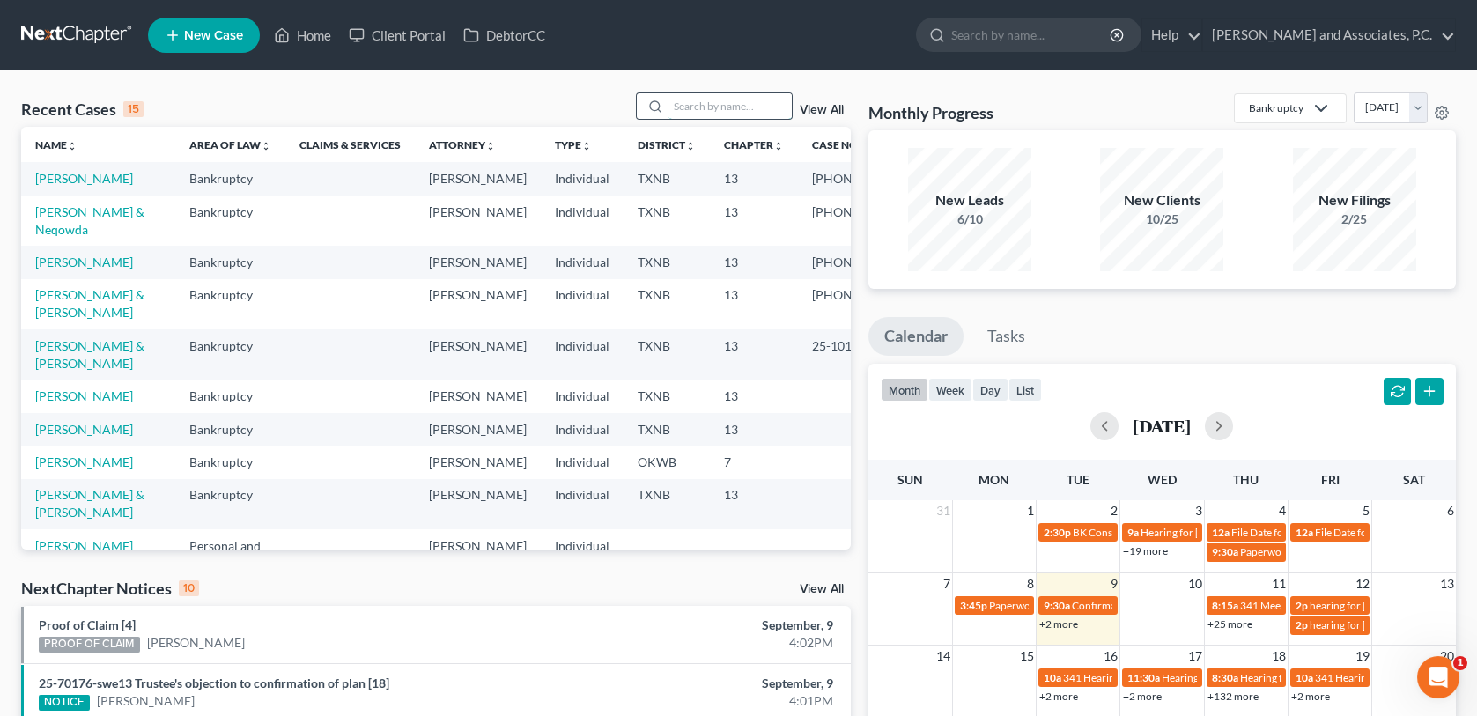
click at [699, 108] on input "search" at bounding box center [730, 106] width 123 height 26
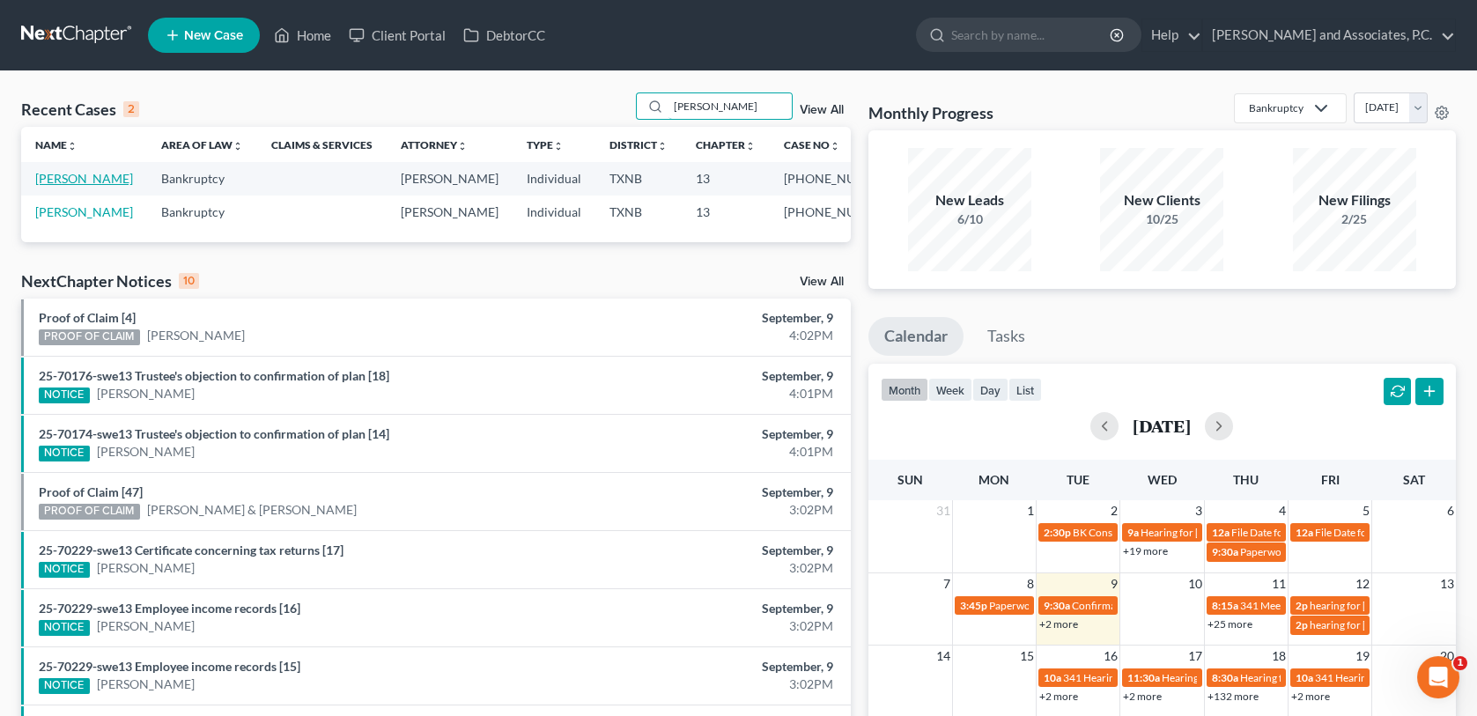
type input "[PERSON_NAME]"
click at [94, 179] on link "[PERSON_NAME]" at bounding box center [84, 178] width 98 height 15
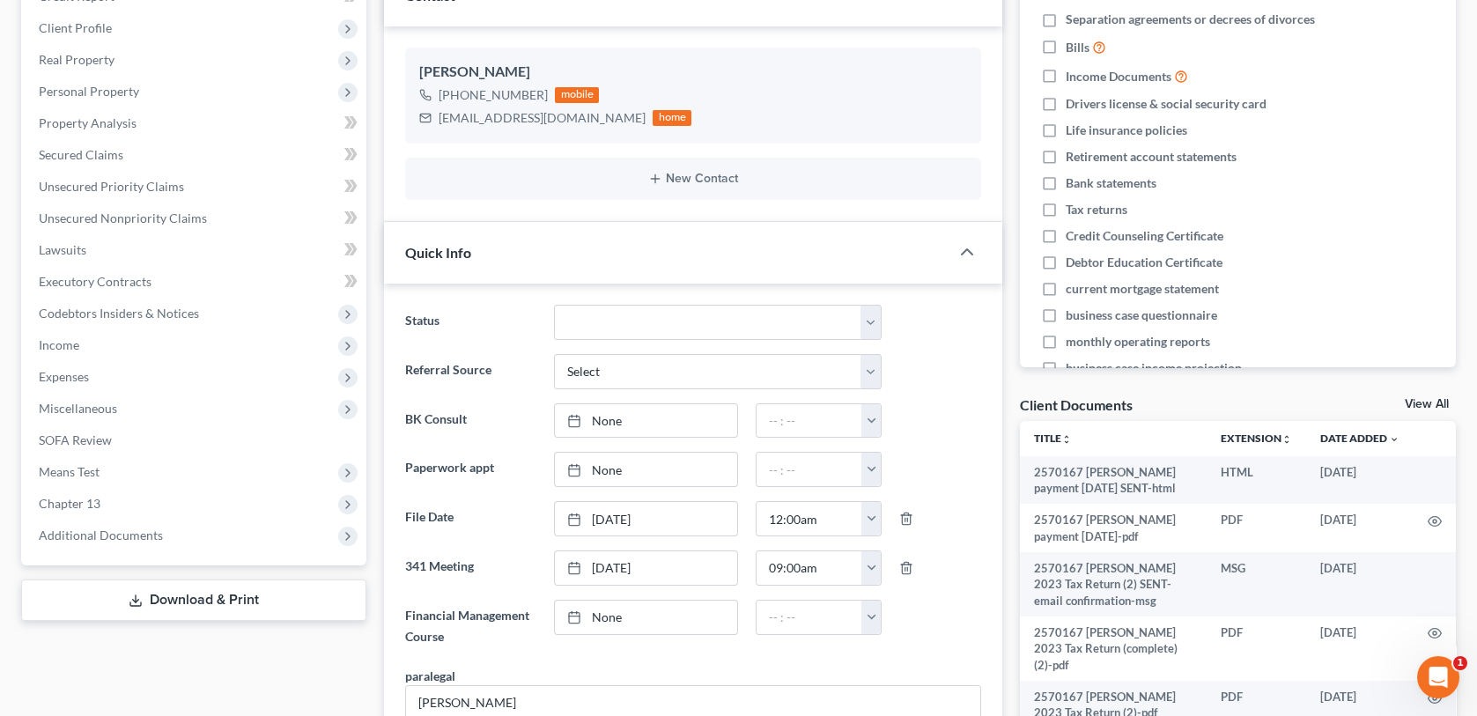
scroll to position [440, 0]
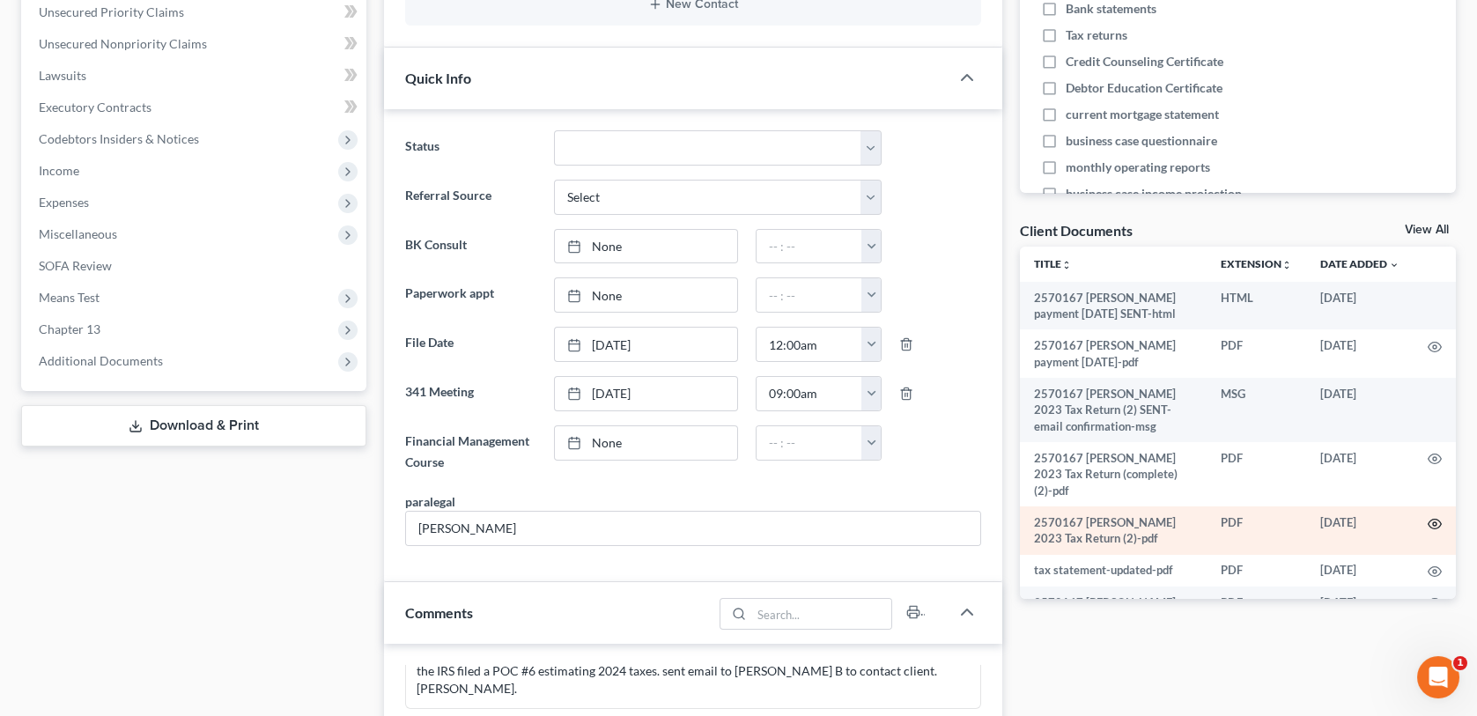
click at [1428, 531] on icon "button" at bounding box center [1435, 524] width 14 height 14
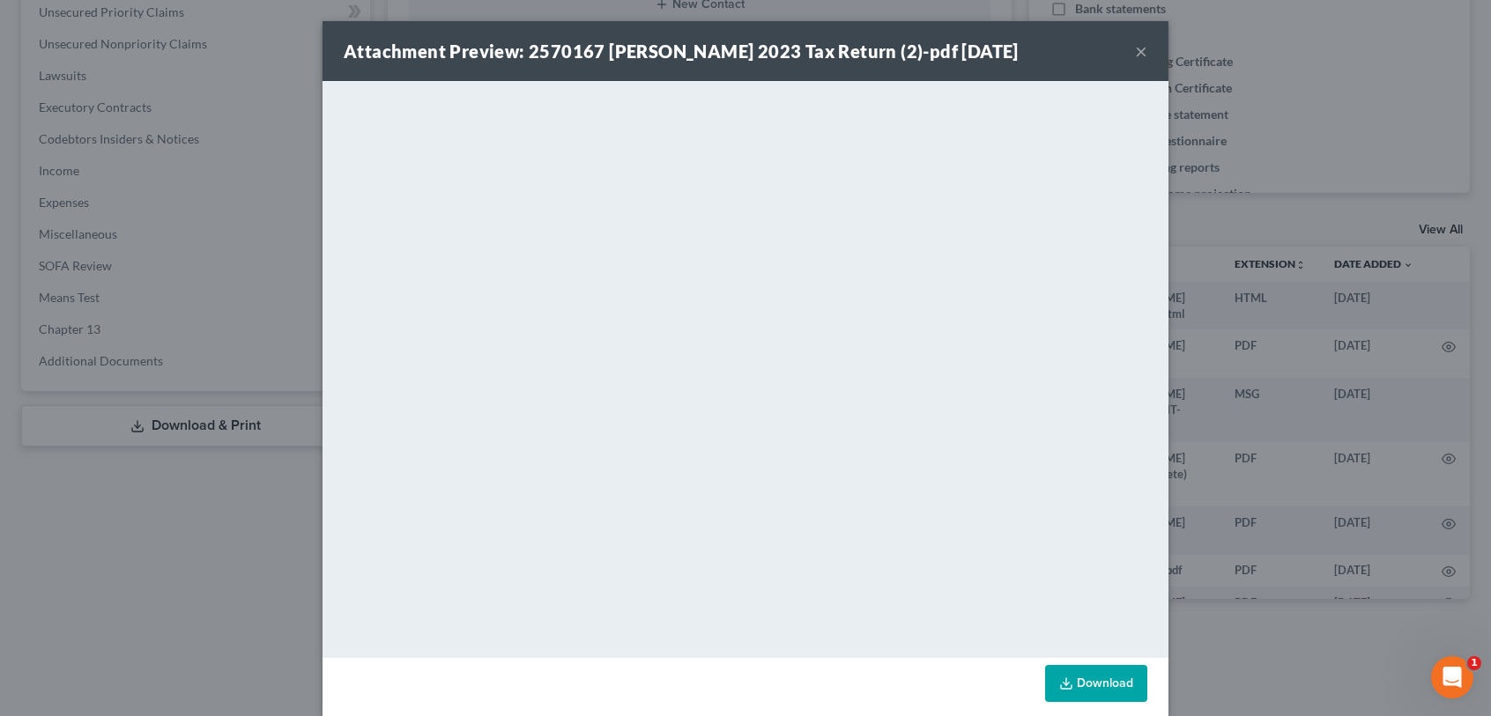
click at [1136, 48] on button "×" at bounding box center [1141, 51] width 12 height 21
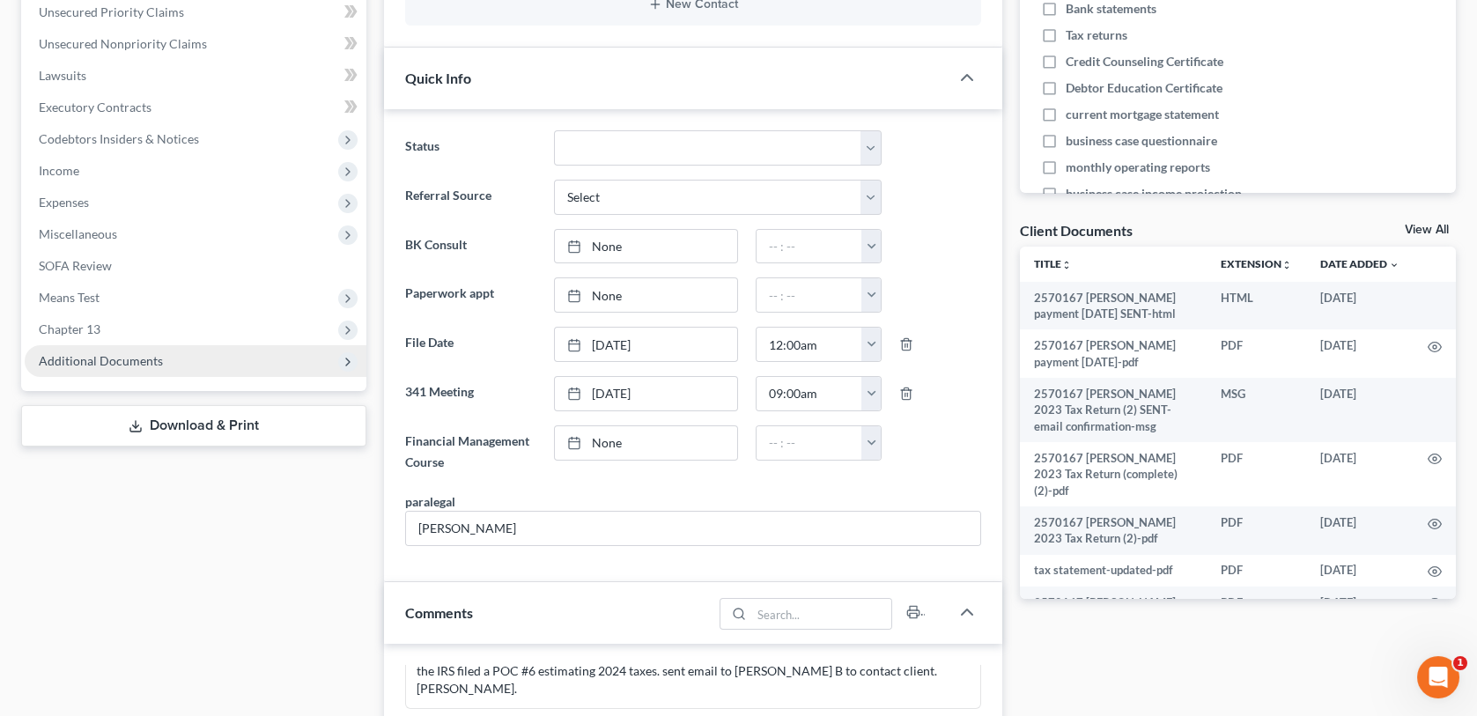
click at [181, 359] on span "Additional Documents" at bounding box center [196, 361] width 342 height 32
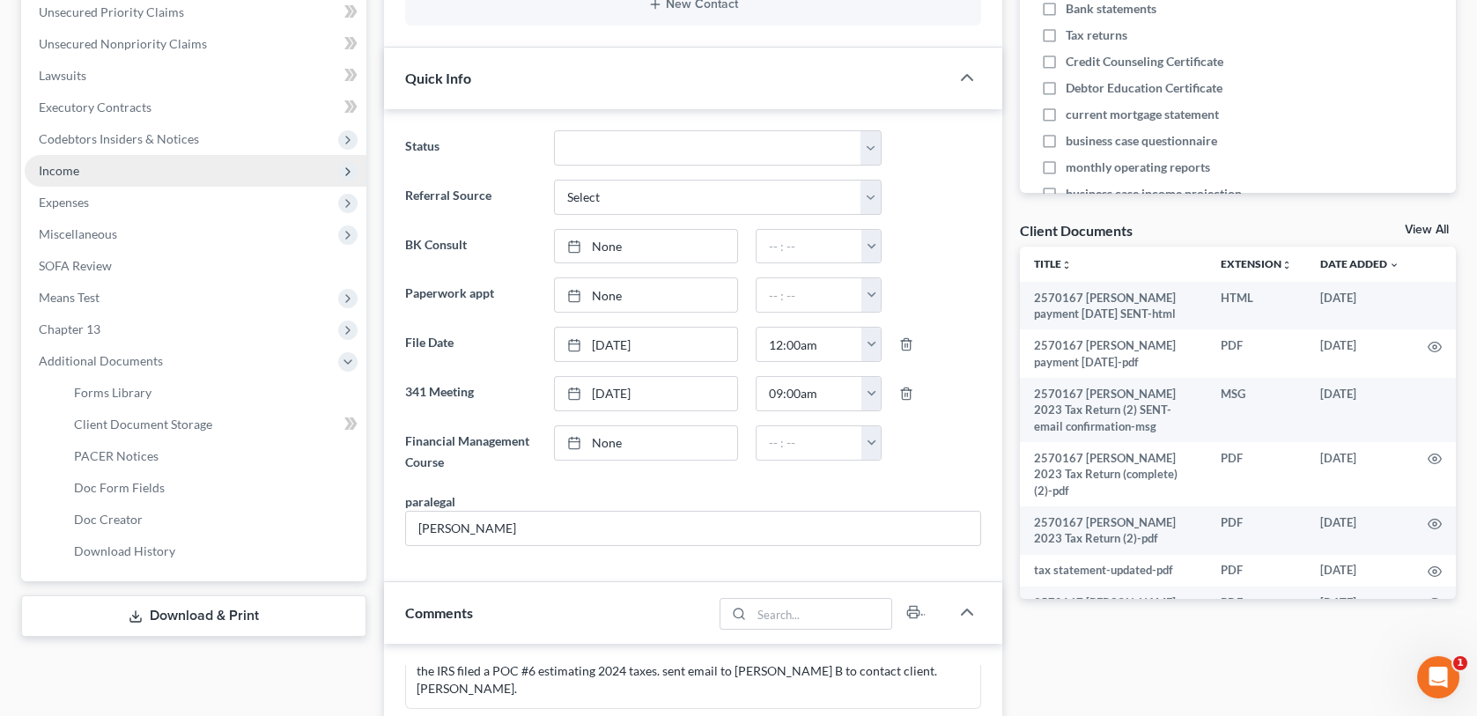
scroll to position [0, 0]
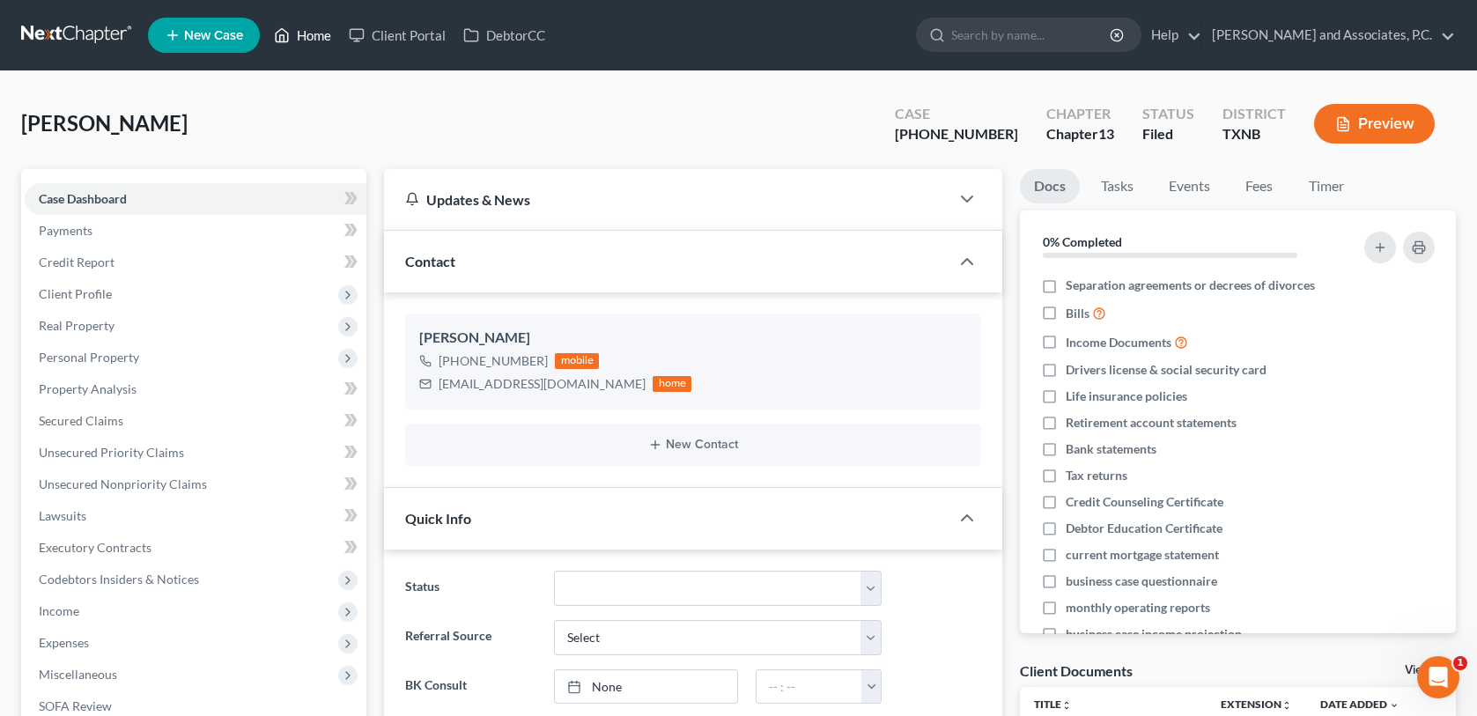
click at [315, 37] on link "Home" at bounding box center [302, 35] width 75 height 32
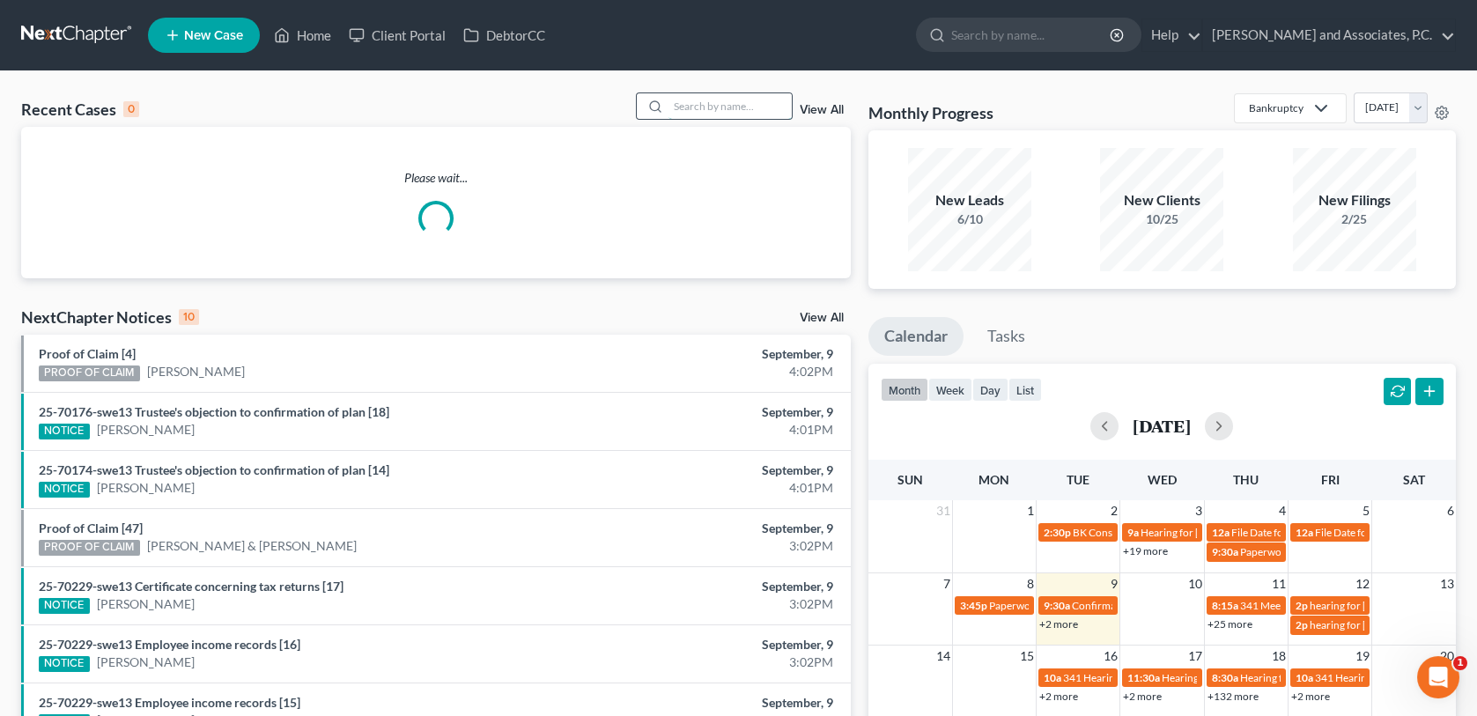
click at [680, 105] on input "search" at bounding box center [730, 106] width 123 height 26
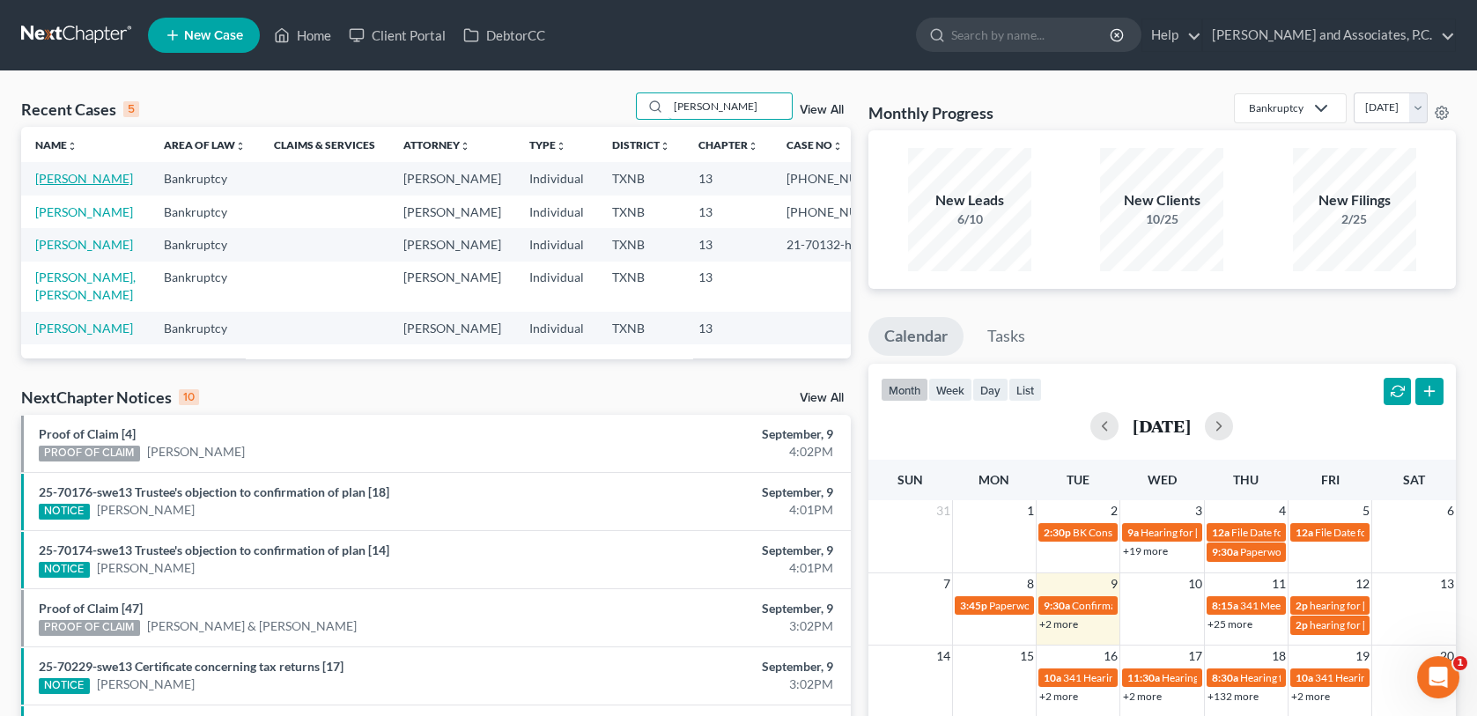
type input "[PERSON_NAME]"
click at [80, 180] on link "[PERSON_NAME]" at bounding box center [84, 178] width 98 height 15
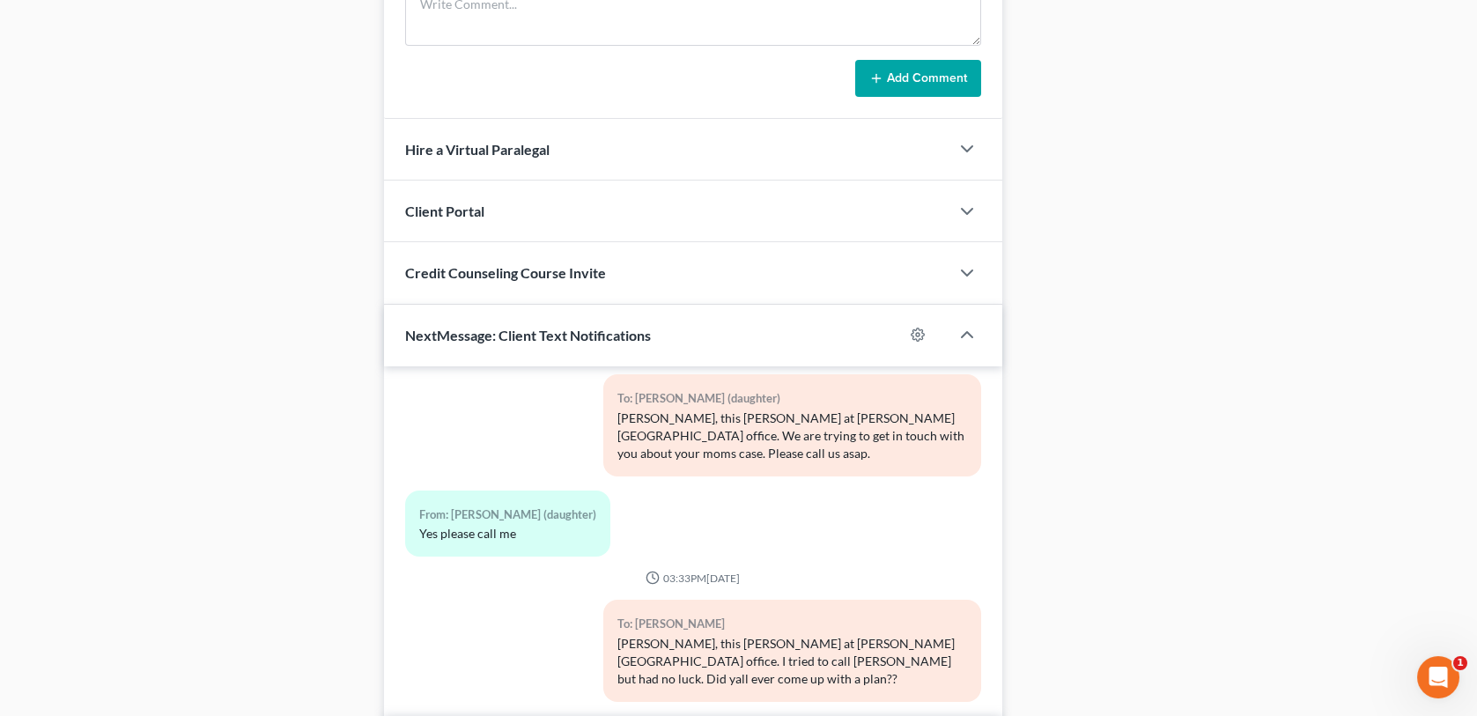
scroll to position [1614, 0]
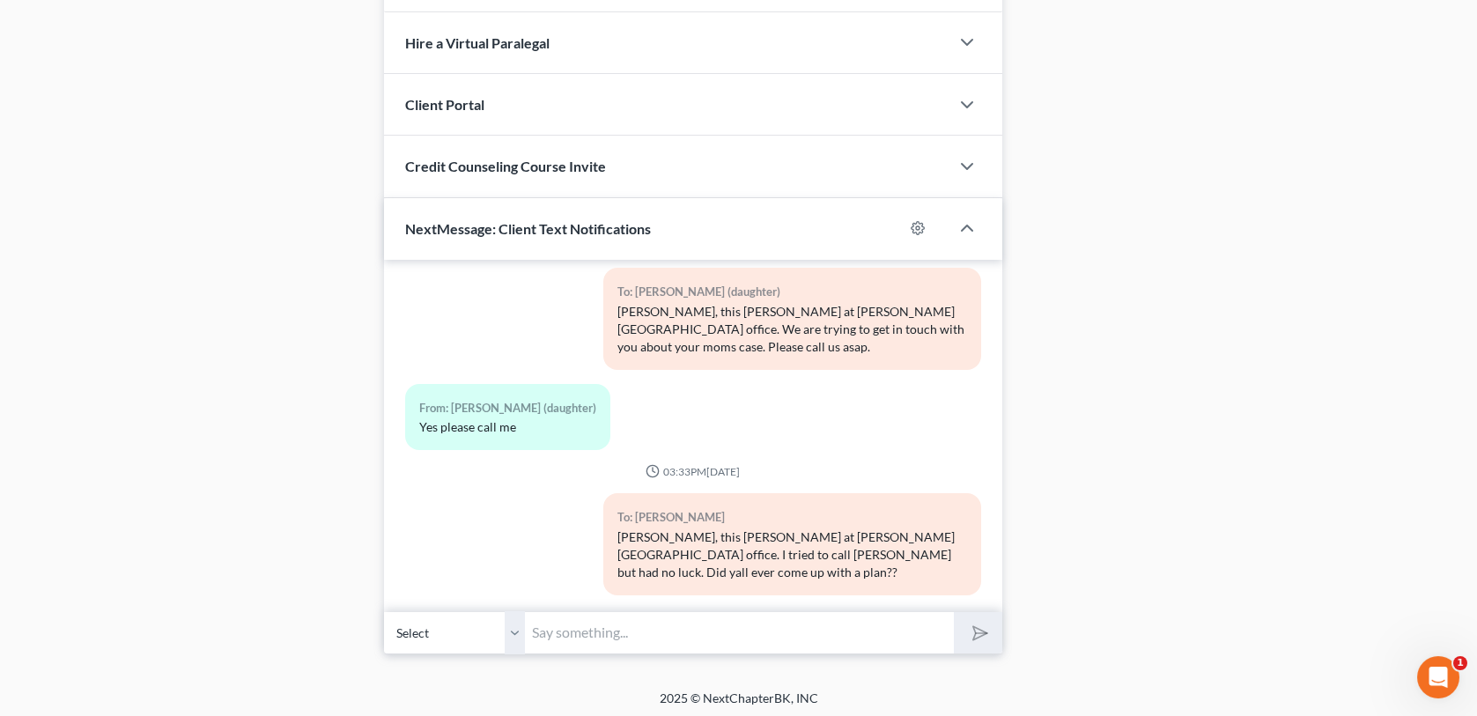
click at [509, 635] on select "Select [PHONE_NUMBER] - [PERSON_NAME] [PHONE_NUMBER] - [PERSON_NAME] (daughter)" at bounding box center [454, 632] width 141 height 43
select select "1"
click at [384, 611] on select "Select [PHONE_NUMBER] - [PERSON_NAME] [PHONE_NUMBER] - [PERSON_NAME] (daughter)" at bounding box center [454, 632] width 141 height 43
click at [550, 632] on input "text" at bounding box center [739, 632] width 428 height 43
type input "j"
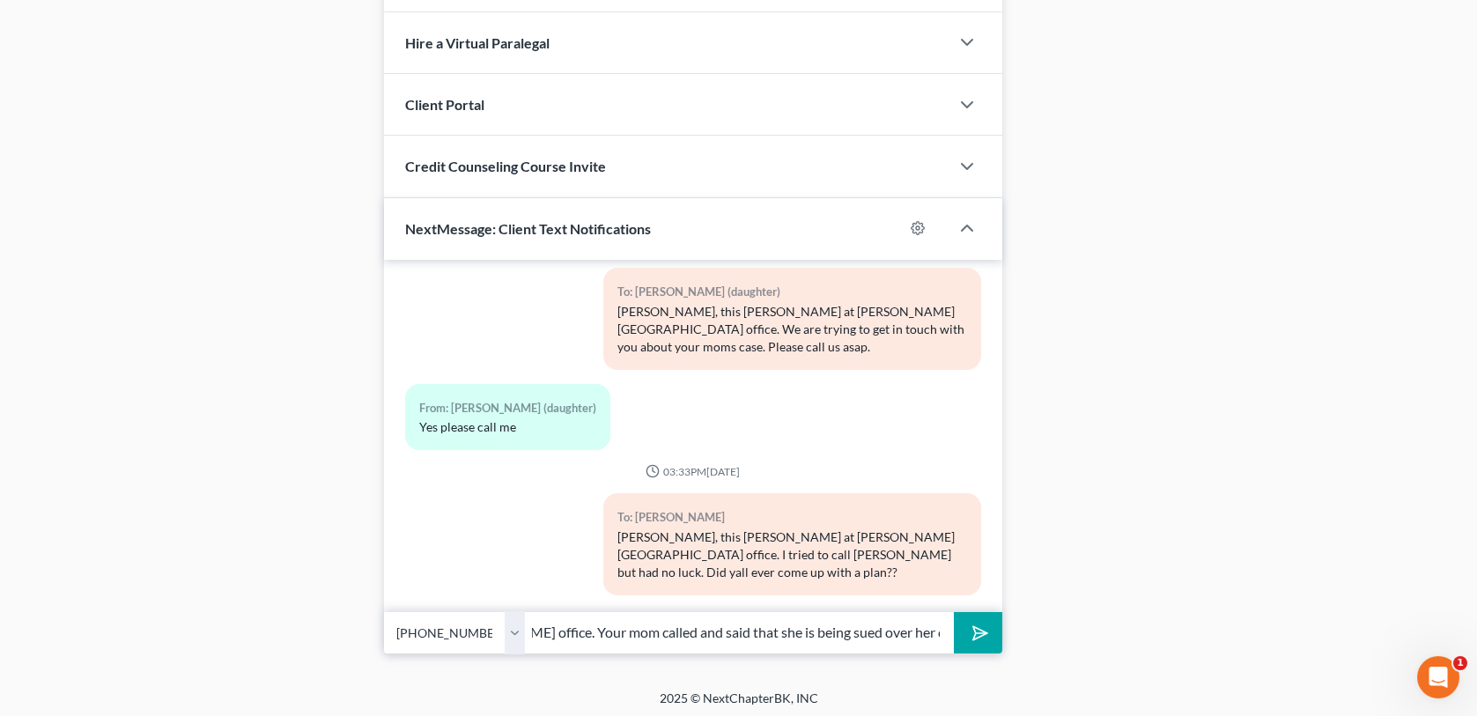
scroll to position [0, 514]
type input "[PERSON_NAME], this is [PERSON_NAME] C at [GEOGRAPHIC_DATA][PERSON_NAME] office…"
click at [954, 612] on button "submit" at bounding box center [978, 632] width 48 height 41
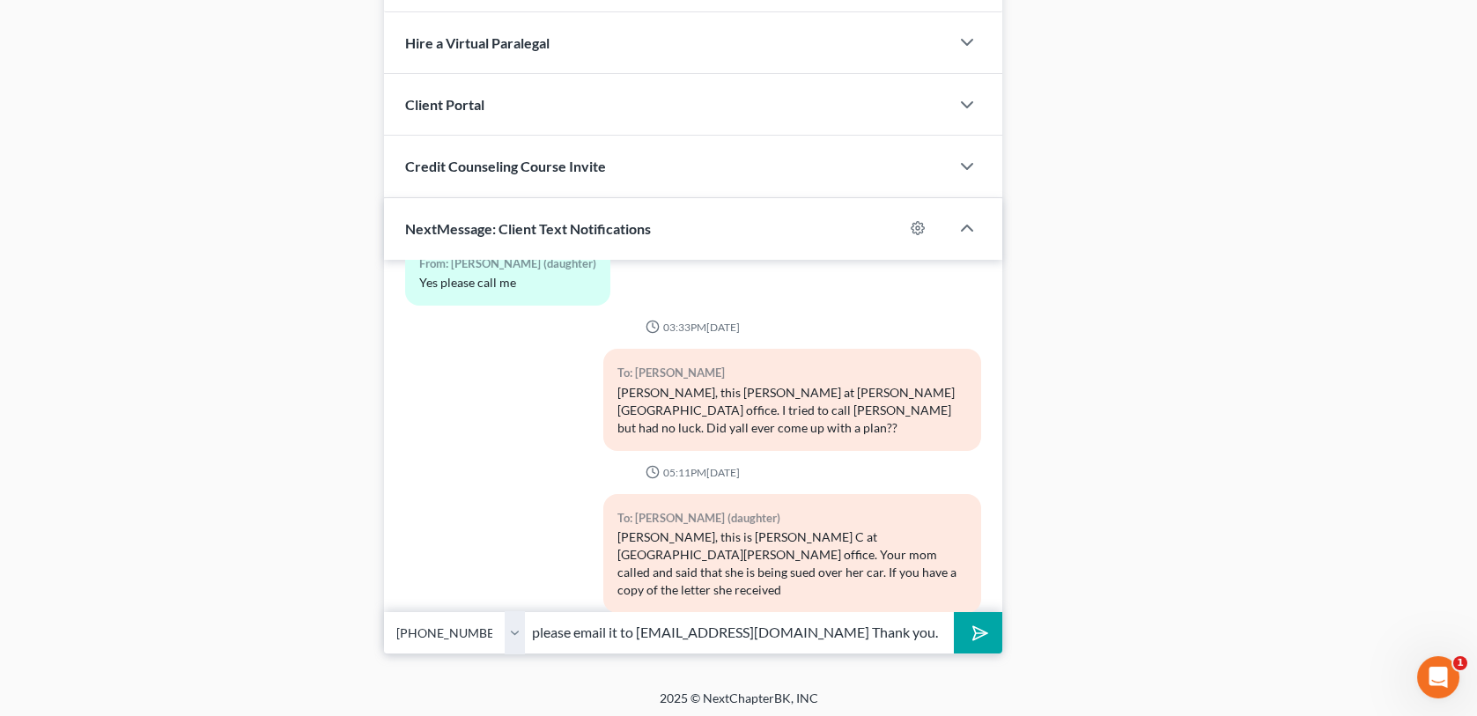
type input "please email it to [EMAIL_ADDRESS][DOMAIN_NAME] Thank you."
click at [954, 612] on button "submit" at bounding box center [978, 632] width 48 height 41
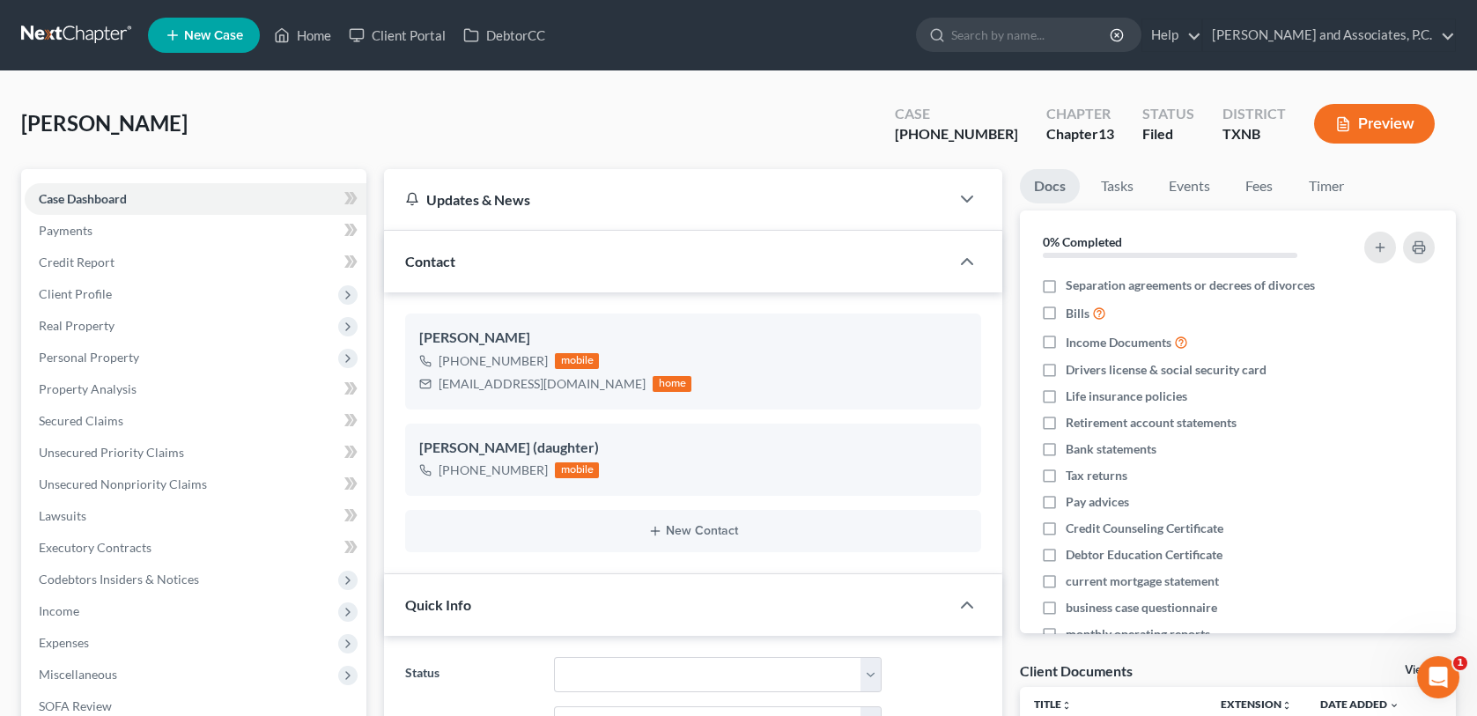
scroll to position [1007, 0]
